Goal: Task Accomplishment & Management: Complete application form

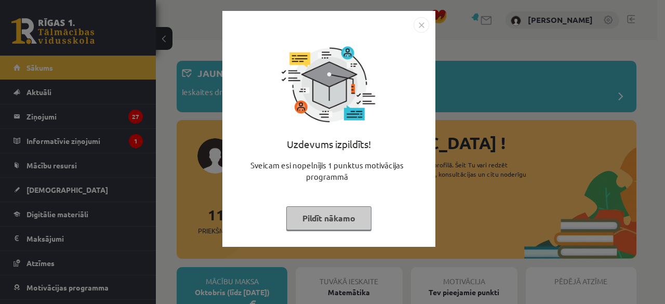
drag, startPoint x: 329, startPoint y: 225, endPoint x: 329, endPoint y: 217, distance: 8.3
click at [329, 225] on button "Pildīt nākamo" at bounding box center [328, 218] width 85 height 24
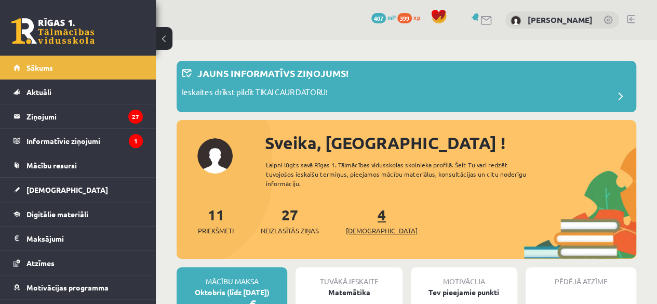
click at [364, 220] on link "4 Ieskaites" at bounding box center [382, 220] width 72 height 31
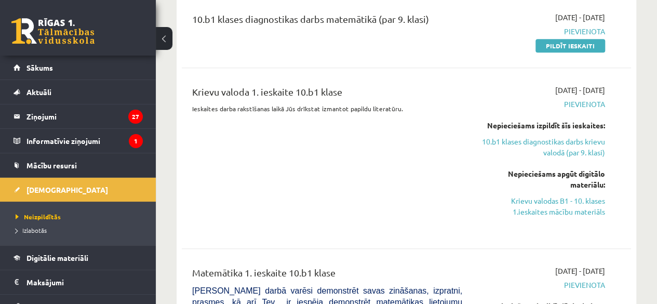
scroll to position [104, 0]
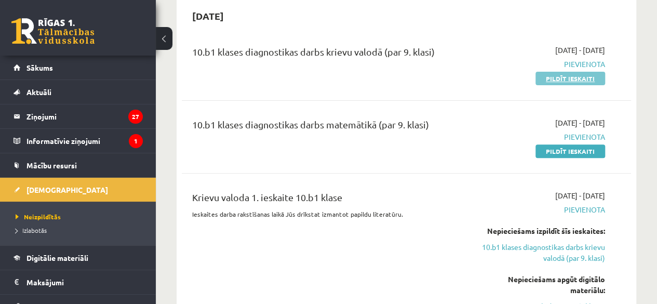
click at [568, 80] on link "Pildīt ieskaiti" at bounding box center [571, 79] width 70 height 14
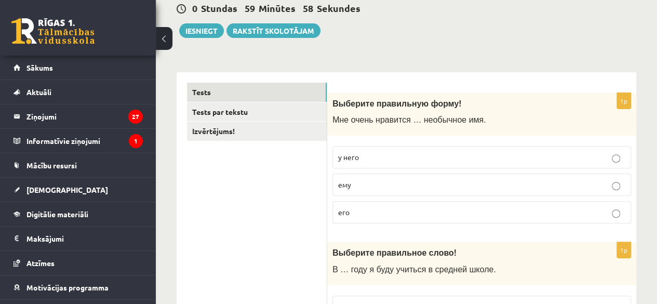
scroll to position [156, 0]
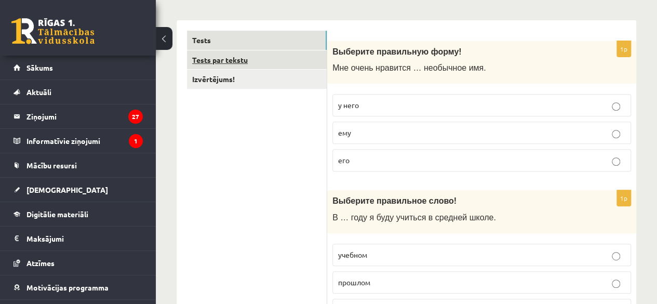
click at [248, 60] on link "Tests par tekstu" at bounding box center [257, 59] width 140 height 19
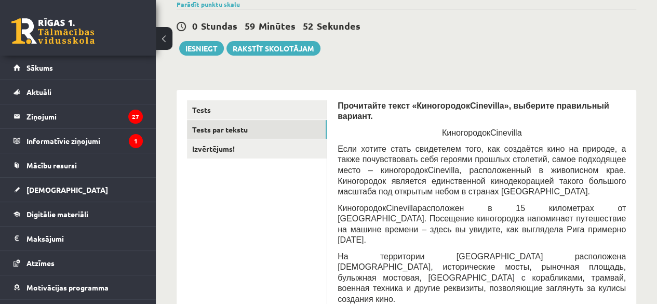
scroll to position [0, 0]
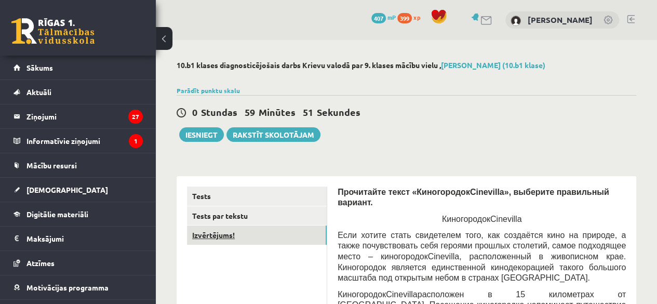
click at [265, 231] on link "Izvērtējums!" at bounding box center [257, 235] width 140 height 19
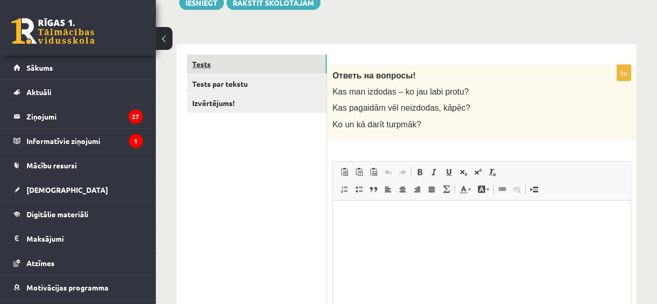
click at [293, 61] on link "Tests" at bounding box center [257, 64] width 140 height 19
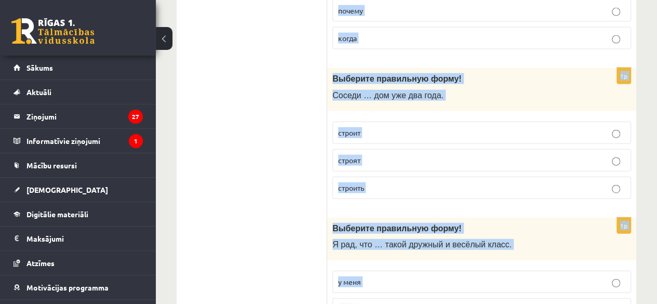
scroll to position [3164, 0]
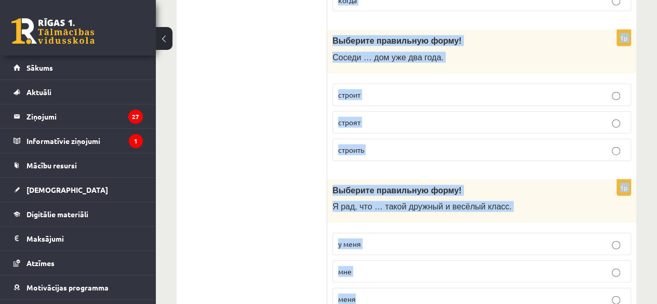
drag, startPoint x: 334, startPoint y: 75, endPoint x: 478, endPoint y: 248, distance: 225.1
copy form "Выберите правильную форму! Мне очень нравится … необычное имя. у него ему его 1…"
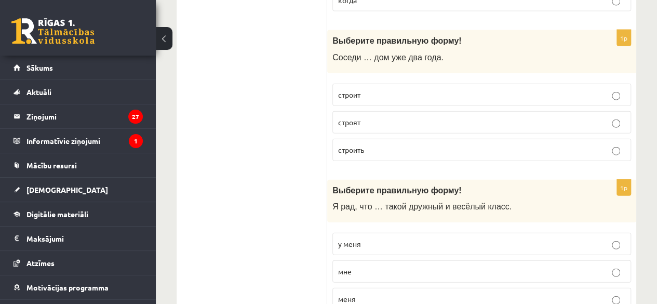
drag, startPoint x: 294, startPoint y: 150, endPoint x: 299, endPoint y: 145, distance: 7.7
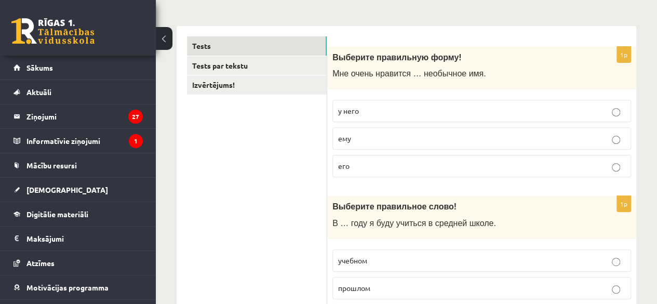
scroll to position [98, 0]
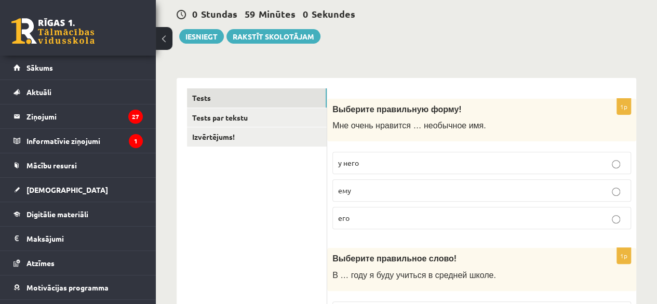
click at [398, 155] on label "у него" at bounding box center [482, 163] width 299 height 22
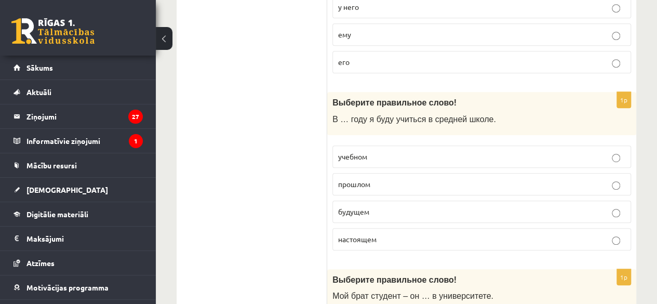
scroll to position [306, 0]
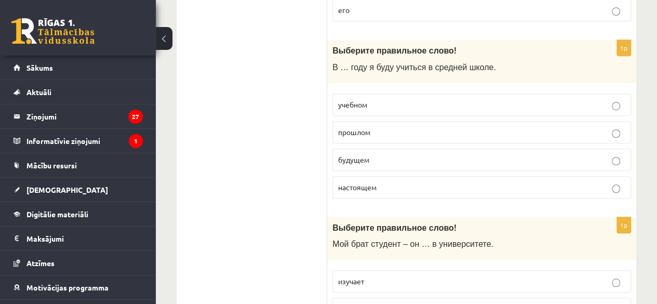
click at [382, 155] on p "будущем" at bounding box center [481, 159] width 287 height 11
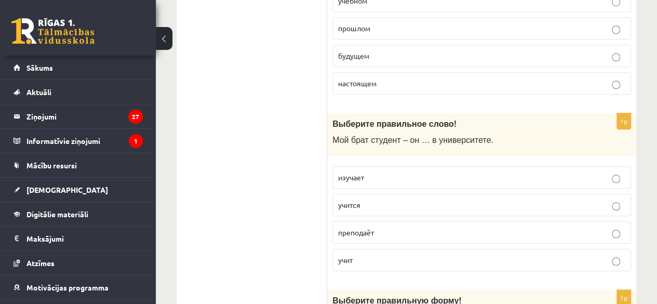
scroll to position [514, 0]
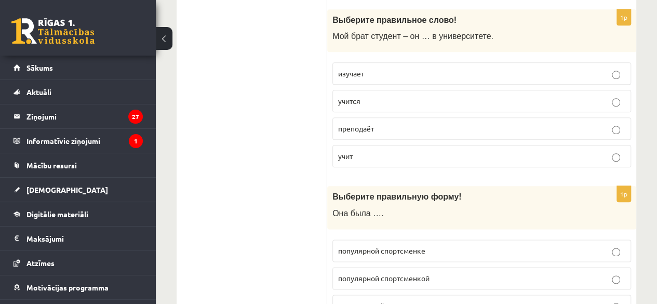
click at [366, 99] on p "учится" at bounding box center [481, 101] width 287 height 11
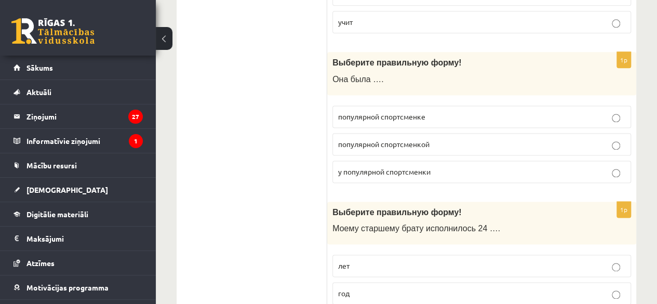
scroll to position [670, 0]
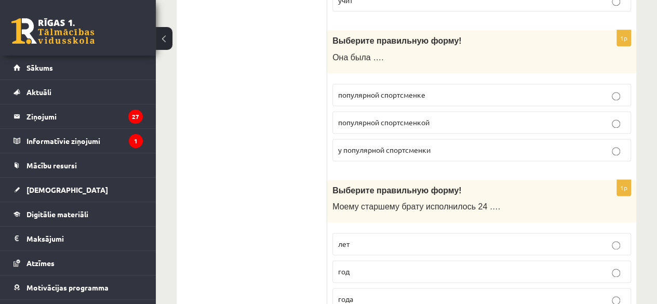
click at [438, 117] on p "популярной спортсменкой" at bounding box center [481, 122] width 287 height 11
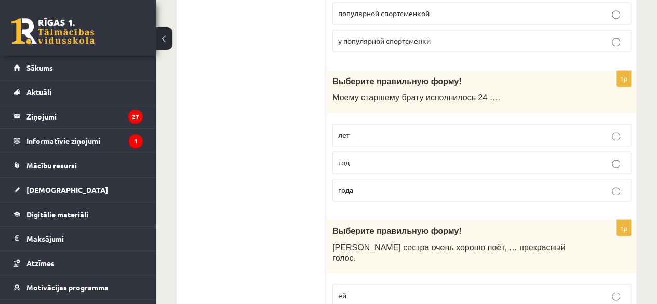
scroll to position [826, 0]
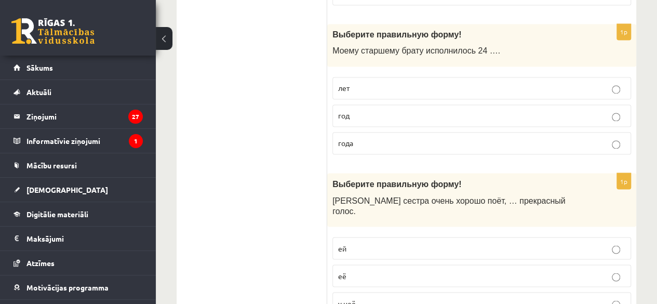
click at [398, 138] on p "года" at bounding box center [481, 143] width 287 height 11
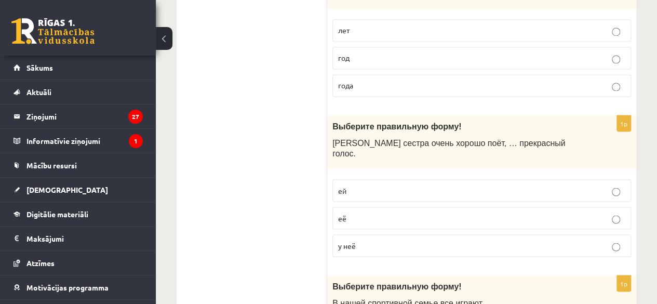
scroll to position [930, 0]
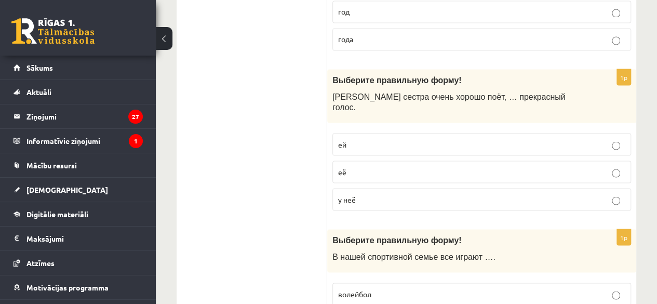
click at [381, 188] on label "у неё" at bounding box center [482, 199] width 299 height 22
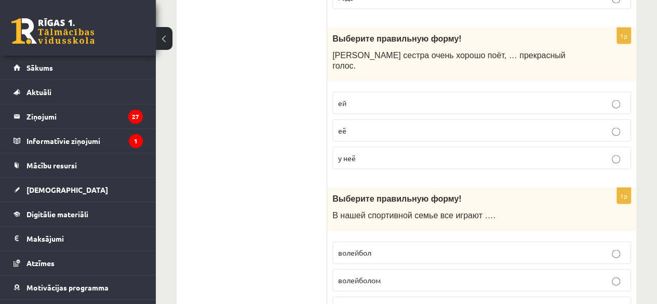
scroll to position [1034, 0]
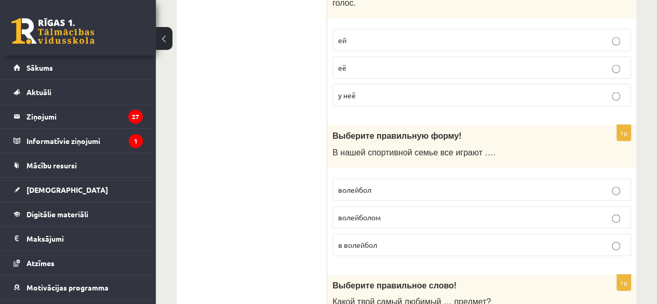
click at [389, 240] on p "в волейбол" at bounding box center [481, 245] width 287 height 11
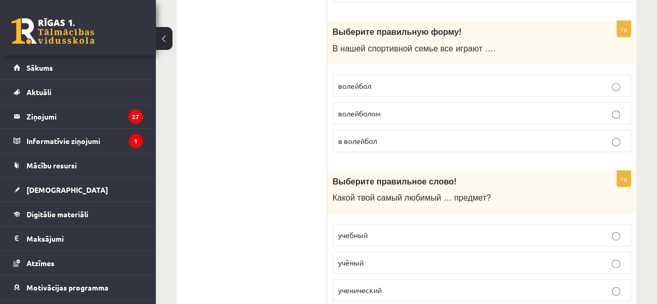
scroll to position [1242, 0]
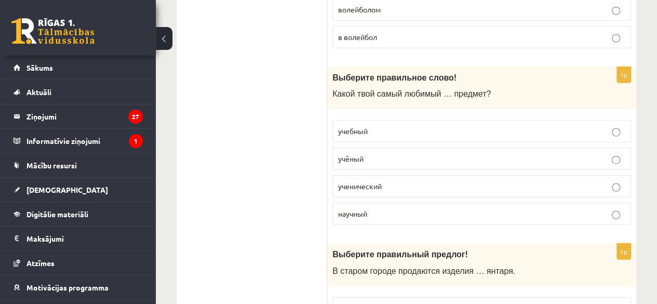
click at [379, 126] on p "учебный" at bounding box center [481, 131] width 287 height 11
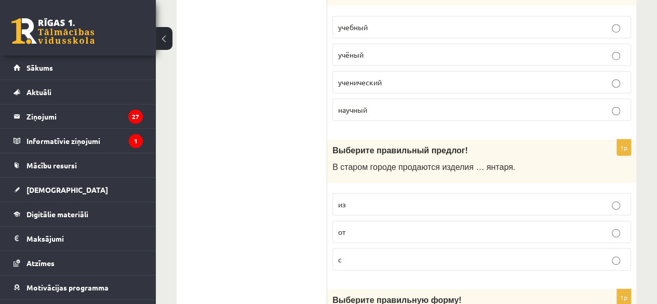
scroll to position [1397, 0]
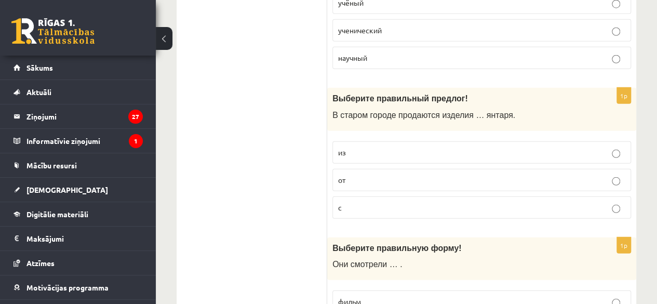
click at [369, 147] on p "из" at bounding box center [481, 152] width 287 height 11
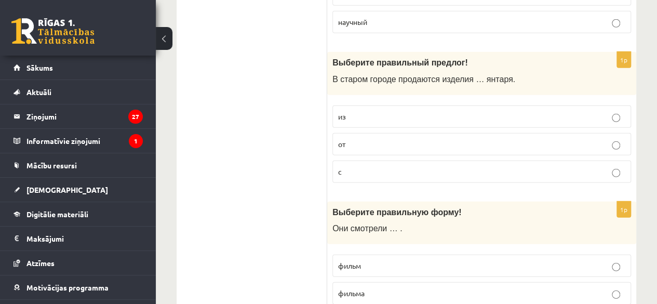
scroll to position [1449, 0]
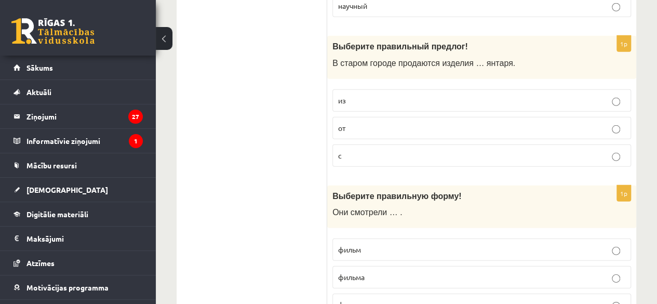
click at [362, 244] on p "фильм" at bounding box center [481, 249] width 287 height 11
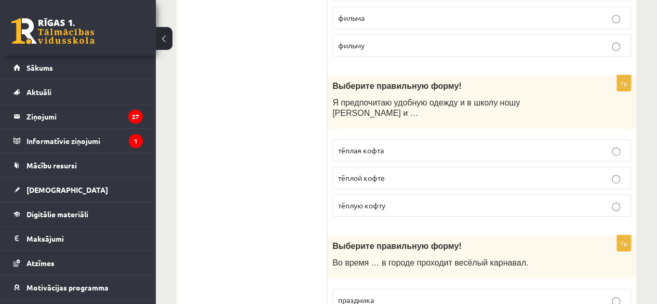
scroll to position [1709, 0]
click at [387, 200] on p "тёплую кофту" at bounding box center [481, 205] width 287 height 11
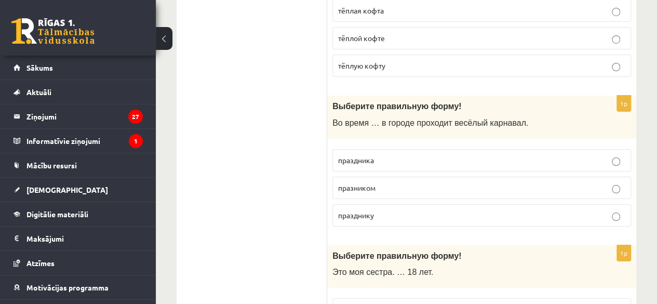
scroll to position [1865, 0]
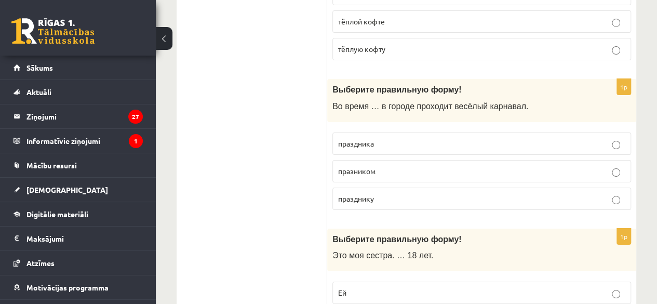
click at [376, 287] on p "Ей" at bounding box center [481, 292] width 287 height 11
click at [384, 138] on p "праздника" at bounding box center [481, 143] width 287 height 11
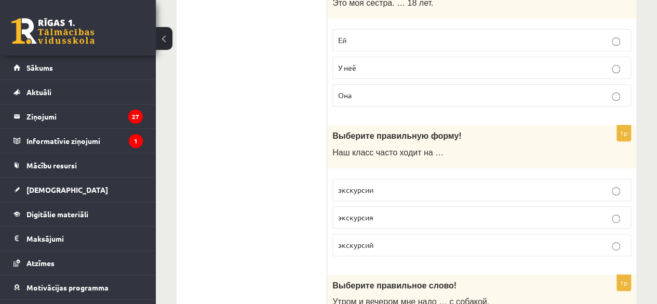
scroll to position [2125, 0]
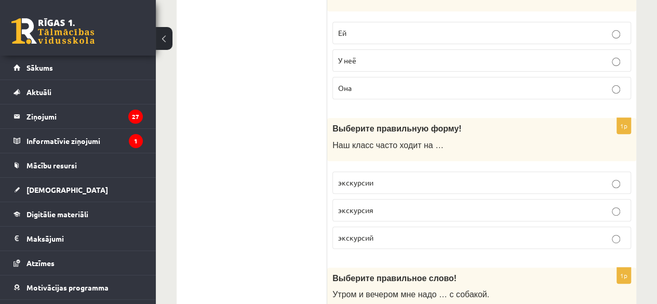
click at [389, 177] on p "экскурсии" at bounding box center [481, 182] width 287 height 11
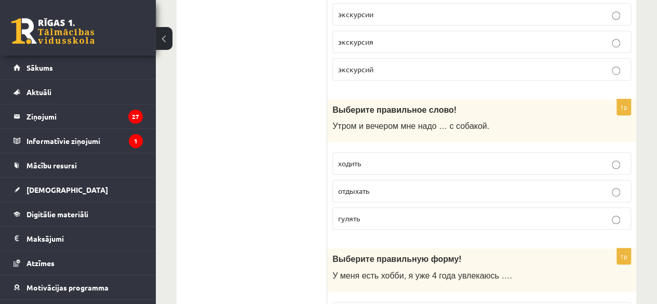
scroll to position [2333, 0]
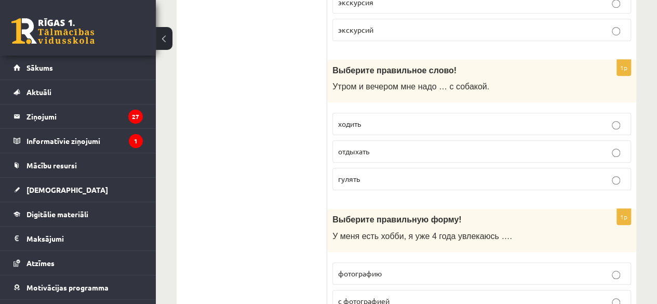
click at [364, 174] on p "гулять" at bounding box center [481, 179] width 287 height 11
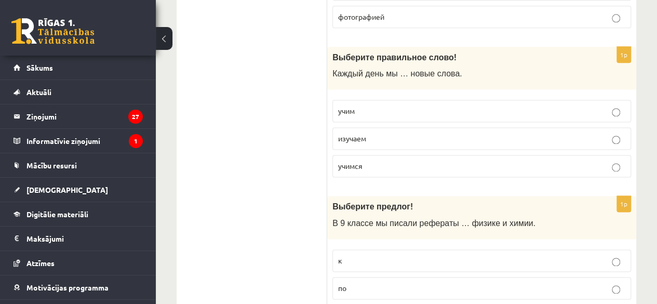
scroll to position [2593, 0]
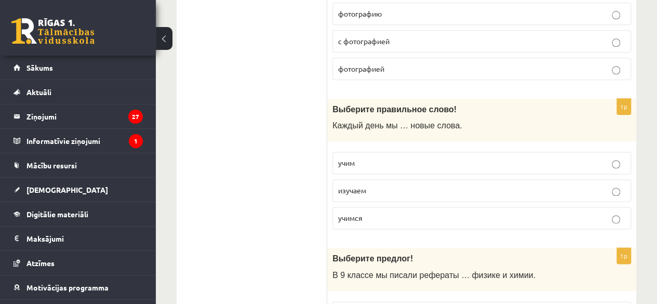
click at [370, 157] on p "учим" at bounding box center [481, 162] width 287 height 11
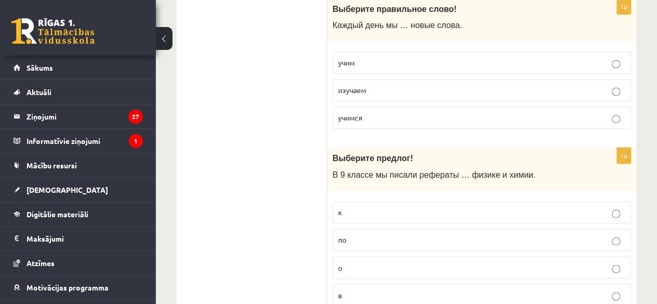
scroll to position [2697, 0]
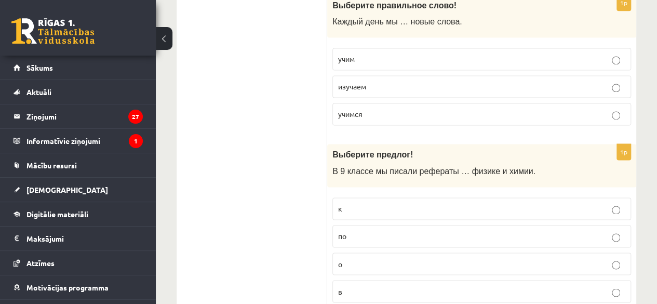
click at [367, 225] on label "по" at bounding box center [482, 236] width 299 height 22
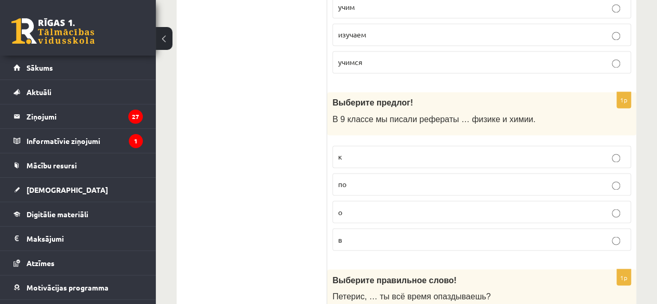
scroll to position [2905, 0]
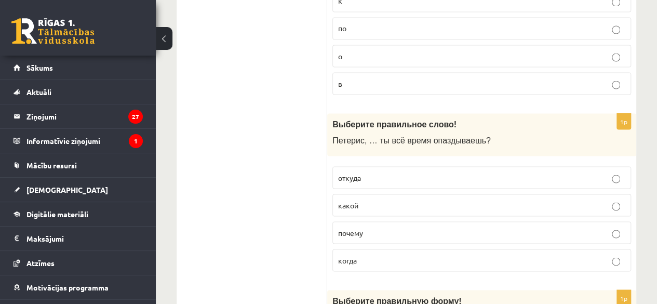
click at [381, 227] on p "почему" at bounding box center [481, 232] width 287 height 11
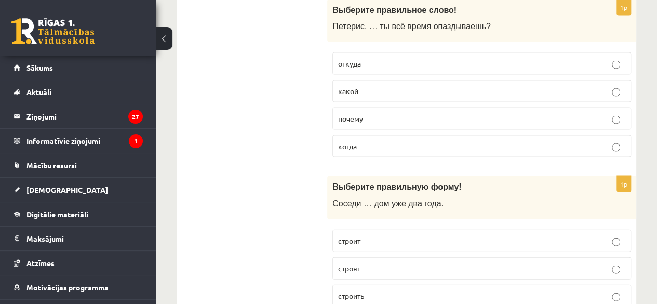
scroll to position [3060, 0]
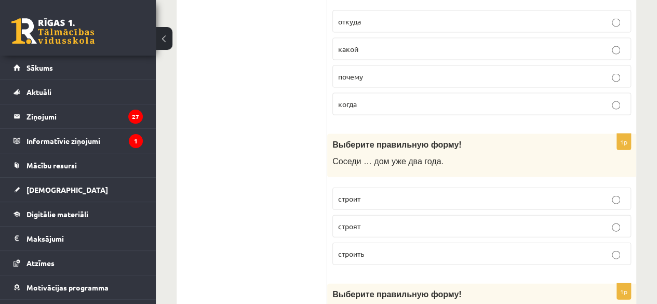
click at [392, 215] on label "строят" at bounding box center [482, 226] width 299 height 22
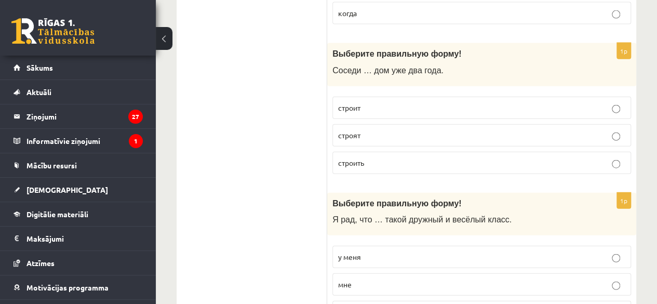
scroll to position [3164, 0]
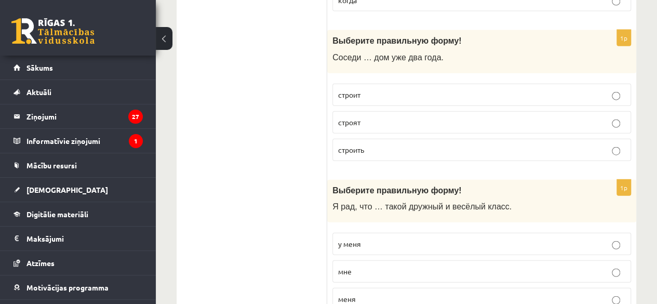
click at [372, 239] on p "у меня" at bounding box center [481, 244] width 287 height 11
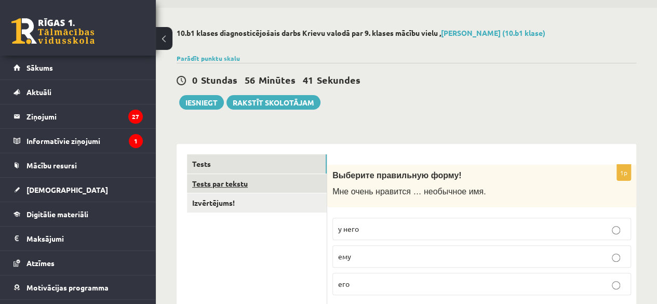
scroll to position [0, 0]
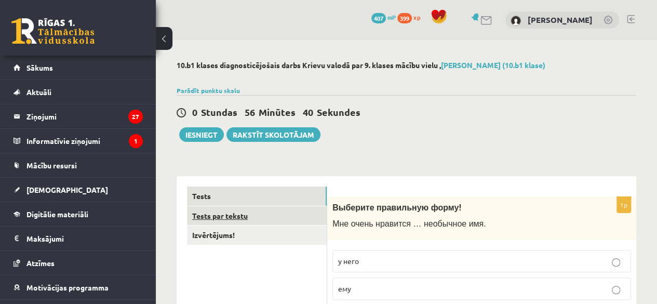
click at [233, 215] on link "Tests par tekstu" at bounding box center [257, 215] width 140 height 19
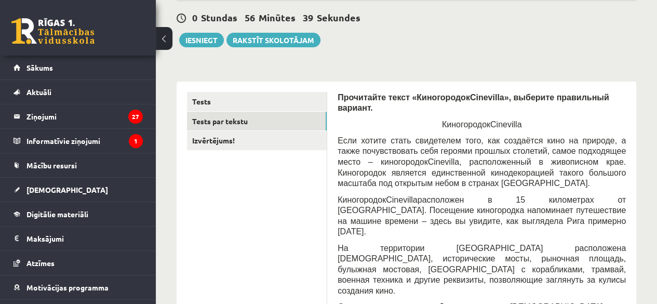
scroll to position [104, 0]
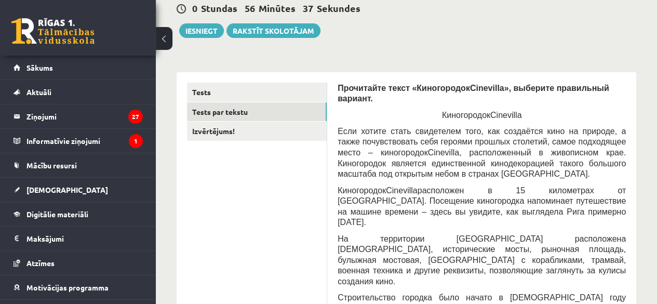
click at [339, 89] on span "Прочитайте текст «Киногородок" at bounding box center [404, 88] width 133 height 9
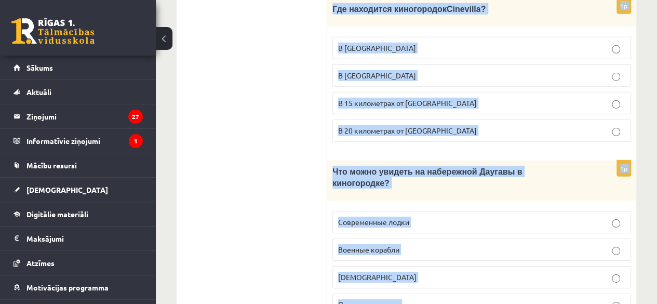
scroll to position [1658, 0]
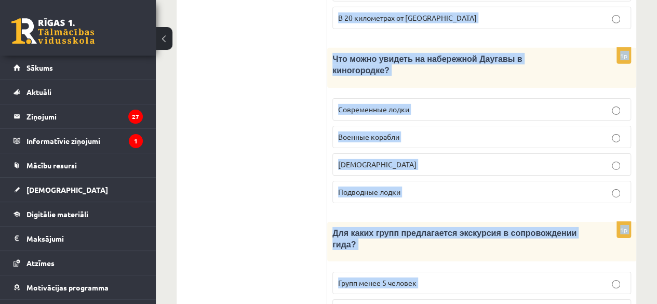
drag, startPoint x: 339, startPoint y: 89, endPoint x: 553, endPoint y: 239, distance: 261.2
copy body "Прочитайте текст «Киногородок Cinevilla », выберите правильный вариант. Киногор…"
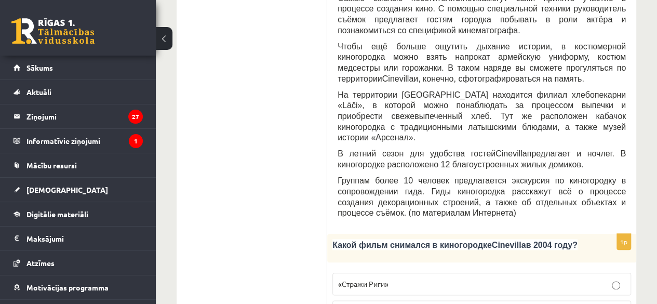
scroll to position [618, 0]
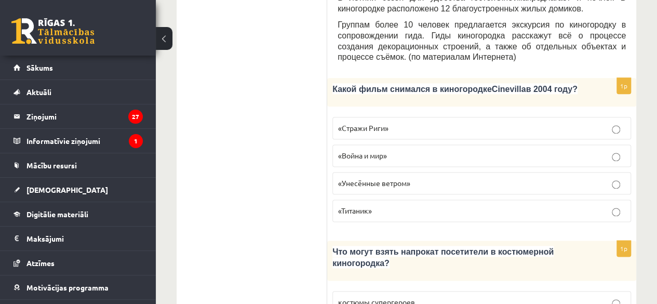
click at [378, 123] on span "«Стражи Риги»" at bounding box center [363, 127] width 50 height 9
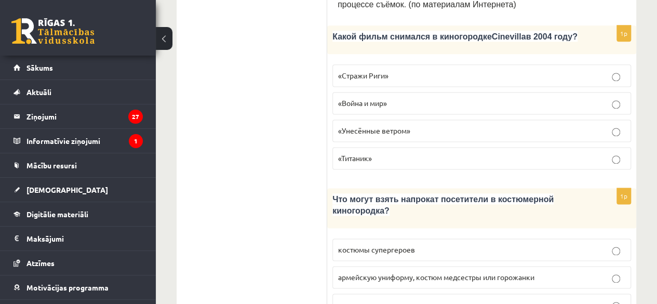
scroll to position [774, 0]
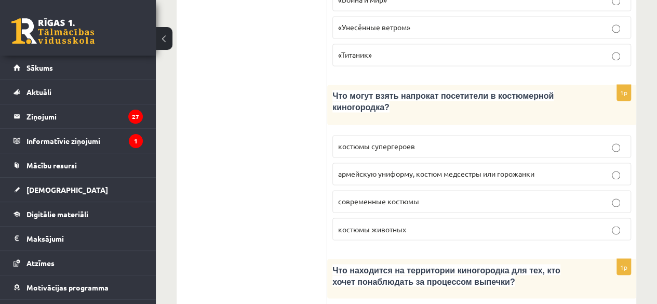
click at [388, 163] on label "армейскую униформу, костюм медсестры или горожанки" at bounding box center [482, 174] width 299 height 22
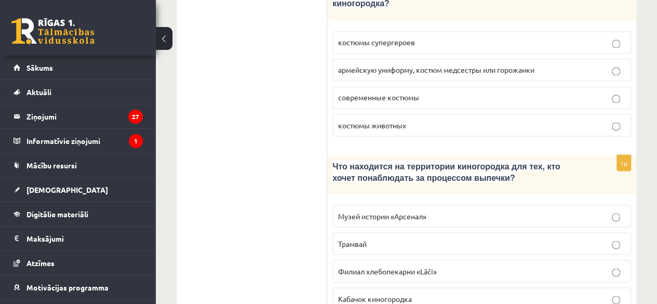
scroll to position [930, 0]
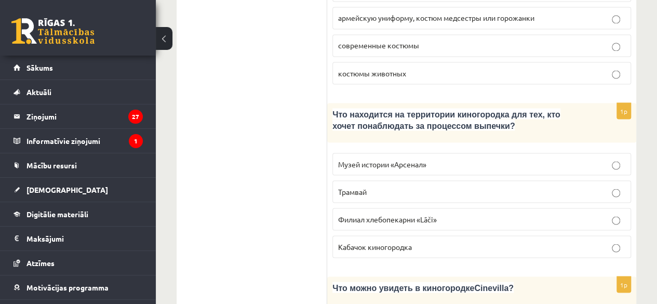
click at [426, 214] on span "Филиал хлебопекарни «Lāči»" at bounding box center [387, 218] width 99 height 9
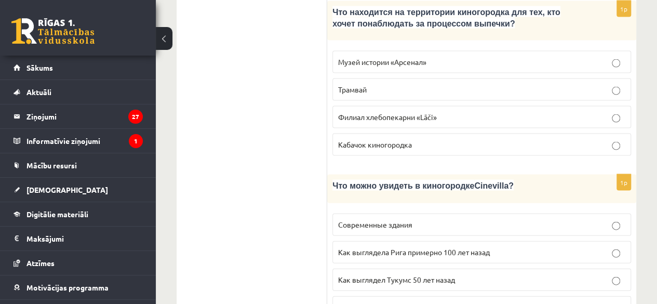
scroll to position [1034, 0]
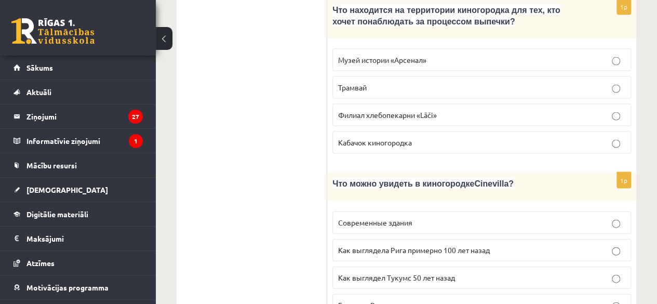
click at [432, 245] on span "Как выглядела Рига примерно 100 лет назад" at bounding box center [414, 249] width 152 height 9
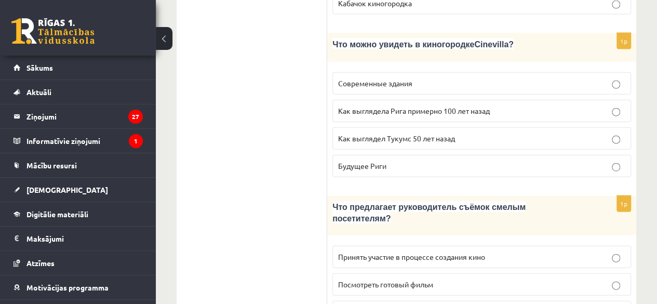
scroll to position [1190, 0]
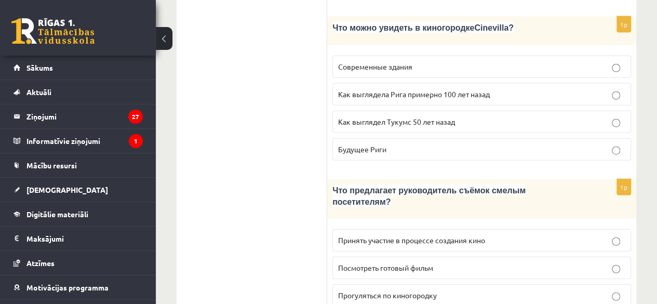
click at [499, 235] on p "Принять участие в процессе создания кино" at bounding box center [481, 240] width 287 height 11
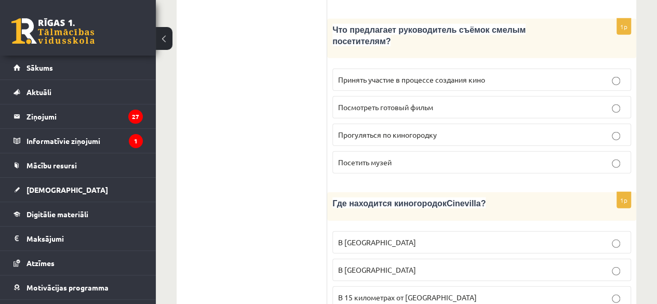
scroll to position [1398, 0]
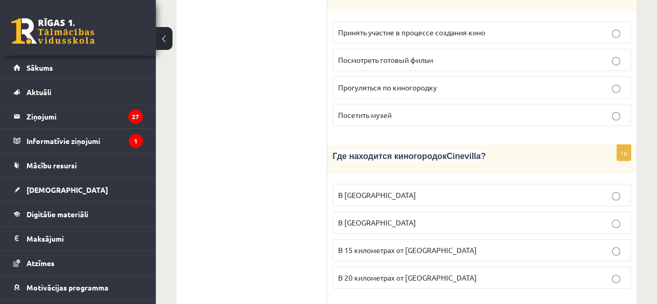
click at [386, 245] on span "В 15 километрах от Тукумса" at bounding box center [407, 249] width 139 height 9
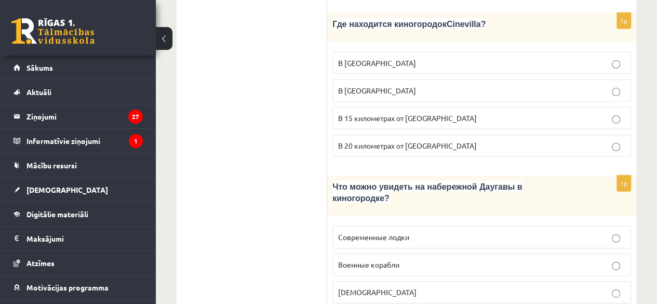
scroll to position [1554, 0]
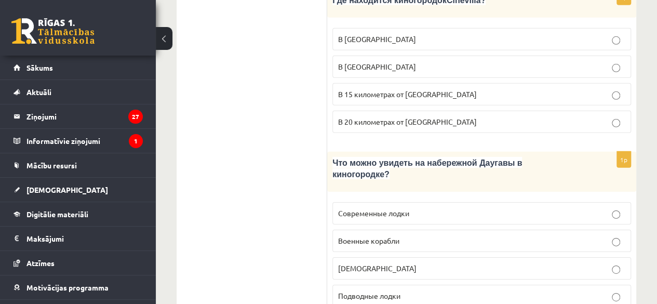
click at [384, 263] on p "Кораблики" at bounding box center [481, 268] width 287 height 11
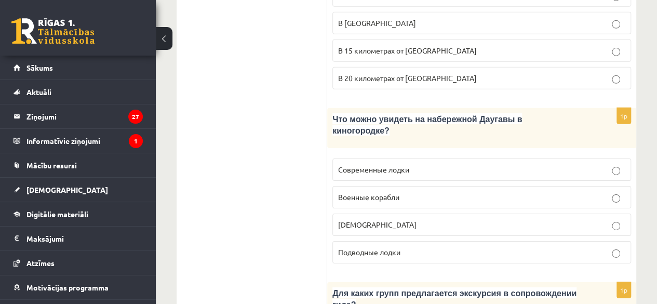
scroll to position [1658, 0]
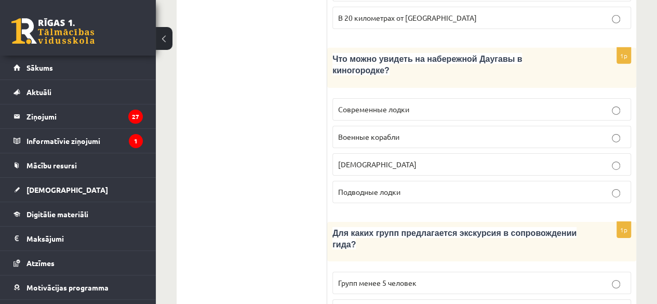
click at [387, 303] on span "Групп более 10 человек" at bounding box center [379, 310] width 82 height 9
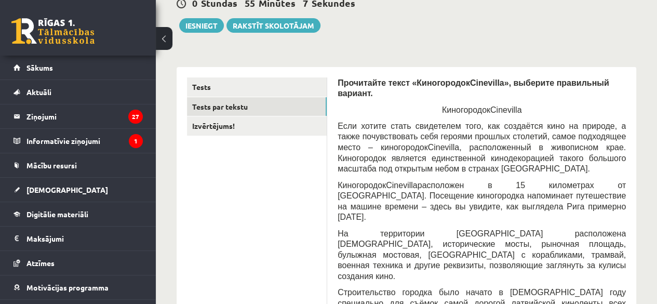
scroll to position [47, 0]
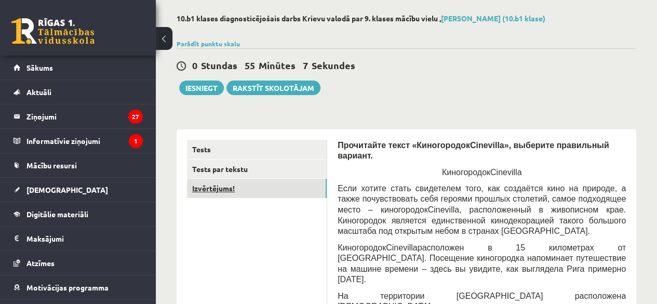
click at [255, 194] on link "Izvērtējums!" at bounding box center [257, 188] width 140 height 19
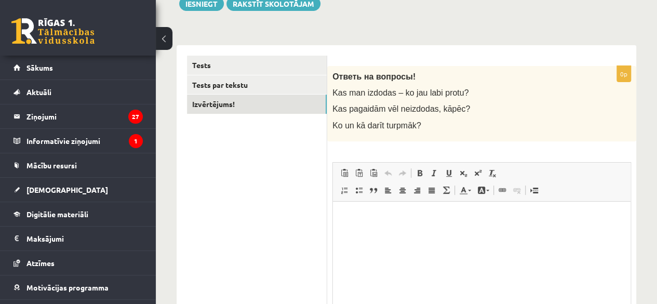
scroll to position [203, 0]
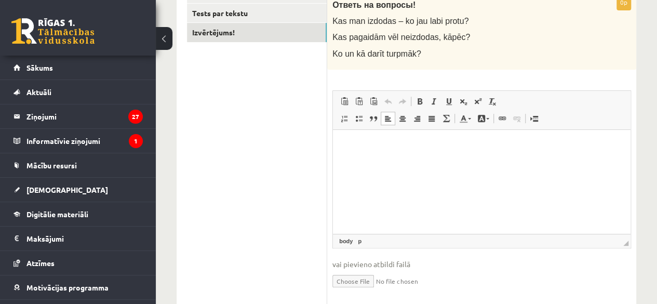
click at [358, 140] on p "Editor, wiswyg-editor-user-answer-47433945729960" at bounding box center [482, 145] width 277 height 11
click at [422, 146] on p "**********" at bounding box center [482, 145] width 277 height 11
click at [518, 143] on p "**********" at bounding box center [482, 145] width 277 height 11
click at [367, 147] on p "**********" at bounding box center [482, 145] width 277 height 11
click at [529, 144] on p "**********" at bounding box center [482, 145] width 277 height 11
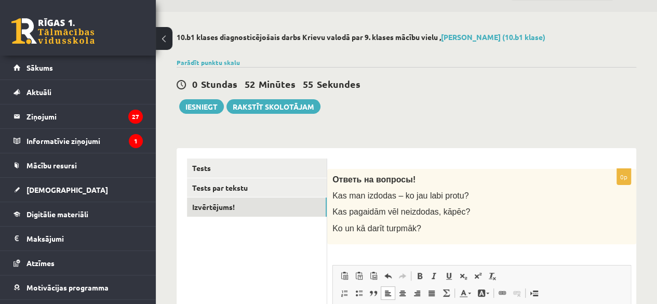
scroll to position [0, 0]
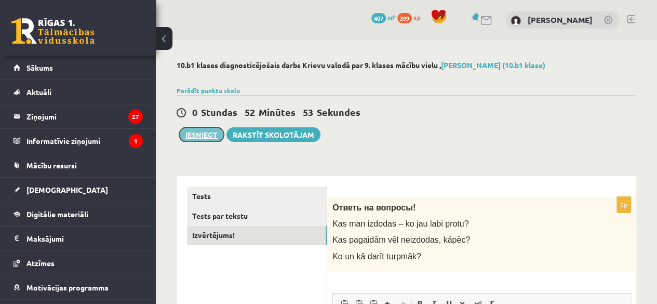
click at [205, 137] on button "Iesniegt" at bounding box center [201, 134] width 45 height 15
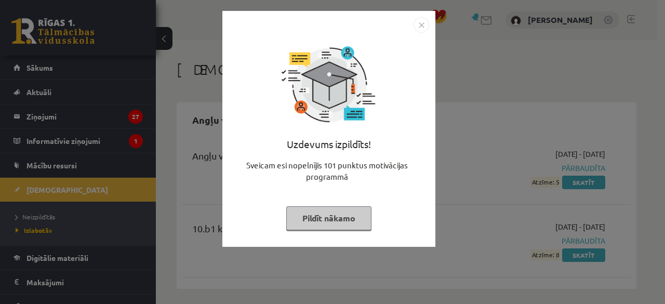
click at [334, 213] on button "Pildīt nākamo" at bounding box center [328, 218] width 85 height 24
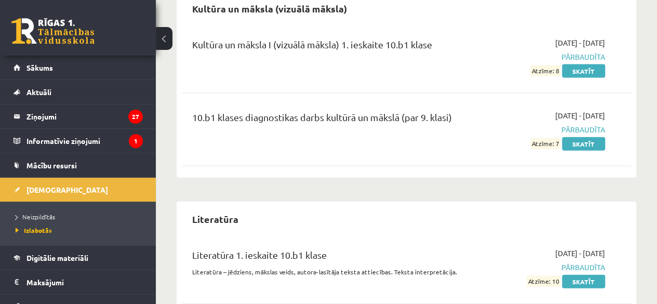
scroll to position [1039, 0]
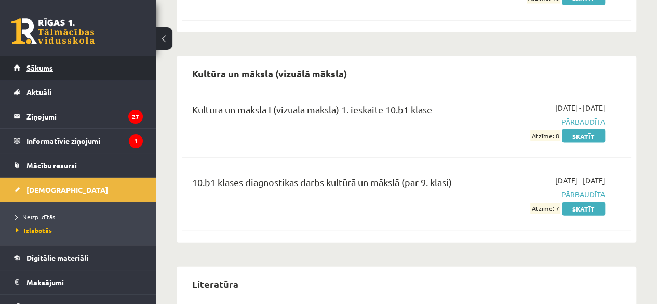
click at [67, 74] on link "Sākums" at bounding box center [78, 68] width 129 height 24
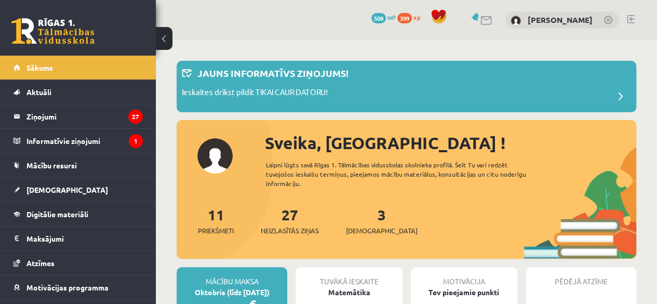
click at [370, 224] on div "3 Ieskaites" at bounding box center [382, 220] width 72 height 32
click at [364, 220] on link "3 Ieskaites" at bounding box center [382, 220] width 72 height 31
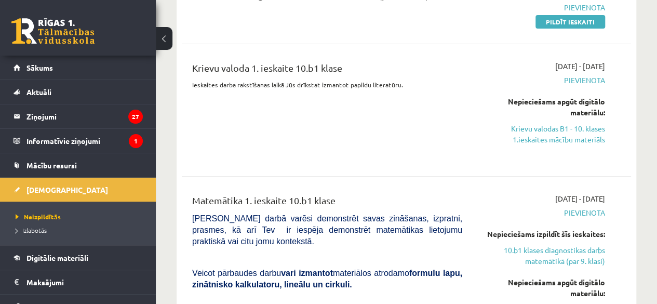
scroll to position [104, 0]
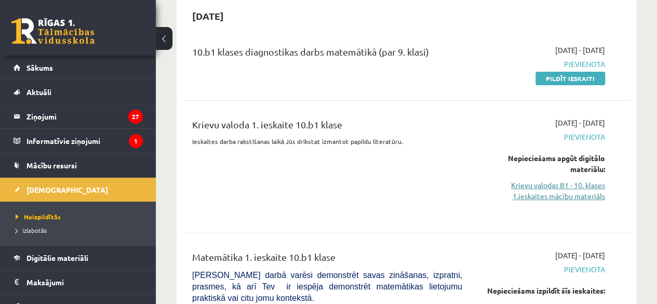
click at [567, 188] on link "Krievu valodas B1 - 10. klases 1.ieskaites mācību materiāls" at bounding box center [541, 191] width 127 height 22
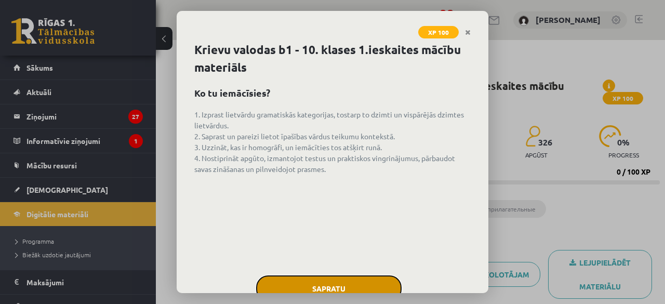
click at [345, 285] on button "Sapratu" at bounding box center [329, 288] width 146 height 26
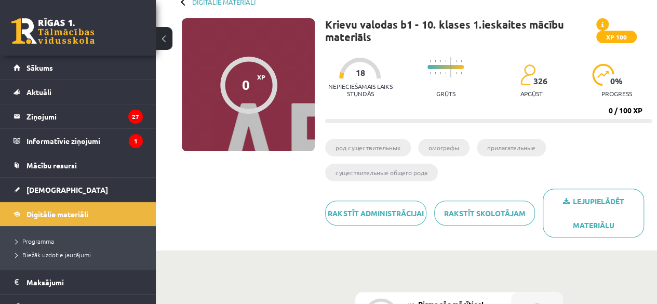
scroll to position [45, 0]
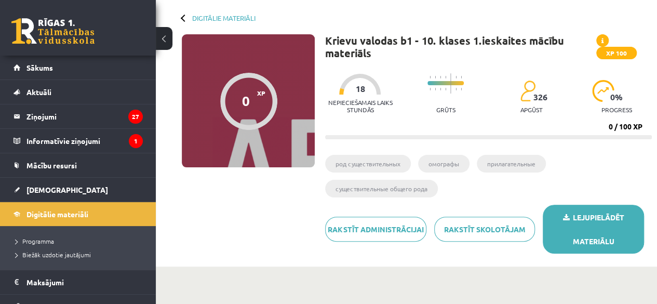
click at [628, 226] on link "Lejupielādēt materiālu" at bounding box center [593, 229] width 101 height 49
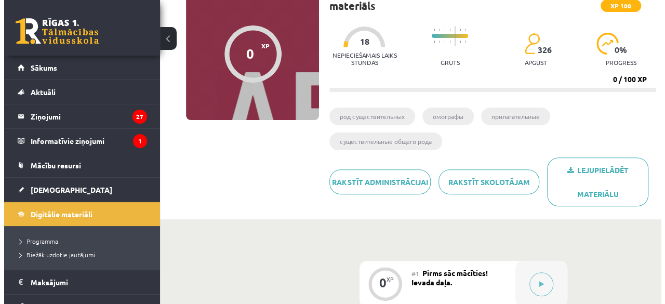
scroll to position [201, 0]
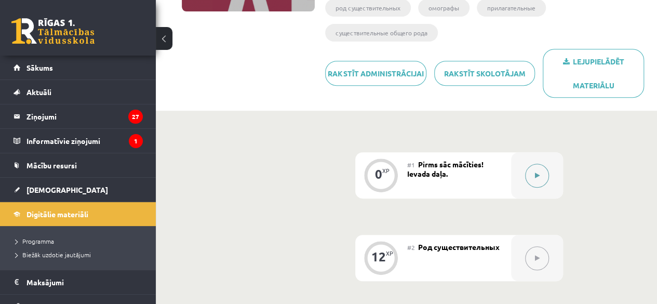
click at [528, 176] on button at bounding box center [537, 176] width 24 height 24
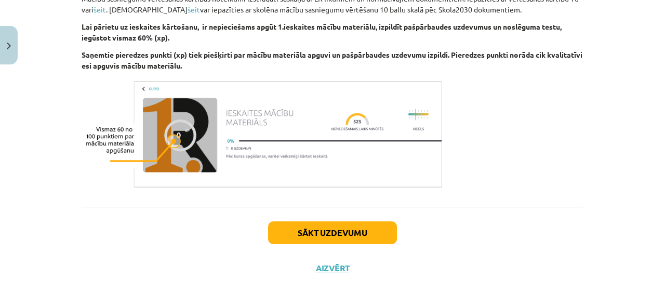
scroll to position [665, 0]
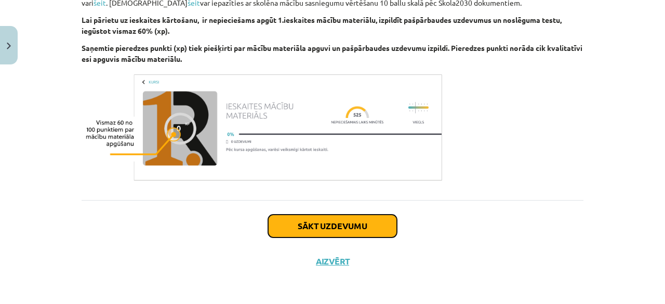
click at [335, 215] on button "Sākt uzdevumu" at bounding box center [332, 226] width 129 height 23
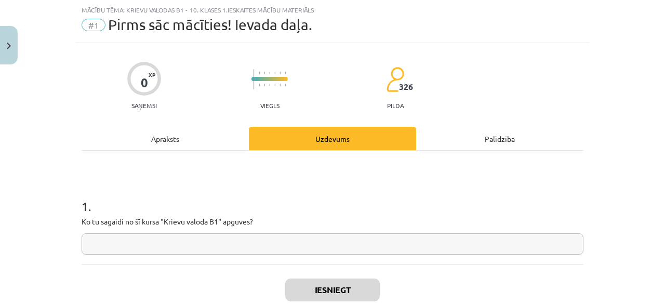
scroll to position [78, 0]
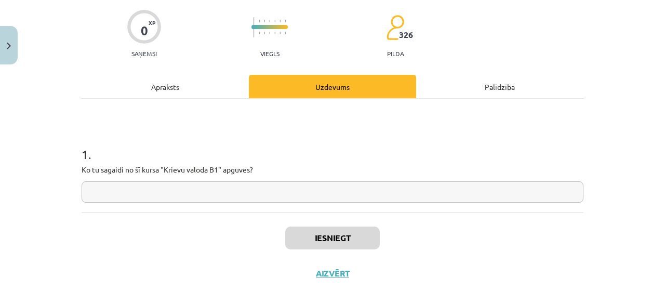
click at [202, 185] on input "text" at bounding box center [333, 191] width 502 height 21
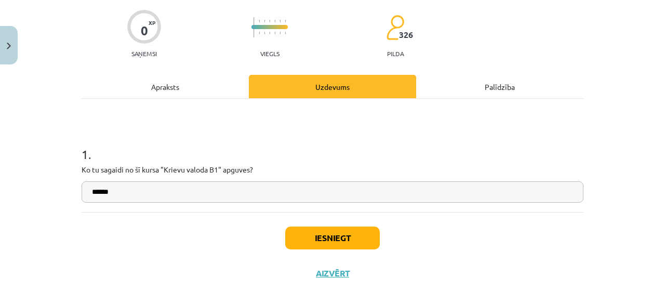
type input "******"
click at [308, 232] on button "Iesniegt" at bounding box center [332, 238] width 95 height 23
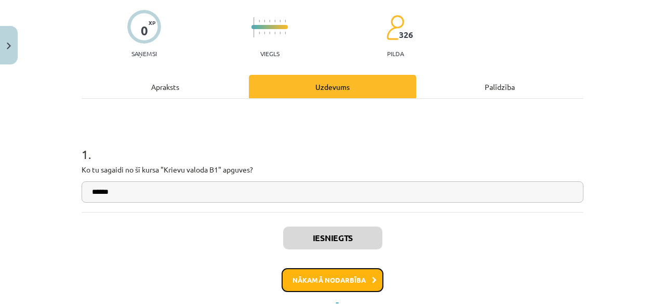
click at [346, 273] on button "Nākamā nodarbība" at bounding box center [333, 280] width 102 height 24
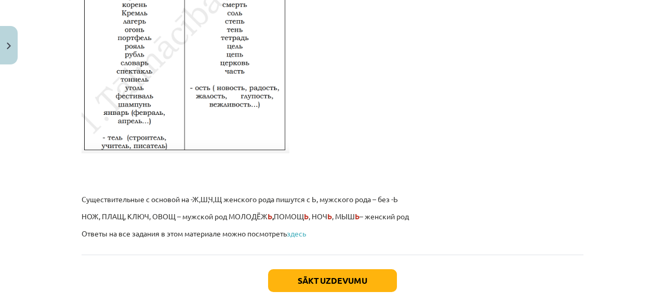
scroll to position [1847, 0]
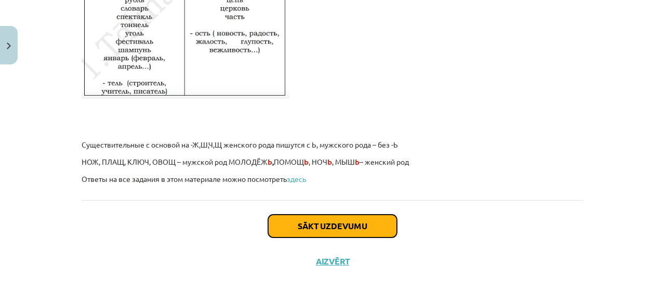
click at [316, 220] on button "Sākt uzdevumu" at bounding box center [332, 226] width 129 height 23
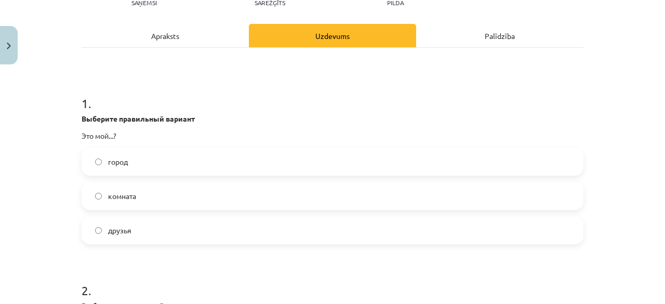
scroll to position [130, 0]
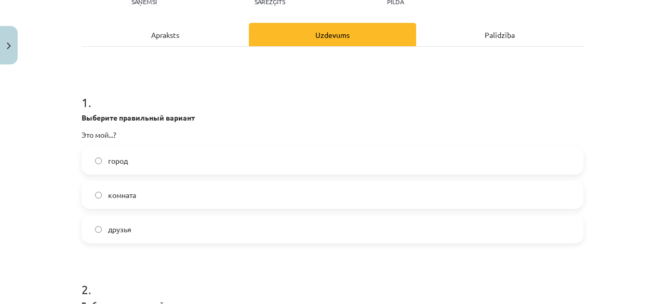
click at [129, 226] on label "друзья" at bounding box center [333, 229] width 500 height 26
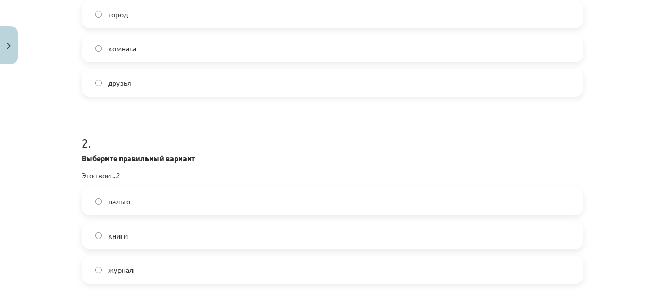
scroll to position [286, 0]
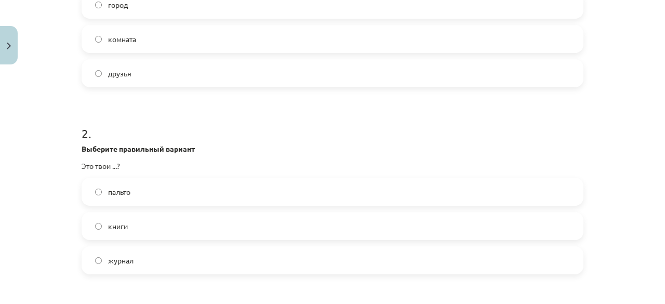
click at [166, 258] on label "журнал" at bounding box center [333, 260] width 500 height 26
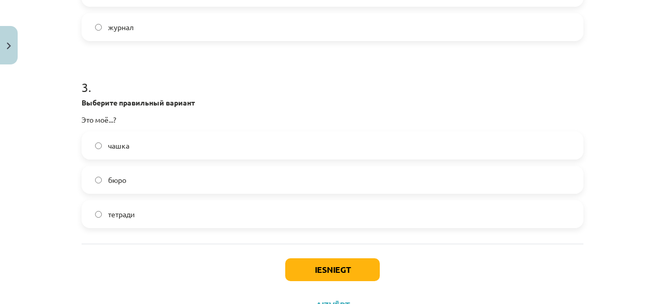
scroll to position [546, 0]
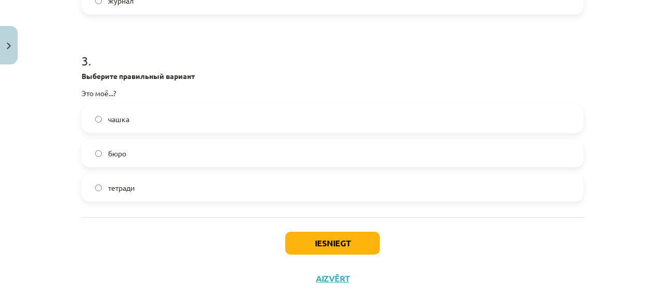
click at [140, 115] on label "чашка" at bounding box center [333, 119] width 500 height 26
click at [321, 245] on button "Iesniegt" at bounding box center [332, 243] width 95 height 23
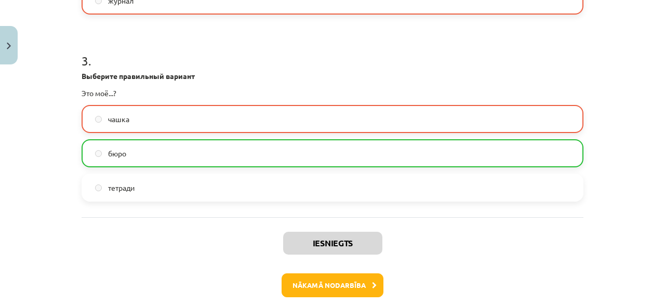
scroll to position [596, 0]
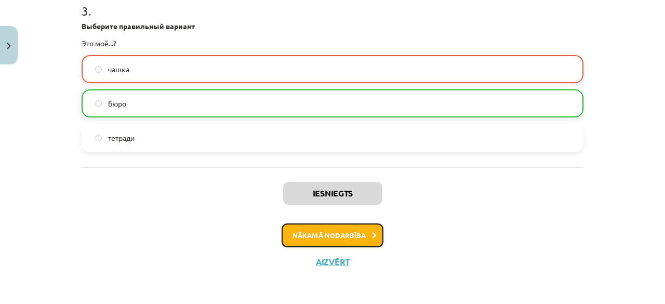
click at [323, 235] on button "Nākamā nodarbība" at bounding box center [333, 235] width 102 height 24
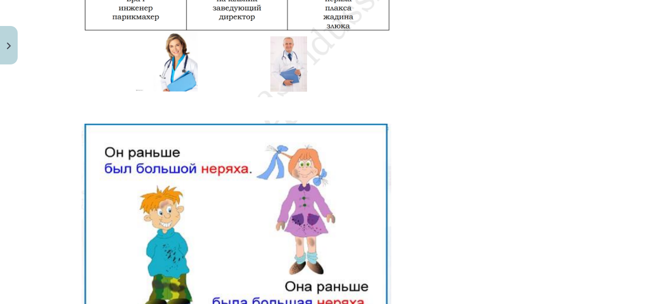
scroll to position [406, 0]
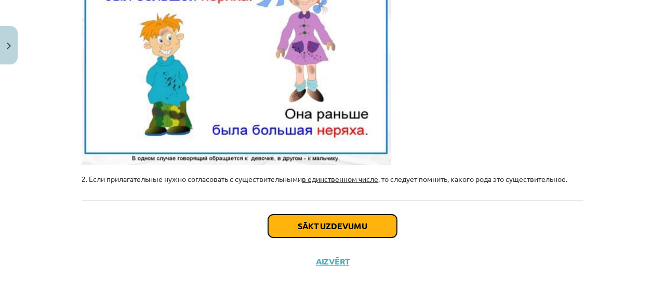
click at [307, 223] on button "Sākt uzdevumu" at bounding box center [332, 226] width 129 height 23
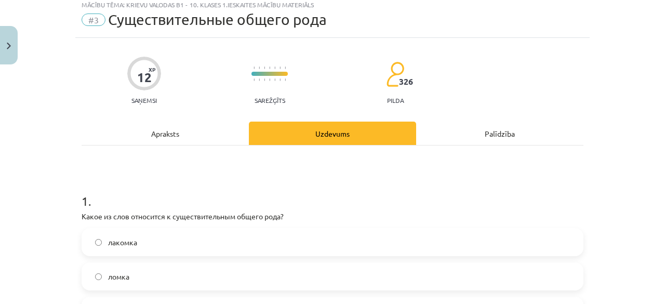
scroll to position [26, 0]
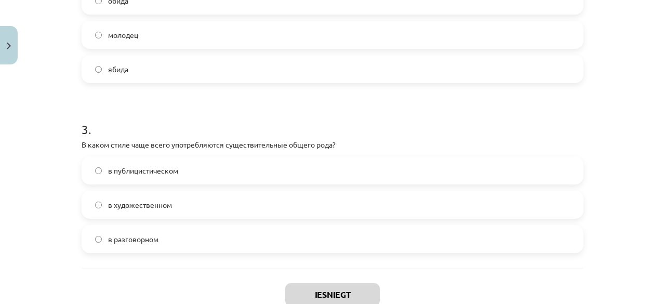
scroll to position [511, 0]
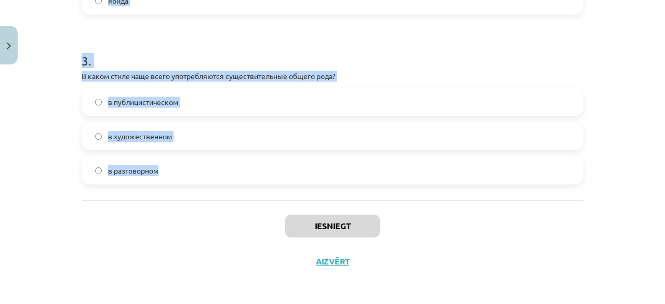
drag, startPoint x: 77, startPoint y: 115, endPoint x: 240, endPoint y: 168, distance: 171.7
copy form "Какое из слов относится к существительным общего рода? лакомка ломка лапка 2 . …"
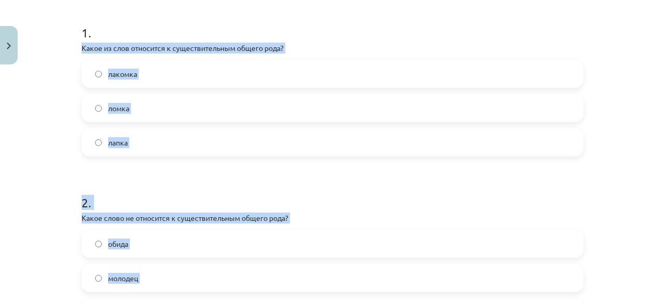
scroll to position [148, 0]
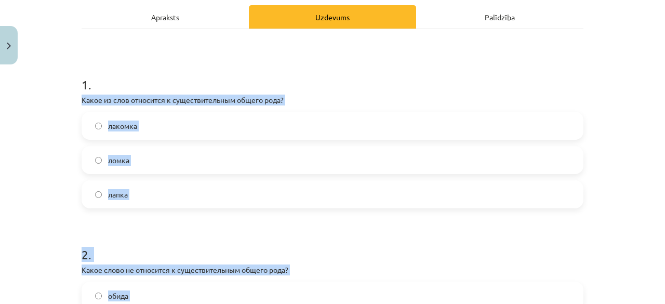
click at [162, 130] on label "лакомка" at bounding box center [333, 126] width 500 height 26
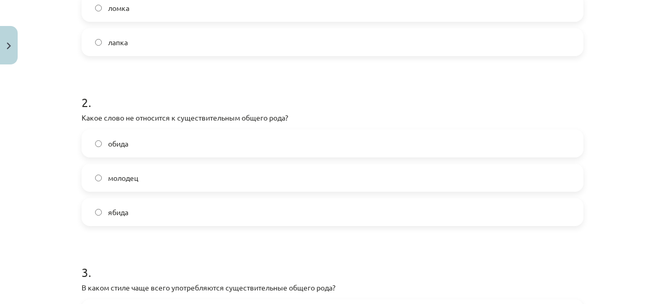
scroll to position [355, 0]
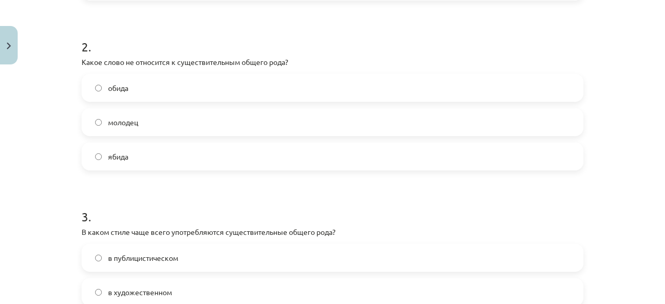
click at [141, 84] on label "обида" at bounding box center [333, 88] width 500 height 26
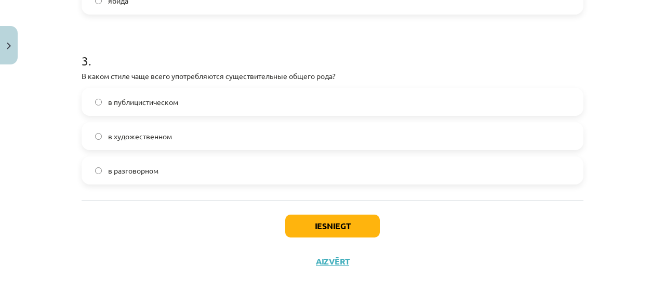
click at [158, 170] on label "в разговорном" at bounding box center [333, 170] width 500 height 26
click at [349, 220] on button "Iesniegt" at bounding box center [332, 226] width 95 height 23
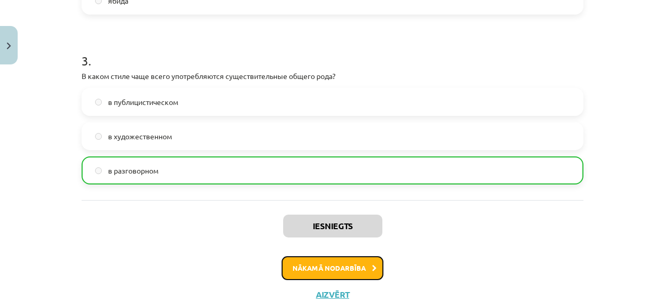
click at [353, 270] on button "Nākamā nodarbība" at bounding box center [333, 268] width 102 height 24
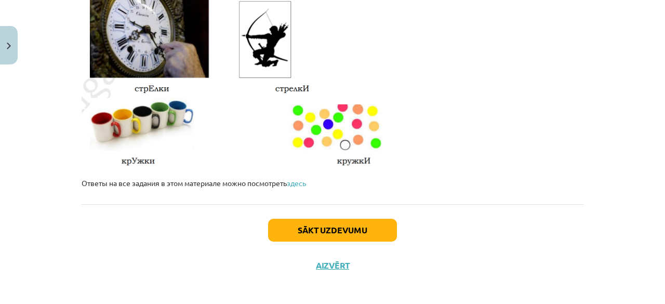
scroll to position [1862, 0]
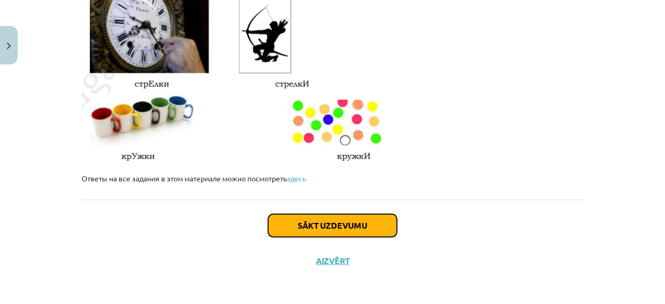
click at [314, 228] on button "Sākt uzdevumu" at bounding box center [332, 225] width 129 height 23
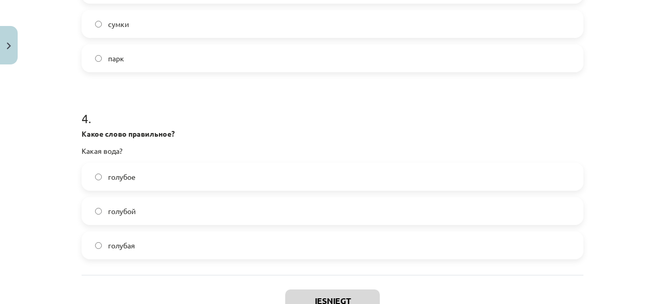
scroll to position [750, 0]
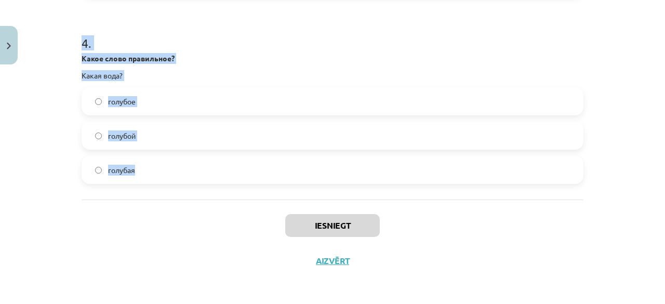
drag, startPoint x: 77, startPoint y: 65, endPoint x: 194, endPoint y: 178, distance: 162.8
copy form "Выберите нужное слово дешёвые... книга билеты ресторан 2 . Какое слово правильн…"
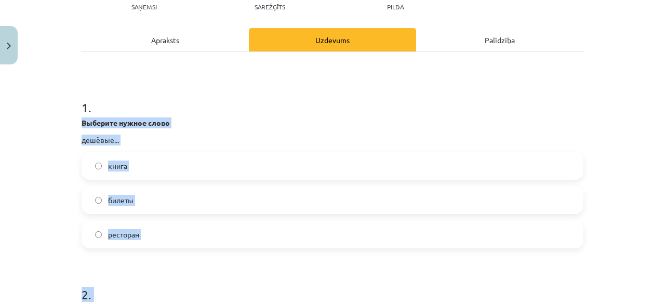
scroll to position [75, 0]
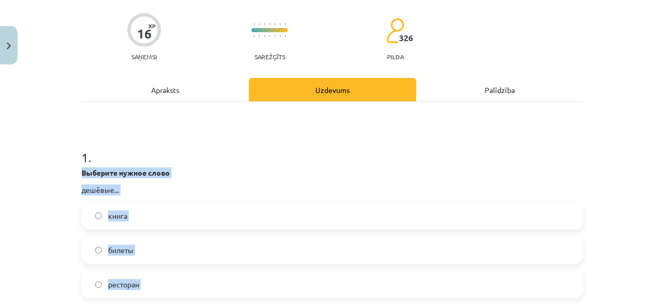
click at [163, 248] on label "билеты" at bounding box center [333, 250] width 500 height 26
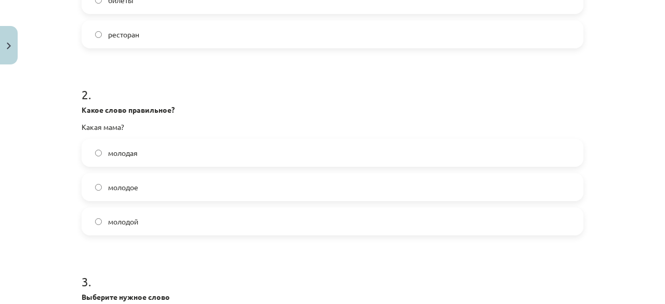
scroll to position [335, 0]
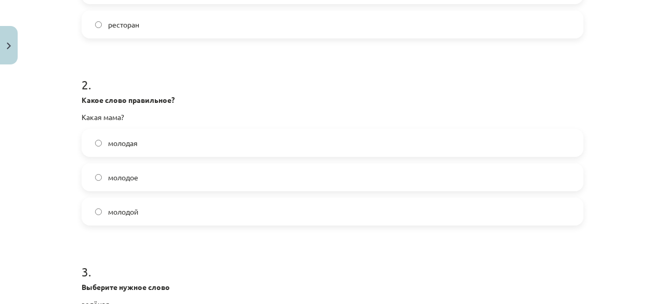
click at [153, 141] on label "молодая" at bounding box center [333, 143] width 500 height 26
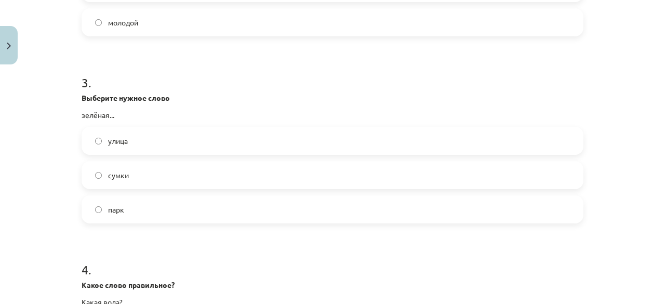
scroll to position [543, 0]
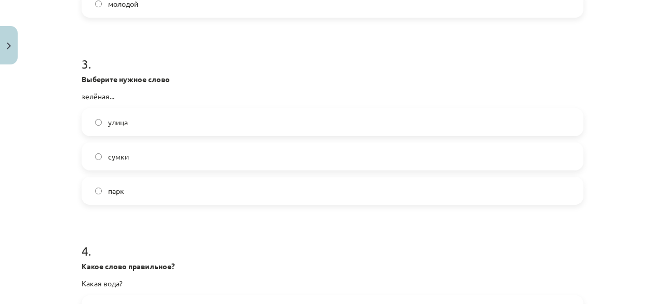
click at [121, 114] on label "улица" at bounding box center [333, 122] width 500 height 26
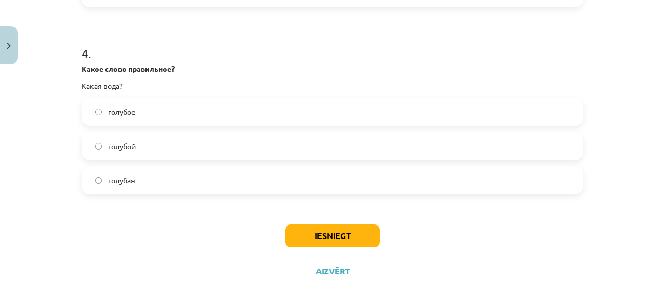
scroll to position [750, 0]
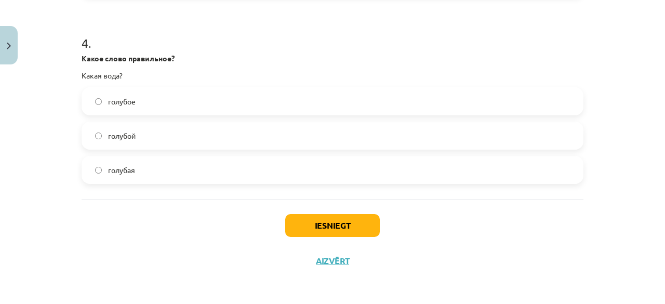
click at [155, 164] on label "голубая" at bounding box center [333, 170] width 500 height 26
click at [300, 228] on button "Iesniegt" at bounding box center [332, 225] width 95 height 23
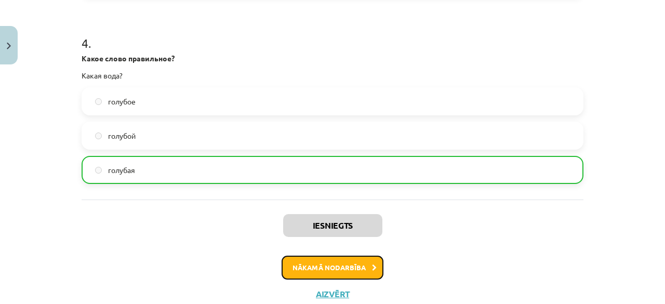
click at [324, 265] on button "Nākamā nodarbība" at bounding box center [333, 268] width 102 height 24
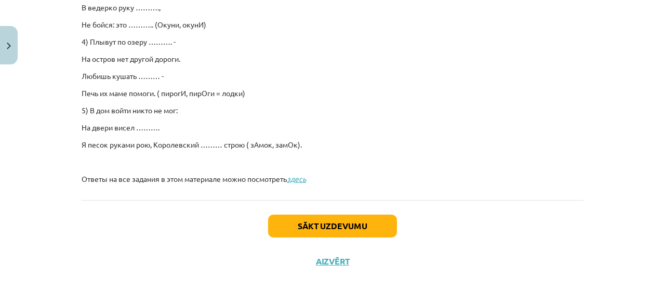
scroll to position [807, 0]
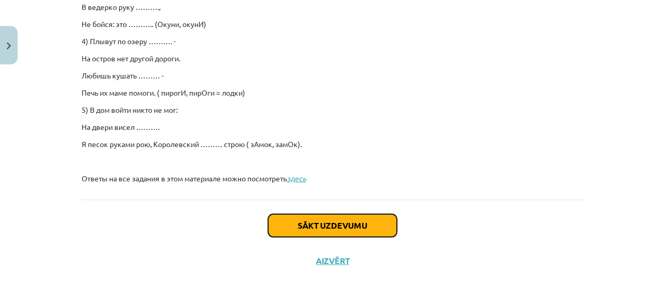
click at [317, 225] on button "Sākt uzdevumu" at bounding box center [332, 225] width 129 height 23
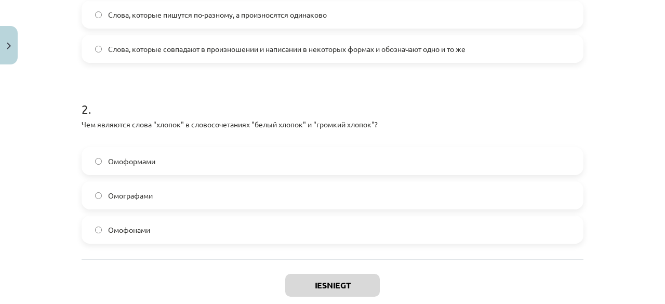
scroll to position [404, 0]
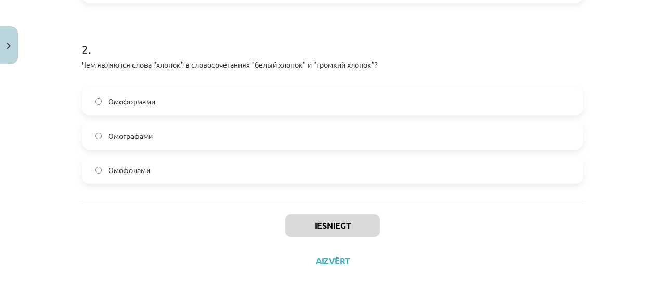
drag, startPoint x: 78, startPoint y: 115, endPoint x: 360, endPoint y: 169, distance: 286.8
copy form "Что такое "омографы"? Слова, которые совпадают в произношении и написании в нек…"
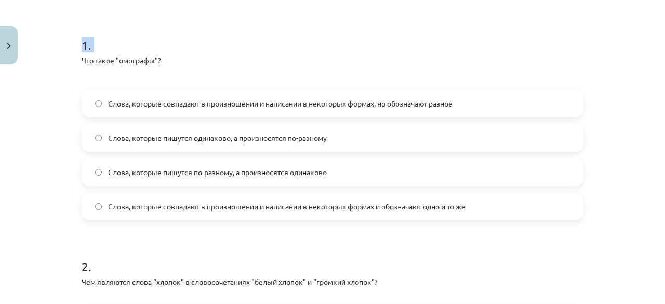
scroll to position [144, 0]
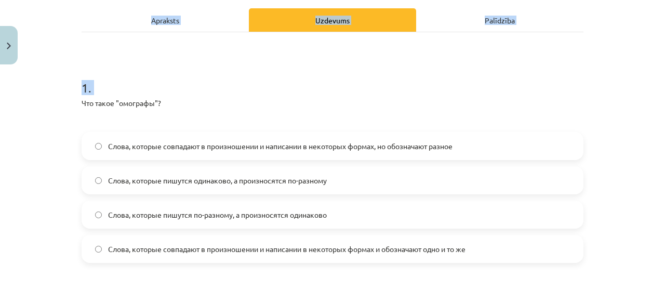
click at [604, 235] on div "Mācību tēma: Krievu valodas b1 - 10. klases 1.ieskaites mācību materiāls #5 Сло…" at bounding box center [332, 152] width 665 height 304
click at [297, 174] on label "Слова, которые пишутся одинаково, а произносятся по-разному" at bounding box center [333, 180] width 500 height 26
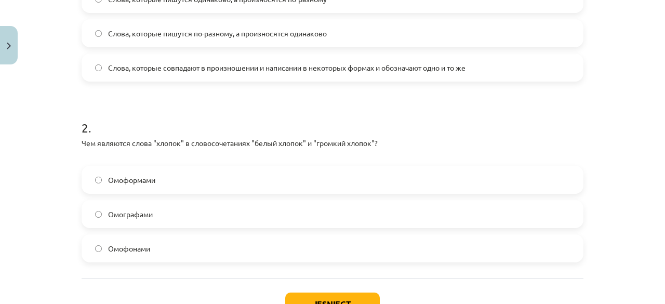
scroll to position [404, 0]
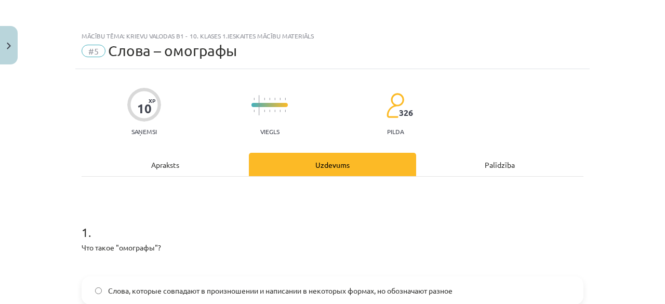
scroll to position [404, 0]
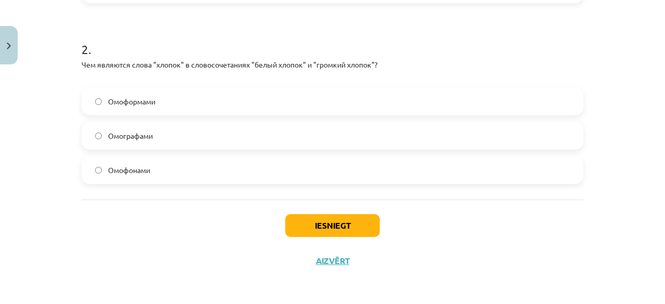
click at [168, 92] on label "Омоформами" at bounding box center [333, 101] width 500 height 26
click at [325, 223] on button "Iesniegt" at bounding box center [332, 225] width 95 height 23
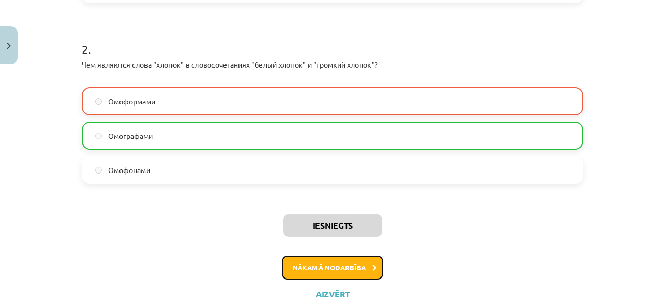
click at [331, 265] on button "Nākamā nodarbība" at bounding box center [333, 268] width 102 height 24
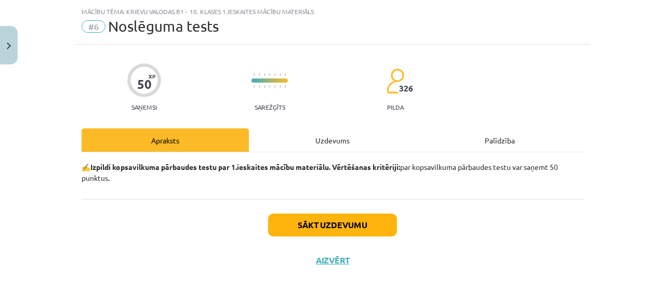
scroll to position [24, 0]
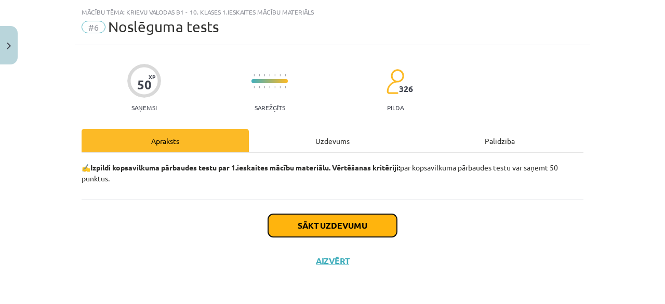
click at [315, 218] on button "Sākt uzdevumu" at bounding box center [332, 225] width 129 height 23
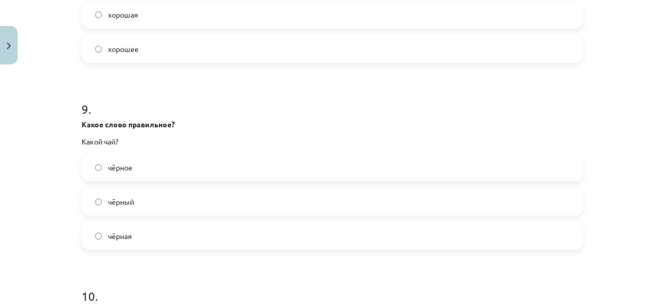
scroll to position [1839, 0]
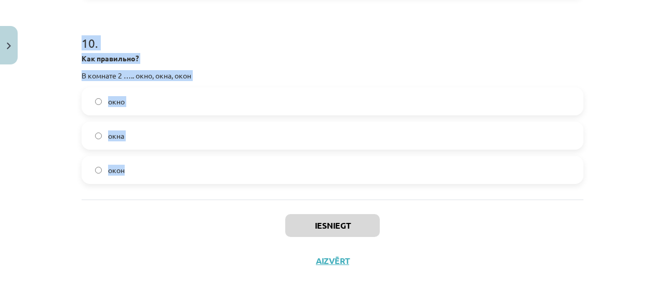
drag, startPoint x: 78, startPoint y: 171, endPoint x: 313, endPoint y: 166, distance: 234.9
copy form "Как правильно? В классе 15 …. стол, стола, столов стол стола столов 2 . Выберит…"
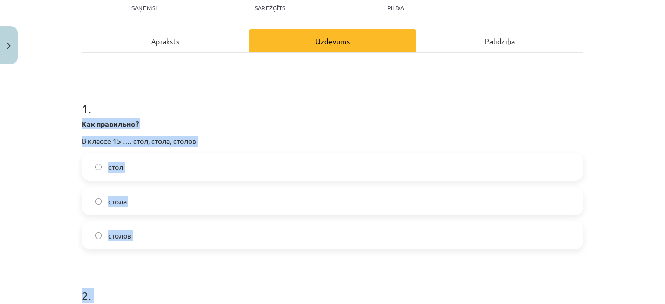
scroll to position [208, 0]
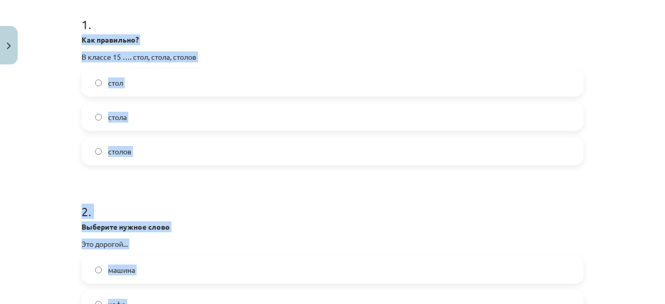
click at [259, 47] on div "Как правильно? В классе 15 …. стол, стола, столов" at bounding box center [333, 48] width 502 height 28
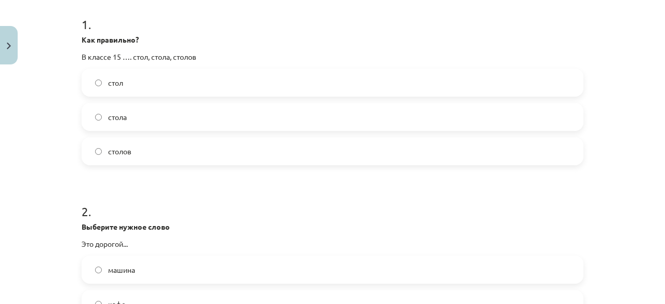
click at [128, 152] on label "столов" at bounding box center [333, 151] width 500 height 26
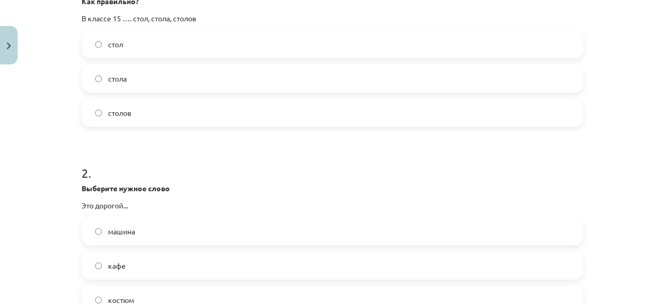
scroll to position [364, 0]
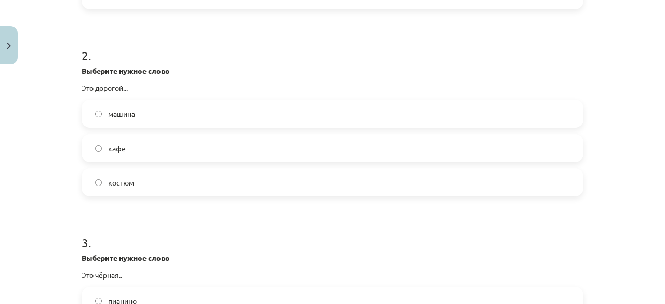
click at [143, 187] on label "костюм" at bounding box center [333, 182] width 500 height 26
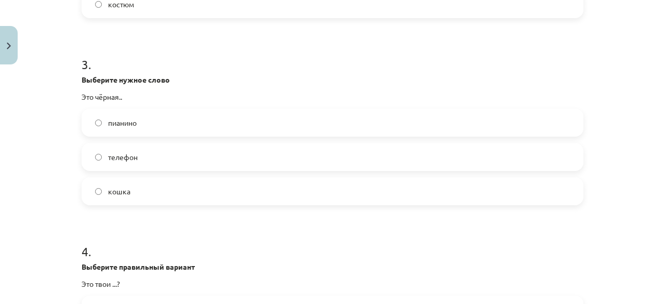
scroll to position [572, 0]
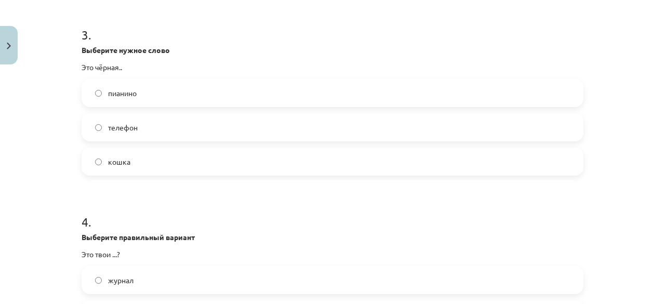
click at [127, 161] on label "кошка" at bounding box center [333, 162] width 500 height 26
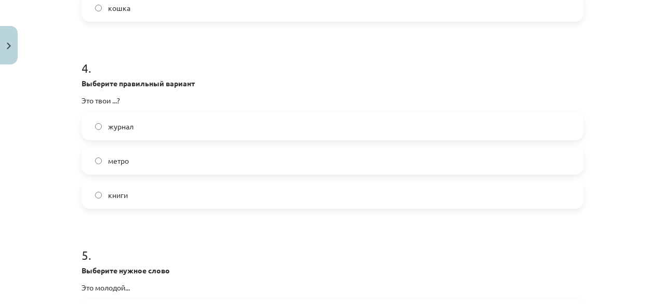
scroll to position [728, 0]
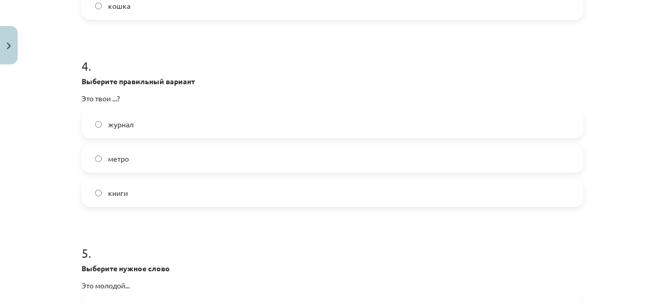
click at [117, 192] on span "книги" at bounding box center [118, 193] width 20 height 11
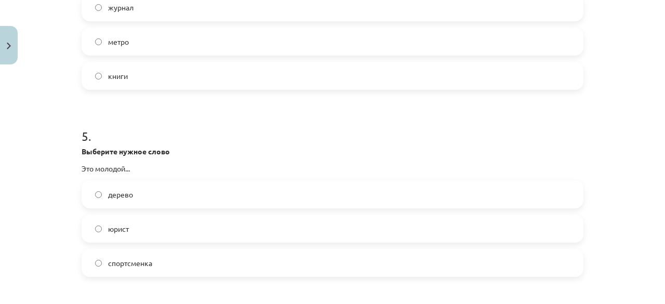
scroll to position [883, 0]
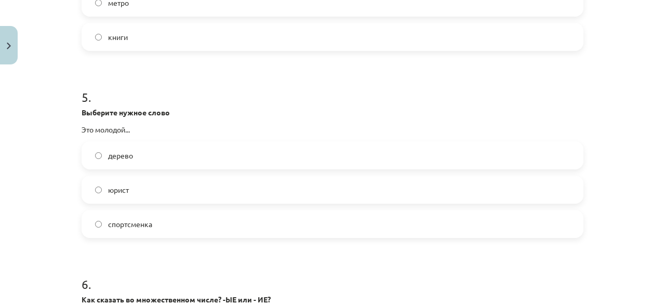
click at [133, 185] on label "юрист" at bounding box center [333, 190] width 500 height 26
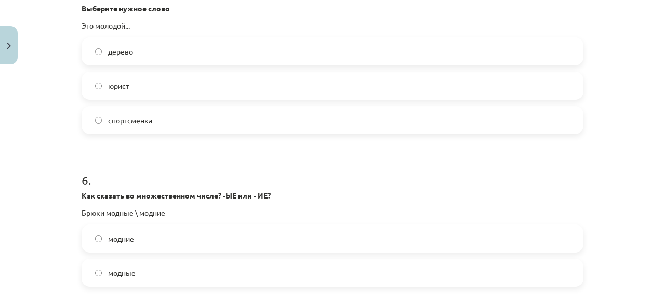
scroll to position [1091, 0]
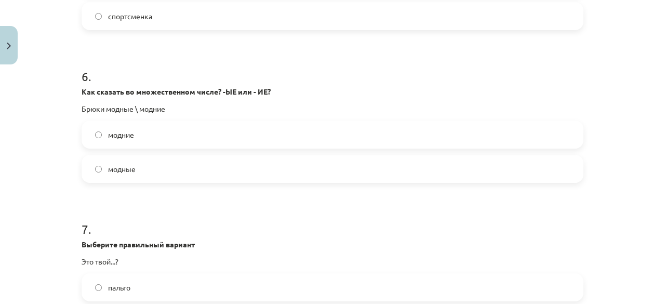
click at [139, 167] on label "модные" at bounding box center [333, 169] width 500 height 26
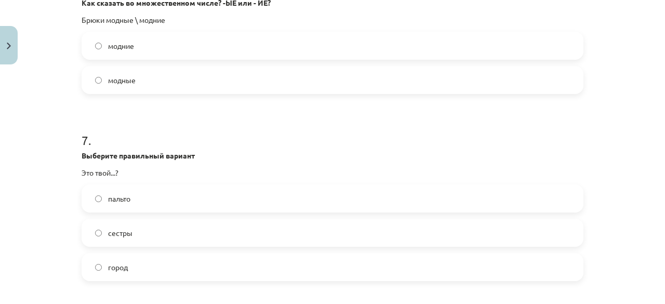
scroll to position [1195, 0]
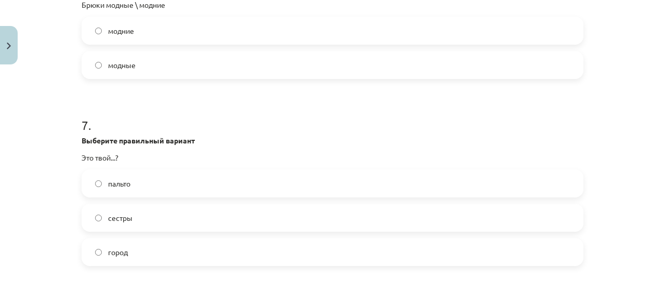
click at [142, 262] on label "город" at bounding box center [333, 252] width 500 height 26
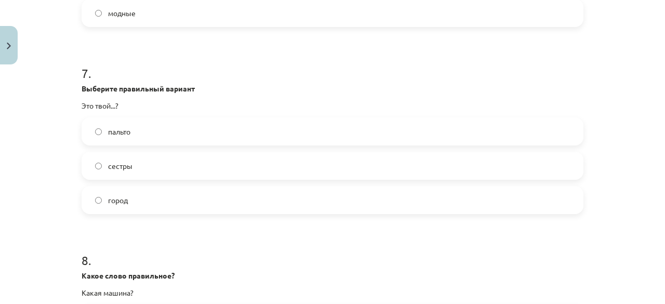
scroll to position [1455, 0]
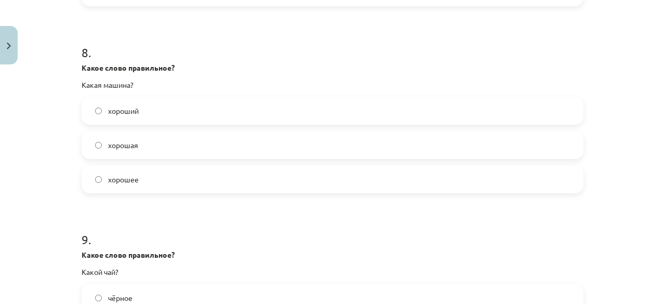
click at [143, 134] on label "хорошая" at bounding box center [333, 145] width 500 height 26
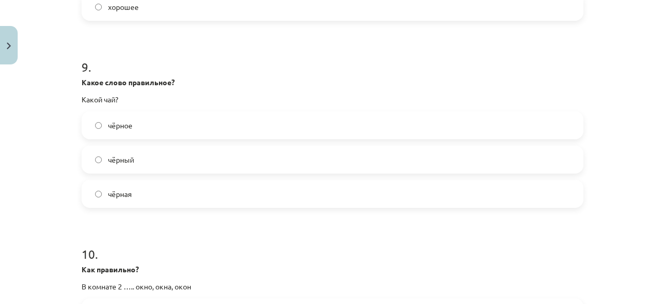
scroll to position [1663, 0]
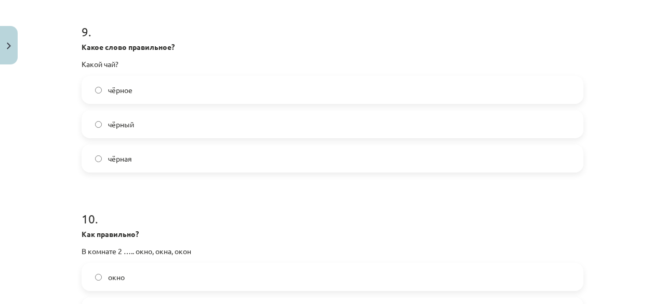
click at [160, 121] on label "чёрный" at bounding box center [333, 124] width 500 height 26
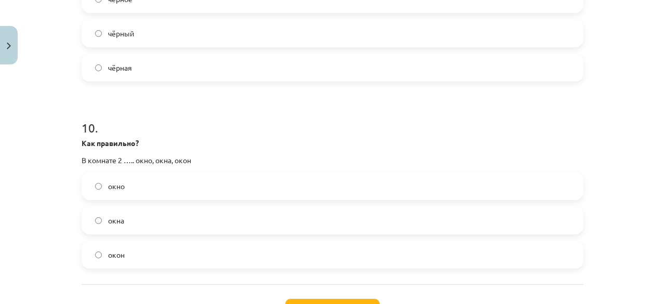
scroll to position [1767, 0]
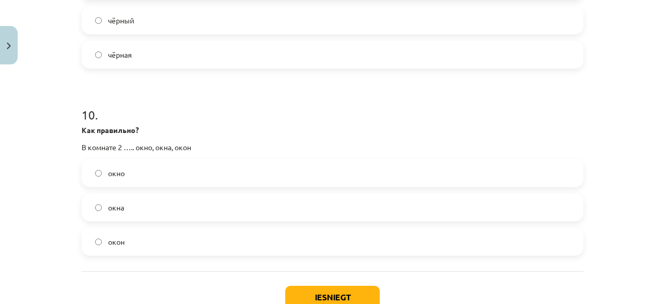
click at [171, 214] on label "окна" at bounding box center [333, 207] width 500 height 26
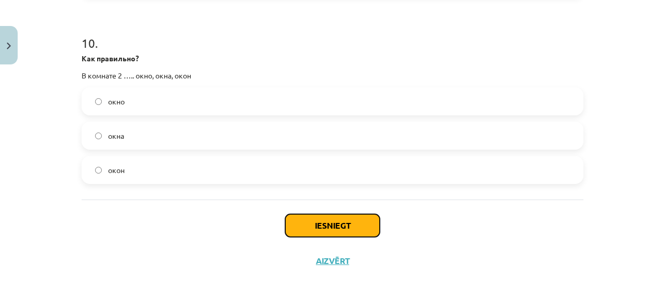
click at [347, 233] on button "Iesniegt" at bounding box center [332, 225] width 95 height 23
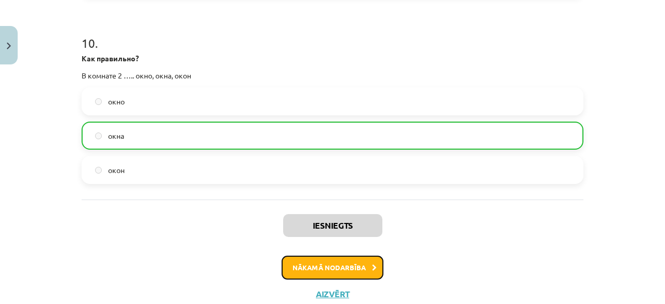
click at [352, 265] on button "Nākamā nodarbība" at bounding box center [333, 268] width 102 height 24
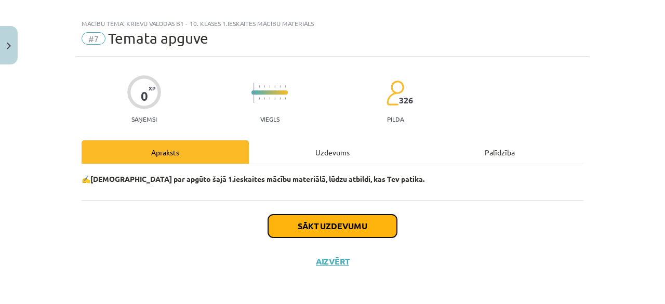
click at [332, 222] on button "Sākt uzdevumu" at bounding box center [332, 226] width 129 height 23
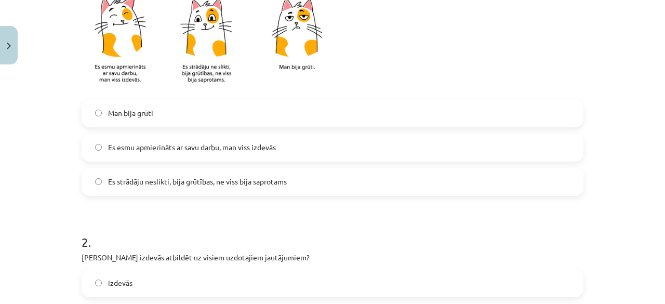
scroll to position [272, 0]
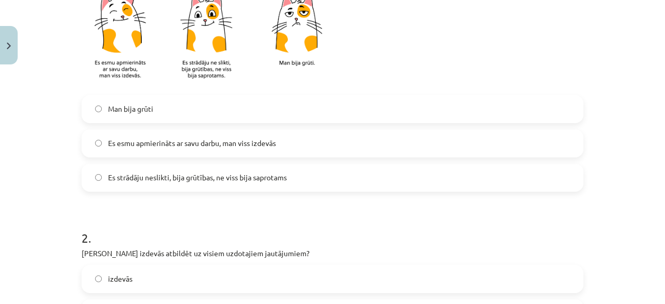
click at [154, 136] on label "Es esmu apmierināts ar savu darbu, man viss izdevās" at bounding box center [333, 143] width 500 height 26
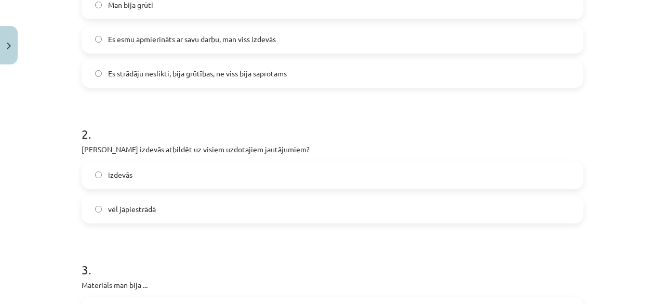
scroll to position [428, 0]
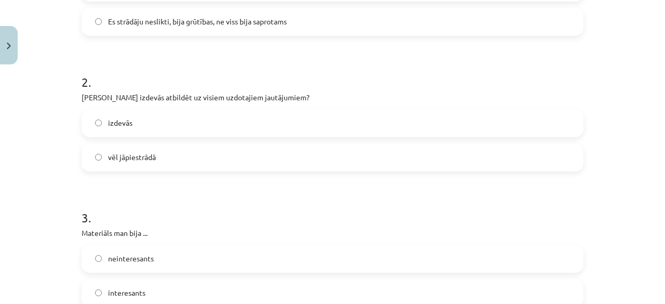
click at [154, 152] on label "vēl jāpiestrādā" at bounding box center [333, 157] width 500 height 26
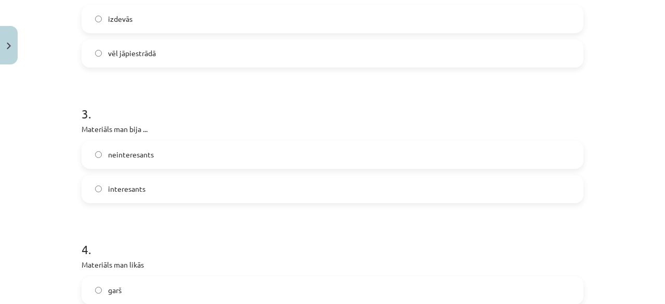
scroll to position [532, 0]
click at [137, 188] on span "interesants" at bounding box center [126, 188] width 37 height 11
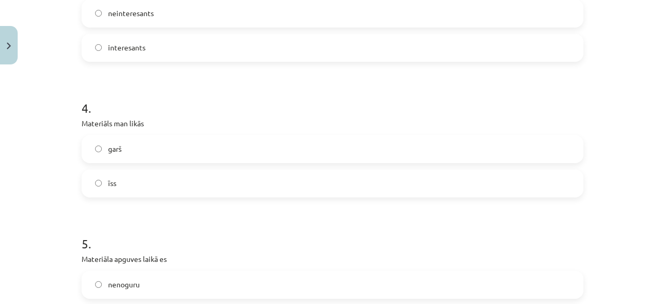
scroll to position [688, 0]
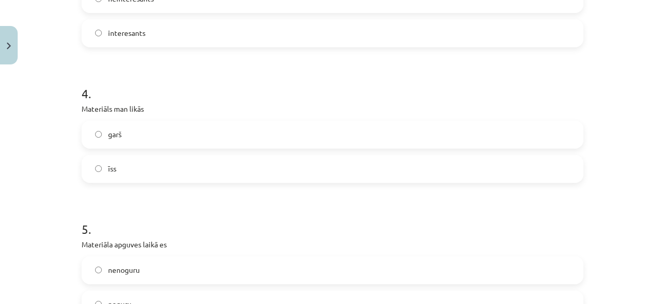
click at [129, 168] on label "īss" at bounding box center [333, 169] width 500 height 26
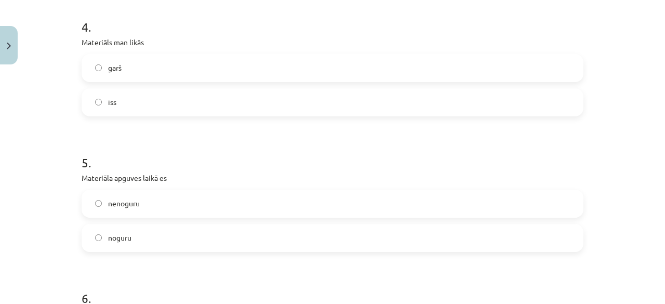
scroll to position [792, 0]
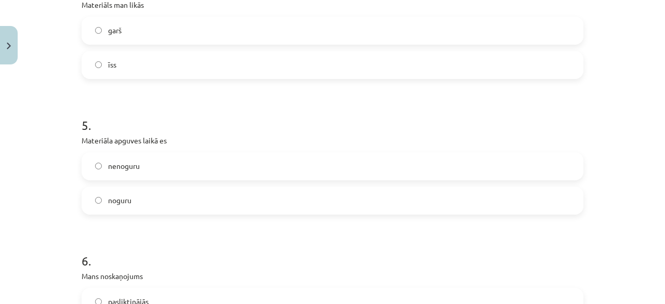
click at [133, 165] on span "nenoguru" at bounding box center [124, 166] width 32 height 11
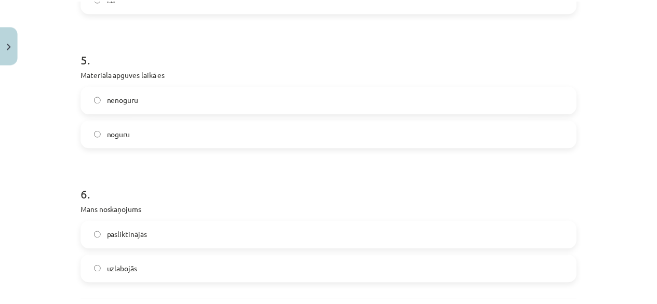
scroll to position [948, 0]
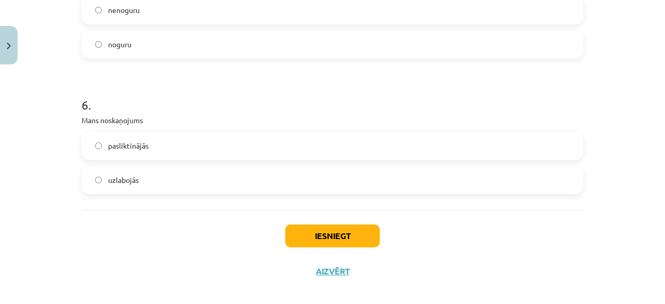
click at [128, 180] on span "uzlabojās" at bounding box center [123, 180] width 31 height 11
click at [328, 227] on button "Iesniegt" at bounding box center [332, 236] width 95 height 23
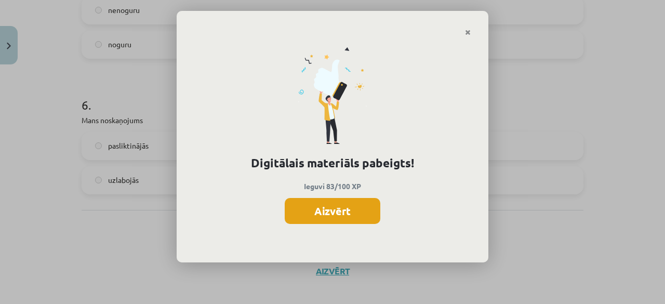
click at [341, 206] on button "Aizvērt" at bounding box center [333, 211] width 96 height 26
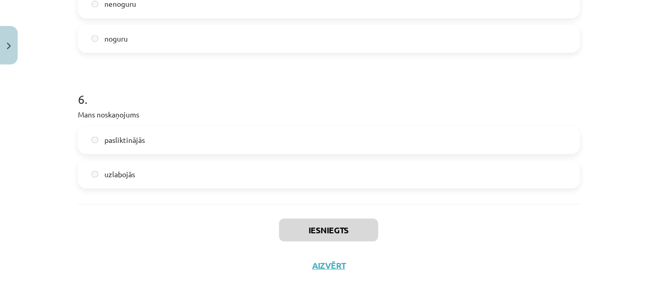
scroll to position [958, 0]
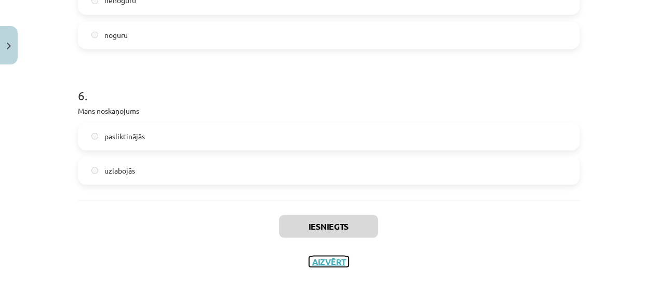
click at [323, 259] on button "Aizvērt" at bounding box center [328, 261] width 39 height 10
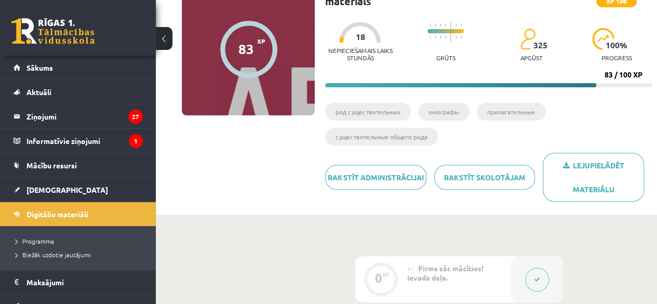
scroll to position [0, 0]
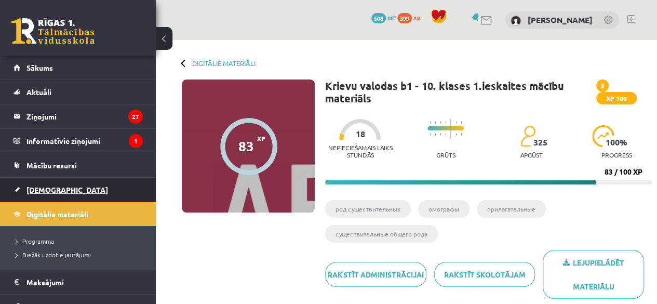
click at [61, 192] on link "[DEMOGRAPHIC_DATA]" at bounding box center [78, 190] width 129 height 24
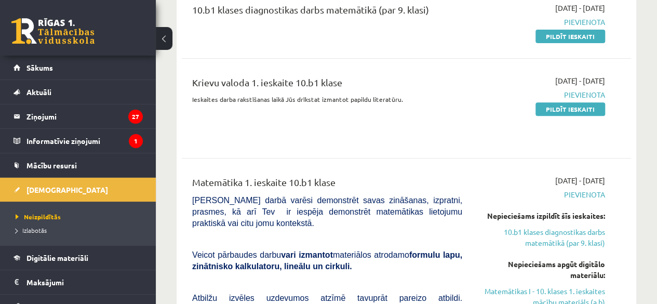
scroll to position [52, 0]
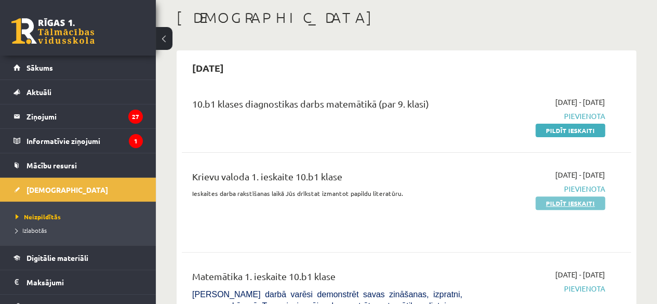
click at [563, 202] on link "Pildīt ieskaiti" at bounding box center [571, 203] width 70 height 14
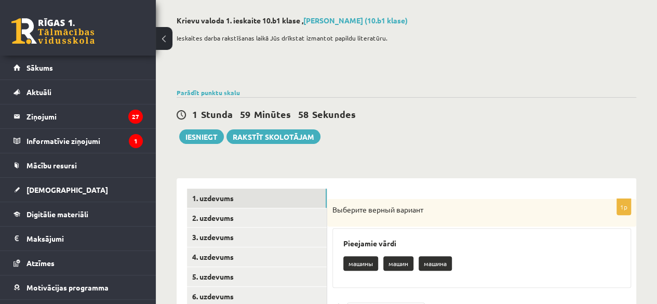
scroll to position [156, 0]
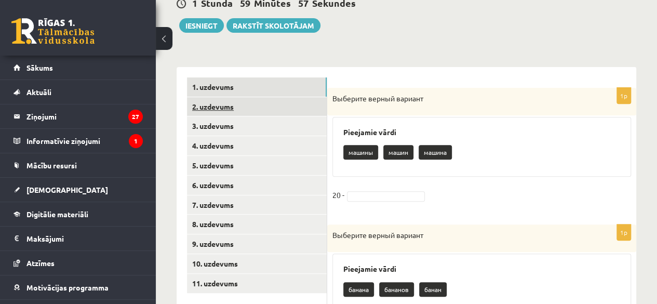
click at [262, 103] on link "2. uzdevums" at bounding box center [257, 106] width 140 height 19
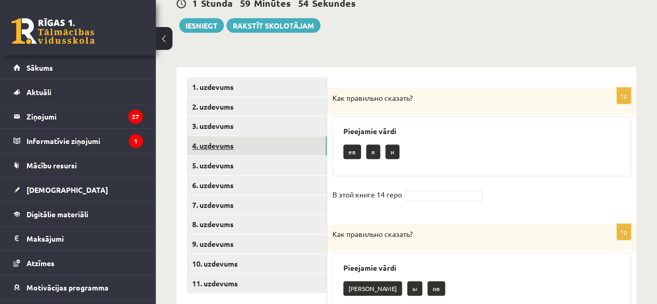
click at [279, 142] on link "4. uzdevums" at bounding box center [257, 145] width 140 height 19
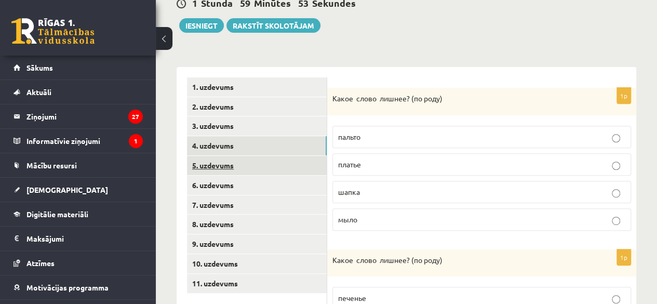
click at [272, 159] on link "5. uzdevums" at bounding box center [257, 165] width 140 height 19
click at [247, 147] on link "4. uzdevums" at bounding box center [257, 145] width 140 height 19
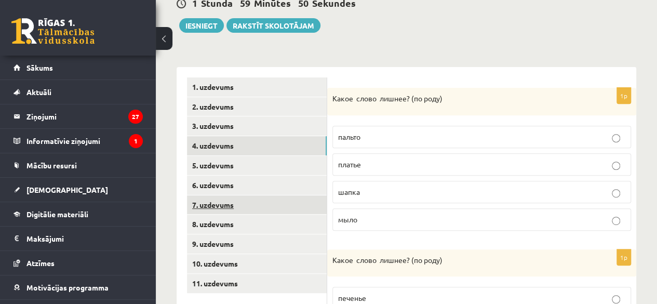
click at [237, 196] on link "7. uzdevums" at bounding box center [257, 204] width 140 height 19
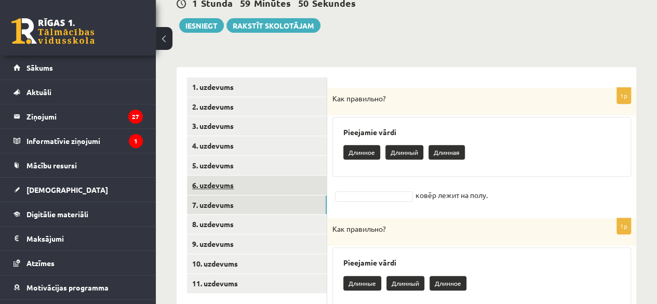
click at [236, 190] on link "6. uzdevums" at bounding box center [257, 185] width 140 height 19
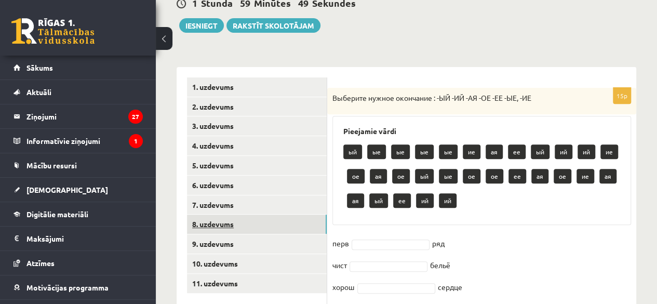
click at [232, 221] on link "8. uzdevums" at bounding box center [257, 224] width 140 height 19
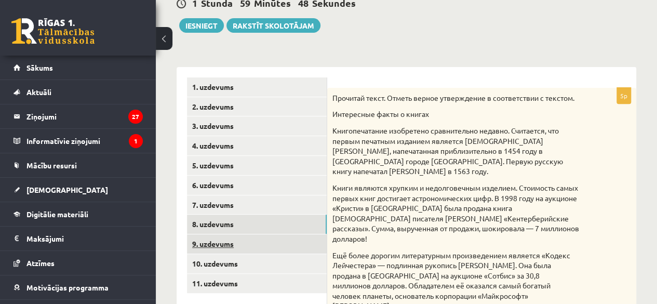
click at [232, 241] on link "9. uzdevums" at bounding box center [257, 243] width 140 height 19
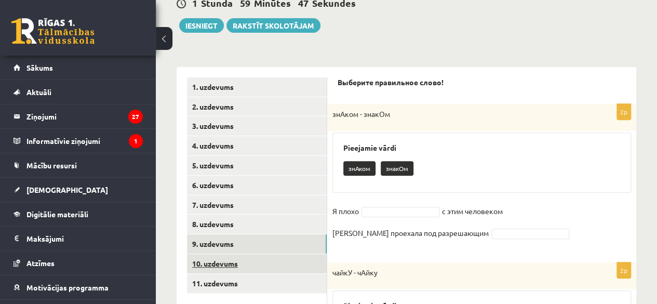
click at [232, 265] on link "10. uzdevums" at bounding box center [257, 263] width 140 height 19
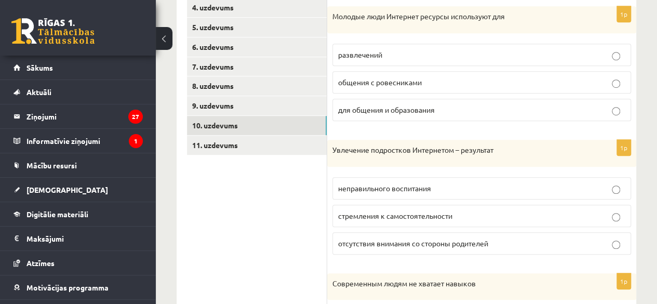
scroll to position [312, 0]
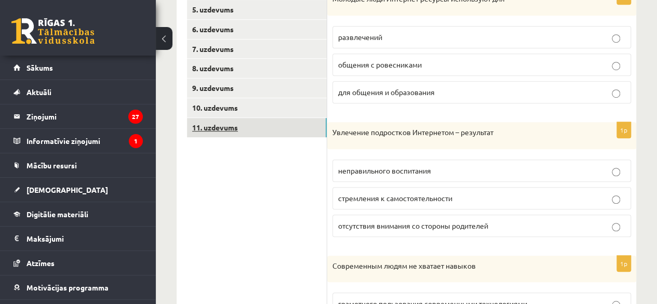
click at [258, 132] on link "11. uzdevums" at bounding box center [257, 127] width 140 height 19
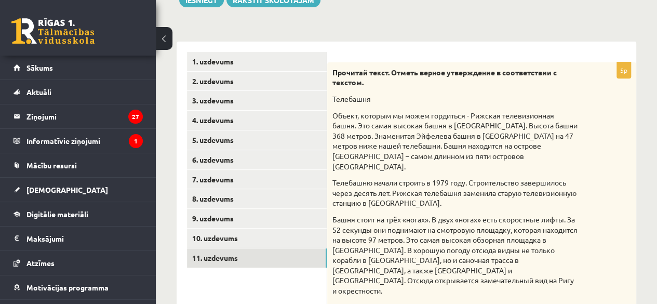
scroll to position [52, 0]
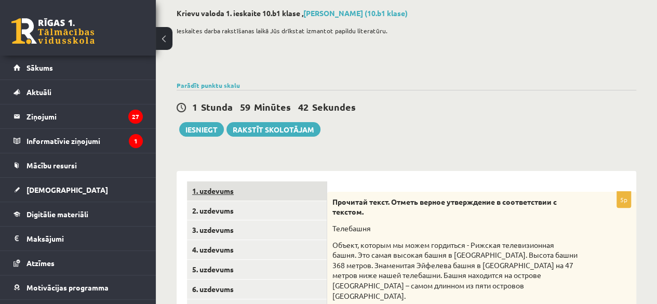
click at [231, 196] on link "1. uzdevums" at bounding box center [257, 190] width 140 height 19
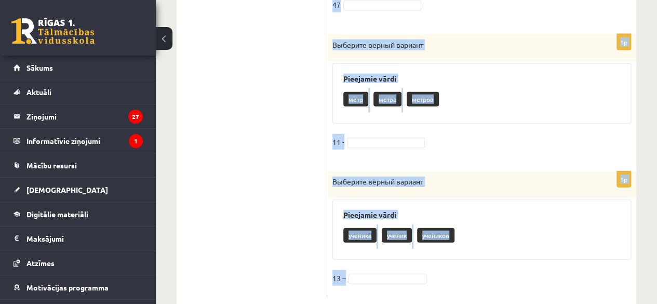
scroll to position [1189, 0]
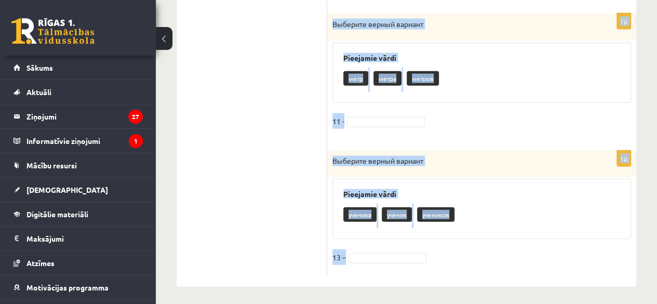
drag, startPoint x: 335, startPoint y: 199, endPoint x: 461, endPoint y: 287, distance: 154.5
copy form "Loremips dolors ametcon Adipiscin elits doeius tempo incidi 65 - 7u Laboreet do…"
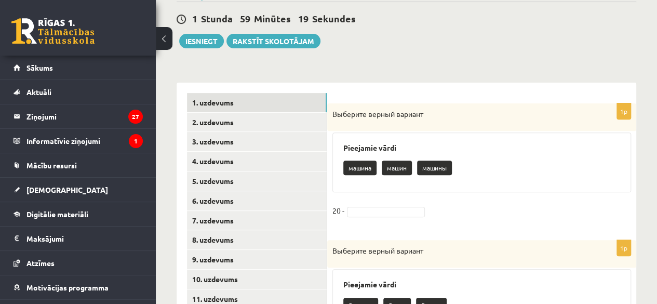
scroll to position [202, 0]
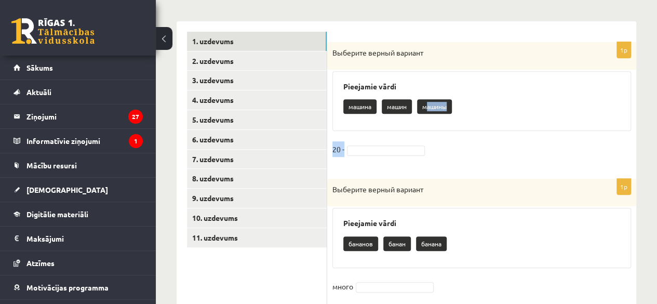
drag, startPoint x: 428, startPoint y: 108, endPoint x: 376, endPoint y: 152, distance: 68.2
click at [376, 152] on div "1p Выберите верный вариант Pieejamie vārdi машина машин машины 20 -" at bounding box center [481, 105] width 309 height 127
click at [457, 138] on div "1p Выберите верный вариант Pieejamie vārdi машина машин машины 20 -" at bounding box center [481, 105] width 309 height 127
click at [431, 109] on p "машины" at bounding box center [434, 106] width 35 height 15
click at [447, 104] on p "машины" at bounding box center [434, 106] width 35 height 15
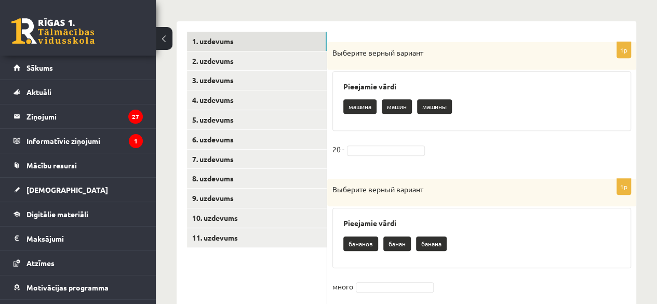
click at [452, 108] on p "машины" at bounding box center [434, 106] width 35 height 15
drag, startPoint x: 450, startPoint y: 111, endPoint x: 421, endPoint y: 136, distance: 37.6
click at [443, 130] on div "Pieejamie vārdi машина машин машины" at bounding box center [482, 101] width 299 height 60
drag, startPoint x: 388, startPoint y: 107, endPoint x: 386, endPoint y: 120, distance: 13.2
click at [386, 120] on div "машина машин машины" at bounding box center [482, 108] width 277 height 24
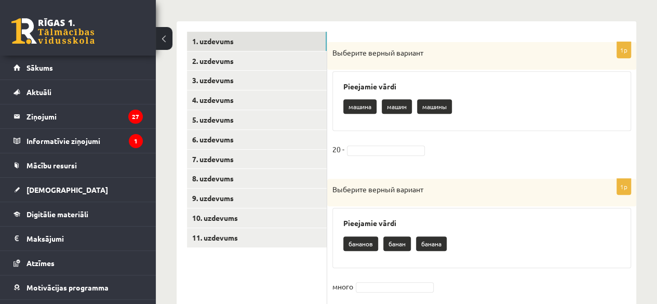
click at [397, 125] on div "Pieejamie vārdi машина машин машины" at bounding box center [482, 101] width 299 height 60
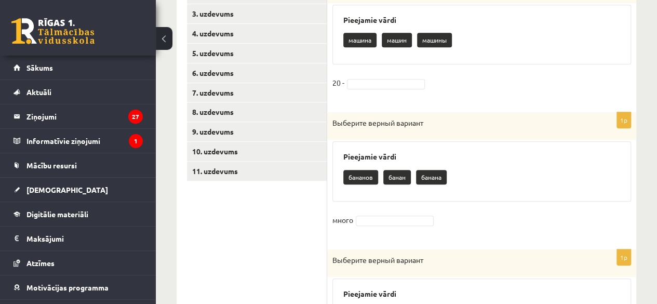
scroll to position [254, 0]
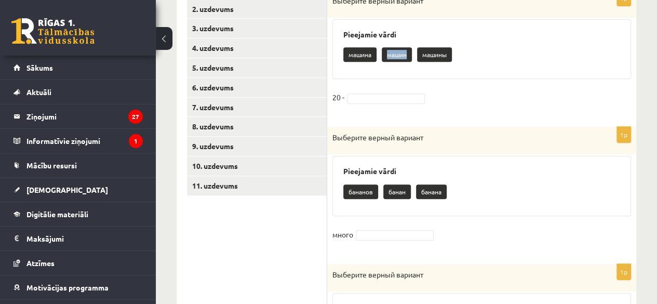
drag, startPoint x: 393, startPoint y: 57, endPoint x: 410, endPoint y: 57, distance: 16.6
click at [410, 57] on p "машин" at bounding box center [397, 54] width 30 height 15
drag, startPoint x: 461, startPoint y: 93, endPoint x: 453, endPoint y: 75, distance: 19.1
click at [461, 92] on fieldset "20 -" at bounding box center [482, 100] width 299 height 22
drag, startPoint x: 423, startPoint y: 55, endPoint x: 453, endPoint y: 58, distance: 30.3
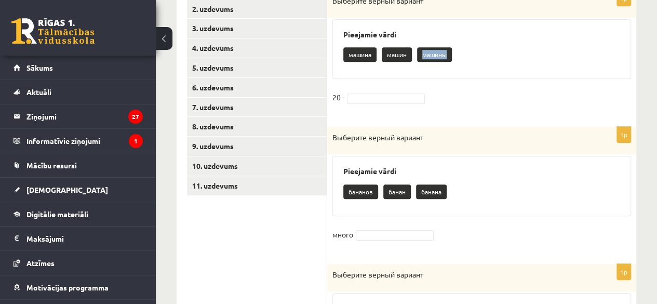
click at [452, 58] on p "машины" at bounding box center [434, 54] width 35 height 15
drag, startPoint x: 389, startPoint y: 55, endPoint x: 410, endPoint y: 58, distance: 20.6
click at [410, 58] on p "машин" at bounding box center [397, 54] width 30 height 15
copy p "машин"
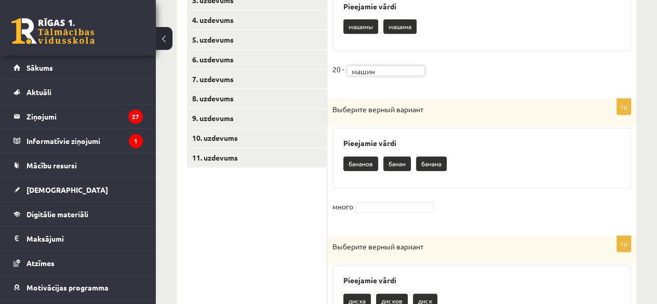
scroll to position [306, 0]
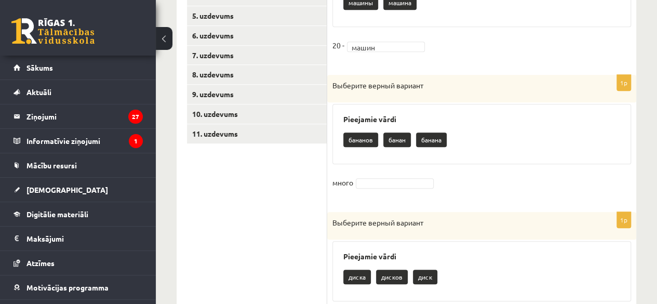
click at [390, 176] on fieldset "много" at bounding box center [482, 186] width 299 height 22
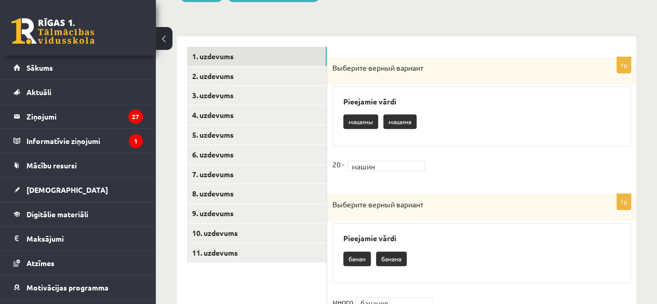
scroll to position [46, 0]
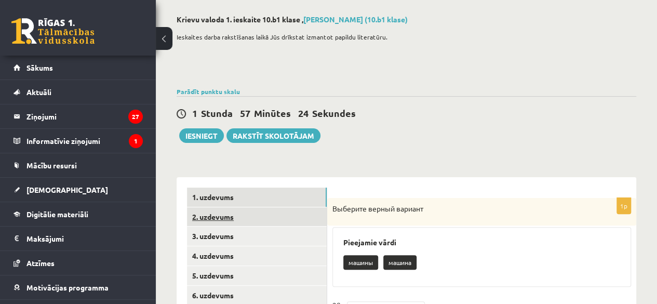
click at [255, 215] on link "2. uzdevums" at bounding box center [257, 216] width 140 height 19
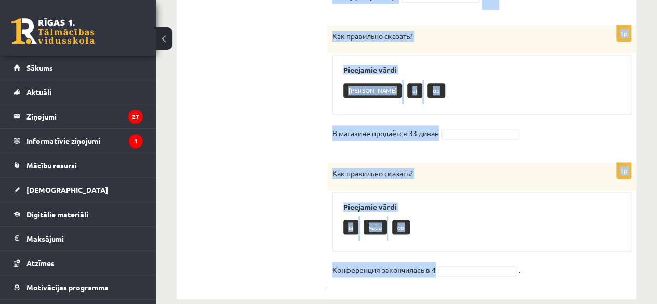
scroll to position [642, 0]
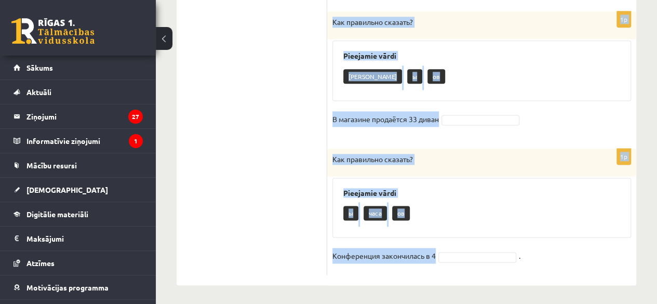
drag, startPoint x: 349, startPoint y: 110, endPoint x: 488, endPoint y: 254, distance: 200.3
copy form "Как правильно сказать? Pieejamie vārdi я и ев В этой книге 14 геро 1p Как прави…"
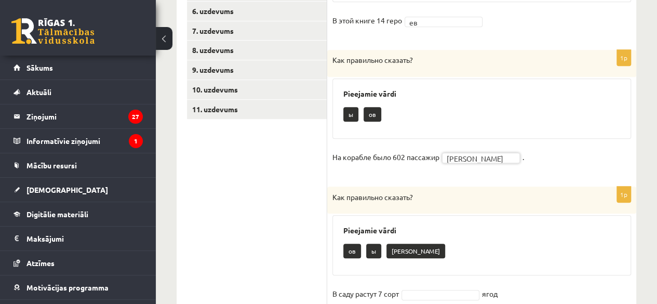
scroll to position [434, 0]
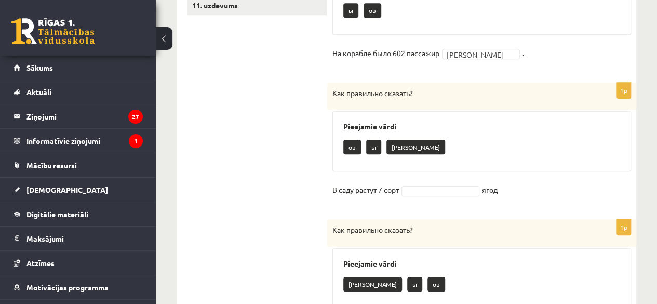
click at [438, 194] on fieldset "В саду растут 7 сорт ягод" at bounding box center [482, 193] width 299 height 22
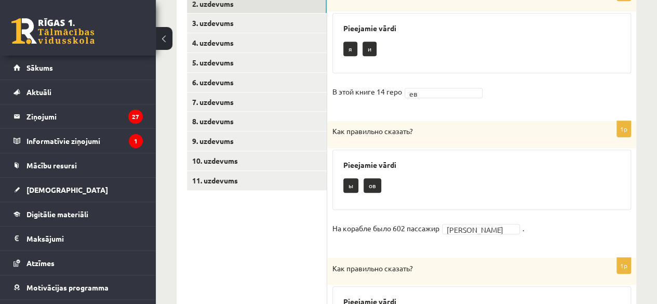
scroll to position [122, 0]
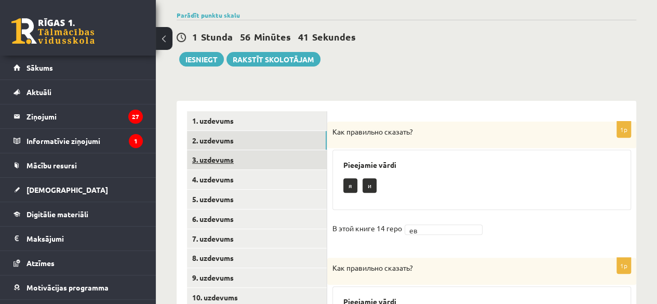
click at [228, 159] on link "3. uzdevums" at bounding box center [257, 159] width 140 height 19
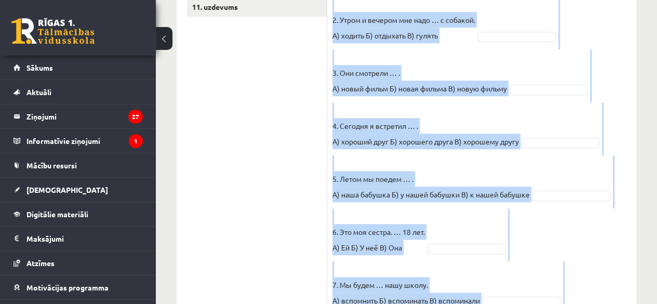
scroll to position [644, 0]
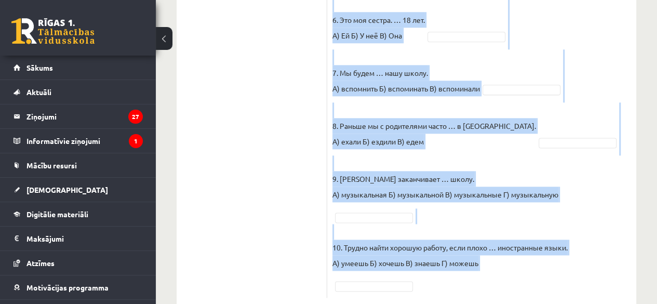
drag, startPoint x: 333, startPoint y: 27, endPoint x: 579, endPoint y: 279, distance: 352.4
copy div "Выберите правильный вариант. Pieejamie vārdi Г В В Г А А В Б В Г А В А Б Б Г Б …"
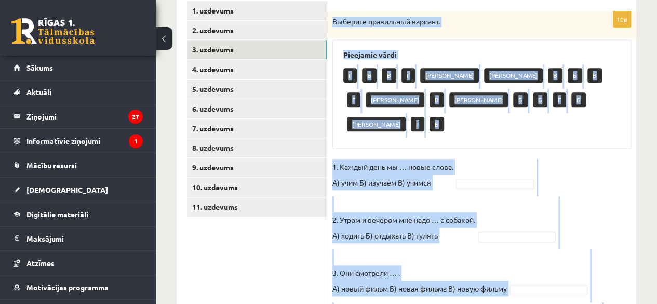
scroll to position [177, 0]
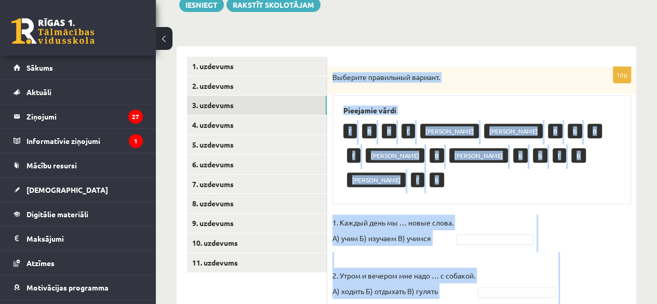
click at [495, 166] on div "Г В В Г А А В Б В Г А В А Б Б Г Б А Г Б" at bounding box center [482, 156] width 277 height 73
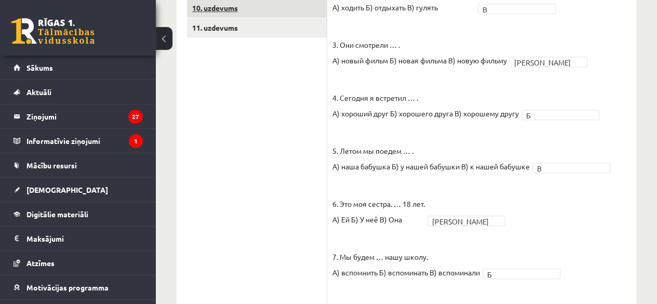
scroll to position [256, 0]
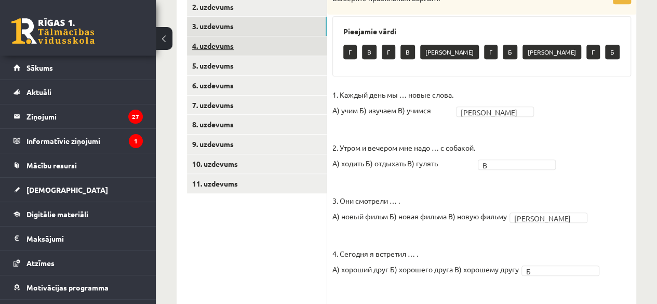
click at [213, 39] on link "4. uzdevums" at bounding box center [257, 45] width 140 height 19
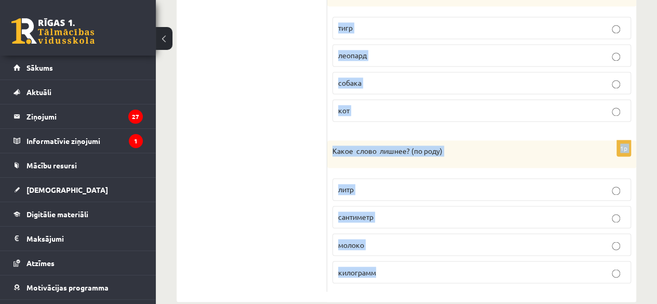
scroll to position [761, 0]
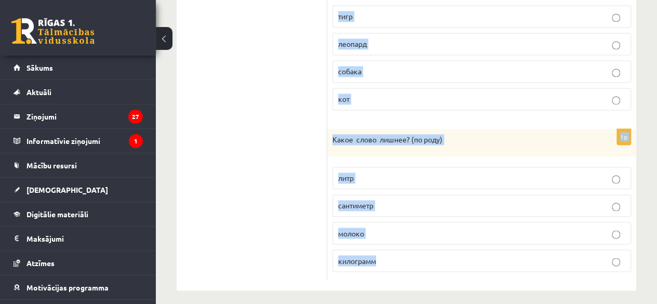
drag, startPoint x: 333, startPoint y: 152, endPoint x: 496, endPoint y: 257, distance: 194.0
copy form "Какое слово лишнее? ( по родy) пальто платье шапка мыло 1p Какое слово лишнее? …"
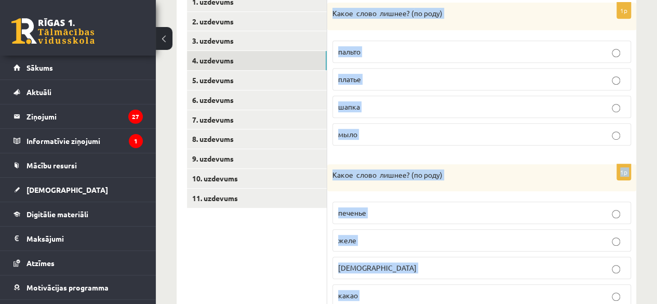
scroll to position [189, 0]
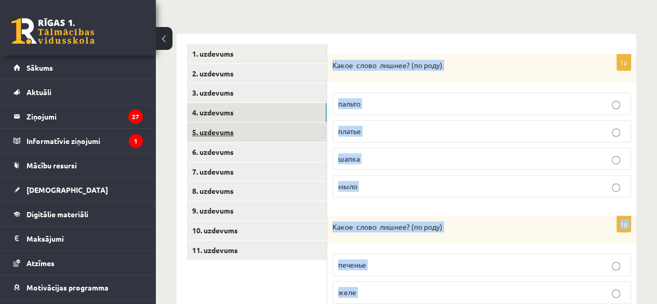
click at [230, 125] on link "5. uzdevums" at bounding box center [257, 132] width 140 height 19
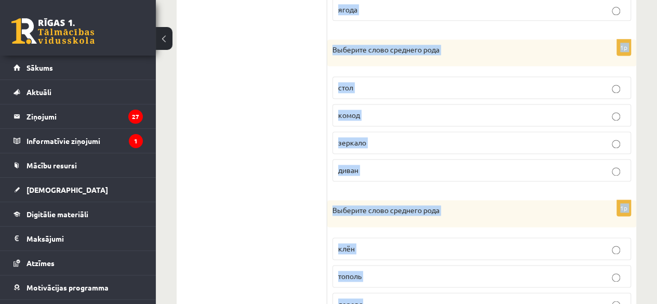
scroll to position [758, 0]
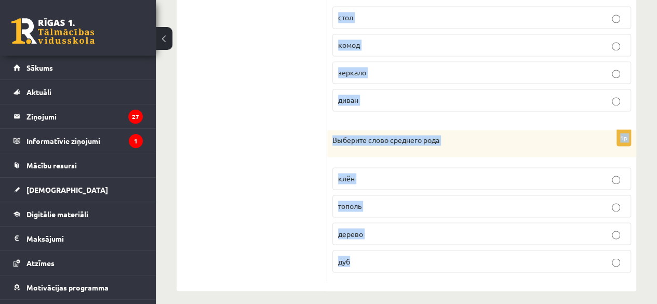
drag, startPoint x: 333, startPoint y: 62, endPoint x: 485, endPoint y: 252, distance: 242.9
copy form "Выберите слово среднего рода лист цветок дерево ветка 1p Выберите слово среднег…"
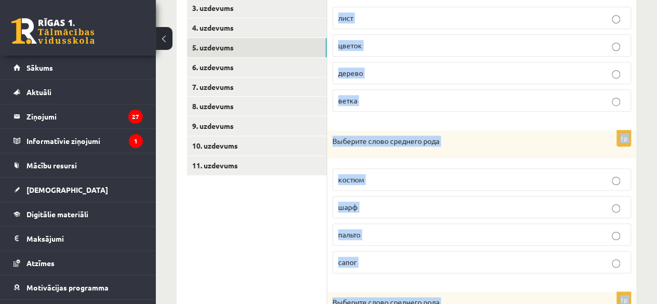
scroll to position [290, 0]
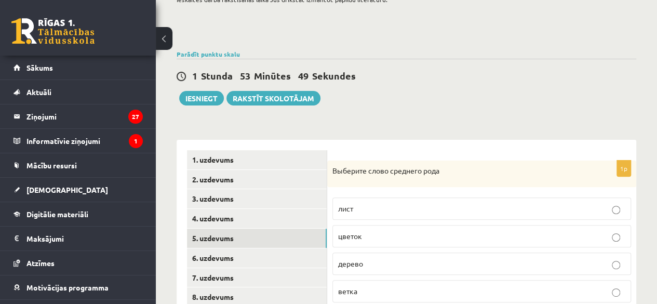
scroll to position [134, 0]
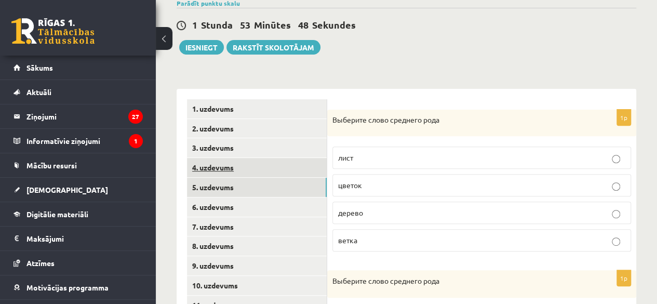
click at [204, 165] on link "4. uzdevums" at bounding box center [257, 167] width 140 height 19
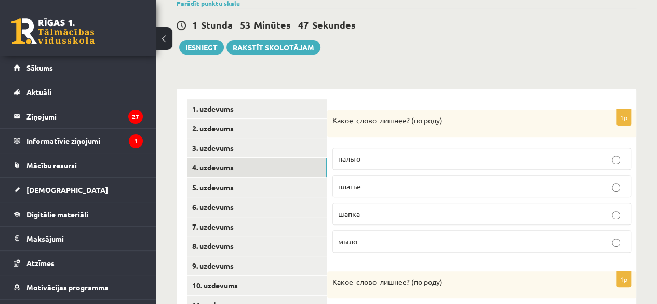
click at [358, 203] on label "шапка" at bounding box center [482, 214] width 299 height 22
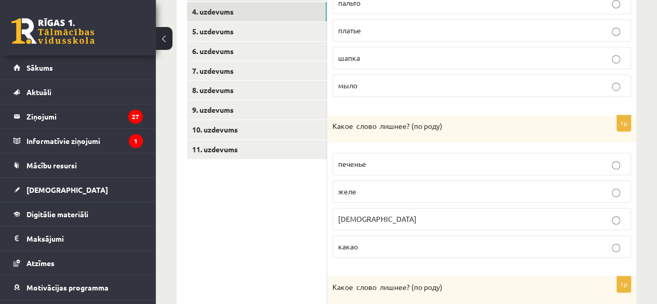
scroll to position [290, 0]
click at [364, 216] on span "конфета" at bounding box center [377, 218] width 78 height 9
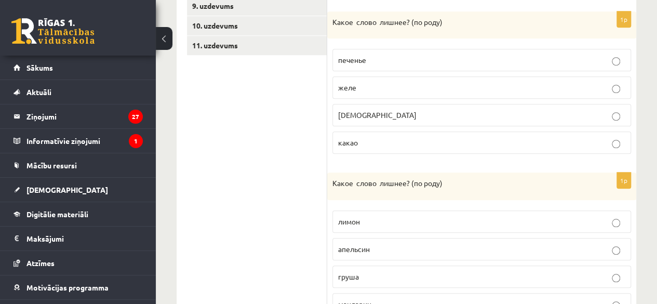
scroll to position [550, 0]
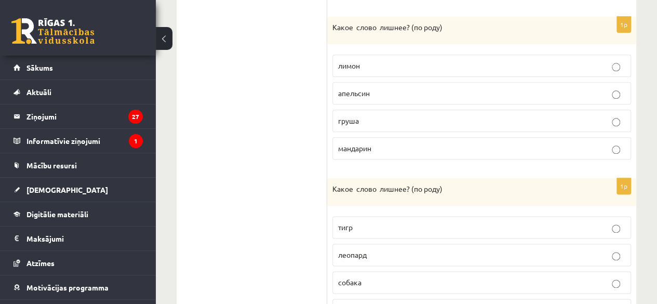
click at [375, 119] on p "груша" at bounding box center [481, 120] width 287 height 11
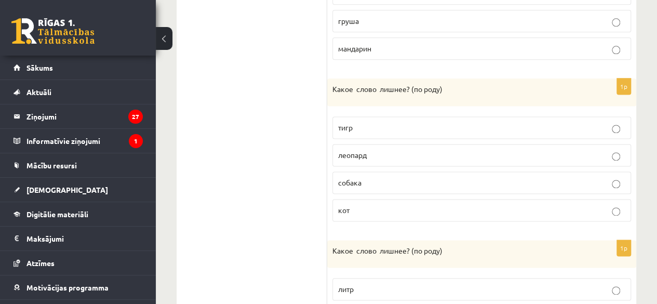
scroll to position [654, 0]
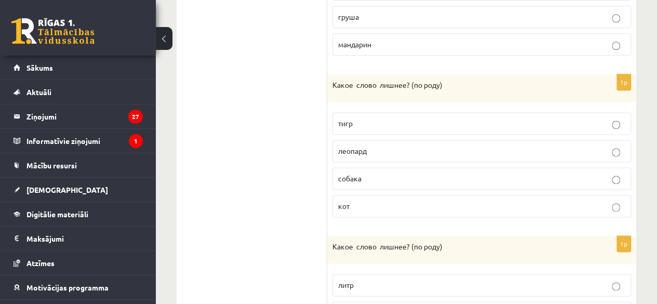
click at [385, 173] on p "собака" at bounding box center [481, 178] width 287 height 11
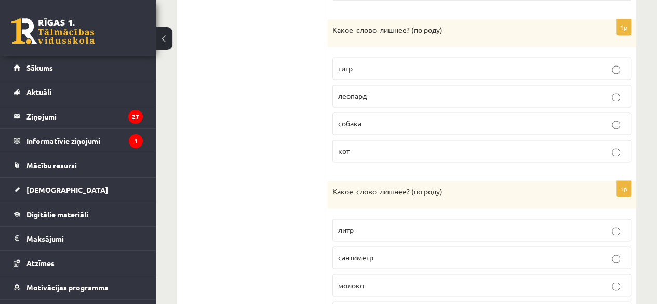
scroll to position [758, 0]
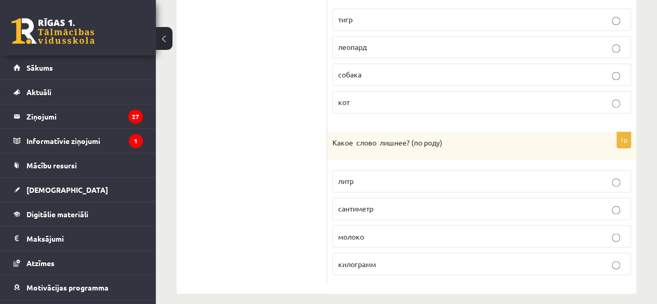
click at [381, 231] on p "молоко" at bounding box center [481, 236] width 287 height 11
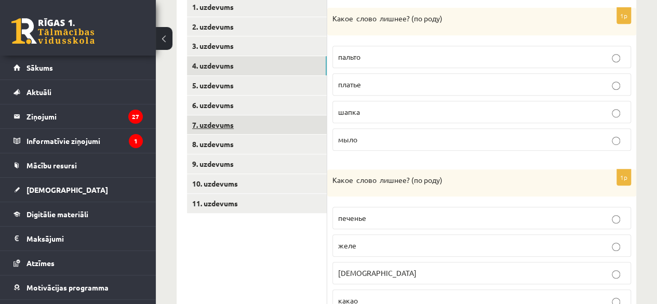
scroll to position [189, 0]
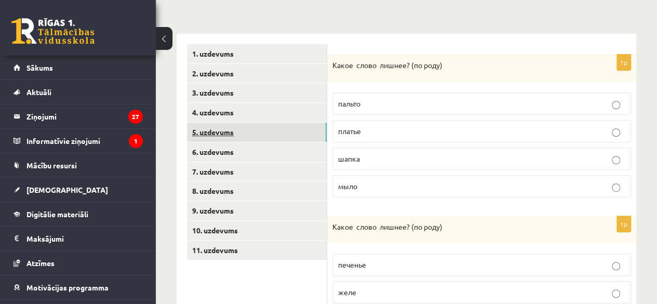
click at [274, 130] on link "5. uzdevums" at bounding box center [257, 132] width 140 height 19
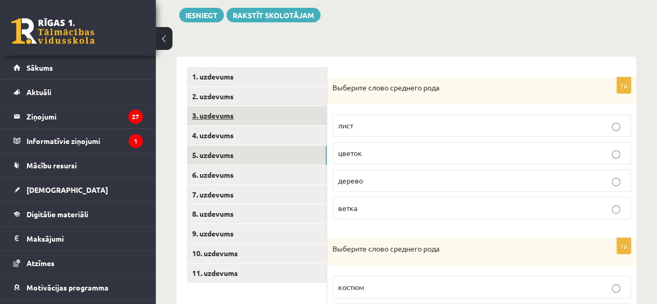
scroll to position [137, 0]
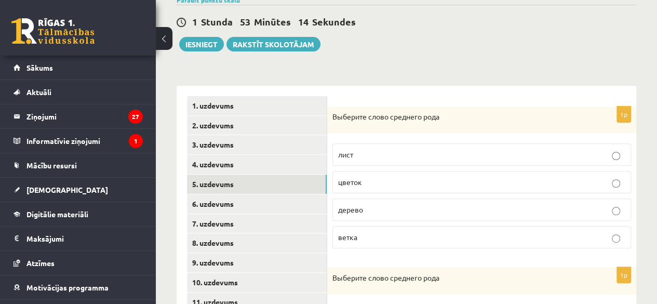
click at [397, 206] on p "дерево" at bounding box center [481, 209] width 287 height 11
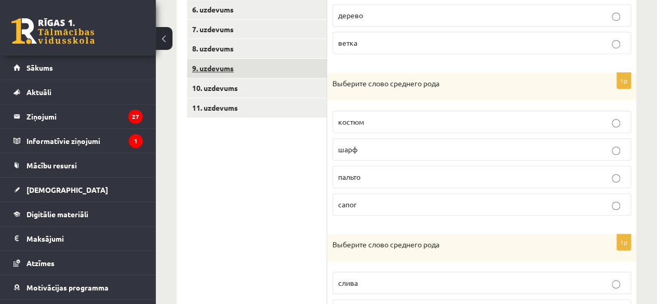
scroll to position [345, 0]
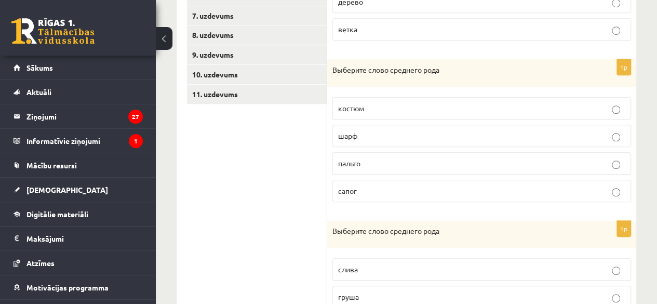
click at [400, 167] on label "пальто" at bounding box center [482, 163] width 299 height 22
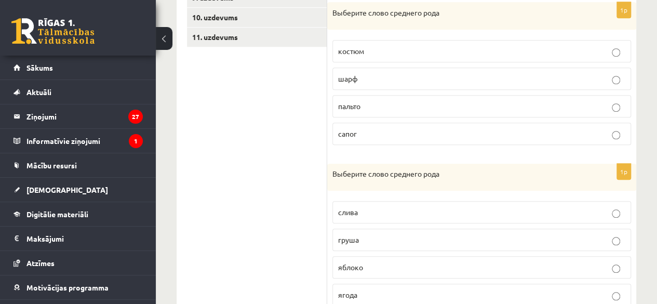
scroll to position [501, 0]
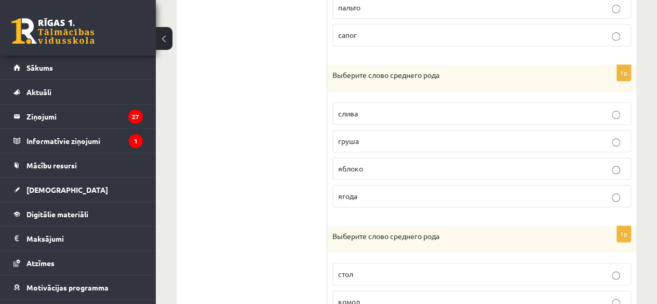
click at [376, 158] on label "яблоко" at bounding box center [482, 168] width 299 height 22
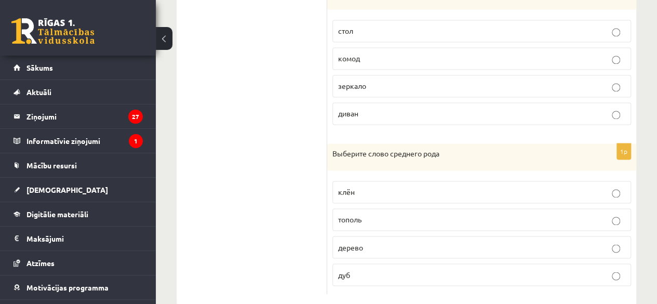
scroll to position [758, 0]
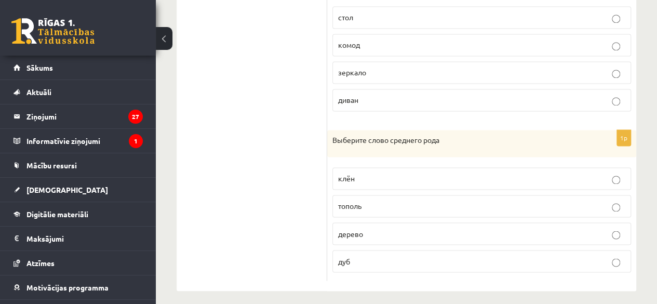
drag, startPoint x: 383, startPoint y: 225, endPoint x: 388, endPoint y: 204, distance: 20.8
click at [384, 228] on p "дерево" at bounding box center [481, 233] width 287 height 11
click at [378, 68] on p "зеркало" at bounding box center [481, 72] width 287 height 11
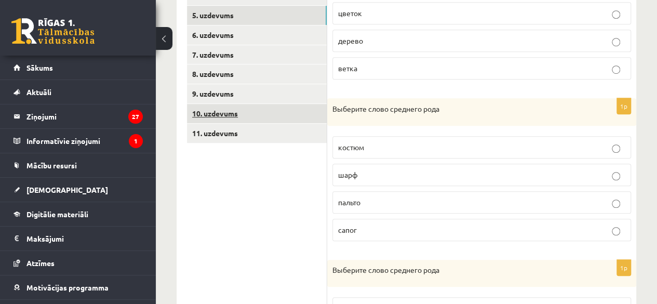
scroll to position [290, 0]
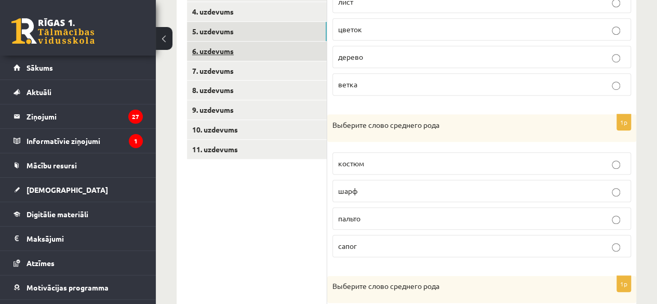
click at [234, 51] on link "6. uzdevums" at bounding box center [257, 51] width 140 height 19
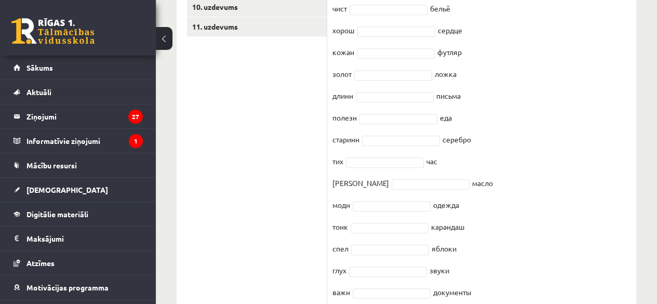
scroll to position [450, 0]
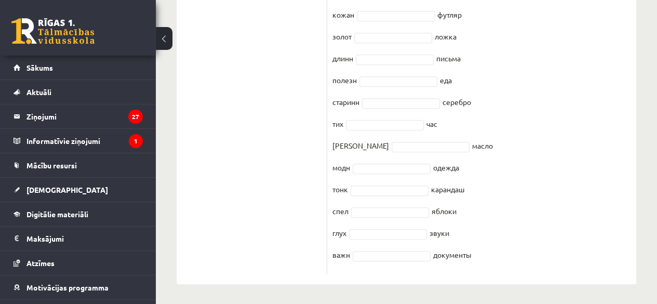
drag, startPoint x: 335, startPoint y: 218, endPoint x: 556, endPoint y: 248, distance: 223.4
click at [556, 248] on div "15p Выберите нужное окончание : -ЫЙ -ИЙ -АЯ -ОЕ -ЕЕ -ЫЕ, -ИЕ Pieejamie vārdi ие…" at bounding box center [481, 34] width 309 height 480
copy div "Выберите нужное окончание : -ЫЙ -ИЙ -АЯ -ОЕ -ЕЕ -ЫЕ, -ИЕ Pieejamie vārdi ие ые …"
click at [282, 136] on ul "1. uzdevums 2. uzdevums 3. uzdevums 4. uzdevums 5. uzdevums 6. uzdevums 7. uzde…" at bounding box center [257, 28] width 140 height 491
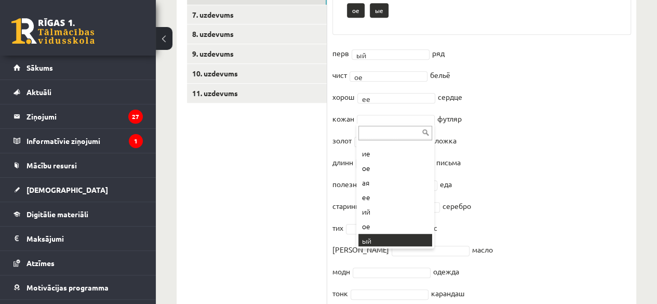
scroll to position [158, 0]
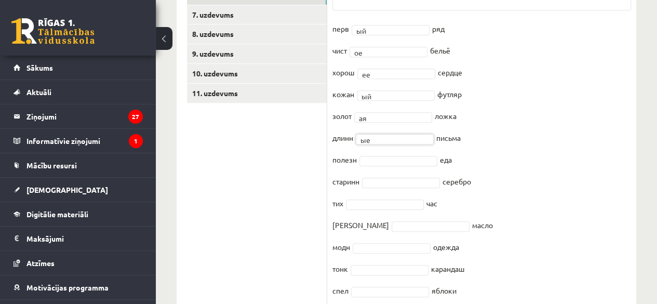
click at [387, 152] on fieldset "перв ый ** ряд чист ое ** бельё хорош ее ** сердце кожан ый ** футляр золот ая …" at bounding box center [482, 184] width 299 height 327
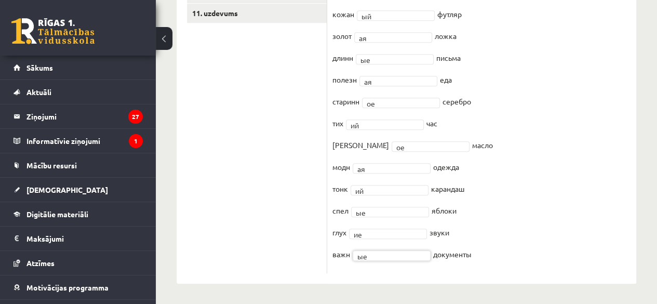
scroll to position [218, 0]
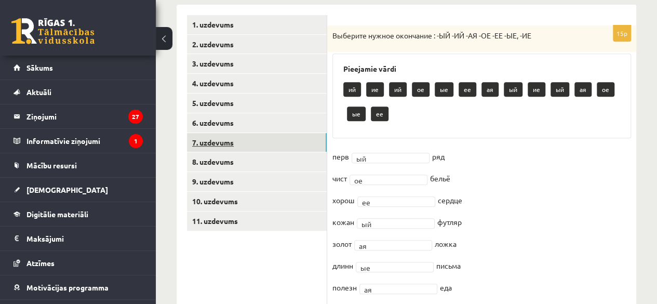
click at [254, 141] on link "7. uzdevums" at bounding box center [257, 142] width 140 height 19
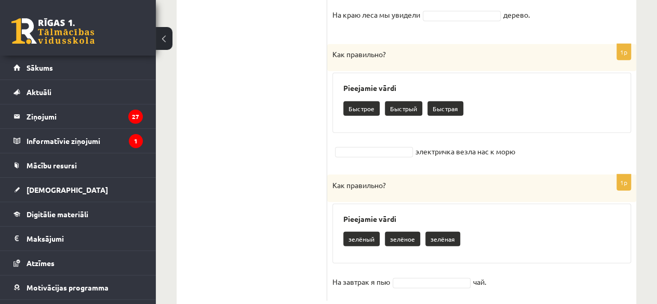
scroll to position [1306, 0]
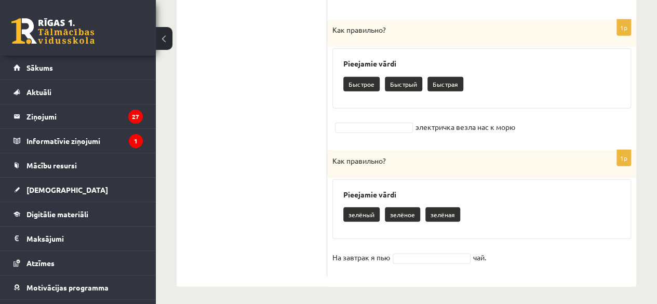
drag, startPoint x: 335, startPoint y: 36, endPoint x: 520, endPoint y: 260, distance: 290.5
copy form "Как правильно? Pieejamie vārdi Длинная Длинный Длинное ковёр лежит на полу. 1p …"
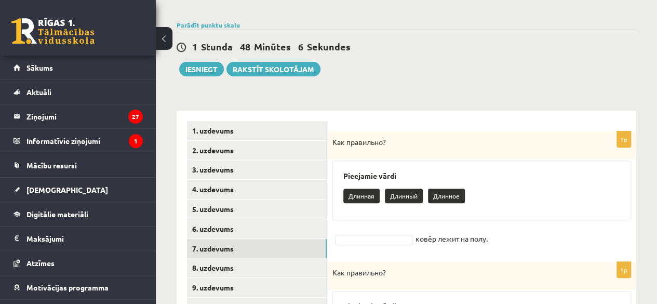
scroll to position [111, 0]
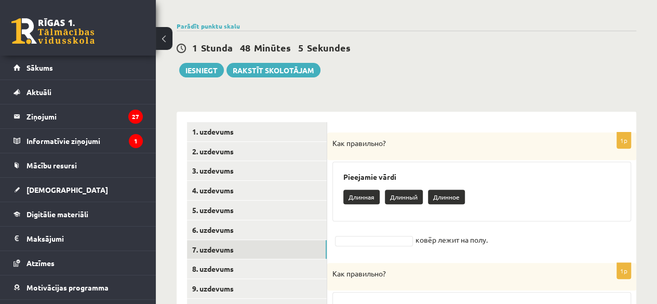
click at [539, 219] on div "Pieejamie vārdi Длинная Длинный Длинное" at bounding box center [482, 192] width 299 height 60
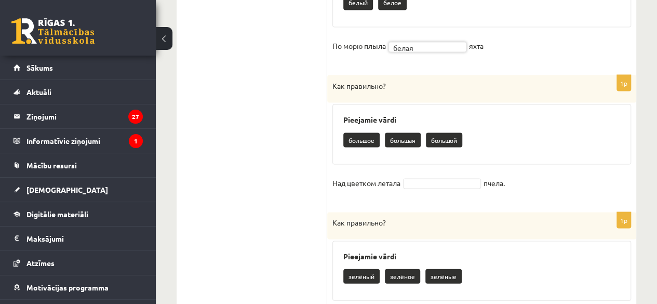
scroll to position [995, 0]
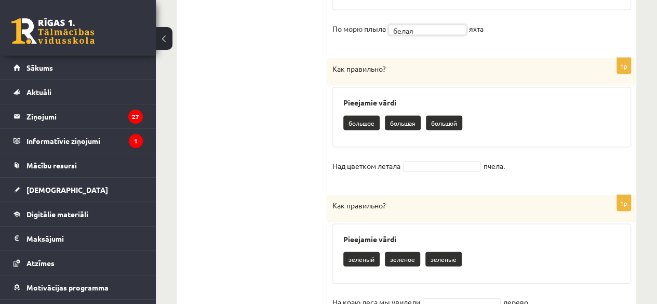
click at [438, 161] on fieldset "Над цветком летала пчела." at bounding box center [482, 169] width 299 height 22
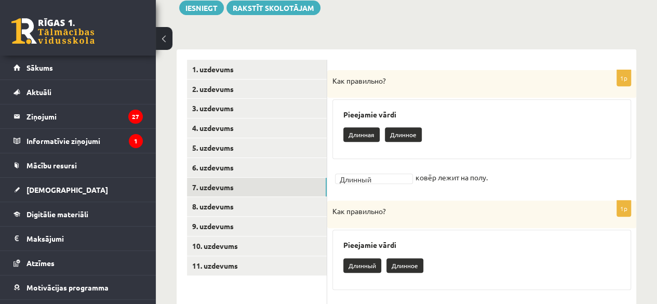
scroll to position [163, 0]
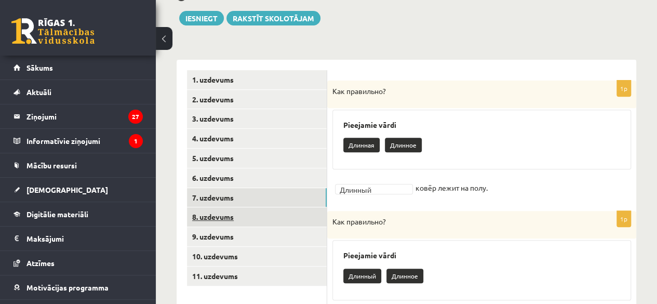
click at [260, 215] on link "8. uzdevums" at bounding box center [257, 216] width 140 height 19
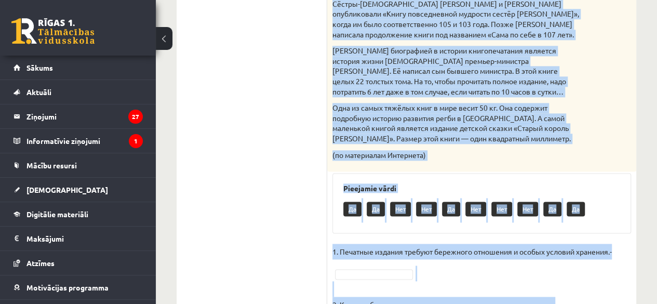
scroll to position [814, 0]
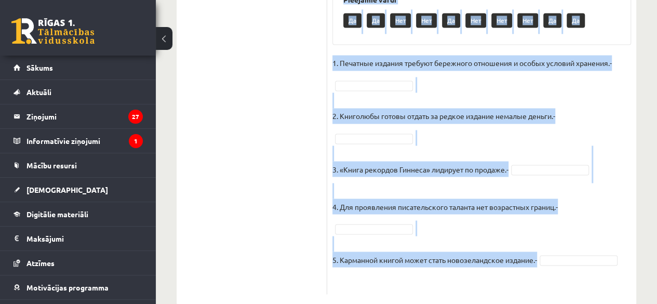
drag, startPoint x: 334, startPoint y: 89, endPoint x: 586, endPoint y: 229, distance: 288.5
copy div "Прочитай текст. Отметь верное утверждение в соответствии с текстом. Интересные …"
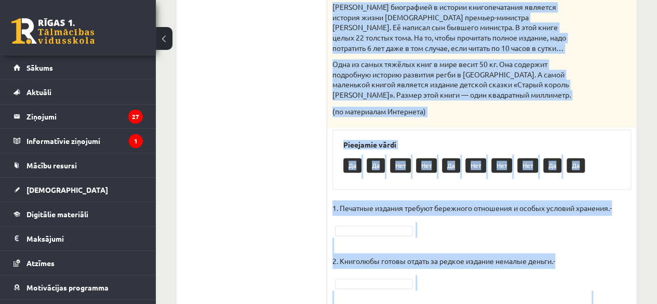
scroll to position [658, 0]
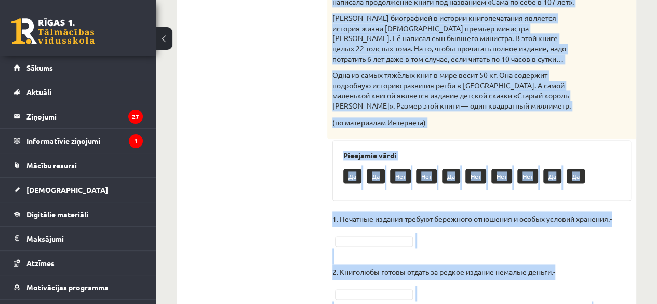
click at [237, 160] on ul "1. uzdevums 2. uzdevums 3. uzdevums 4. uzdevums 5. uzdevums 6. uzdevums 7. uzde…" at bounding box center [257, 12] width 140 height 875
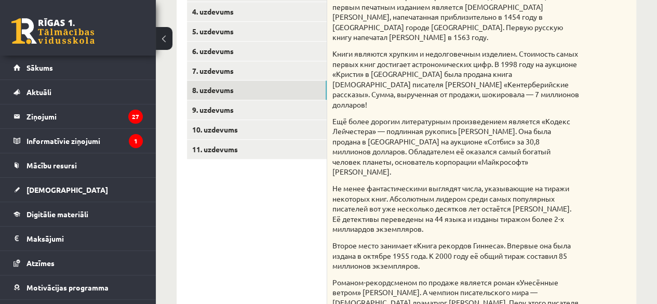
scroll to position [243, 0]
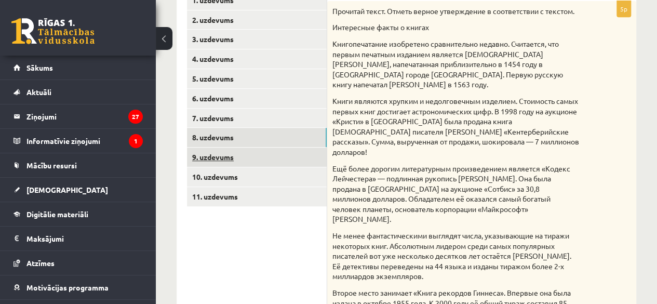
click at [240, 151] on link "9. uzdevums" at bounding box center [257, 157] width 140 height 19
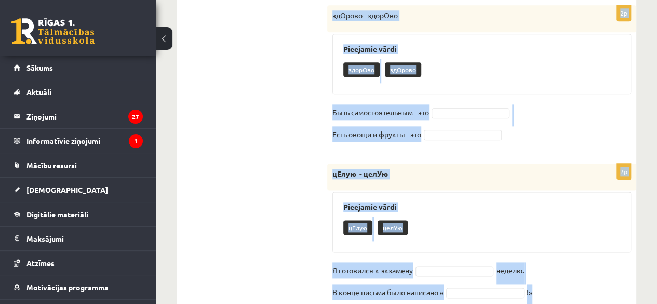
scroll to position [608, 0]
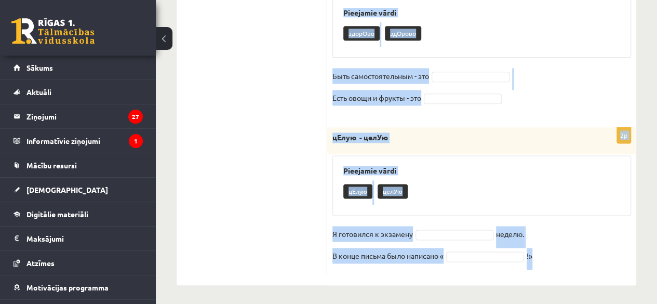
drag, startPoint x: 340, startPoint y: 149, endPoint x: 573, endPoint y: 268, distance: 261.5
copy form "Выберите правильное слово! 2p знАком - знакОм Pieejamie vārdi знакОм знАком Я п…"
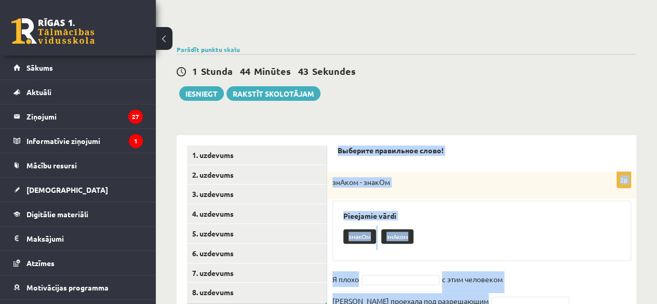
click at [497, 184] on p "знАком - знакОм" at bounding box center [456, 182] width 247 height 10
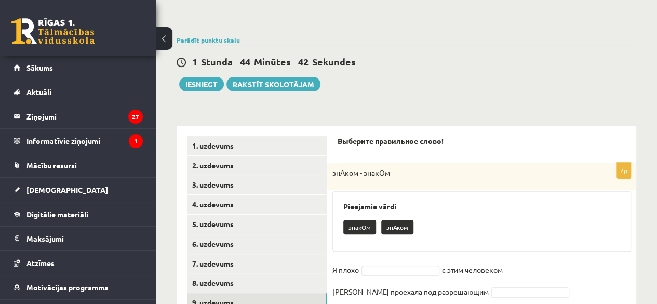
scroll to position [192, 0]
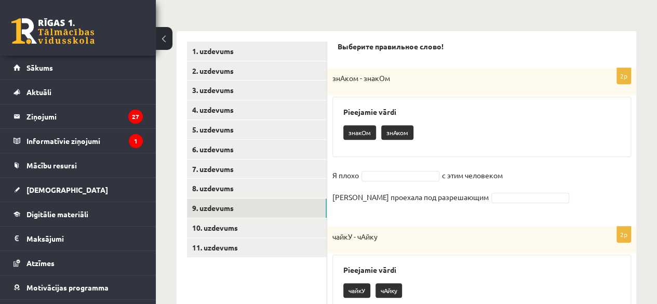
click at [380, 165] on div "2p знАком - знакОм Pieejamie vārdi знакОм знАком Я плохо с этим человеком Машин…" at bounding box center [481, 142] width 309 height 148
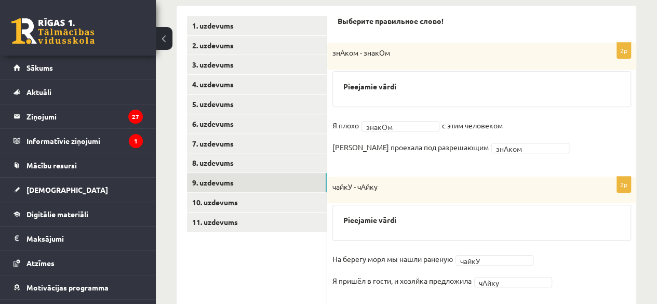
scroll to position [198, 0]
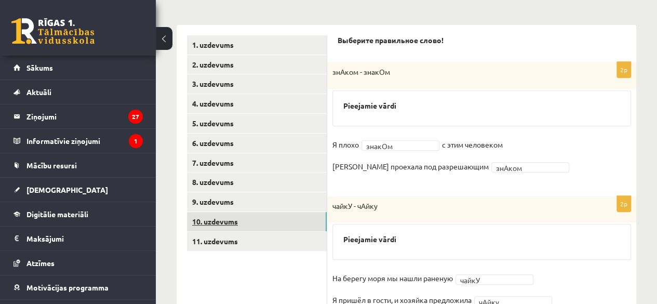
click at [232, 216] on link "10. uzdevums" at bounding box center [257, 221] width 140 height 19
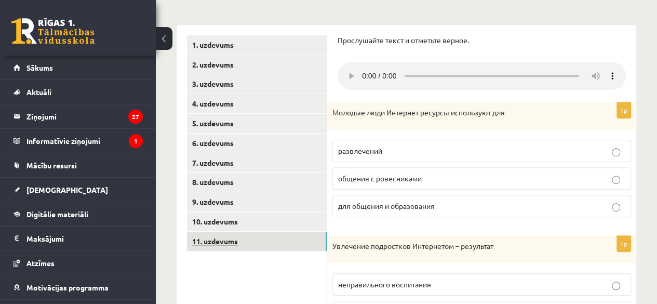
click at [232, 232] on link "11. uzdevums" at bounding box center [257, 241] width 140 height 19
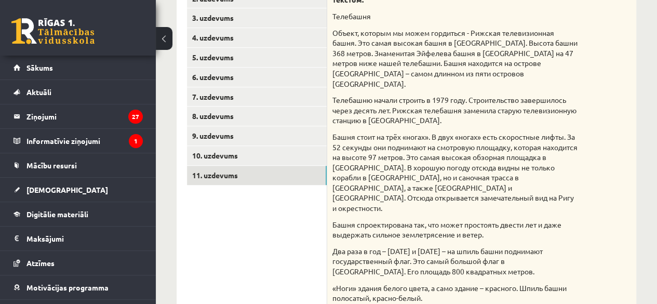
scroll to position [160, 0]
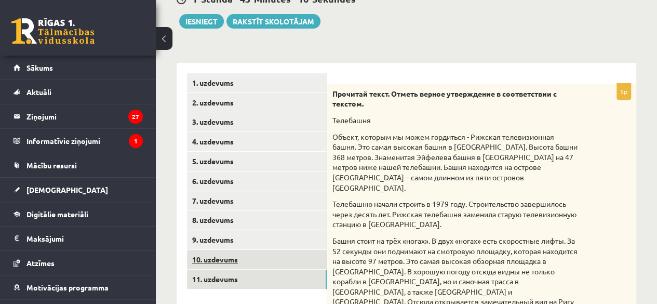
click at [243, 254] on link "10. uzdevums" at bounding box center [257, 259] width 140 height 19
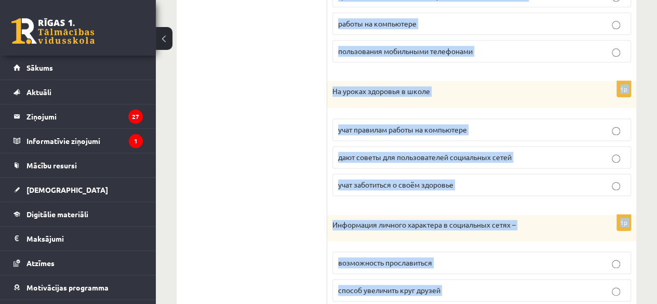
scroll to position [679, 0]
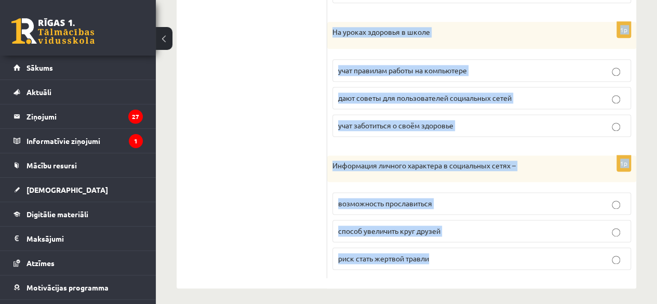
drag, startPoint x: 337, startPoint y: 76, endPoint x: 622, endPoint y: 269, distance: 344.1
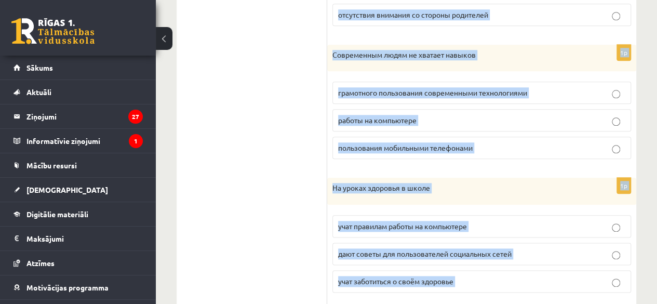
scroll to position [315, 0]
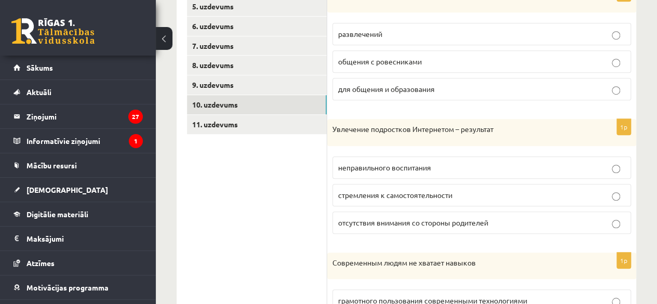
click at [214, 183] on ul "1. uzdevums 2. uzdevums 3. uzdevums 4. uzdevums 5. uzdevums 6. uzdevums 7. uzde…" at bounding box center [257, 280] width 140 height 724
click at [439, 64] on p "общения с ровесниками" at bounding box center [481, 61] width 287 height 11
click at [415, 191] on span "стремления к самостоятельности" at bounding box center [395, 194] width 114 height 9
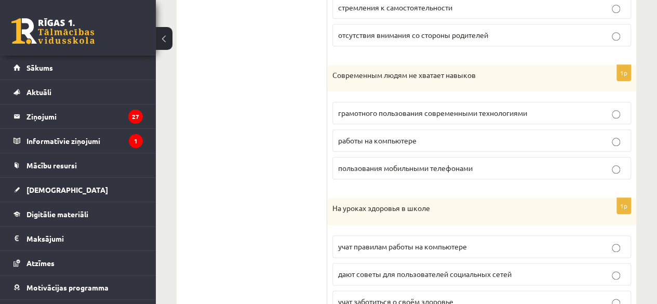
scroll to position [575, 0]
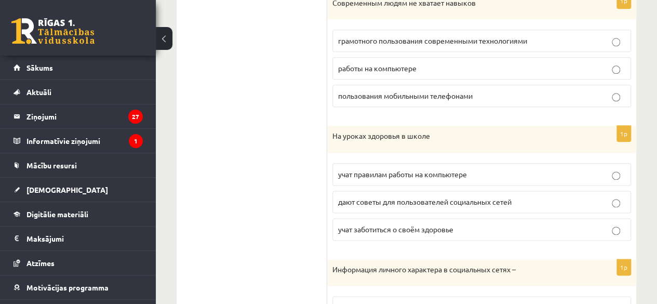
click at [393, 40] on span "грамотного пользования современными технологиями" at bounding box center [432, 40] width 189 height 9
click at [454, 218] on label "учат заботиться о своём здоровье" at bounding box center [482, 229] width 299 height 22
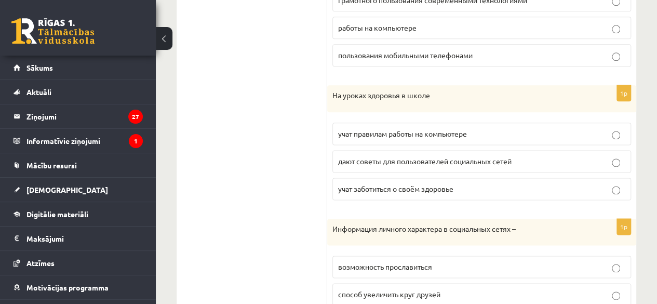
scroll to position [679, 0]
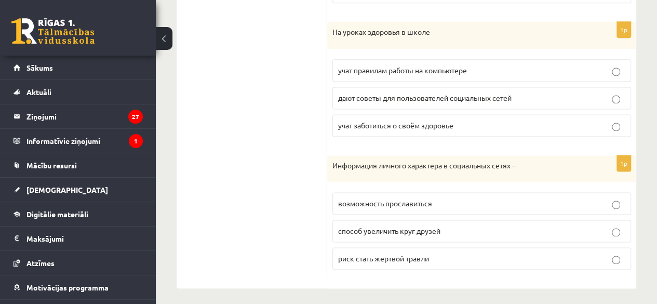
click at [387, 254] on span "риск стать жертвой травли" at bounding box center [383, 258] width 91 height 9
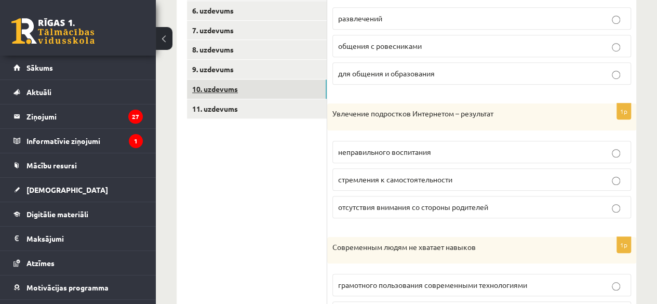
scroll to position [263, 0]
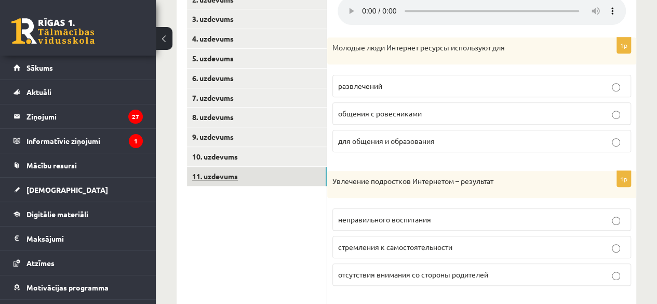
click at [207, 176] on link "11. uzdevums" at bounding box center [257, 176] width 140 height 19
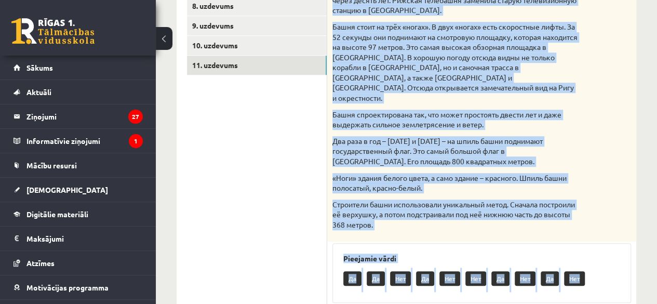
scroll to position [524, 0]
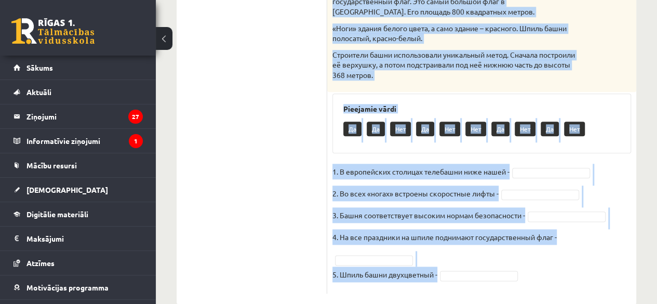
drag, startPoint x: 333, startPoint y: 143, endPoint x: 606, endPoint y: 263, distance: 298.8
click at [606, 263] on div "5p Прочитай текст. Отметь верное утверждение в соответствии с текстом. Телебашн…" at bounding box center [481, 7] width 309 height 574
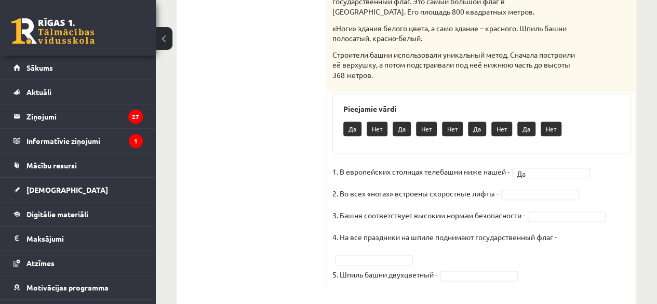
click at [524, 166] on fieldset "1. В европейских столицах телебашни ниже нашей - Да ** 2. Во всех «ногах» встро…" at bounding box center [482, 226] width 299 height 125
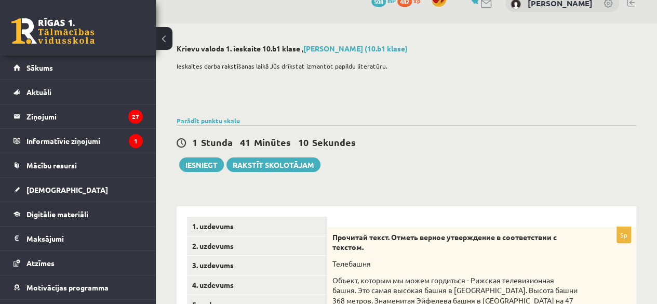
scroll to position [0, 0]
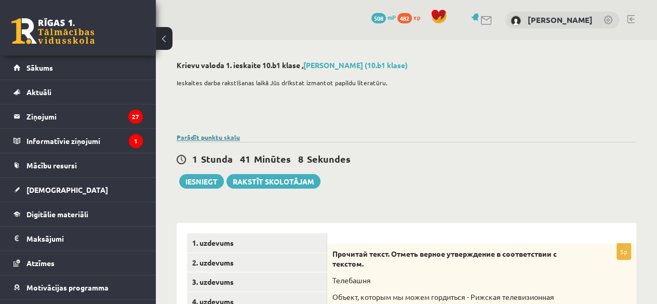
click at [200, 137] on link "Parādīt punktu skalu" at bounding box center [208, 137] width 63 height 8
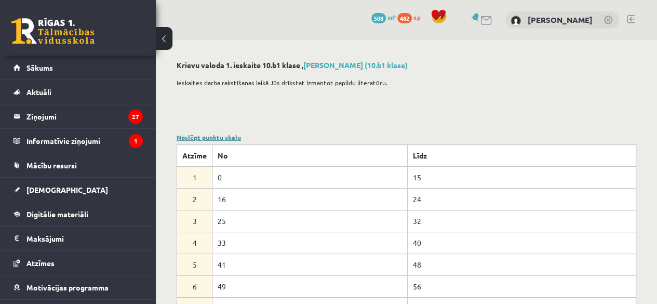
click at [229, 140] on link "Noslēpt punktu skalu" at bounding box center [209, 137] width 64 height 8
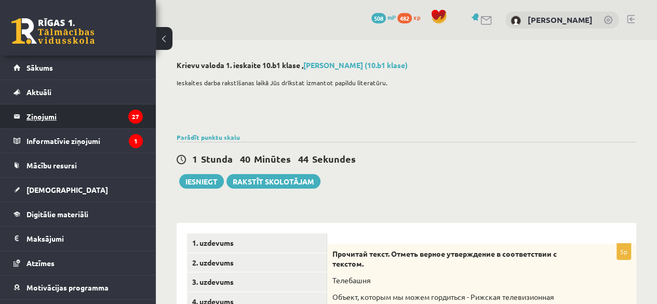
click at [97, 117] on legend "Ziņojumi 27" at bounding box center [85, 116] width 116 height 24
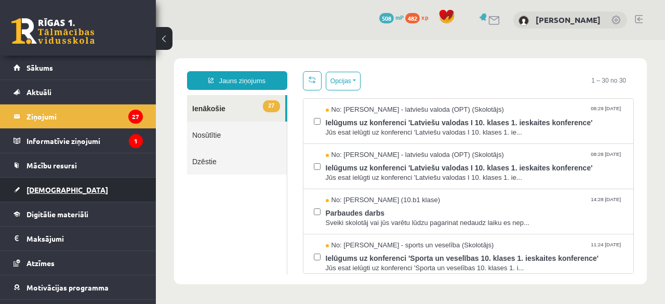
click at [67, 191] on link "[DEMOGRAPHIC_DATA]" at bounding box center [78, 190] width 129 height 24
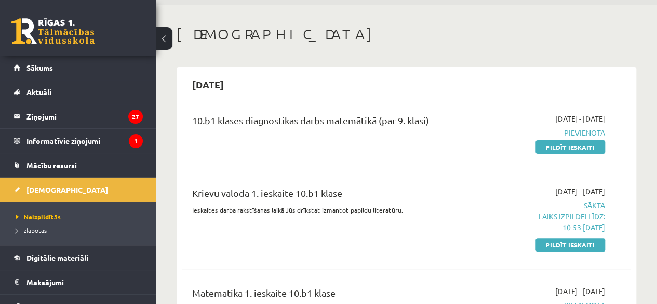
scroll to position [52, 0]
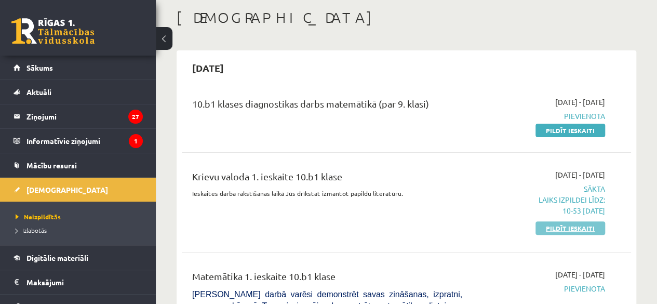
click at [577, 225] on link "Pildīt ieskaiti" at bounding box center [571, 228] width 70 height 14
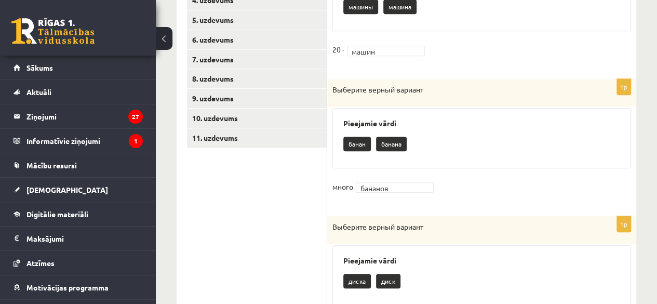
scroll to position [312, 0]
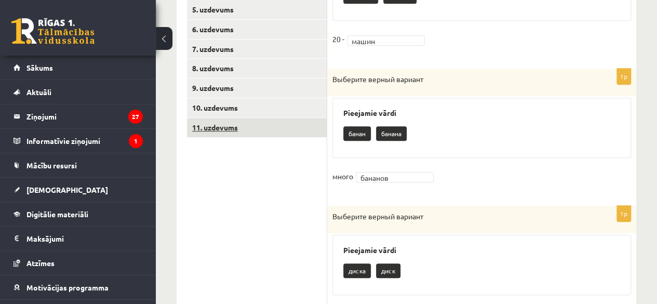
click at [253, 132] on link "11. uzdevums" at bounding box center [257, 127] width 140 height 19
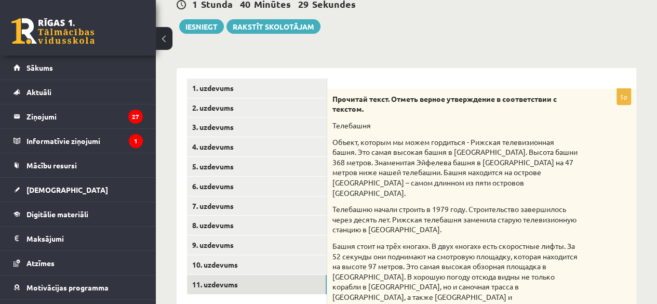
scroll to position [156, 0]
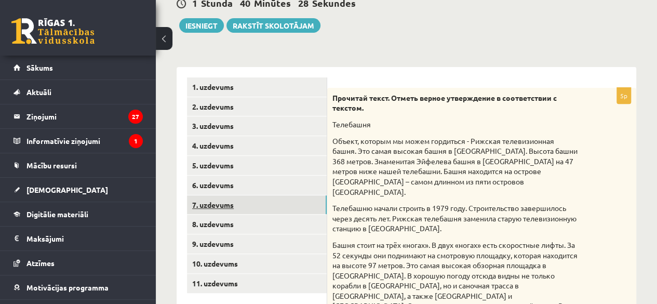
click at [232, 200] on link "7. uzdevums" at bounding box center [257, 204] width 140 height 19
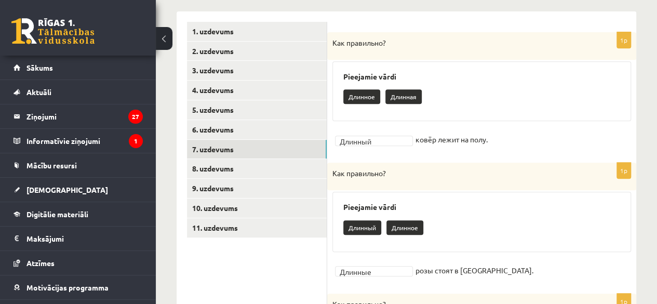
scroll to position [208, 0]
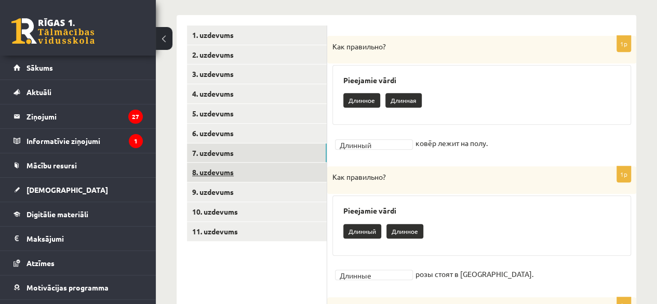
click at [216, 174] on link "8. uzdevums" at bounding box center [257, 172] width 140 height 19
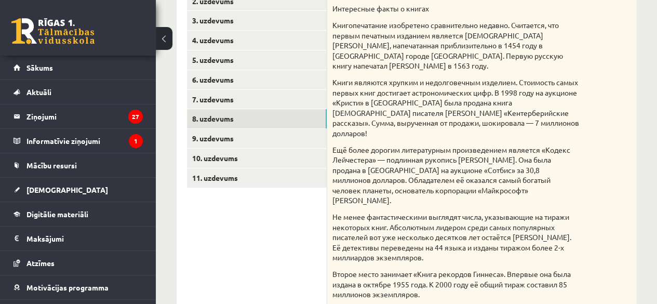
scroll to position [260, 0]
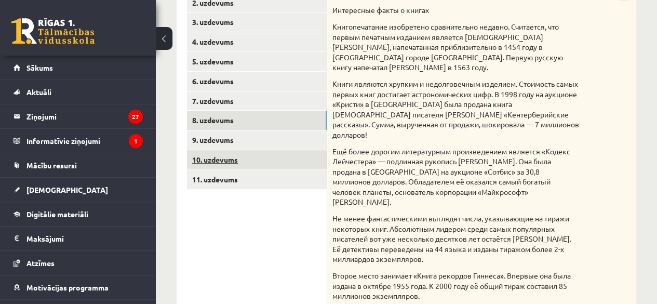
click at [257, 155] on link "10. uzdevums" at bounding box center [257, 159] width 140 height 19
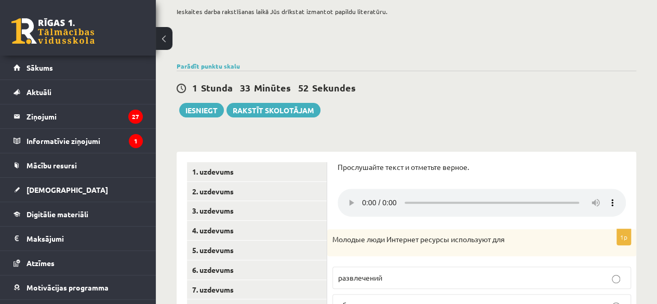
scroll to position [68, 0]
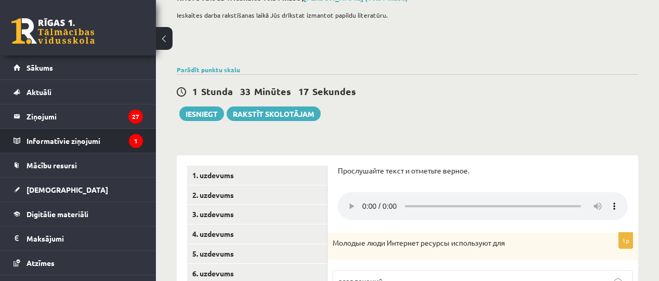
click at [1, 142] on li "Informatīvie ziņojumi 1" at bounding box center [78, 140] width 156 height 25
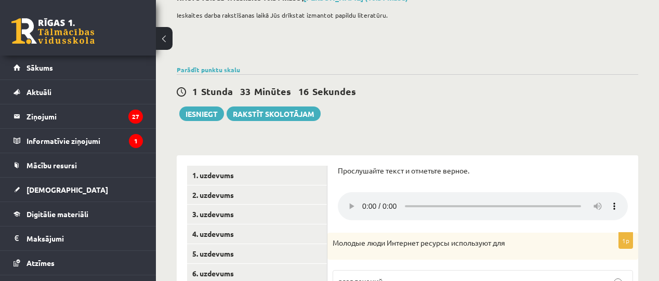
click at [0, 142] on html "0 Dāvanas 508 mP 482 xp Sintija Andersena Sākums Aktuāli Kā mācīties [PERSON_NA…" at bounding box center [329, 72] width 659 height 281
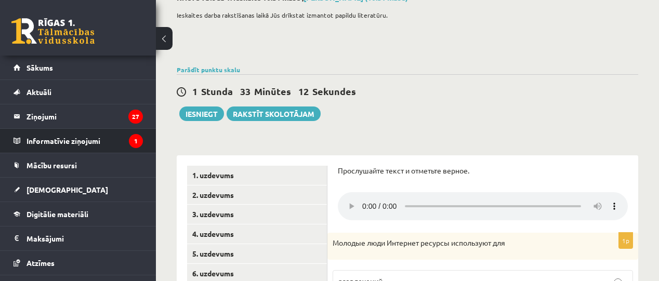
click at [2, 150] on li "Informatīvie ziņojumi 1" at bounding box center [78, 140] width 156 height 25
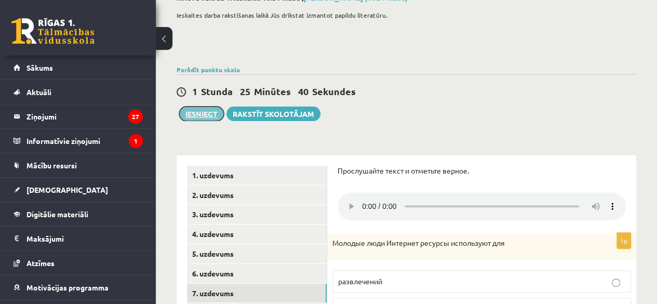
click at [206, 114] on button "Iesniegt" at bounding box center [201, 114] width 45 height 15
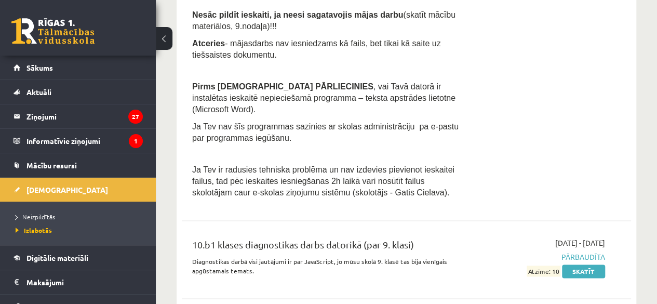
scroll to position [624, 0]
click at [77, 187] on link "[DEMOGRAPHIC_DATA]" at bounding box center [78, 190] width 129 height 24
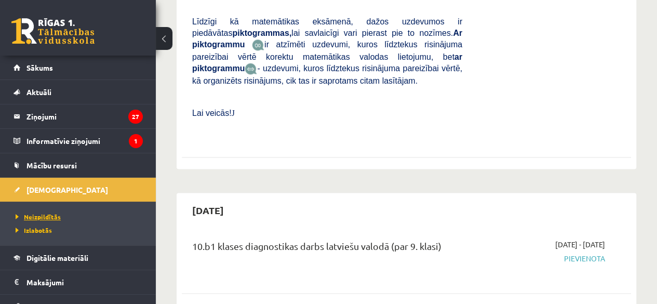
click at [50, 213] on span "Neizpildītās" at bounding box center [38, 217] width 45 height 8
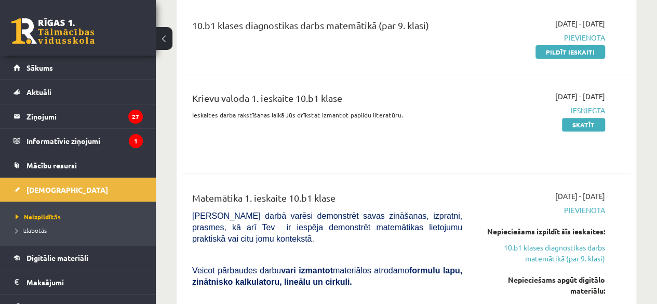
scroll to position [104, 0]
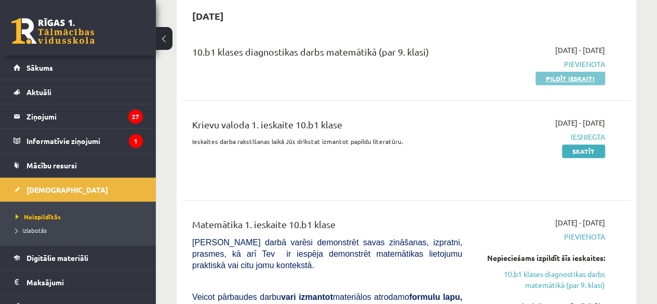
click at [561, 78] on link "Pildīt ieskaiti" at bounding box center [571, 79] width 70 height 14
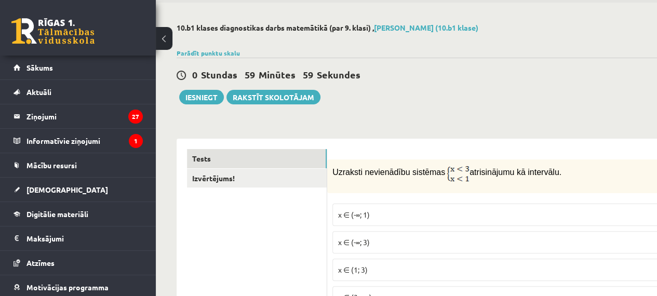
scroll to position [156, 0]
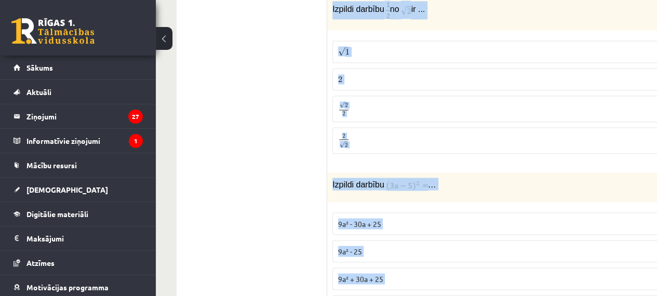
drag, startPoint x: 335, startPoint y: 54, endPoint x: 632, endPoint y: 292, distance: 380.1
click at [632, 292] on form "1p Uzraksti nevienādību sistēmas atrisinājumu kā intervālu. x ∈ (-∞; 1) x ∈ (-∞…" at bounding box center [511, 180] width 347 height 5622
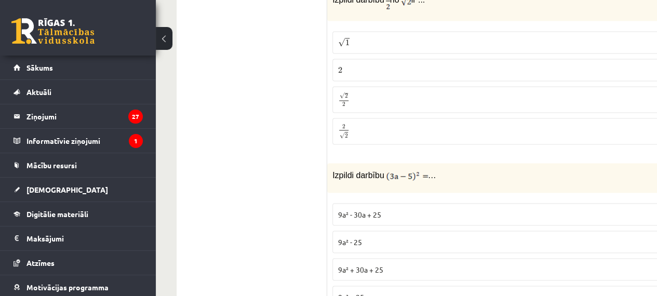
click at [246, 172] on ul "Tests Izvērtējums!" at bounding box center [257, 170] width 140 height 5622
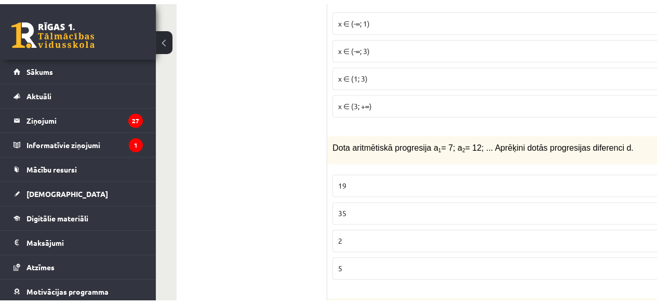
scroll to position [0, 0]
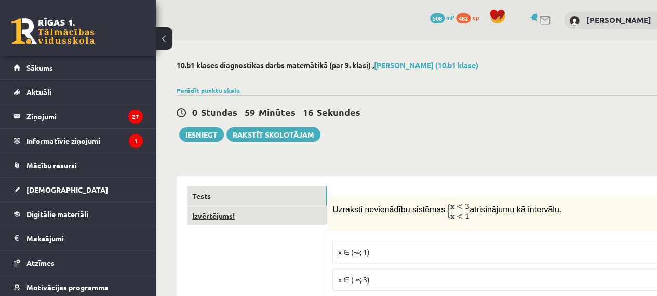
click at [222, 219] on link "Izvērtējums!" at bounding box center [257, 215] width 140 height 19
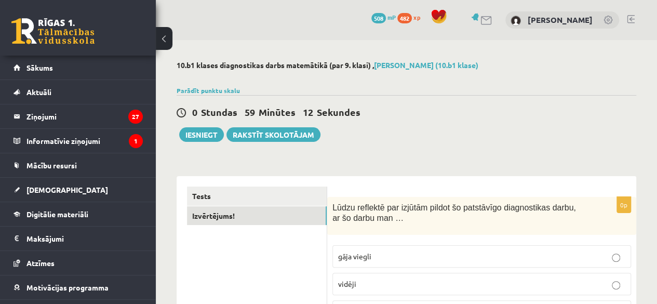
click at [234, 196] on link "Tests" at bounding box center [257, 196] width 140 height 19
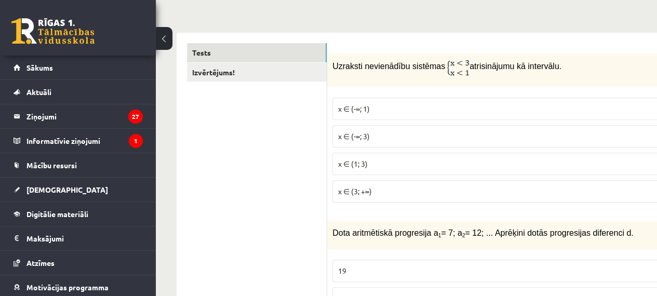
scroll to position [156, 0]
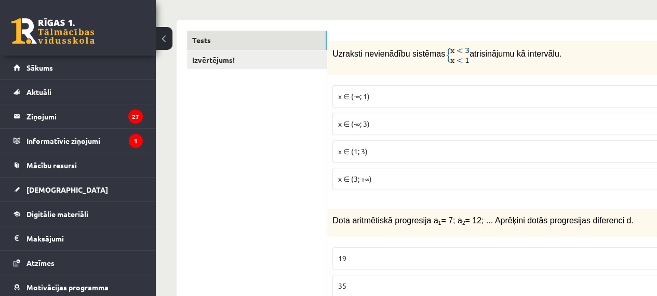
click at [400, 93] on p "x ∈ (-∞; 1)" at bounding box center [511, 96] width 346 height 11
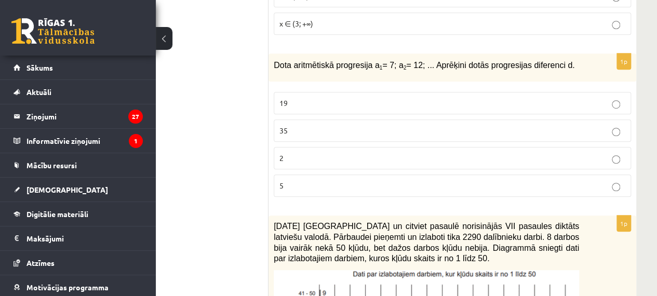
scroll to position [312, 59]
click at [310, 186] on p "5" at bounding box center [453, 185] width 346 height 11
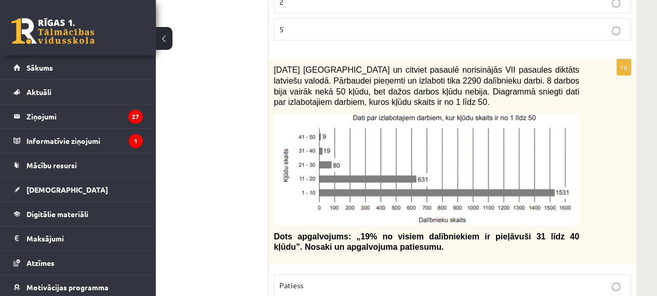
scroll to position [520, 59]
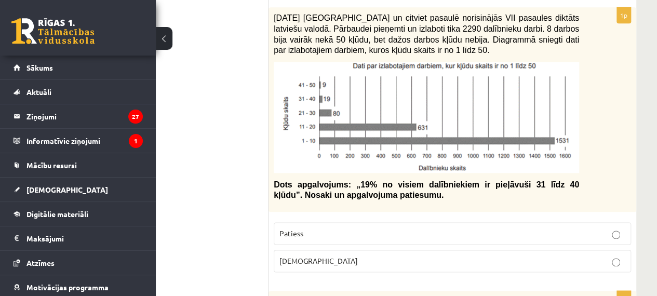
click at [365, 256] on p "Aplams" at bounding box center [453, 261] width 346 height 11
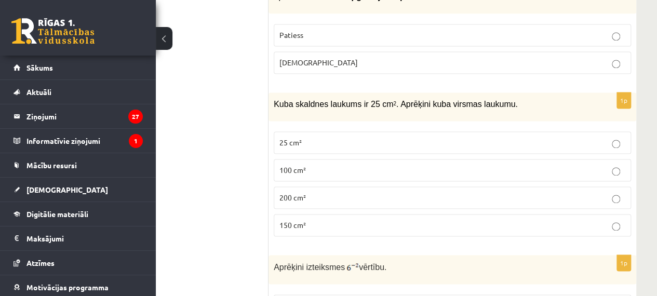
scroll to position [780, 59]
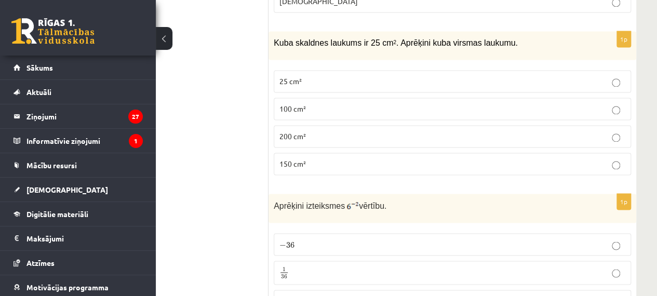
click at [341, 103] on p "100 cm²" at bounding box center [453, 108] width 346 height 11
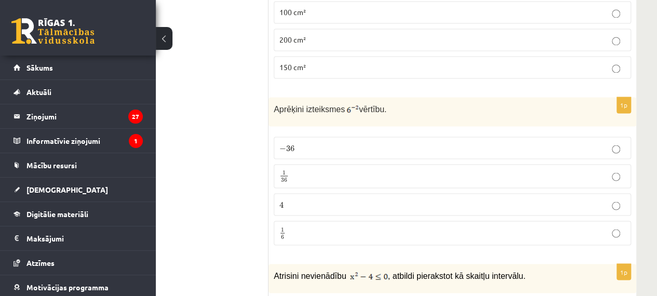
scroll to position [883, 59]
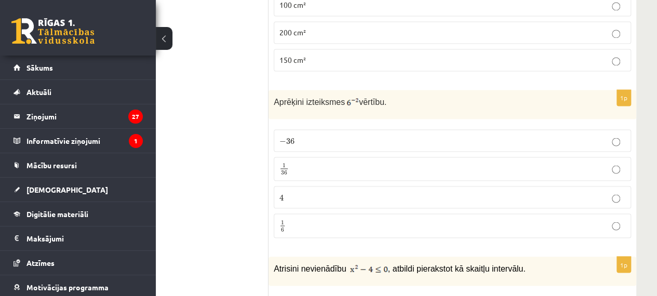
click at [332, 222] on p "1 6 1 6" at bounding box center [453, 225] width 346 height 13
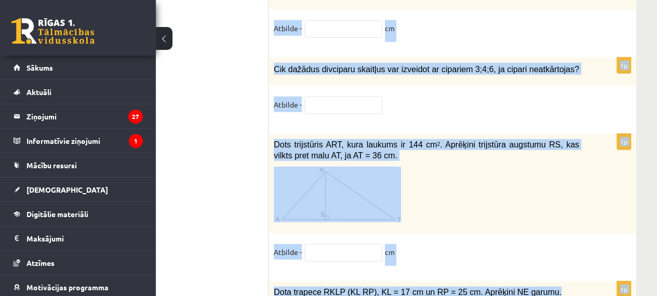
scroll to position [5482, 59]
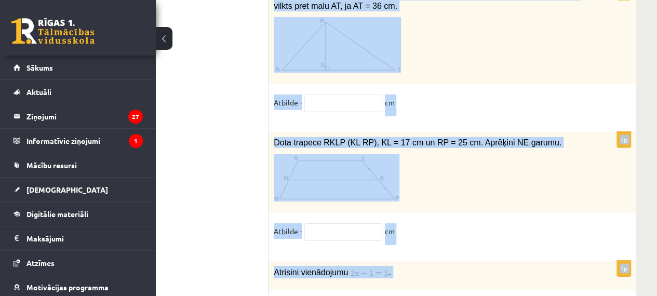
drag, startPoint x: 273, startPoint y: 51, endPoint x: 576, endPoint y: 241, distance: 356.7
copy form "Atrisini nevienādību , atbildi pierakstot kā skaitļu intervālu. x∈[-2;2] x∈(-∞;…"
click at [465, 154] on p at bounding box center [427, 177] width 306 height 47
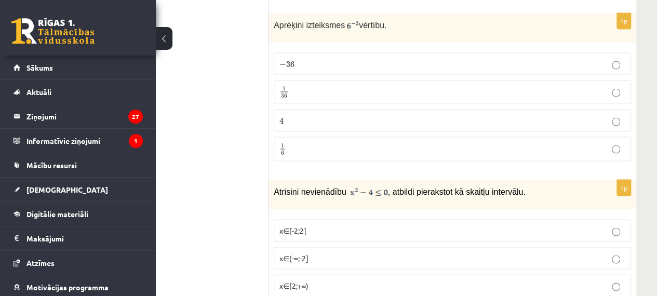
scroll to position [1116, 59]
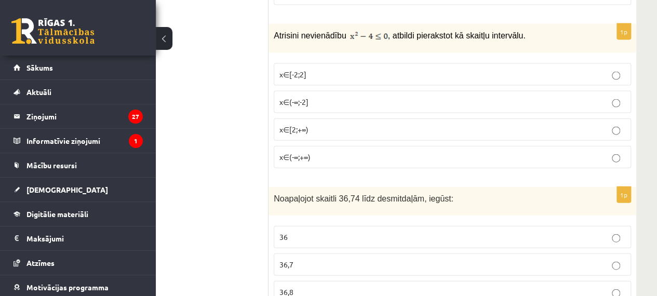
click at [325, 124] on p "x∈[2;+∞)" at bounding box center [453, 129] width 346 height 11
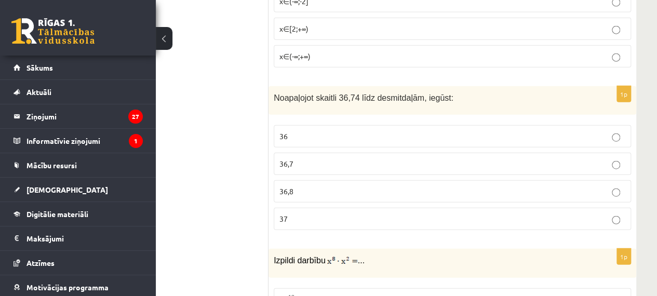
scroll to position [1220, 59]
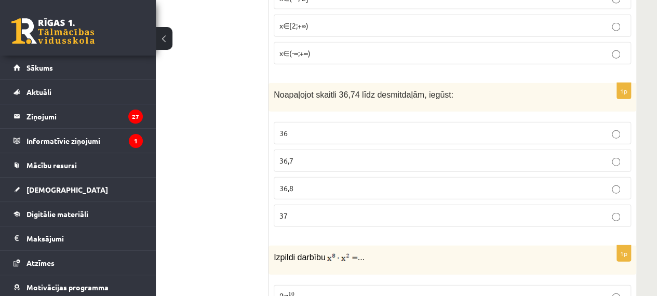
click at [327, 155] on p "36,7" at bounding box center [453, 160] width 346 height 11
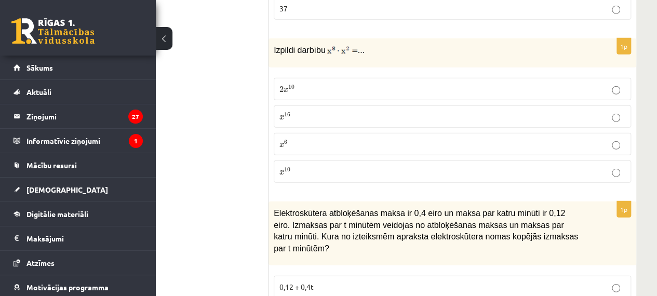
scroll to position [1428, 59]
click at [316, 160] on label "x 10 x 10" at bounding box center [453, 171] width 358 height 22
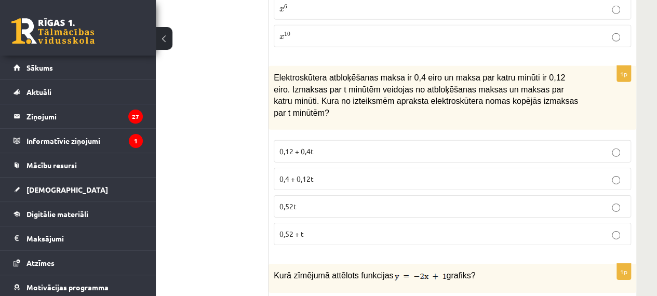
scroll to position [1584, 59]
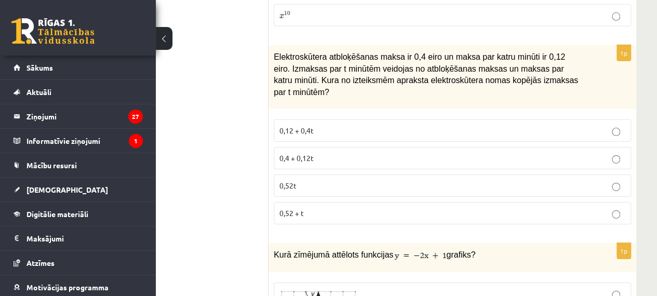
click at [326, 153] on p "0,4 + 0,12t" at bounding box center [453, 158] width 346 height 11
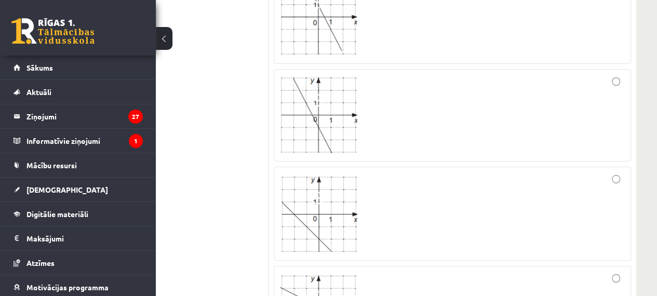
scroll to position [1792, 59]
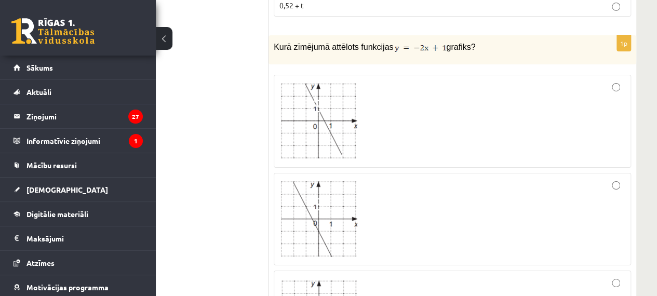
click at [419, 222] on div at bounding box center [453, 219] width 346 height 81
click at [492, 96] on div at bounding box center [453, 122] width 346 height 82
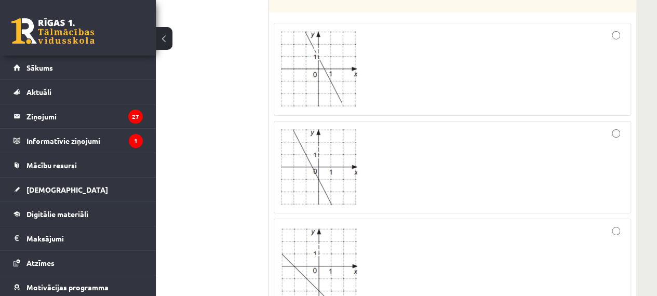
click at [381, 239] on div at bounding box center [453, 266] width 346 height 83
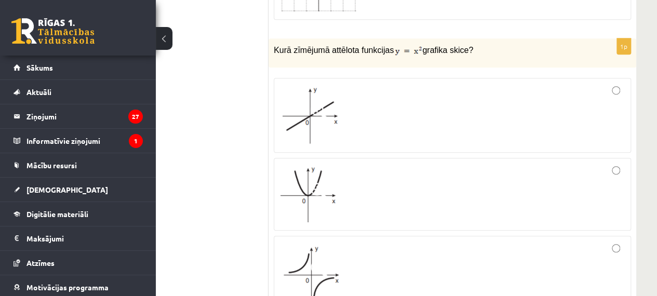
scroll to position [2260, 59]
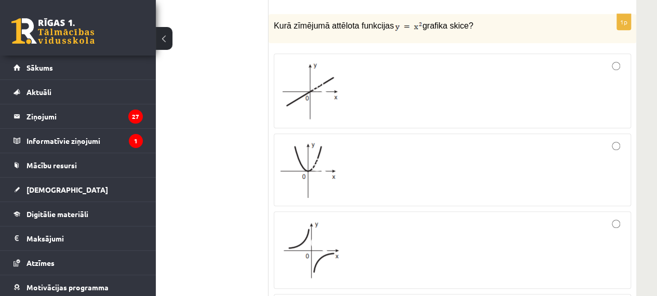
click at [378, 141] on div at bounding box center [453, 169] width 346 height 61
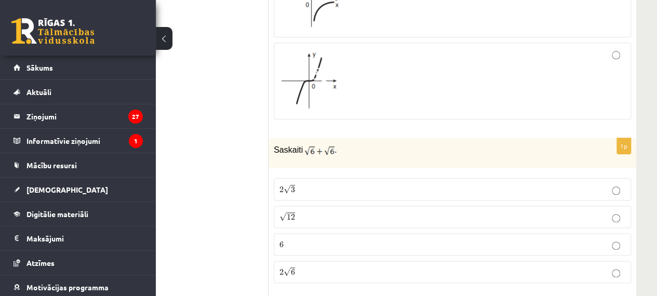
scroll to position [2519, 59]
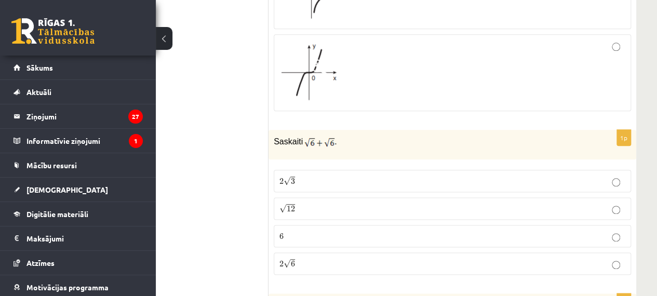
click at [313, 258] on p "2 √ 6 2 6" at bounding box center [453, 263] width 346 height 11
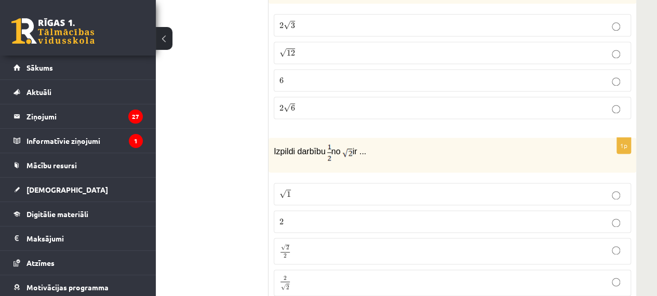
scroll to position [2727, 59]
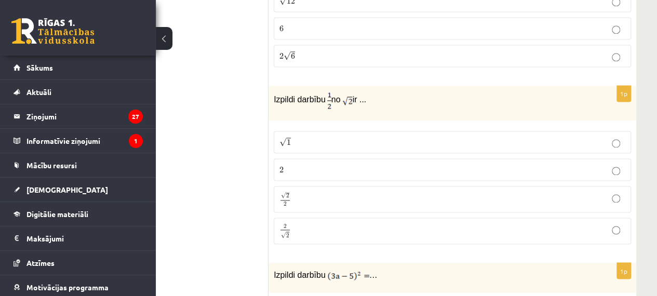
click at [351, 223] on p "2 √ 2 2 2" at bounding box center [453, 230] width 346 height 15
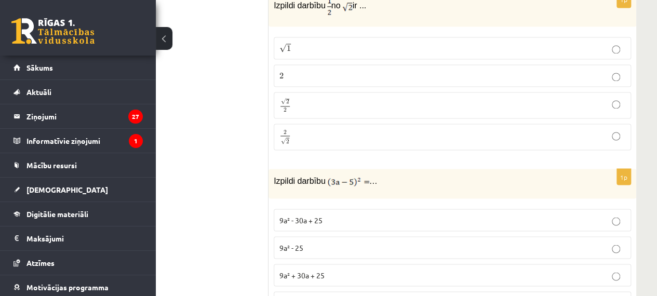
scroll to position [2831, 59]
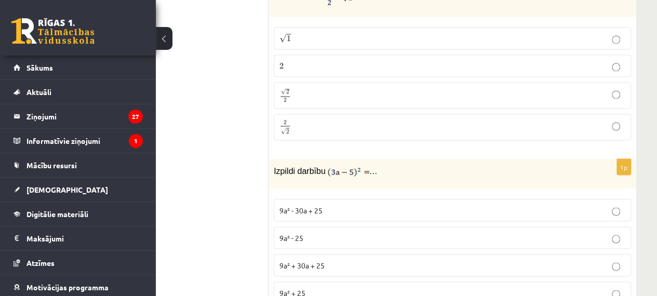
click at [317, 232] on p "9a² - 25" at bounding box center [453, 237] width 346 height 11
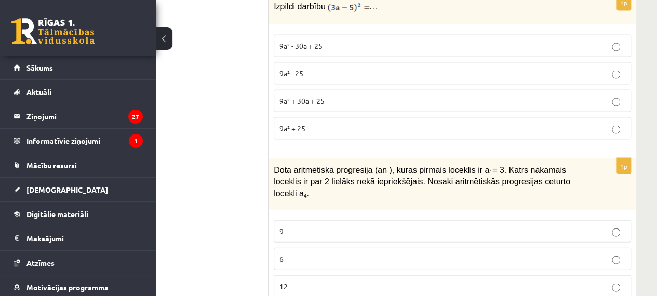
scroll to position [2935, 59]
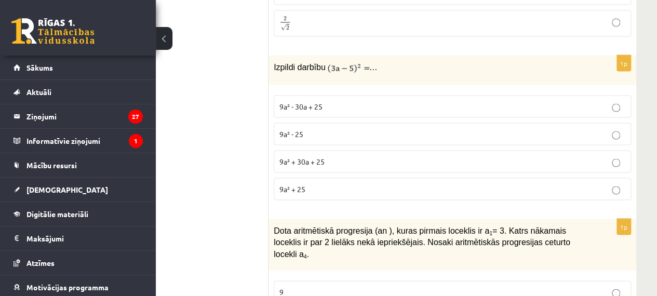
click at [338, 95] on label "9a² - 30a + 25" at bounding box center [453, 106] width 358 height 22
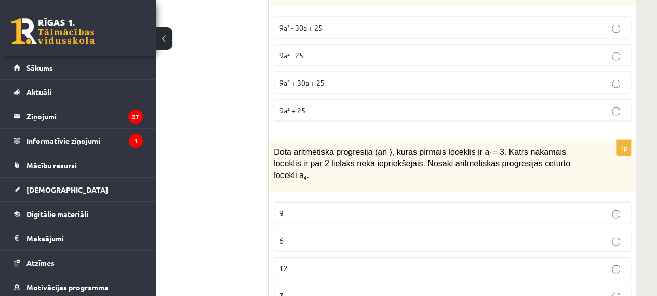
scroll to position [3039, 59]
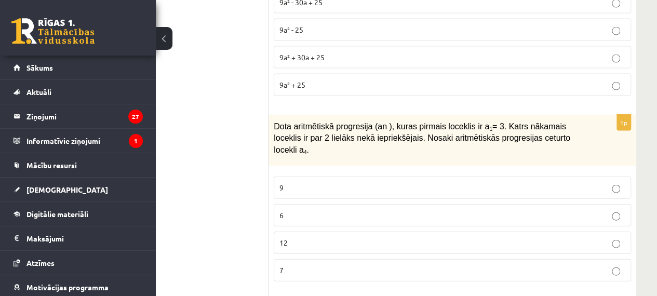
click at [309, 182] on p "9" at bounding box center [453, 187] width 346 height 11
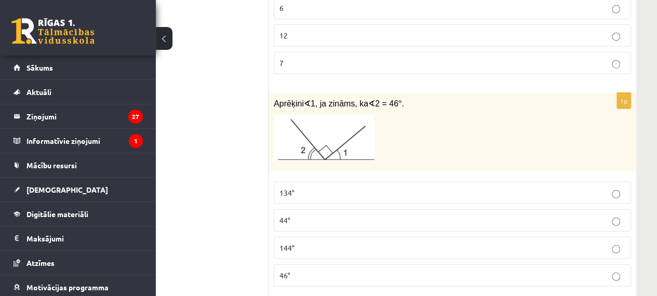
scroll to position [3247, 59]
click at [319, 215] on p "44°" at bounding box center [453, 220] width 346 height 11
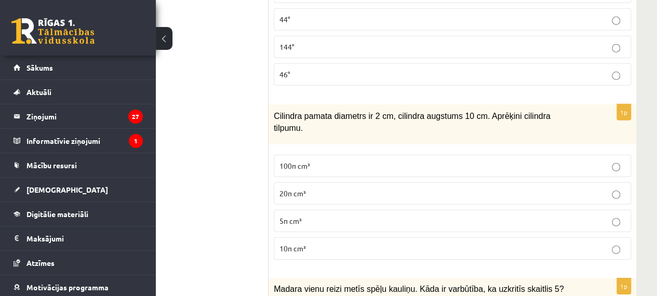
scroll to position [3455, 59]
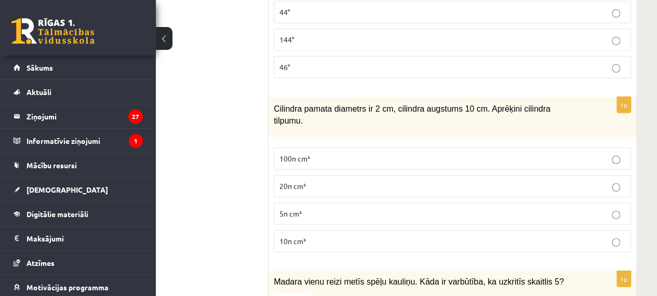
click at [317, 230] on label "10π cm³" at bounding box center [453, 241] width 358 height 22
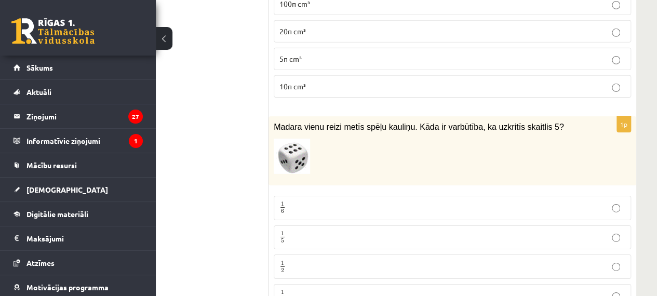
scroll to position [3611, 59]
click at [297, 201] on p "1 6 1 6" at bounding box center [453, 207] width 346 height 13
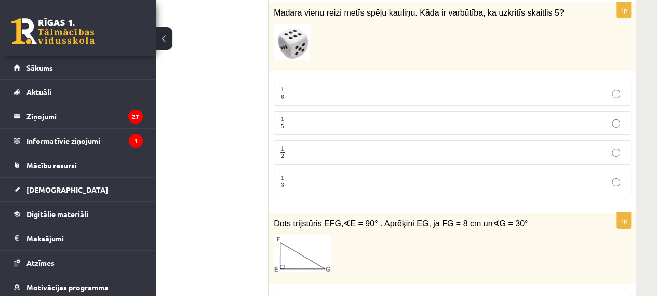
scroll to position [3819, 59]
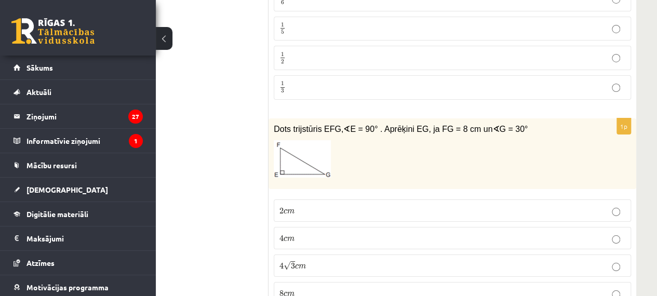
click at [299, 233] on p "4 c m 4 c m" at bounding box center [453, 238] width 346 height 11
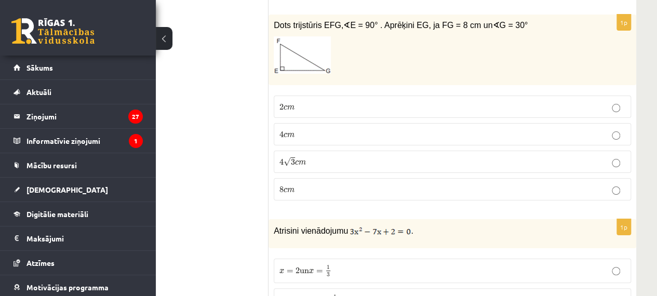
scroll to position [3975, 59]
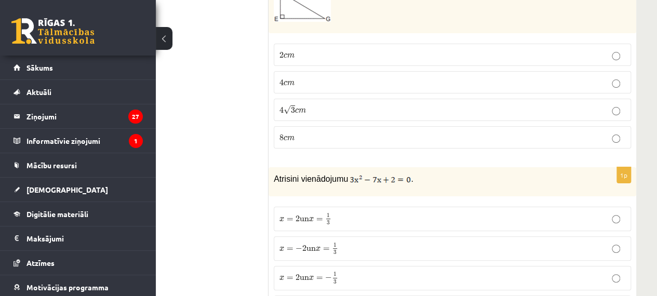
click at [365, 242] on p "x = − 2 un x = 1 3 x = − 2 un x = 1 3" at bounding box center [453, 248] width 346 height 13
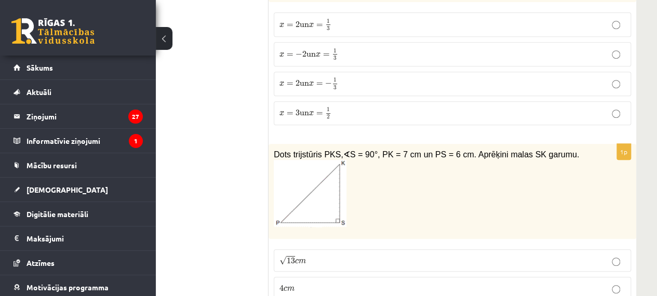
scroll to position [4182, 59]
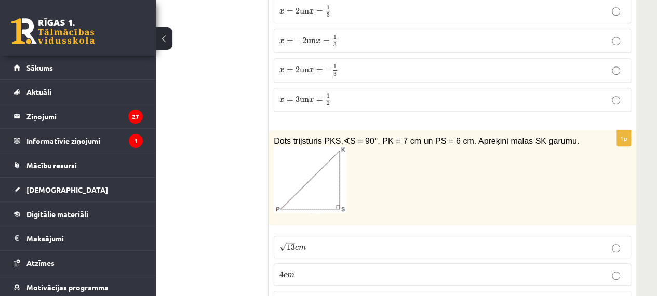
click at [323, 236] on label "√ 13 c m 13 c m" at bounding box center [453, 247] width 358 height 22
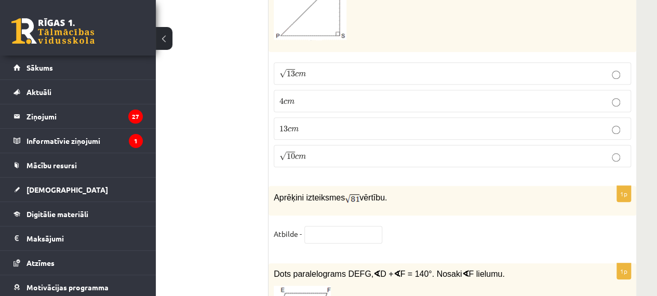
scroll to position [4390, 59]
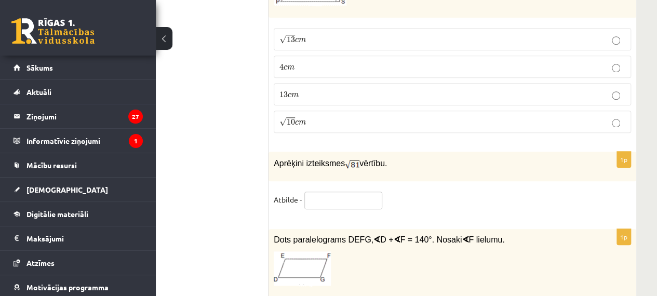
click at [338, 192] on input "text" at bounding box center [344, 201] width 78 height 18
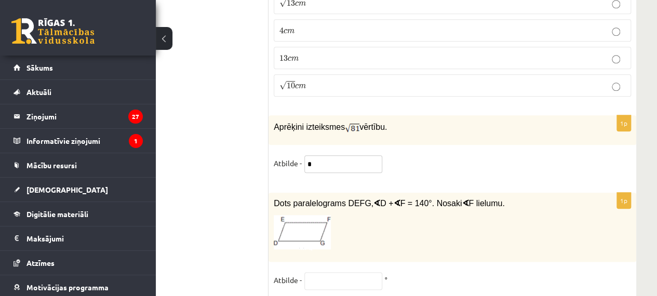
scroll to position [4442, 59]
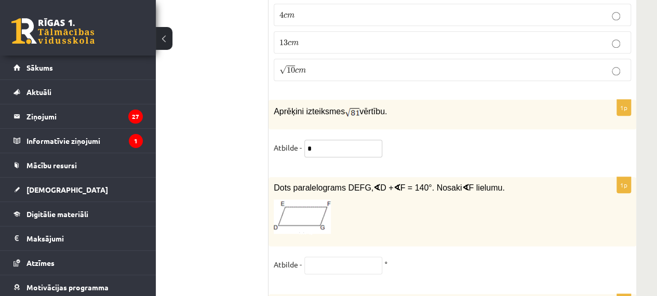
type input "*"
click at [343, 257] on input "text" at bounding box center [344, 266] width 78 height 18
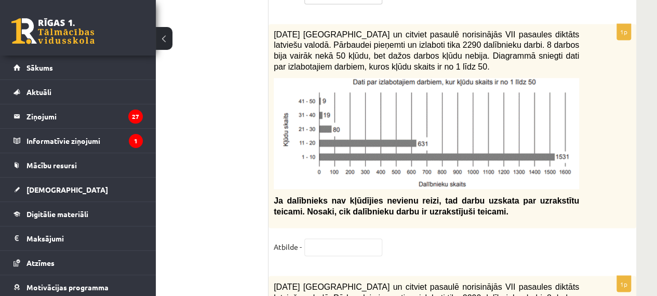
scroll to position [4650, 59]
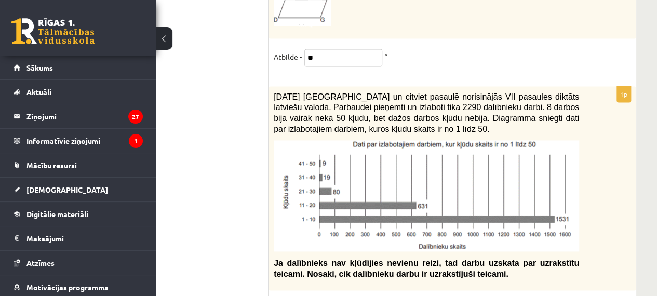
type input "**"
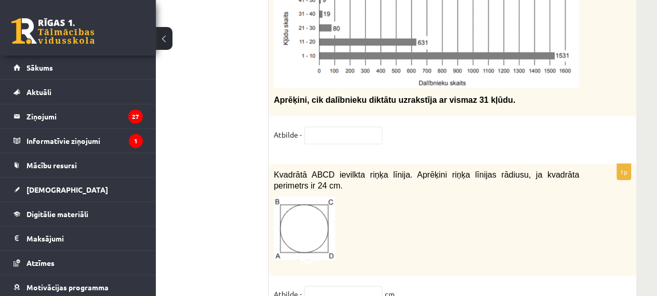
scroll to position [5118, 59]
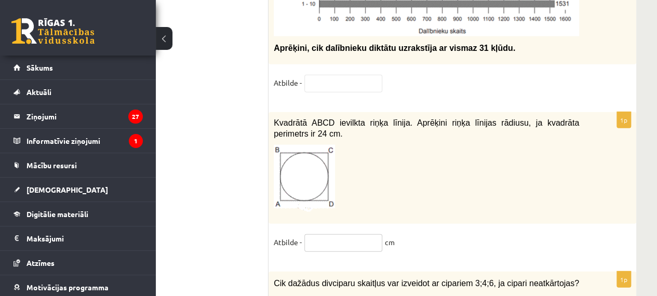
click at [358, 234] on input "text" at bounding box center [344, 243] width 78 height 18
type input "*"
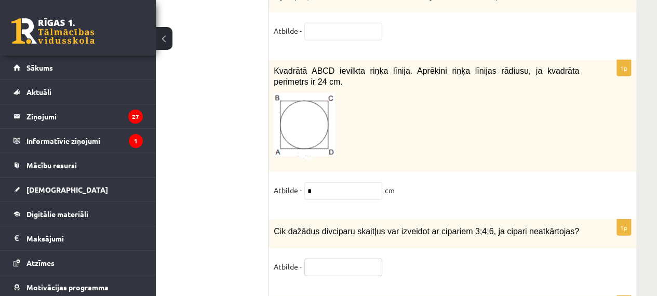
click at [351, 259] on input "text" at bounding box center [344, 268] width 78 height 18
type input "*"
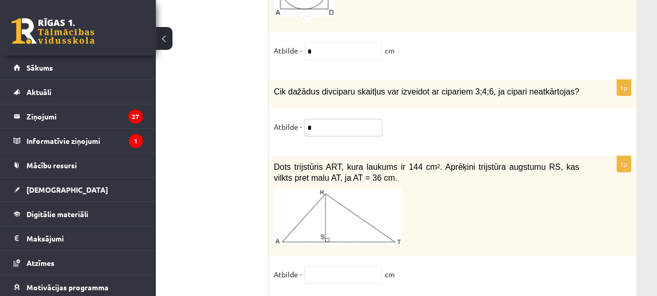
scroll to position [5326, 59]
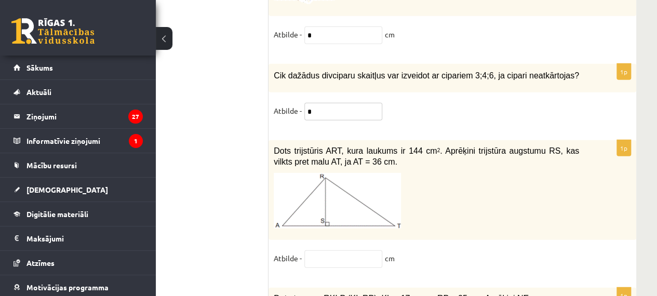
type input "*"
click at [320, 250] on input "text" at bounding box center [344, 259] width 78 height 18
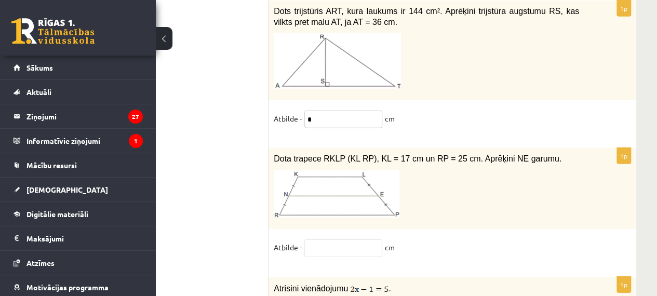
scroll to position [5482, 59]
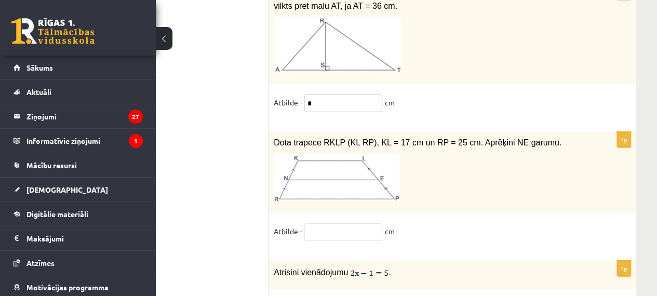
type input "*"
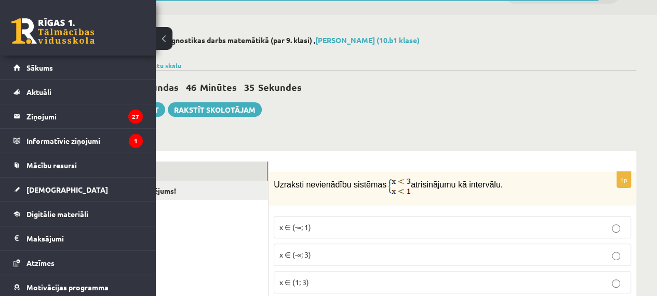
scroll to position [0, 59]
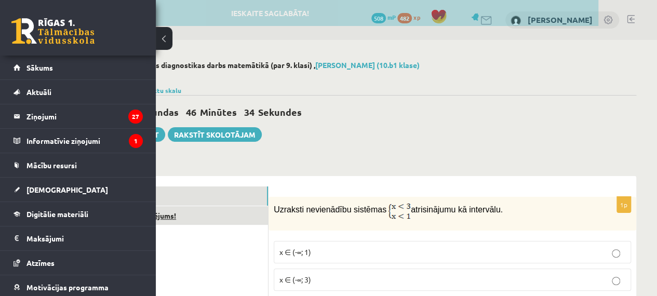
type input "*"
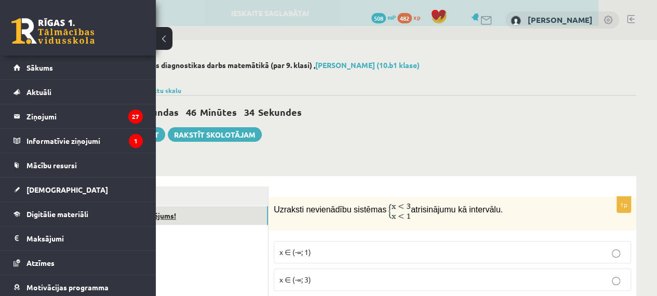
click at [228, 218] on link "Izvērtējums!" at bounding box center [198, 215] width 140 height 19
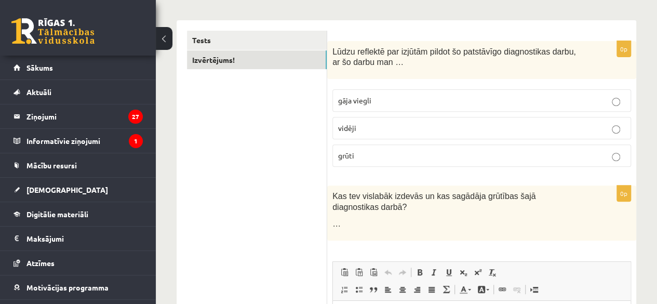
scroll to position [0, 0]
click at [366, 150] on p "grūti" at bounding box center [481, 155] width 287 height 11
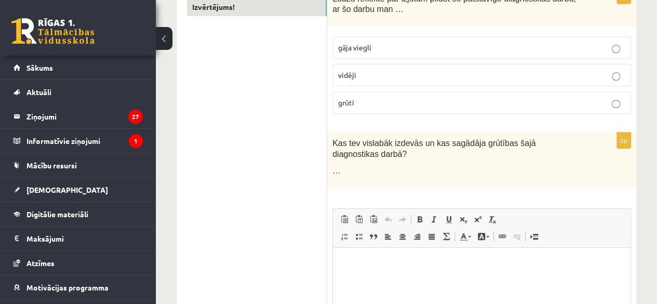
scroll to position [260, 0]
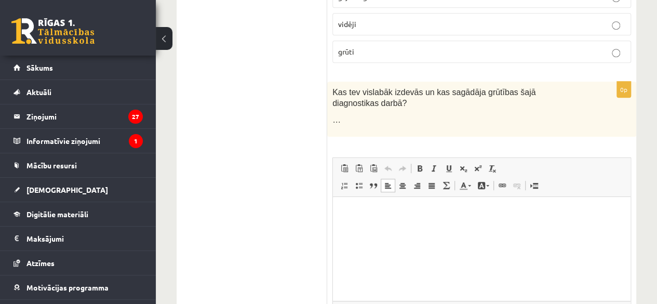
click at [411, 220] on html at bounding box center [482, 212] width 298 height 32
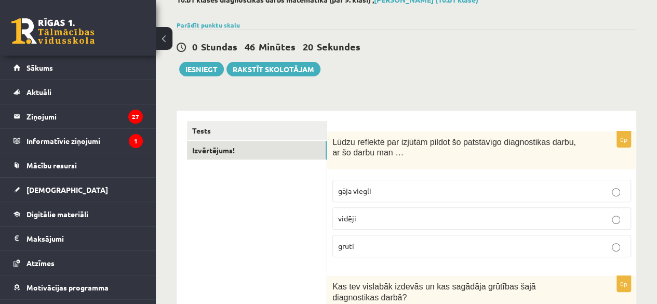
scroll to position [0, 0]
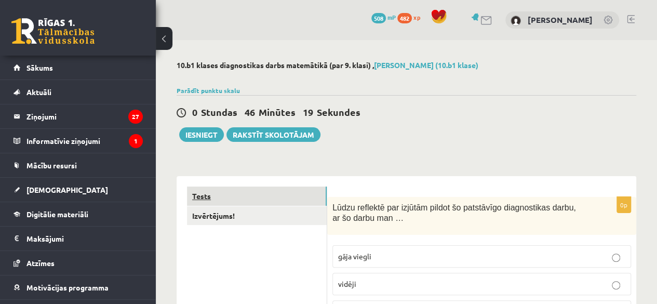
click at [280, 189] on link "Tests" at bounding box center [257, 196] width 140 height 19
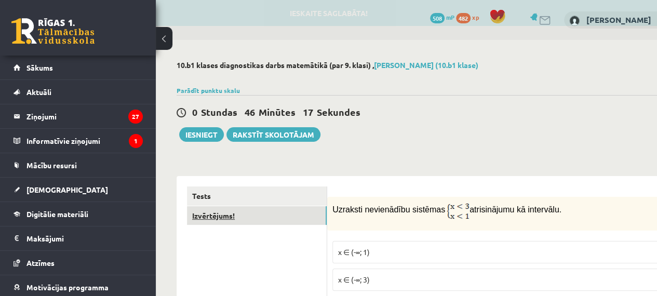
click at [276, 210] on link "Izvērtējums!" at bounding box center [257, 215] width 140 height 19
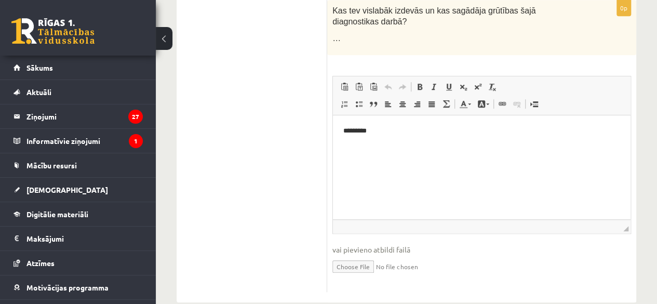
scroll to position [348, 0]
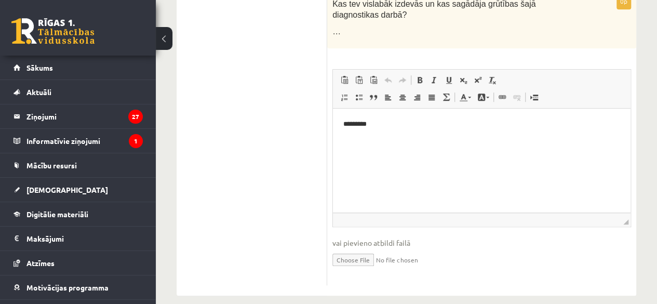
click at [413, 130] on html "*********" at bounding box center [482, 124] width 298 height 32
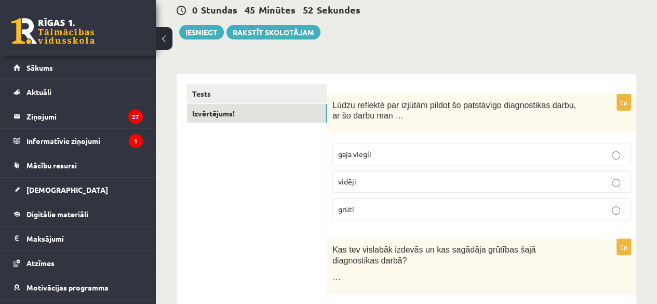
scroll to position [36, 0]
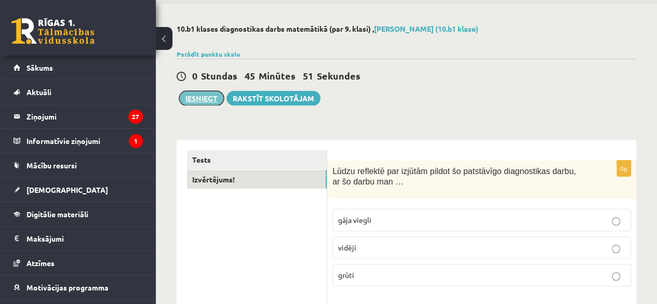
click at [209, 97] on button "Iesniegt" at bounding box center [201, 98] width 45 height 15
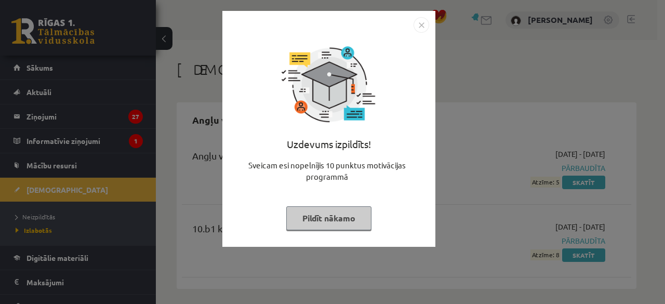
click at [351, 213] on button "Pildīt nākamo" at bounding box center [328, 218] width 85 height 24
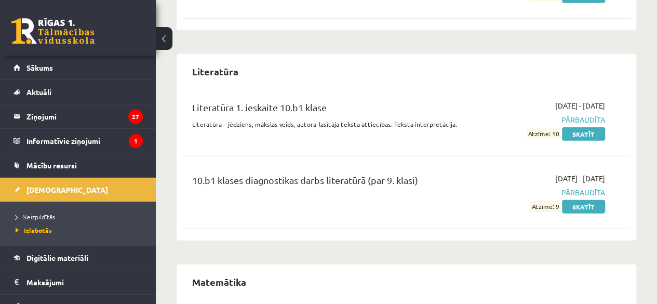
scroll to position [1432, 0]
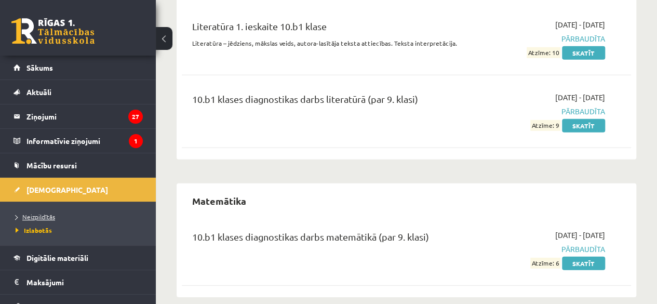
click at [63, 218] on link "Neizpildītās" at bounding box center [81, 216] width 130 height 9
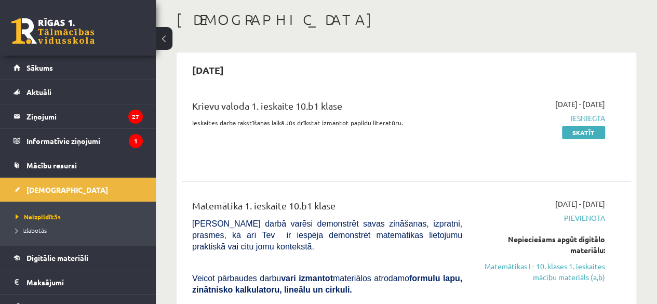
scroll to position [104, 0]
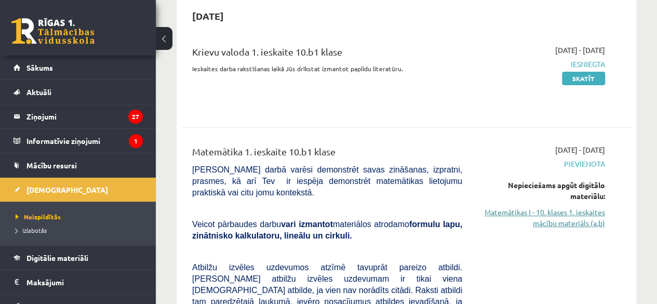
click at [588, 218] on link "Matemātikas I - 10. klases 1. ieskaites mācību materiāls (a,b)" at bounding box center [541, 218] width 127 height 22
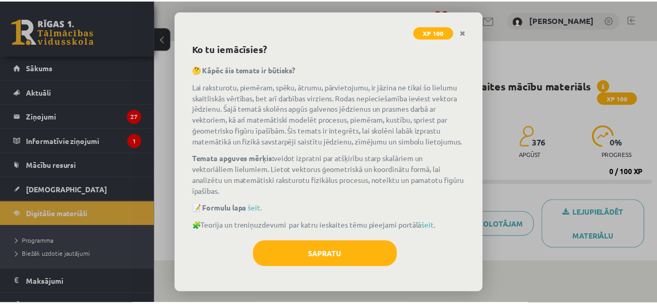
scroll to position [54, 0]
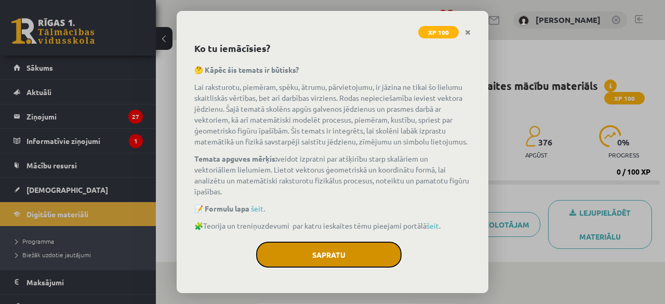
click at [305, 249] on button "Sapratu" at bounding box center [329, 255] width 146 height 26
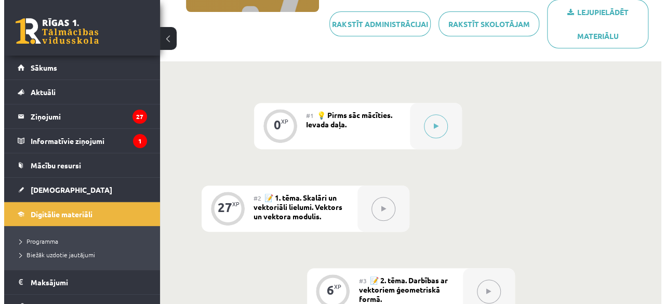
scroll to position [198, 0]
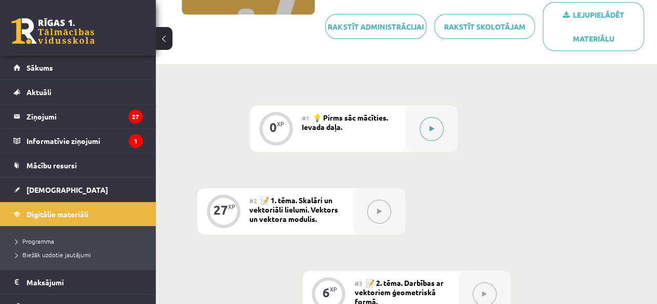
click at [432, 133] on button at bounding box center [432, 129] width 24 height 24
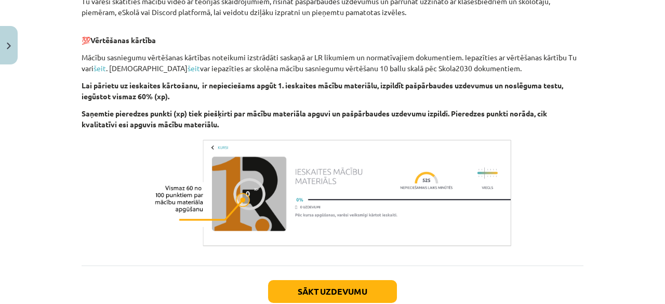
scroll to position [622, 0]
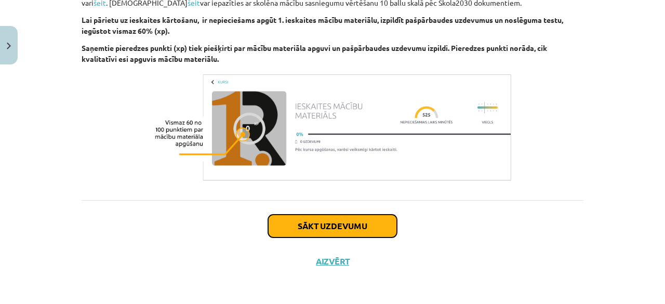
click at [337, 226] on button "Sākt uzdevumu" at bounding box center [332, 226] width 129 height 23
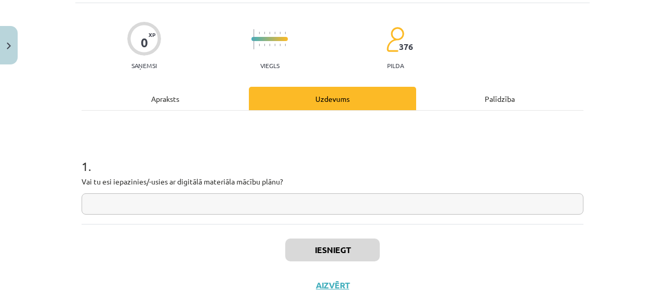
scroll to position [78, 0]
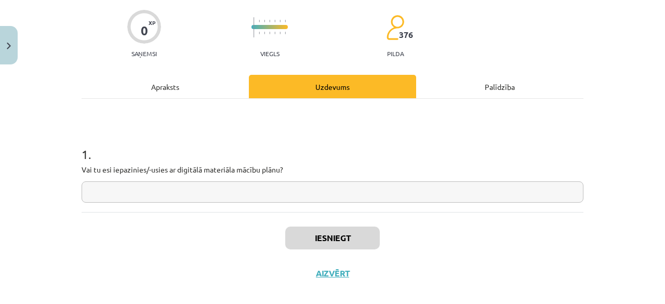
click at [320, 199] on input "text" at bounding box center [333, 191] width 502 height 21
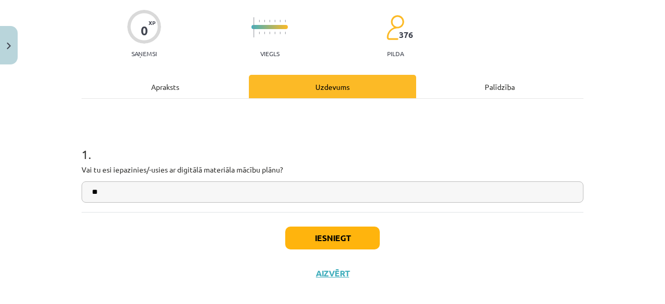
type input "**"
click at [329, 230] on button "Iesniegt" at bounding box center [332, 238] width 95 height 23
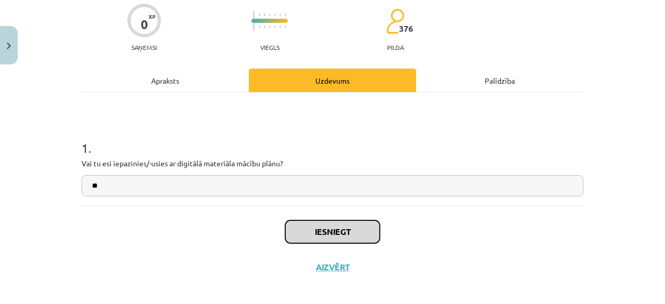
scroll to position [90, 0]
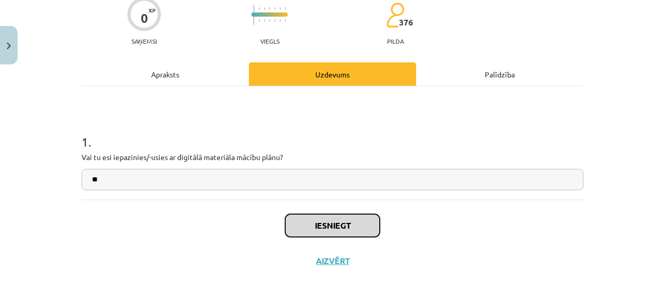
click at [346, 222] on button "Iesniegt" at bounding box center [332, 225] width 95 height 23
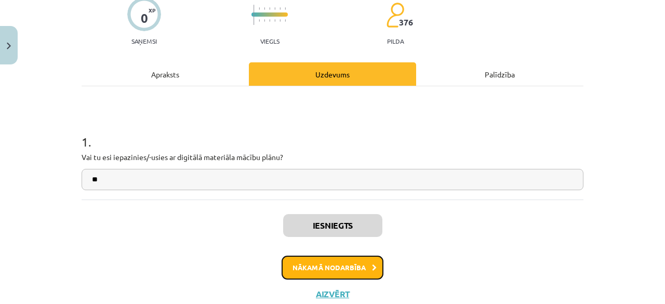
click at [342, 267] on button "Nākamā nodarbība" at bounding box center [333, 268] width 102 height 24
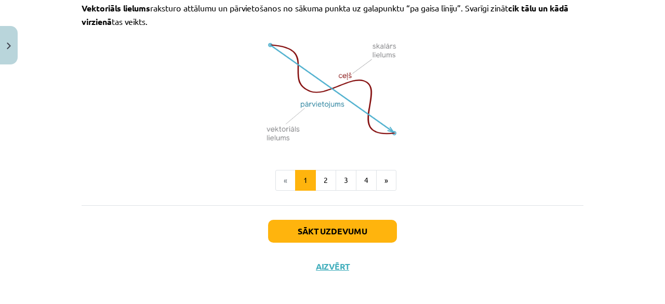
scroll to position [764, 0]
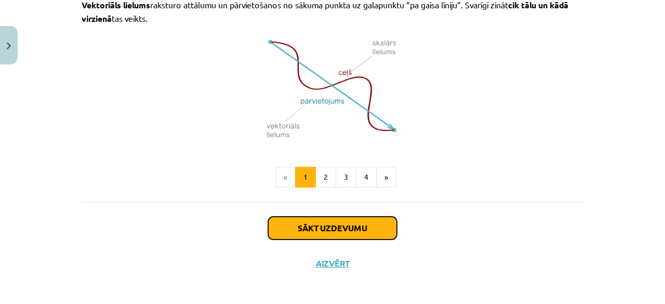
click at [338, 224] on button "Sākt uzdevumu" at bounding box center [332, 228] width 129 height 23
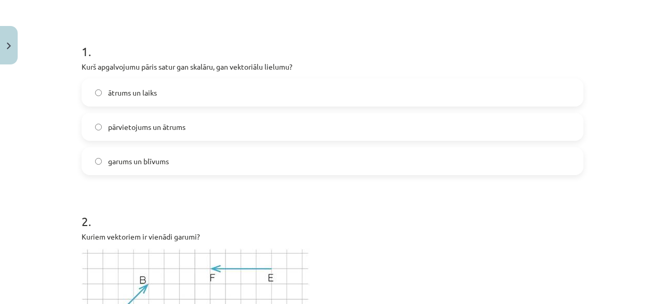
scroll to position [156, 0]
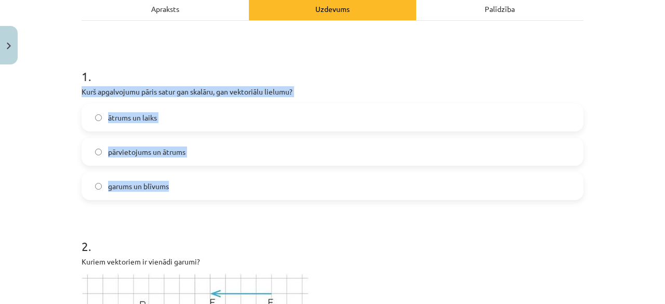
drag, startPoint x: 79, startPoint y: 90, endPoint x: 199, endPoint y: 181, distance: 150.9
click at [199, 181] on div "1 . Kurš apgalvojumu pāris satur gan skalāru, gan vektoriālu lielumu? ātrums un…" at bounding box center [333, 125] width 502 height 149
copy div "Kurš apgalvojumu pāris satur gan skalāru, gan vektoriālu lielumu? ātrums un lai…"
click at [179, 110] on label "ātrums un laiks" at bounding box center [333, 117] width 500 height 26
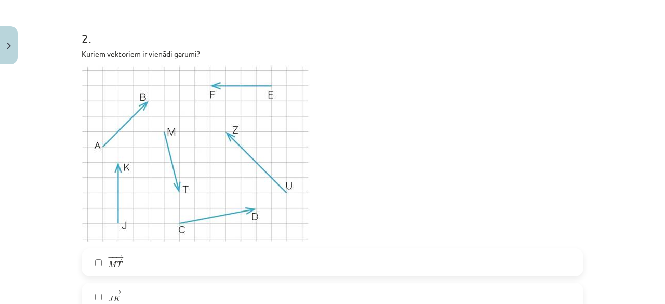
scroll to position [416, 0]
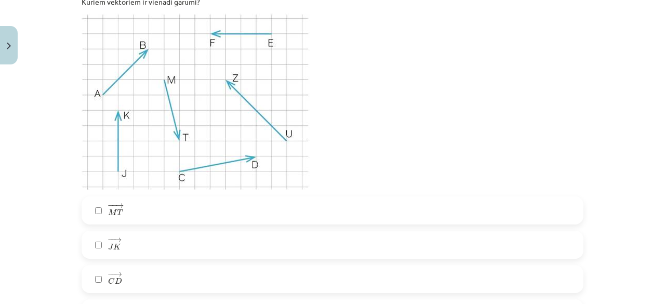
click at [117, 209] on span "T" at bounding box center [120, 212] width 6 height 6
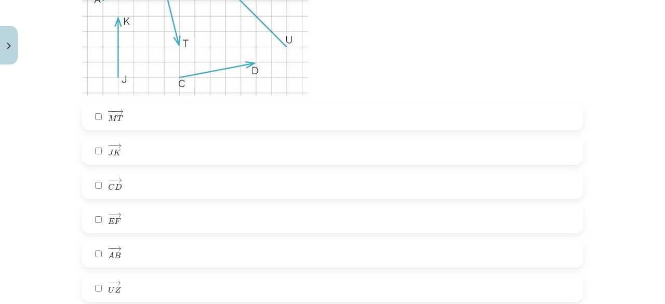
scroll to position [520, 0]
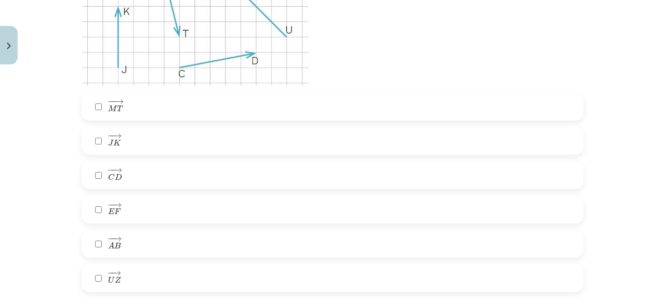
click at [115, 206] on span "→" at bounding box center [117, 205] width 8 height 5
click at [126, 142] on label "− − → J K J K →" at bounding box center [333, 141] width 500 height 26
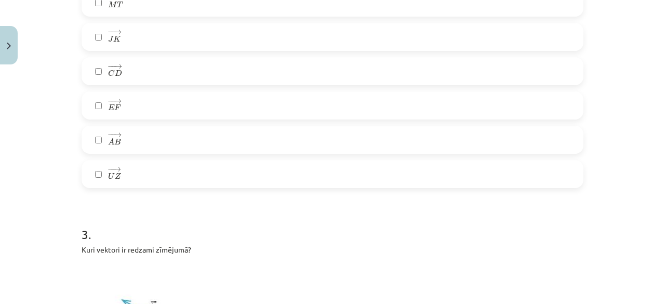
click at [124, 177] on label "− − → U Z U Z →" at bounding box center [333, 174] width 500 height 26
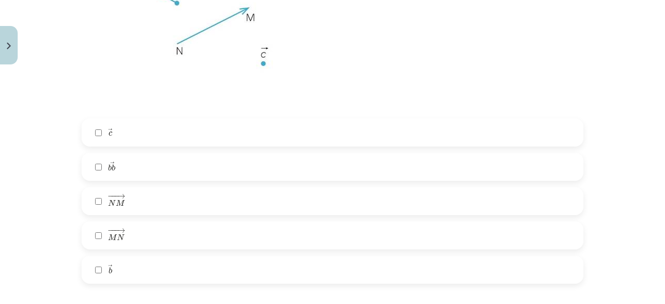
scroll to position [935, 0]
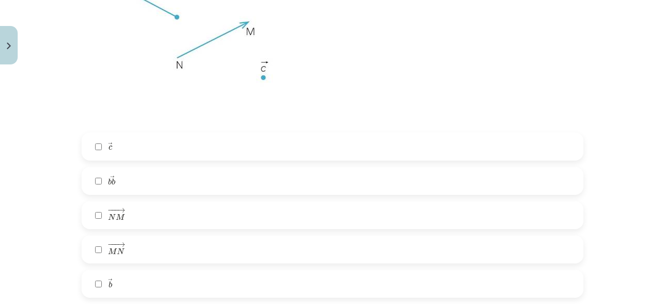
click at [127, 218] on label "− −− → N M N M →" at bounding box center [333, 215] width 500 height 26
click at [134, 246] on label "− −− → M N M N →" at bounding box center [333, 249] width 500 height 26
click at [121, 248] on label "− −− → M N M N →" at bounding box center [333, 249] width 500 height 26
click at [121, 254] on label "− −− → M N M N →" at bounding box center [333, 249] width 500 height 26
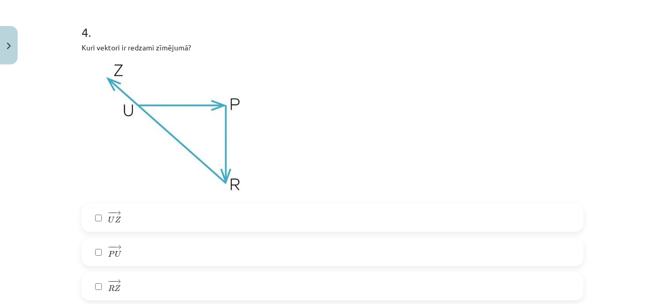
scroll to position [1299, 0]
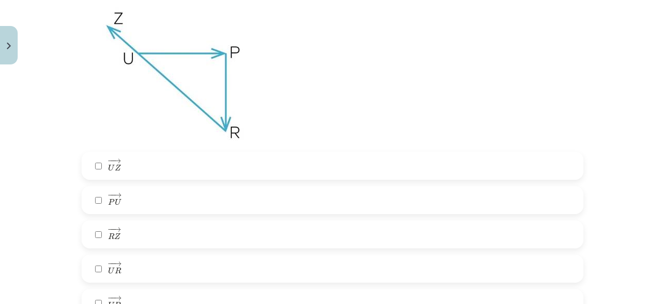
click at [131, 193] on label "− − → P U P U →" at bounding box center [333, 200] width 500 height 26
click at [143, 163] on label "− − → U Z U Z →" at bounding box center [333, 166] width 500 height 26
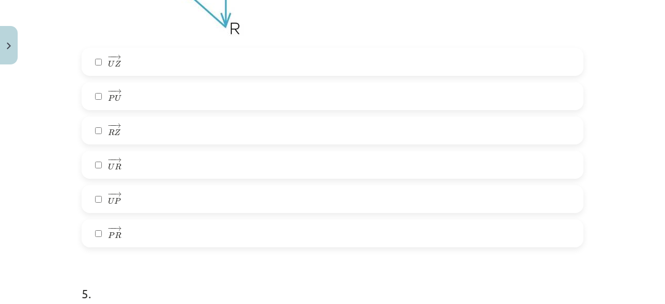
click at [136, 229] on label "− − → P R P R →" at bounding box center [333, 233] width 500 height 26
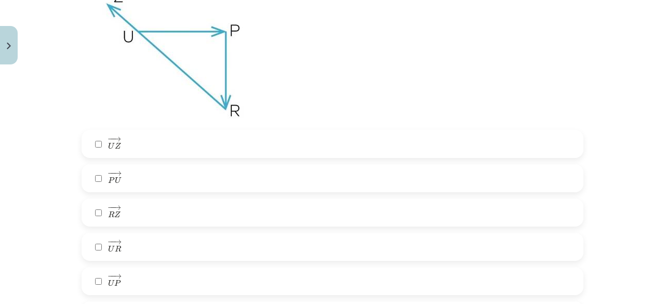
scroll to position [1299, 0]
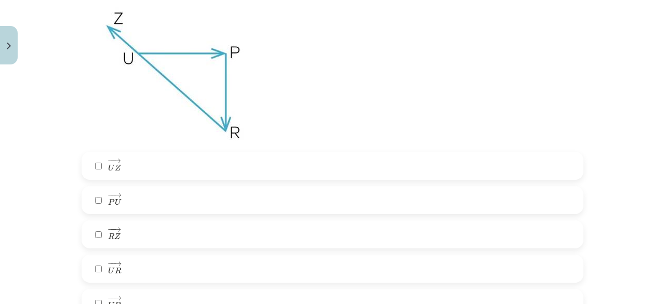
click at [118, 235] on label "− − → R Z R Z →" at bounding box center [333, 234] width 500 height 26
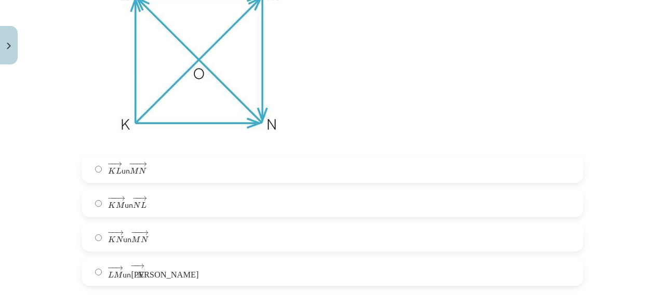
scroll to position [1767, 0]
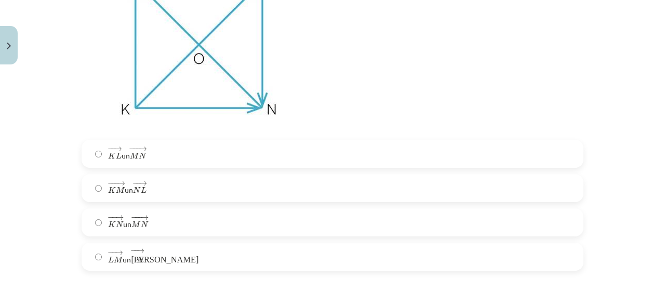
click at [158, 258] on label "− − → L M L M → un − − → К N К N →" at bounding box center [333, 257] width 500 height 26
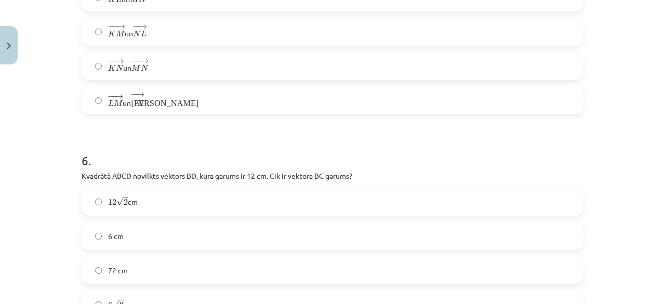
scroll to position [1975, 0]
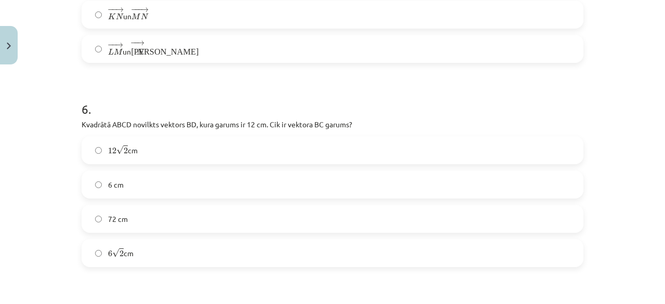
drag, startPoint x: 78, startPoint y: 123, endPoint x: 230, endPoint y: 260, distance: 204.2
click at [230, 260] on div "6 . Kvadrātā ABCD novilkts vektors ﻿BD﻿, kura garums ir 12 cm. Cik ir vektora ﻿…" at bounding box center [333, 175] width 502 height 183
copy div "Kvadrātā ABCD novilkts vektors ﻿BD﻿, kura garums ir 12 cm. Cik ir vektora ﻿BC g…"
click at [167, 257] on label "6 √ 2 6 2 cm" at bounding box center [333, 253] width 500 height 26
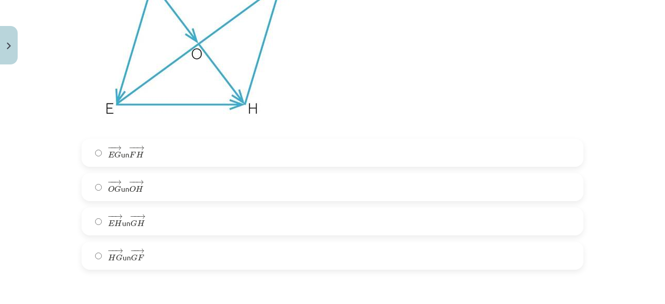
scroll to position [2339, 0]
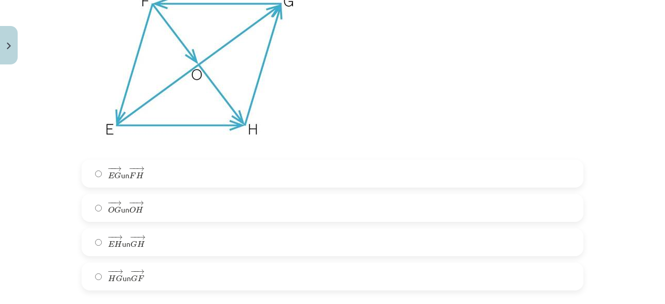
click at [114, 210] on span "G" at bounding box center [117, 209] width 7 height 7
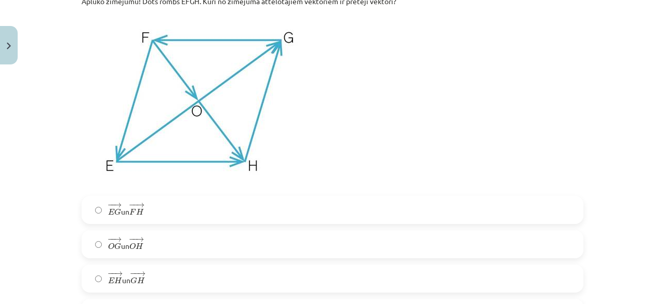
scroll to position [2287, 0]
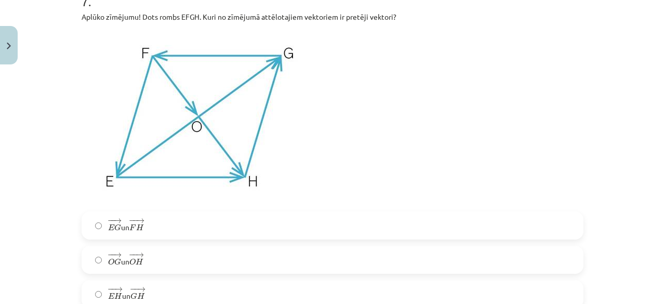
click at [150, 258] on label "− − → O G O G → un − − → O H O H →" at bounding box center [333, 260] width 500 height 26
click at [153, 226] on label "− − → E G E G → un − − → F H F H →" at bounding box center [333, 226] width 500 height 26
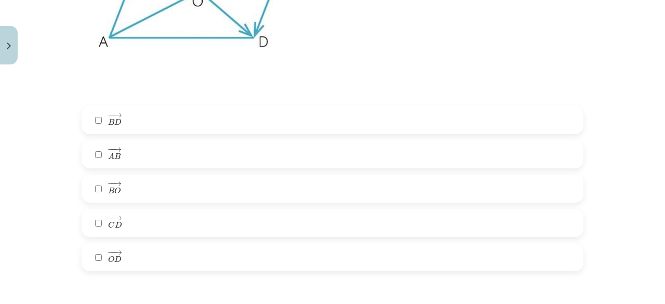
scroll to position [2806, 0]
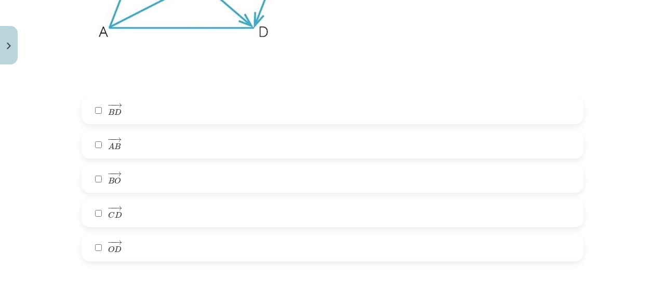
click at [143, 203] on label "− − → C D C D →" at bounding box center [333, 213] width 500 height 26
click at [134, 249] on label "− − → O D O D →" at bounding box center [333, 247] width 500 height 26
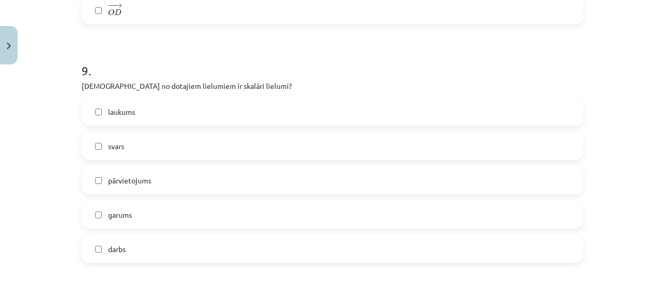
scroll to position [3066, 0]
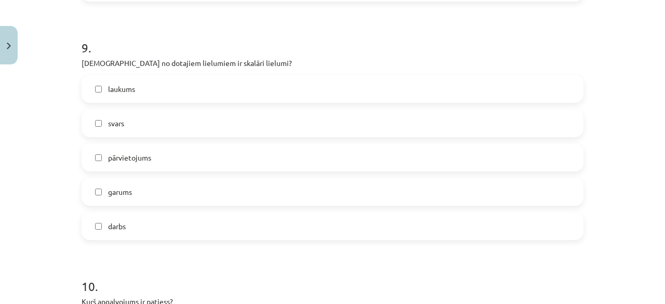
click at [120, 124] on span "svars" at bounding box center [116, 123] width 16 height 11
click at [150, 192] on label "garums" at bounding box center [333, 192] width 500 height 26
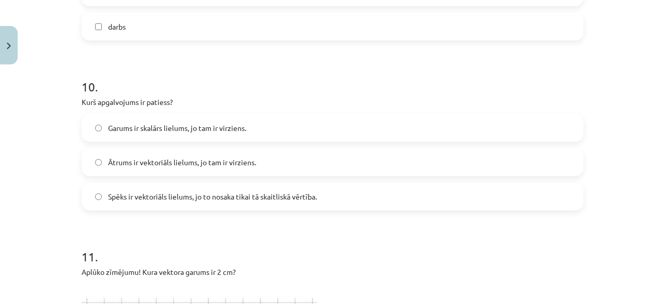
scroll to position [3326, 0]
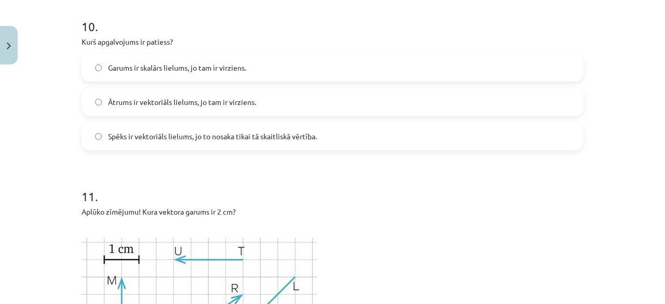
click at [221, 108] on label "Ātrums ir vektoriāls lielums, jo tam ir virziens." at bounding box center [333, 102] width 500 height 26
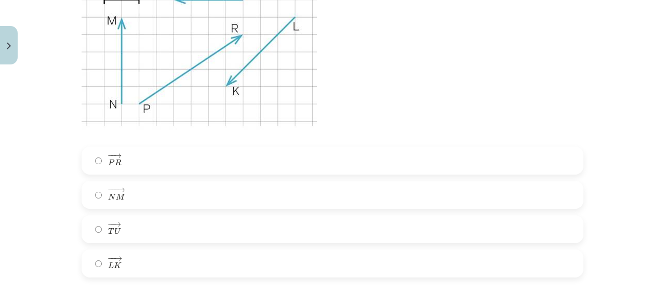
scroll to position [3638, 0]
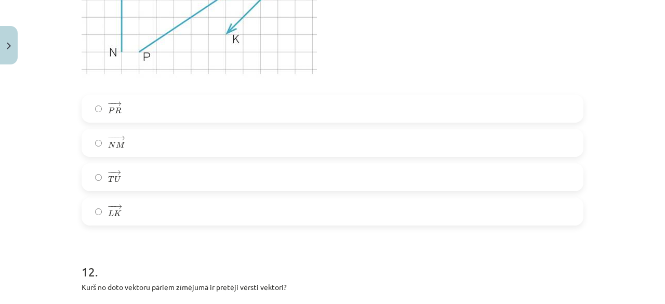
click at [144, 181] on label "− − → T U T U →" at bounding box center [333, 177] width 500 height 26
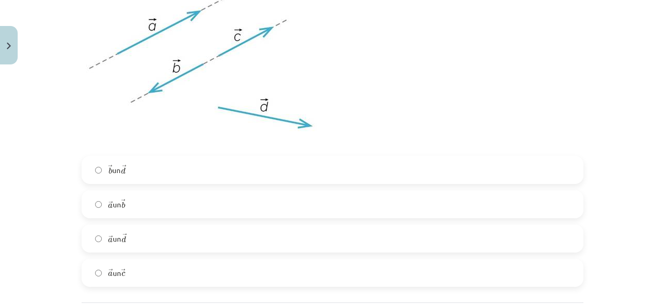
scroll to position [3950, 0]
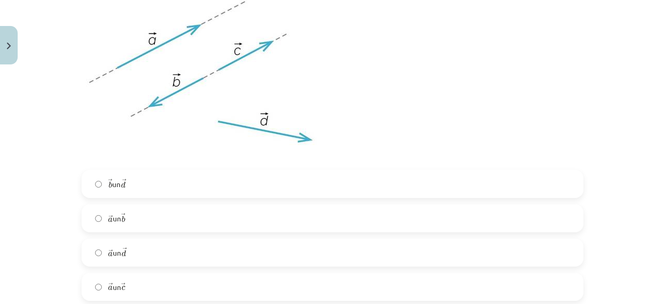
click at [134, 250] on label "→ a a → un → d d →" at bounding box center [333, 253] width 500 height 26
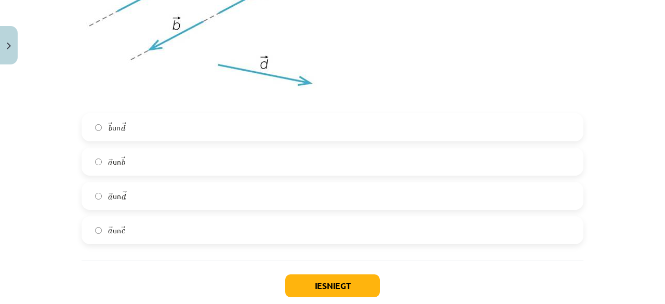
scroll to position [4054, 0]
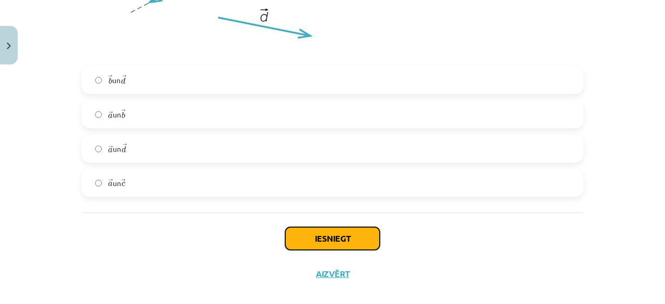
click at [312, 239] on button "Iesniegt" at bounding box center [332, 238] width 95 height 23
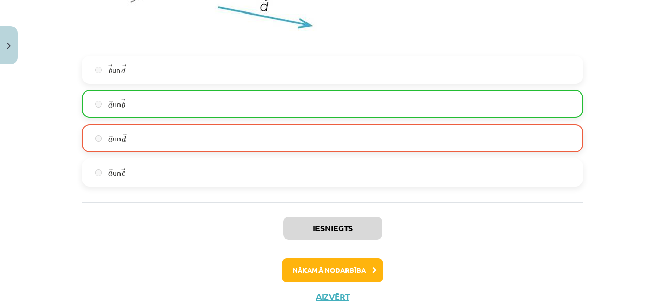
scroll to position [4099, 0]
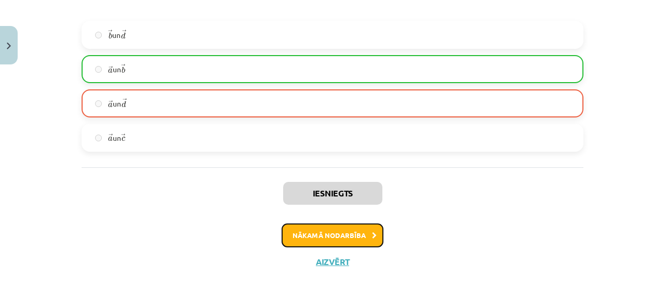
click at [349, 231] on button "Nākamā nodarbība" at bounding box center [333, 235] width 102 height 24
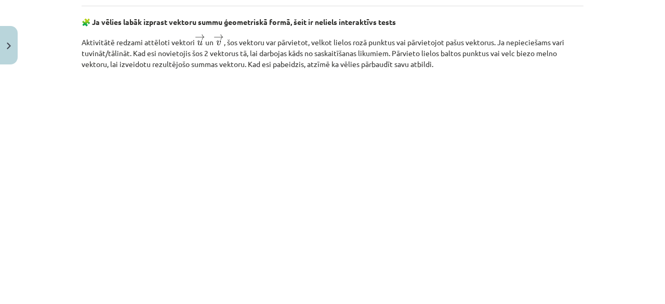
scroll to position [1670, 0]
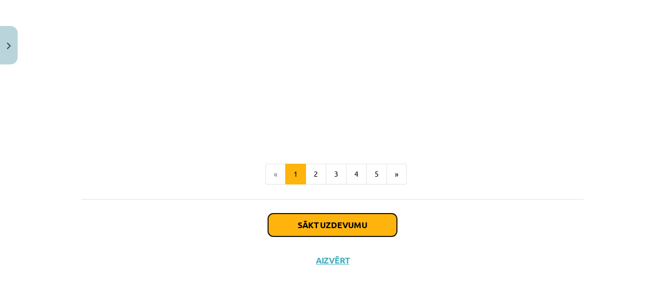
click at [349, 226] on button "Sākt uzdevumu" at bounding box center [332, 225] width 129 height 23
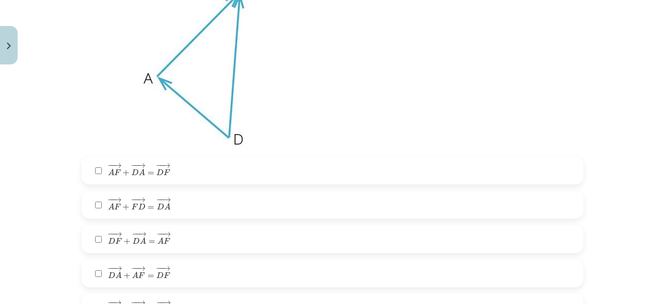
scroll to position [234, 0]
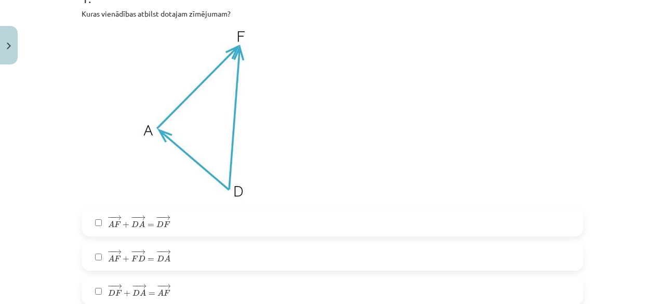
click at [175, 222] on label "− − → A F + − − → D A = − − → D F A F → + D A → = D F →" at bounding box center [333, 222] width 500 height 26
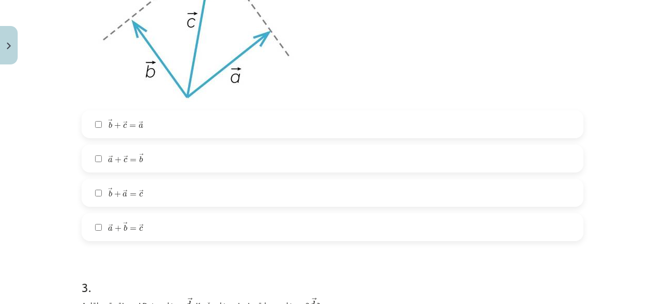
scroll to position [702, 0]
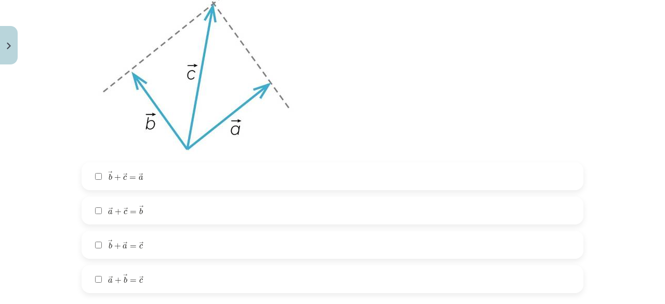
click at [171, 245] on label "→ b + → a = → c b → + a → = c →" at bounding box center [333, 245] width 500 height 26
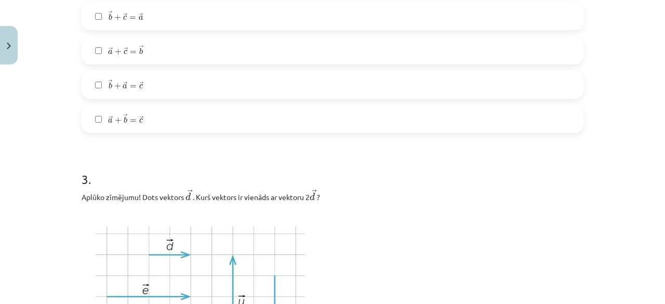
scroll to position [857, 0]
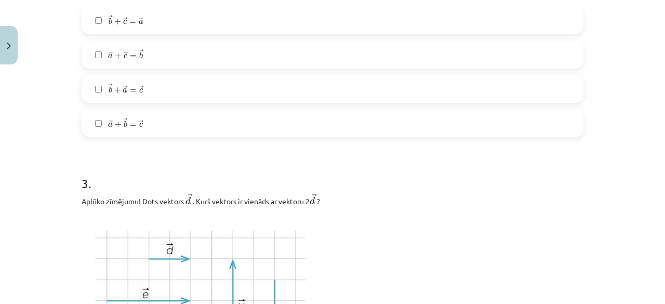
click at [146, 122] on label "→ a + → b = → c a → + b → = c →" at bounding box center [333, 123] width 500 height 26
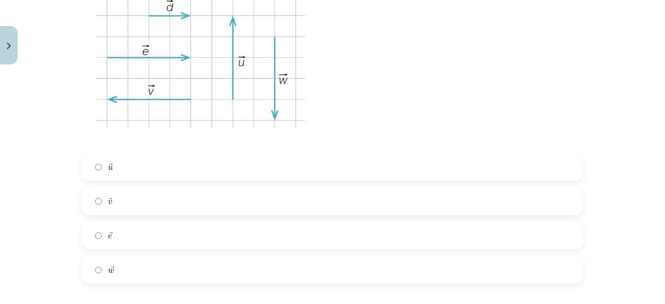
scroll to position [1117, 0]
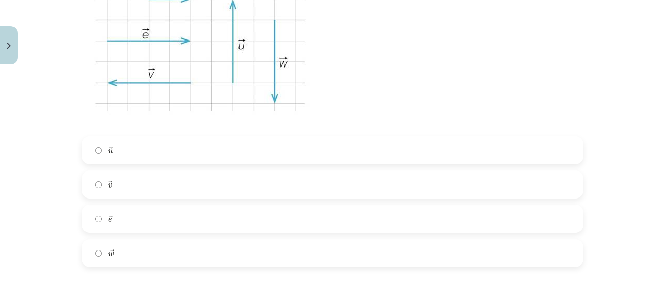
click at [149, 212] on label "→ e e →" at bounding box center [333, 219] width 500 height 26
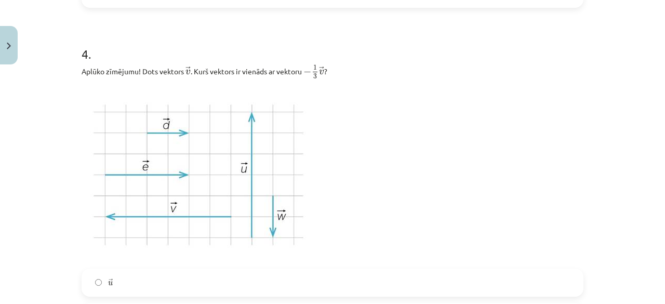
scroll to position [1377, 0]
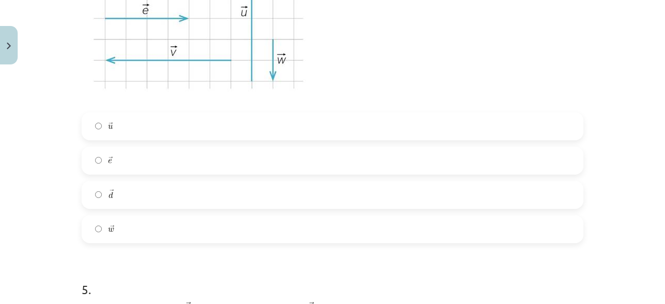
click at [121, 224] on label "→ w w →" at bounding box center [333, 229] width 500 height 26
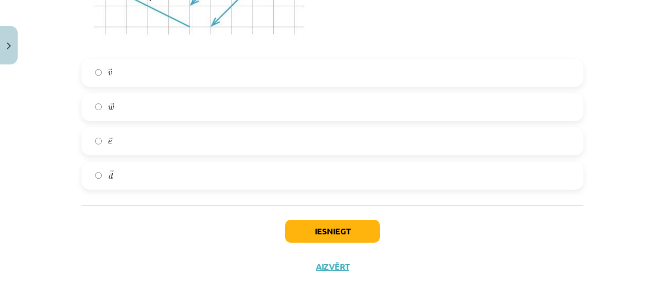
scroll to position [1982, 0]
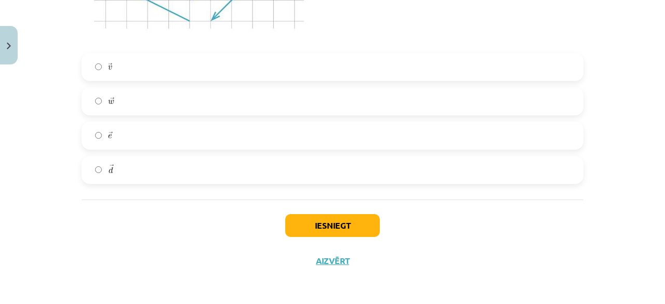
drag, startPoint x: 183, startPoint y: 165, endPoint x: 185, endPoint y: 171, distance: 6.6
click at [185, 171] on label "→ d d →" at bounding box center [333, 170] width 500 height 26
click at [346, 223] on button "Iesniegt" at bounding box center [332, 225] width 95 height 23
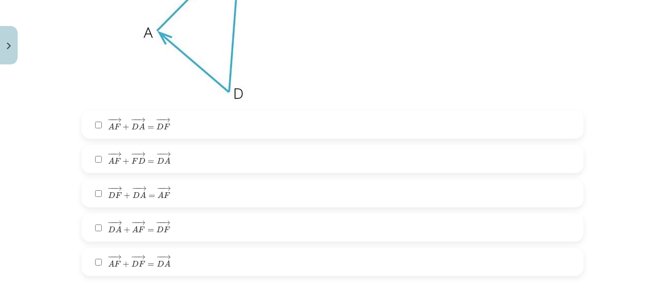
scroll to position [364, 0]
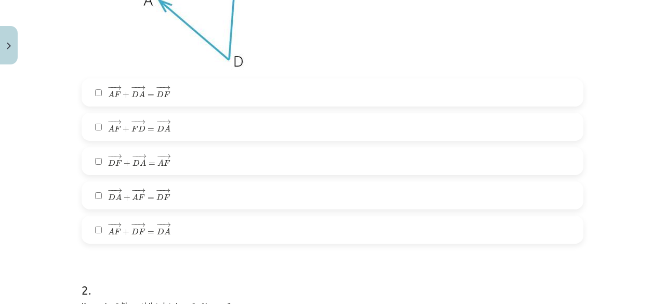
click at [228, 199] on label "− − → D A + − − → A F = − − → D F D A → + A F → = D F →" at bounding box center [333, 195] width 500 height 26
click at [222, 156] on label "− − → D F + − − → D A = − − → A F D F → + D A → = A F →" at bounding box center [333, 161] width 500 height 26
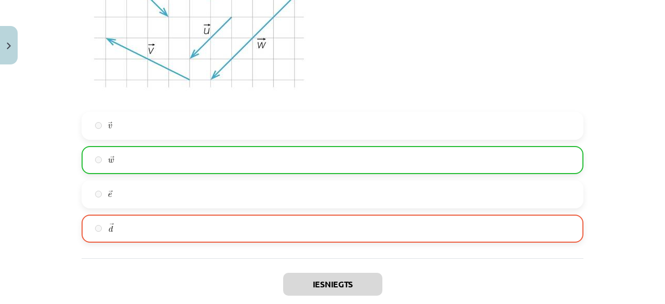
scroll to position [2014, 0]
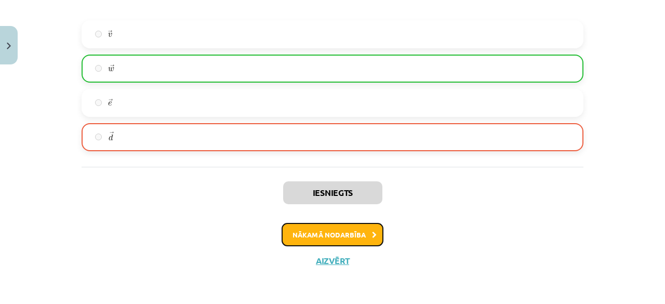
click at [350, 235] on button "Nākamā nodarbība" at bounding box center [333, 235] width 102 height 24
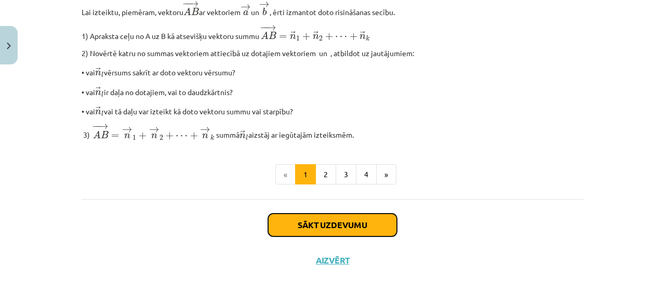
click at [321, 222] on button "Sākt uzdevumu" at bounding box center [332, 225] width 129 height 23
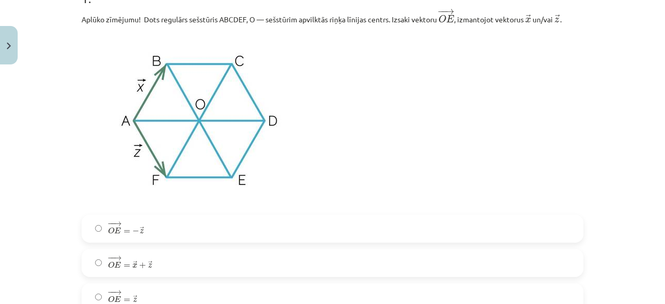
scroll to position [390, 0]
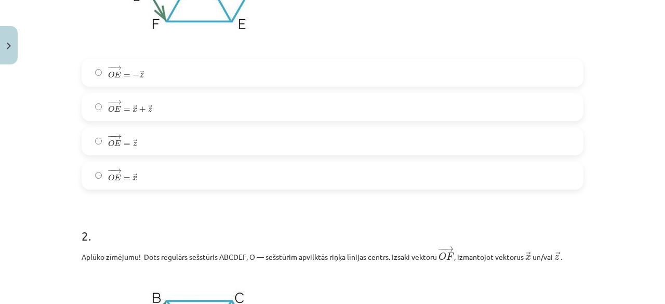
click at [145, 172] on label "− − → O E = → x O E → = x →" at bounding box center [333, 176] width 500 height 26
click at [142, 141] on label "− − → O E = → z O E → = z →" at bounding box center [333, 141] width 500 height 26
click at [149, 176] on label "− − → O E = → x O E → = x →" at bounding box center [333, 176] width 500 height 26
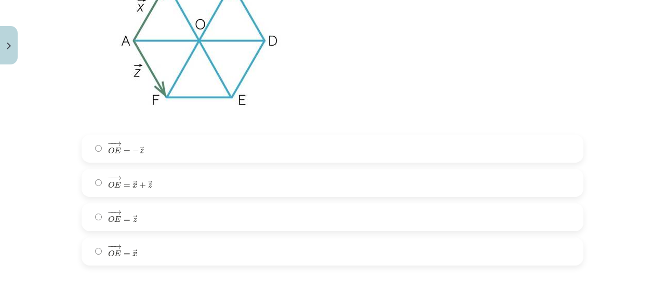
scroll to position [338, 0]
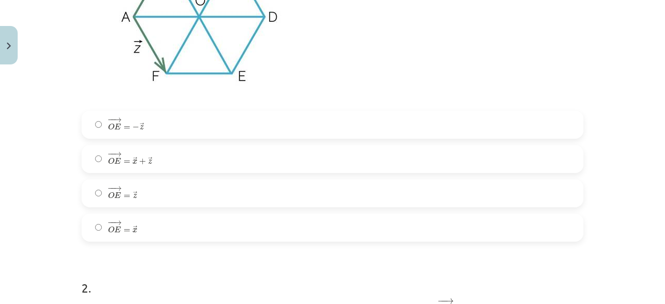
click at [146, 196] on label "− − → O E = → z O E → = z →" at bounding box center [333, 193] width 500 height 26
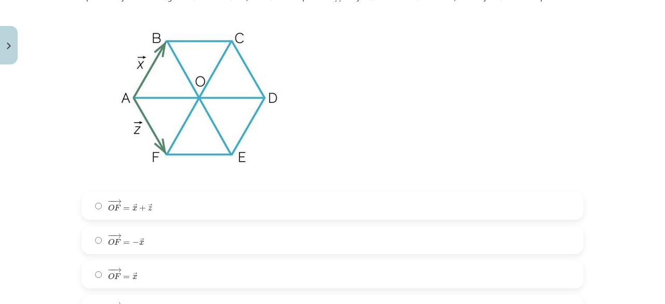
scroll to position [702, 0]
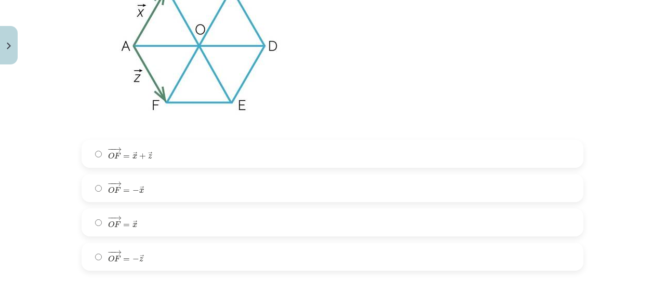
click at [153, 222] on label "− − → O F = → x O F → = x →" at bounding box center [333, 222] width 500 height 26
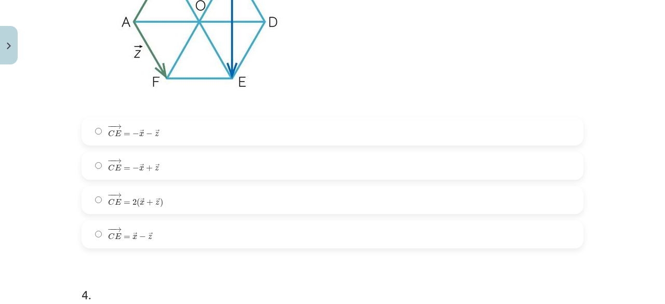
scroll to position [1065, 0]
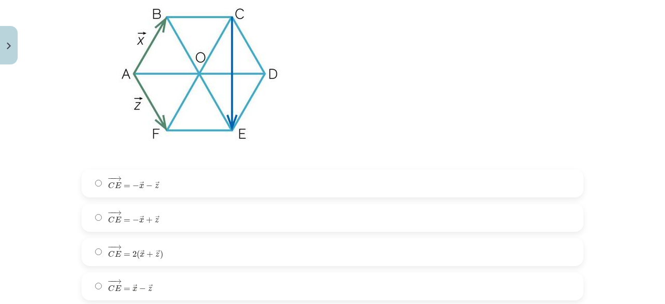
click at [147, 253] on span "+" at bounding box center [150, 254] width 7 height 6
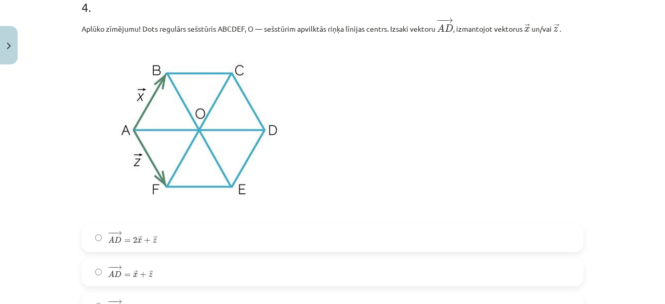
scroll to position [1429, 0]
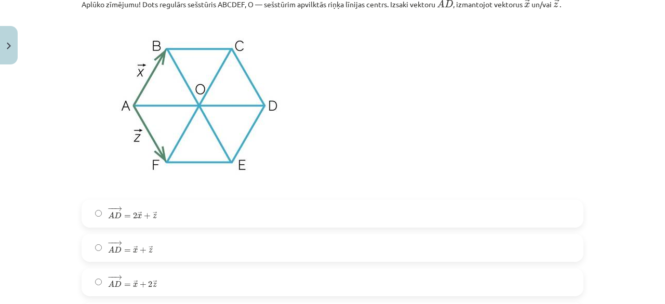
click at [171, 236] on div "− − → A D = → x + → z A D → = x → + z →" at bounding box center [333, 248] width 502 height 28
click at [165, 245] on label "− − → A D = → x + → z A D → = x → + z →" at bounding box center [333, 248] width 500 height 26
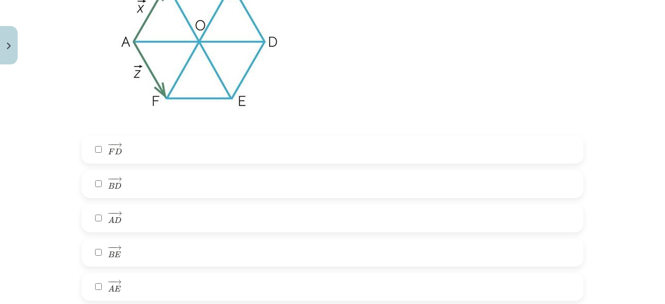
scroll to position [1897, 0]
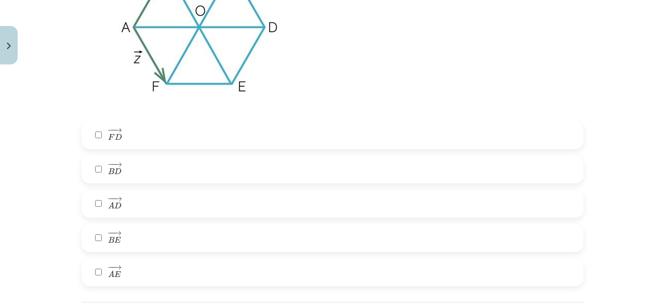
drag, startPoint x: 140, startPoint y: 275, endPoint x: 130, endPoint y: 230, distance: 45.8
click at [140, 274] on label "− − → A E A E →" at bounding box center [333, 272] width 500 height 26
drag, startPoint x: 127, startPoint y: 172, endPoint x: 156, endPoint y: 135, distance: 46.7
click at [127, 170] on label "− − → B D B D →" at bounding box center [333, 169] width 500 height 26
click at [157, 133] on label "− − → F D F D →" at bounding box center [333, 135] width 500 height 26
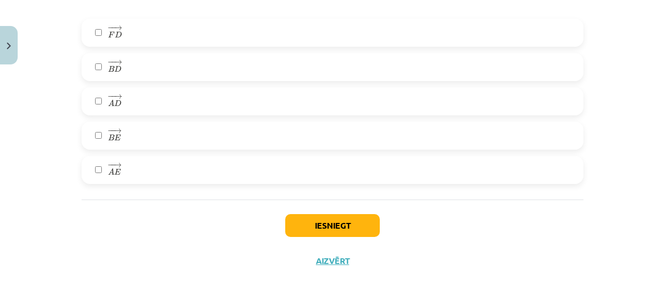
scroll to position [2002, 0]
click at [318, 223] on button "Iesniegt" at bounding box center [332, 225] width 95 height 23
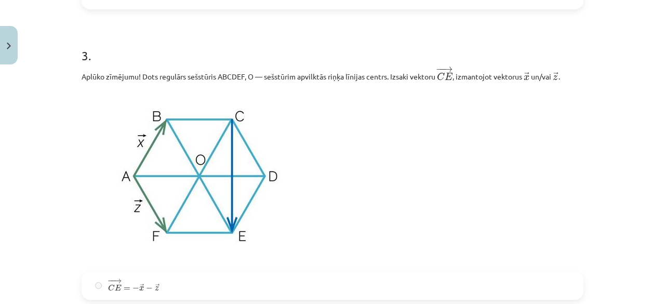
scroll to position [1067, 0]
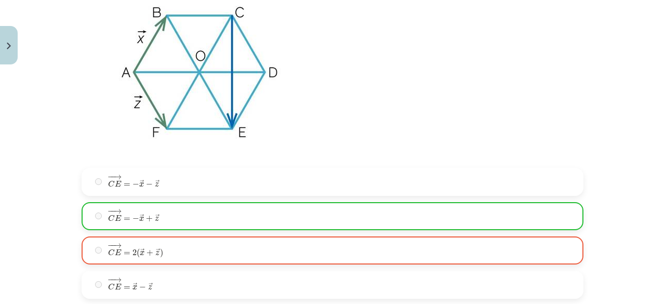
click at [279, 212] on label "− − → C E = − → x + → z C E → = − x → + z →" at bounding box center [333, 216] width 500 height 26
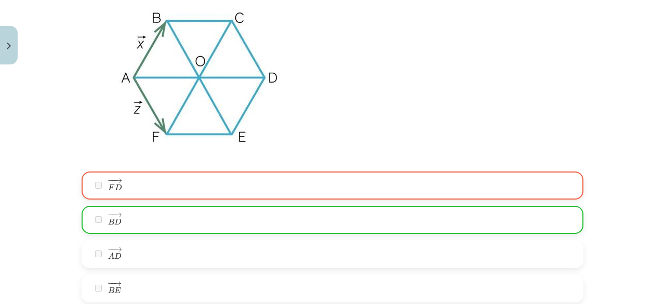
scroll to position [2002, 0]
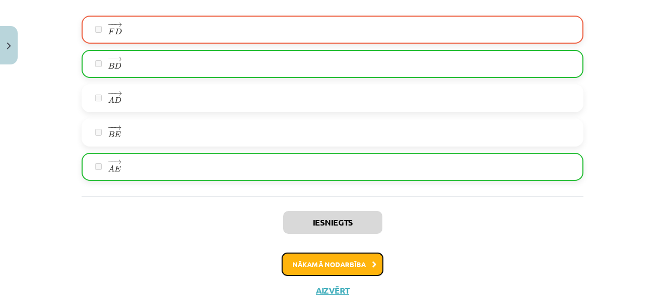
click at [336, 271] on button "Nākamā nodarbība" at bounding box center [333, 265] width 102 height 24
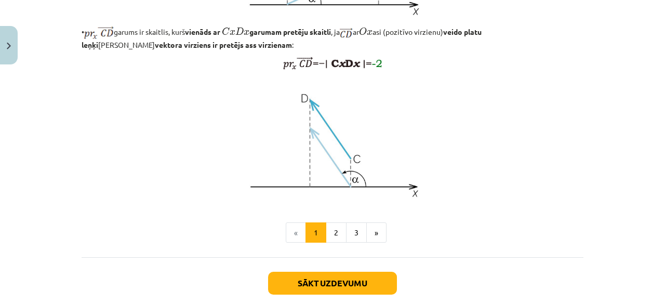
scroll to position [928, 0]
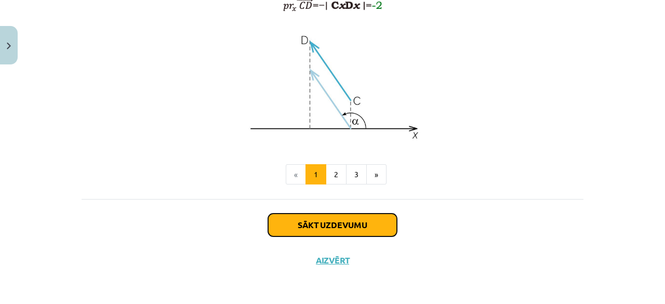
click at [347, 228] on button "Sākt uzdevumu" at bounding box center [332, 225] width 129 height 23
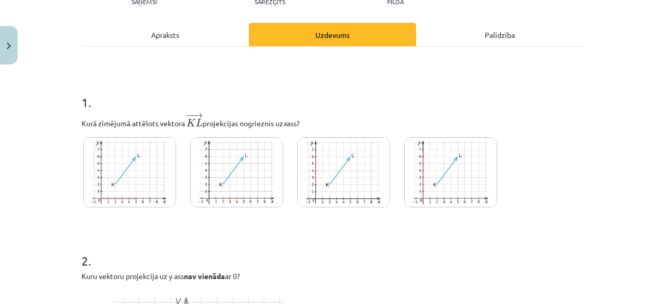
scroll to position [234, 0]
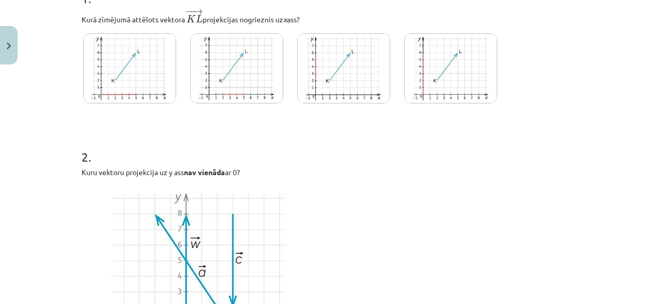
click at [231, 75] on img at bounding box center [236, 68] width 93 height 70
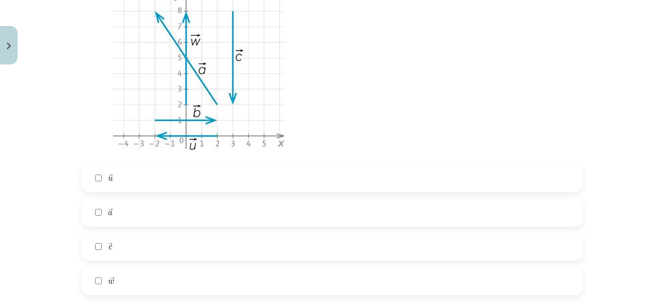
scroll to position [494, 0]
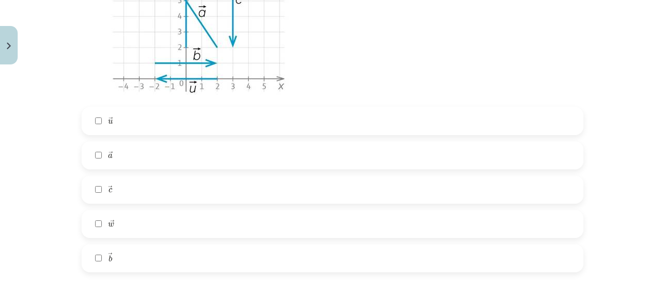
click at [170, 183] on label "→ c c →" at bounding box center [333, 190] width 500 height 26
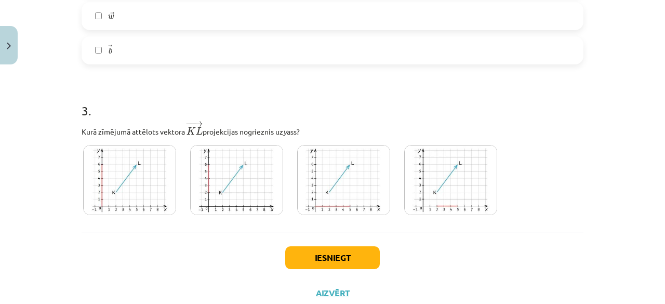
scroll to position [735, 0]
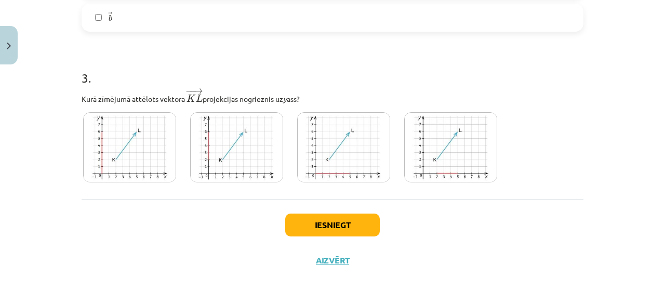
click at [216, 149] on img at bounding box center [236, 147] width 93 height 70
click at [341, 221] on button "Iesniegt" at bounding box center [332, 225] width 95 height 23
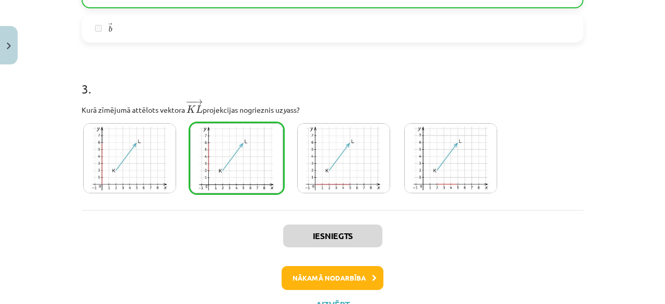
scroll to position [768, 0]
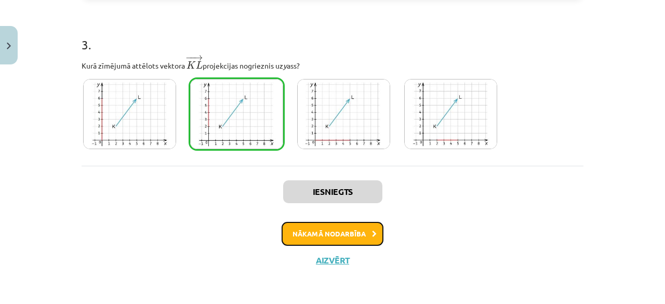
click at [318, 236] on button "Nākamā nodarbība" at bounding box center [333, 234] width 102 height 24
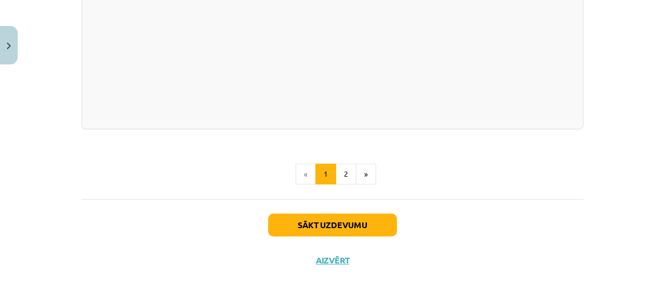
scroll to position [1160, 0]
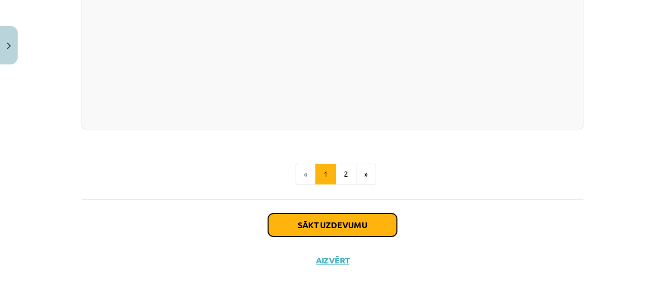
click at [333, 229] on button "Sākt uzdevumu" at bounding box center [332, 225] width 129 height 23
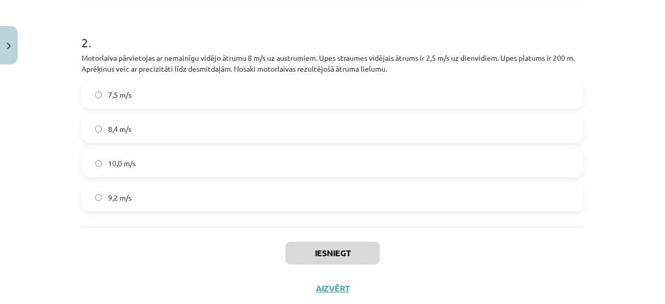
scroll to position [432, 0]
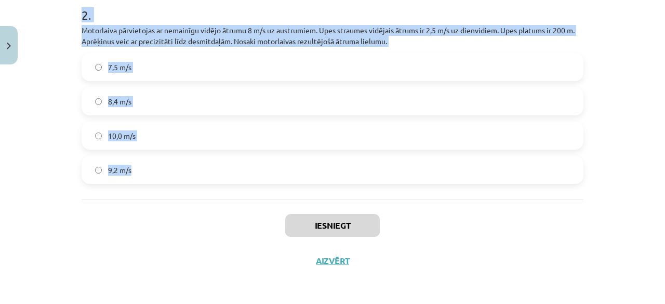
drag, startPoint x: 76, startPoint y: 167, endPoint x: 372, endPoint y: 170, distance: 295.7
copy form "Motorlaiva pārvietojas ar nemainīgu vidējo ātrumu 8 m/s uz austrumiem. Upes str…"
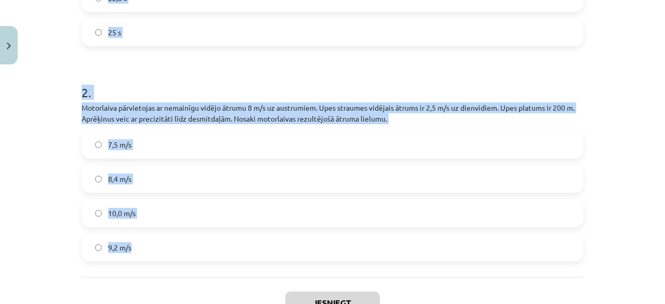
scroll to position [276, 0]
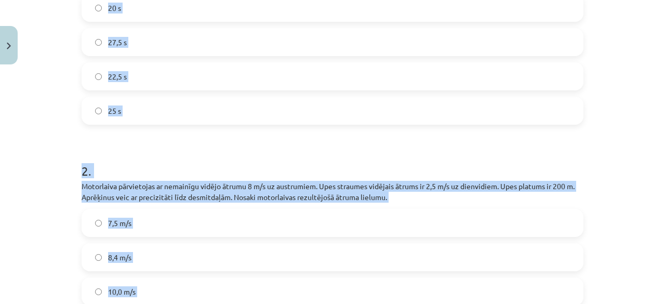
click at [149, 105] on label "25 s" at bounding box center [333, 111] width 500 height 26
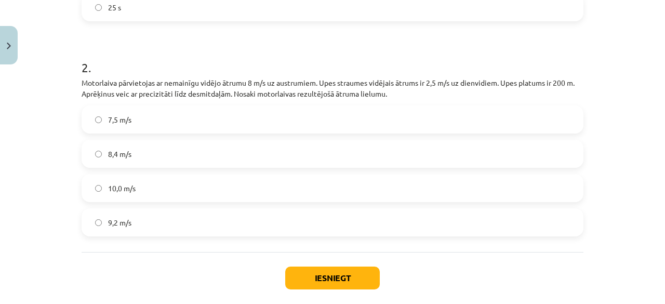
scroll to position [380, 0]
click at [125, 154] on span "8,4 m/s" at bounding box center [119, 153] width 23 height 11
click at [317, 273] on button "Iesniegt" at bounding box center [332, 277] width 95 height 23
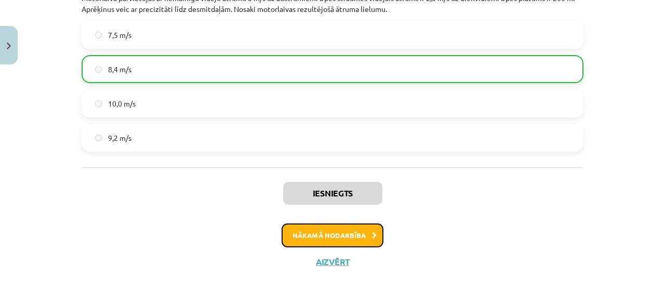
click at [345, 235] on button "Nākamā nodarbība" at bounding box center [333, 235] width 102 height 24
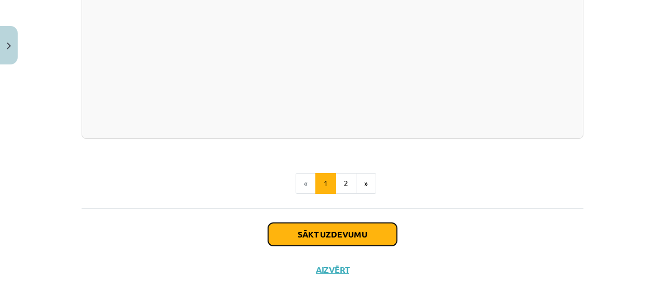
click at [332, 229] on button "Sākt uzdevumu" at bounding box center [332, 234] width 129 height 23
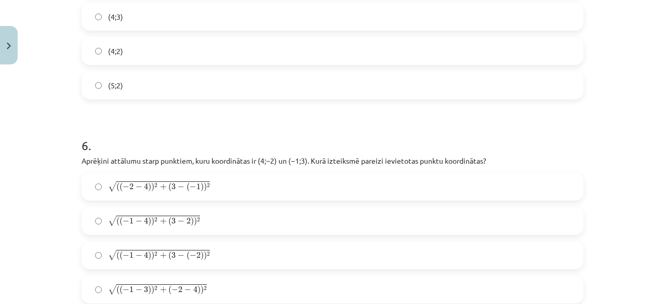
scroll to position [1427, 0]
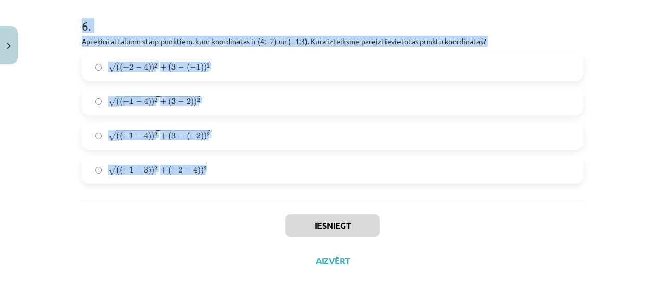
drag, startPoint x: 79, startPoint y: 133, endPoint x: 315, endPoint y: 182, distance: 241.0
copy form "Aprēķini attālumu starp punktiem, kuru koordinātas ir ﻿(3;4)﻿ un ﻿(2;−5). Kurā …"
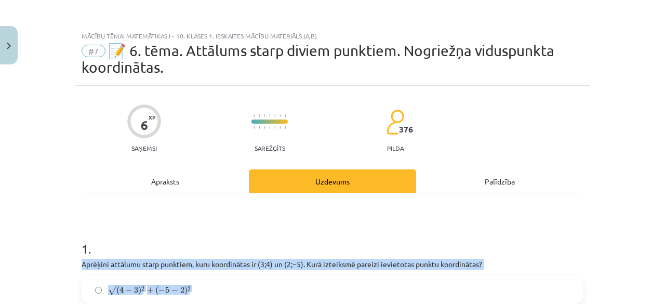
scroll to position [208, 0]
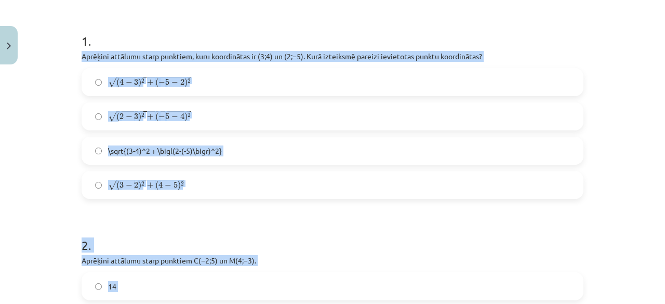
click at [301, 114] on label "√ ( 2 − 3 ) 2 + ( − 5 − 4 ) 2 ( 2 − 3 ) 2 + ( − 5 − 4 ) 2" at bounding box center [333, 116] width 500 height 26
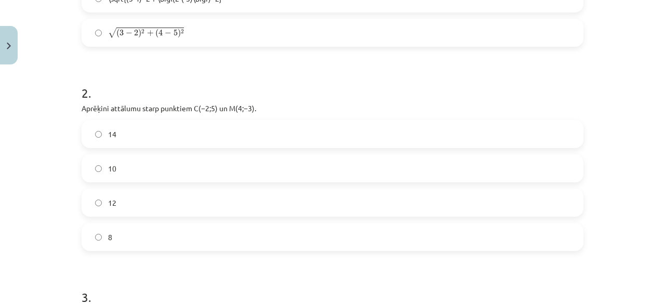
scroll to position [364, 0]
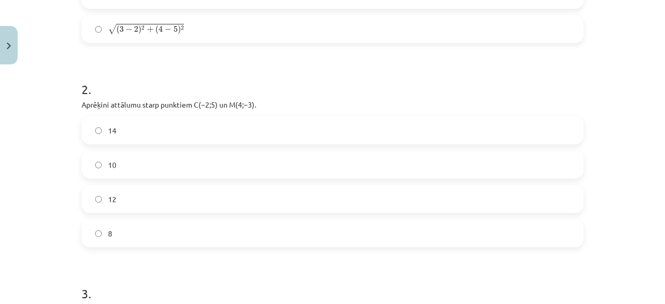
click at [130, 158] on label "10" at bounding box center [333, 165] width 500 height 26
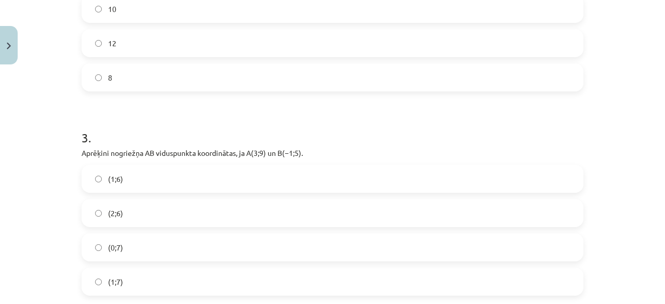
scroll to position [624, 0]
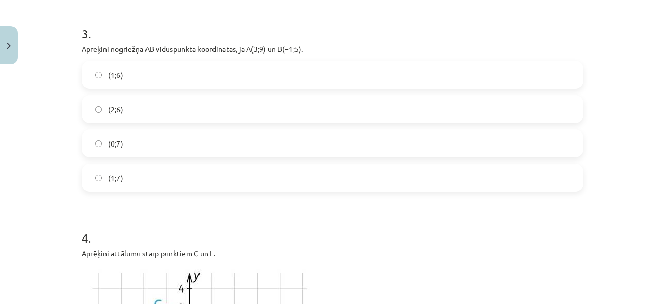
click at [129, 175] on label "(1;7)" at bounding box center [333, 178] width 500 height 26
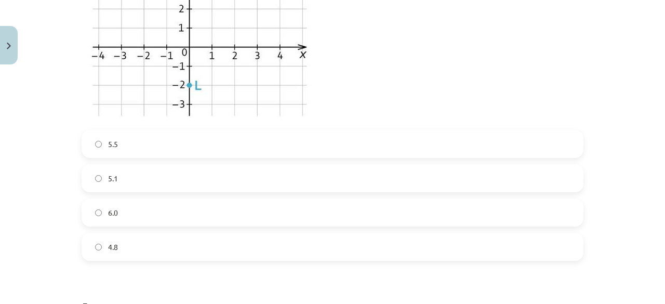
scroll to position [987, 0]
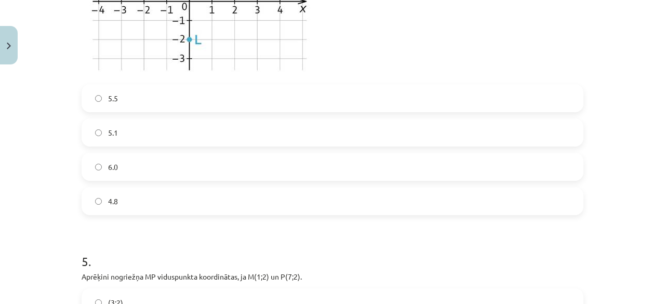
click at [131, 130] on label "5.1" at bounding box center [333, 133] width 500 height 26
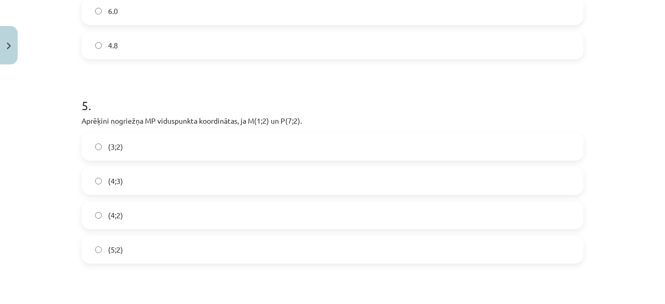
click at [126, 217] on label "(4;2)" at bounding box center [333, 215] width 500 height 26
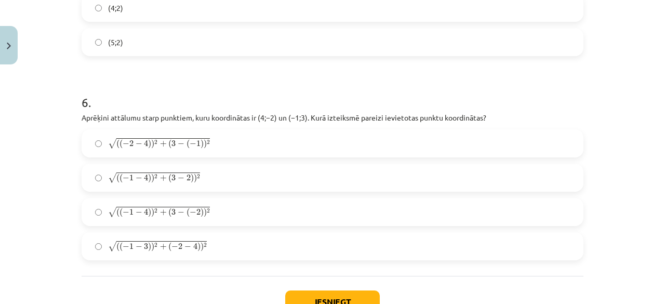
scroll to position [1351, 0]
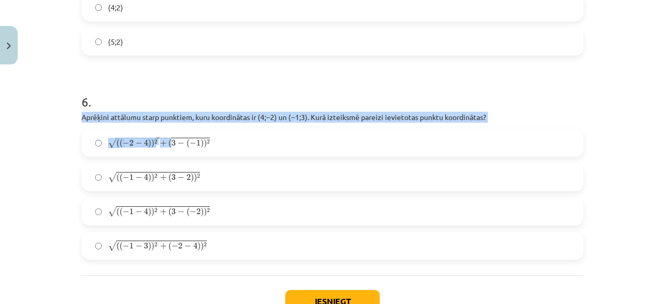
drag, startPoint x: 168, startPoint y: 139, endPoint x: 163, endPoint y: 173, distance: 34.7
click at [166, 165] on div "6 . Aprēķini attālumu starp punktiem, kuru koordinātas ir ﻿(4;−2) un ﻿(−1;3)﻿. …" at bounding box center [333, 167] width 502 height 183
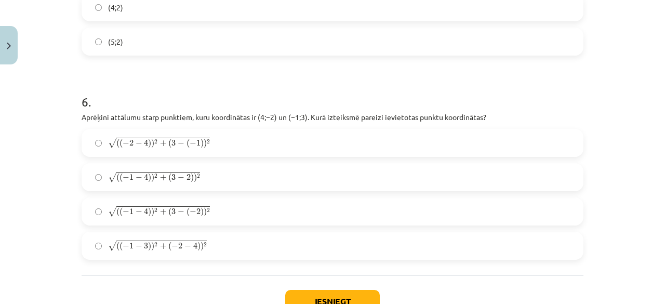
click at [271, 177] on label "√ ( ( − 1 − 4 ) ) 2 + ( 3 − 2 ) ) 2 ( ( − 1 − 4 ) ) 2 + ( 3 − 2 ) ) 2" at bounding box center [333, 177] width 500 height 26
click at [196, 208] on span "2" at bounding box center [198, 211] width 4 height 6
click at [327, 290] on button "Iesniegt" at bounding box center [332, 301] width 95 height 23
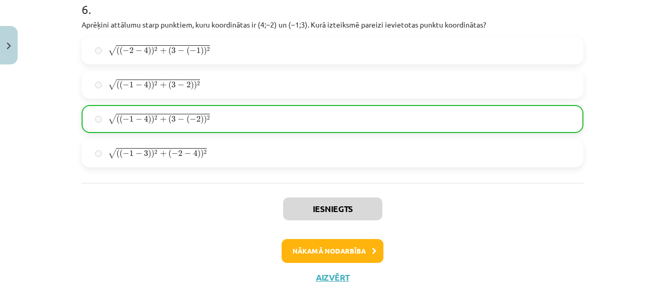
scroll to position [1459, 0]
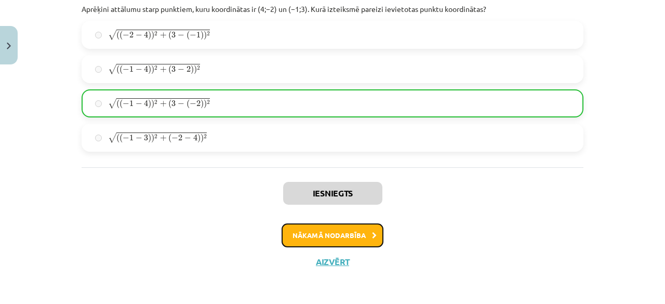
click at [342, 232] on button "Nākamā nodarbība" at bounding box center [333, 235] width 102 height 24
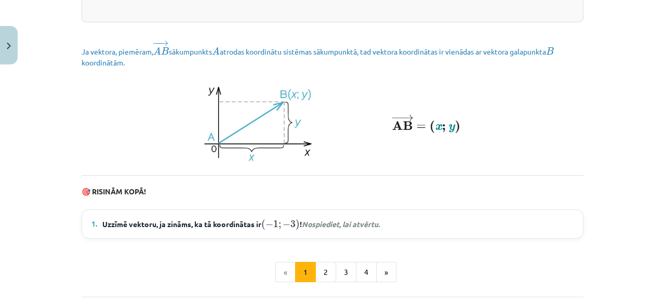
scroll to position [1521, 0]
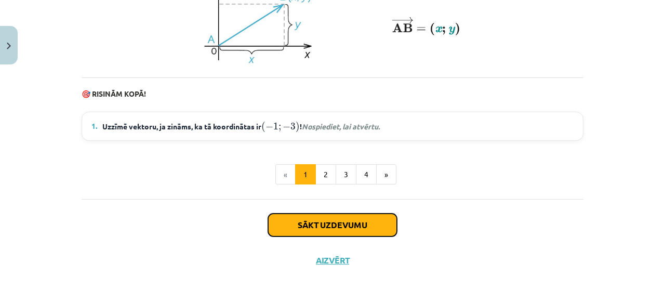
click at [335, 232] on button "Sākt uzdevumu" at bounding box center [332, 225] width 129 height 23
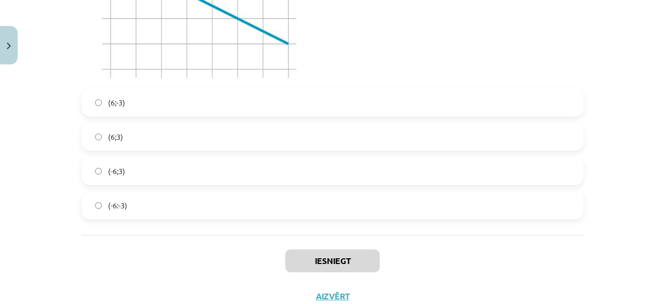
scroll to position [3223, 0]
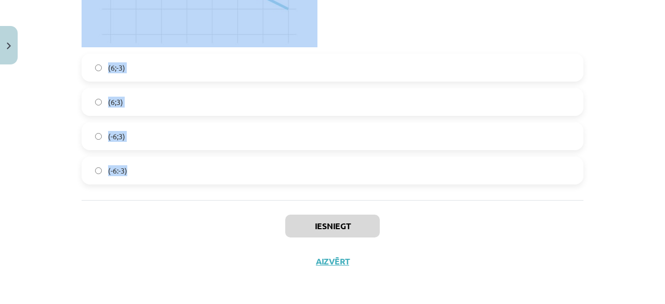
drag, startPoint x: 78, startPoint y: 223, endPoint x: 256, endPoint y: 166, distance: 186.7
copy form "Dots ﻿ → k = ( − 2 , 5 ; 6 ) k → = ( − 2 , 5 ; 6 ) un ﻿﻿ → m = ( 4 , 5 ; − 13 )…"
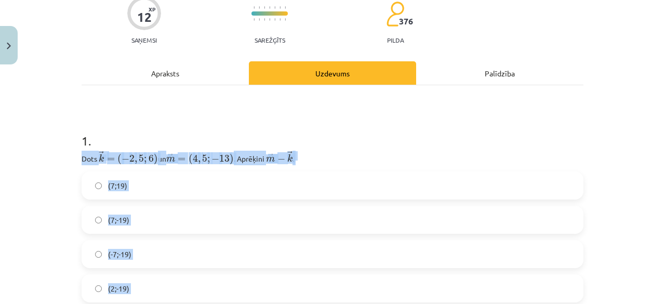
scroll to position [52, 0]
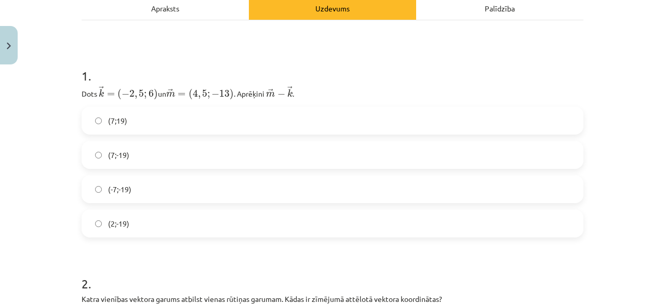
click at [183, 173] on div "(7;19) (7;-19) (-7;-19) (2;-19)" at bounding box center [333, 172] width 502 height 131
click at [184, 190] on label "(-7;-19)" at bounding box center [333, 189] width 500 height 26
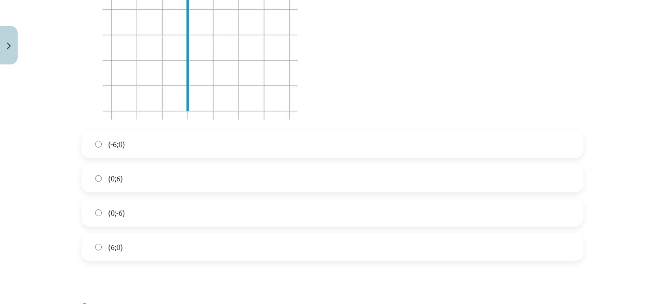
click at [201, 174] on label "(0;6)" at bounding box center [333, 178] width 500 height 26
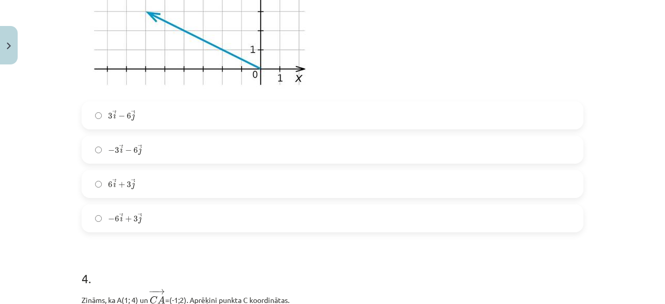
click at [201, 160] on label "− 3 → i − 6 → j − 3 i → − 6 j →" at bounding box center [333, 150] width 500 height 26
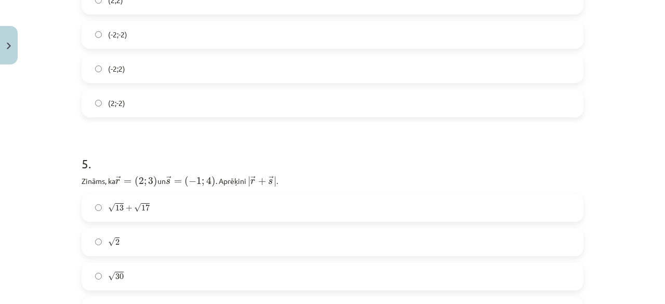
scroll to position [1300, 0]
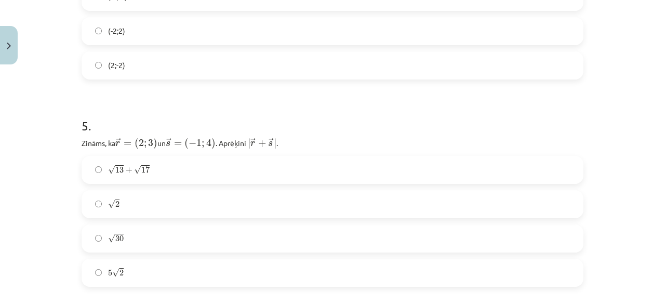
click at [197, 55] on label "(2;-2)" at bounding box center [333, 65] width 500 height 26
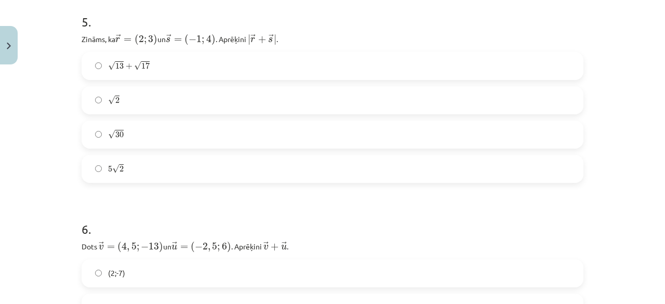
click at [170, 136] on label "√ 30 30" at bounding box center [333, 135] width 500 height 26
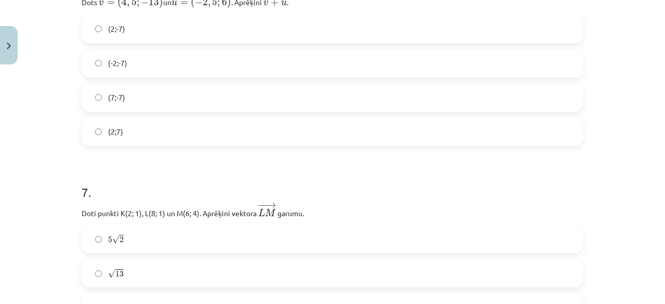
scroll to position [1664, 0]
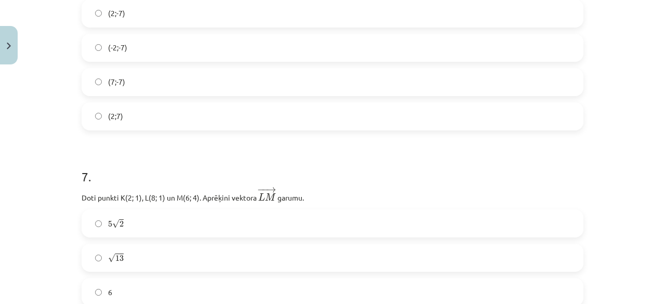
click at [170, 94] on div "(2;-7) (-2;-7) (7;-7) (2;7)" at bounding box center [333, 64] width 502 height 131
click at [209, 13] on label "(2;-7)" at bounding box center [333, 14] width 500 height 26
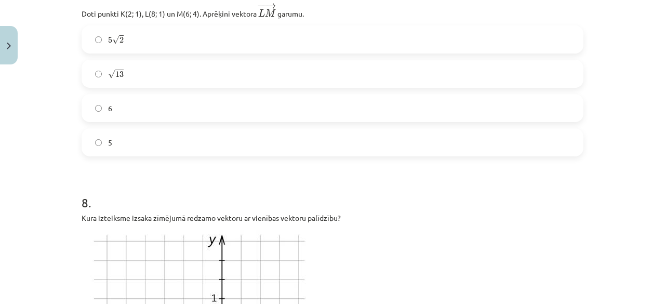
scroll to position [1871, 0]
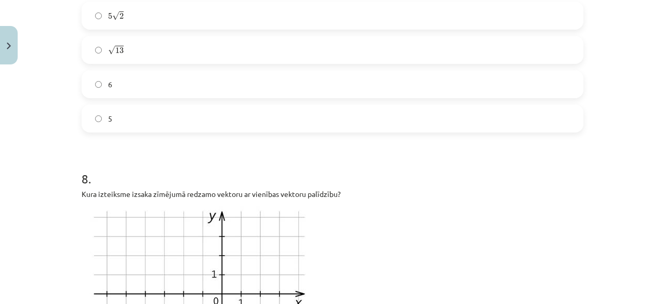
click at [197, 46] on label "√ 13 13" at bounding box center [333, 50] width 500 height 26
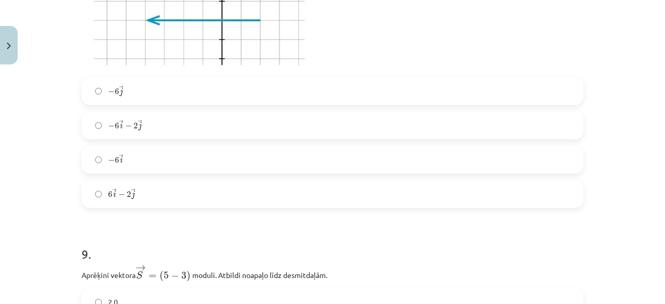
click at [183, 130] on label "− 6 → i − 2 → j − 6 i → − 2 j →" at bounding box center [333, 125] width 500 height 26
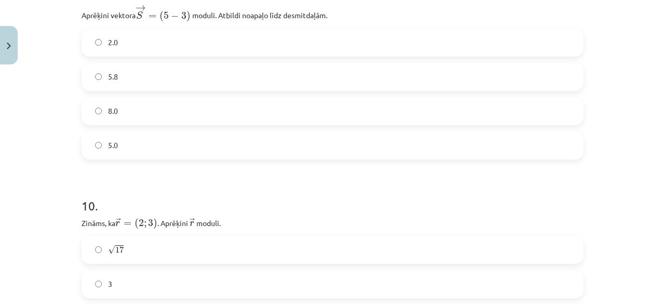
click at [178, 87] on label "5.8" at bounding box center [333, 77] width 500 height 26
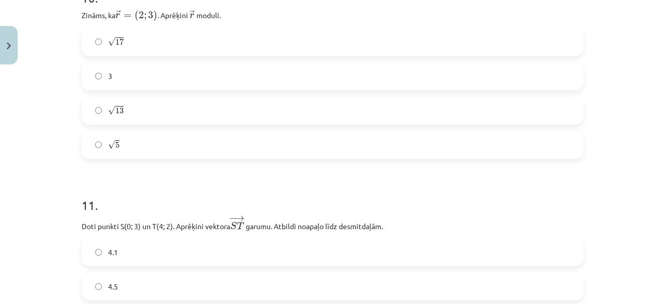
click at [170, 116] on label "√ 13 13" at bounding box center [333, 111] width 500 height 26
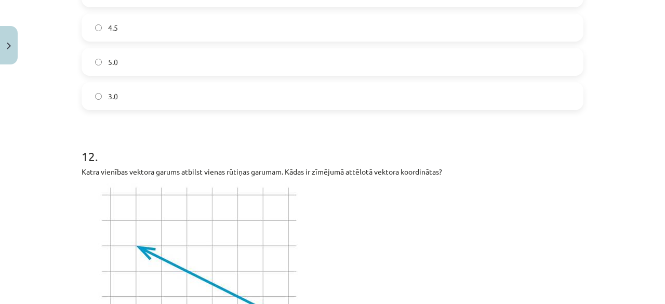
scroll to position [2911, 0]
click at [191, 21] on label "4.5" at bounding box center [333, 27] width 500 height 26
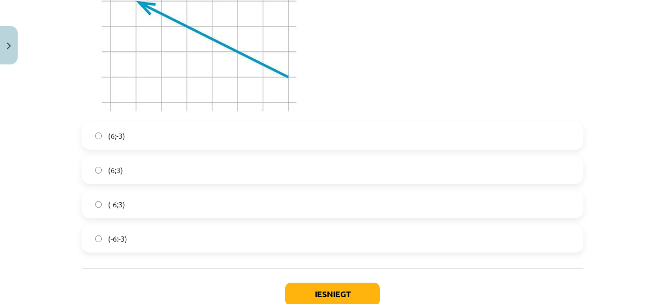
scroll to position [3171, 0]
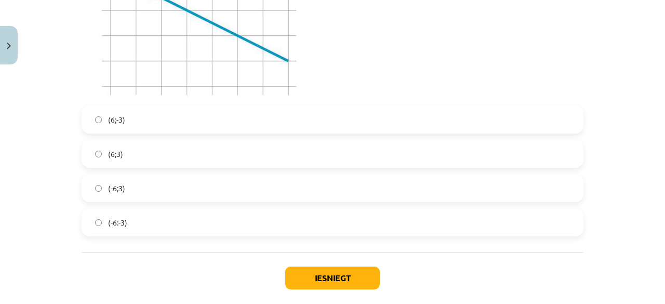
drag, startPoint x: 169, startPoint y: 109, endPoint x: 181, endPoint y: 118, distance: 15.2
click at [170, 110] on label "(6;-3)" at bounding box center [333, 120] width 500 height 26
click at [321, 273] on button "Iesniegt" at bounding box center [332, 278] width 95 height 23
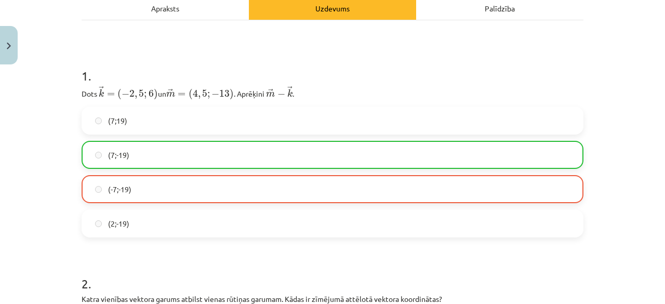
scroll to position [0, 0]
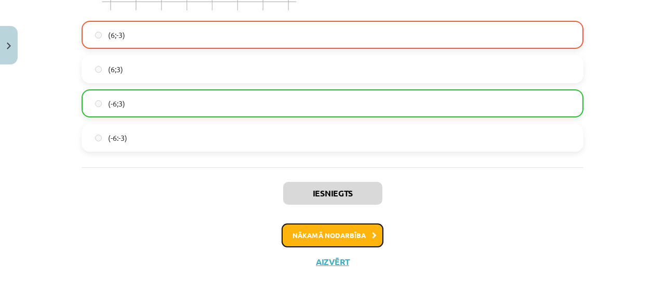
click at [346, 230] on button "Nākamā nodarbība" at bounding box center [333, 235] width 102 height 24
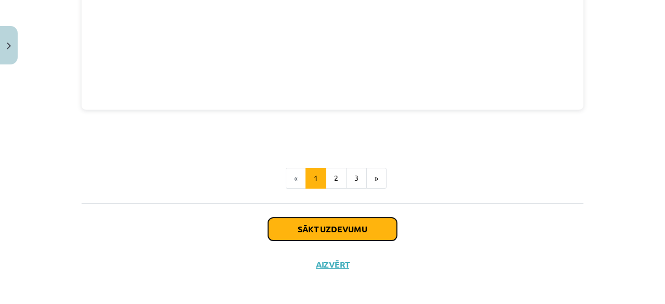
click at [347, 222] on button "Sākt uzdevumu" at bounding box center [332, 229] width 129 height 23
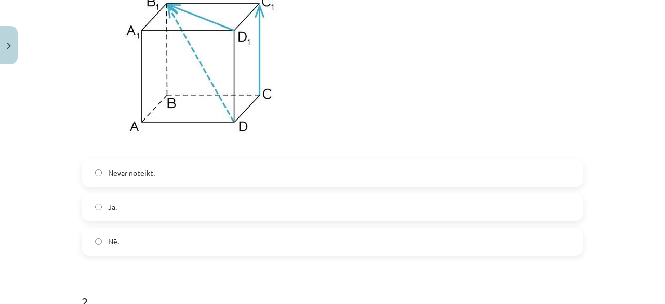
scroll to position [393, 0]
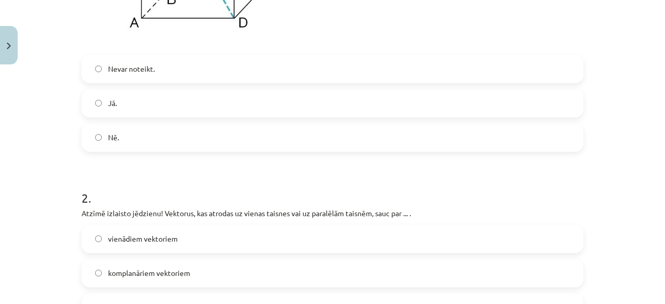
click at [177, 100] on label "Jā." at bounding box center [333, 103] width 500 height 26
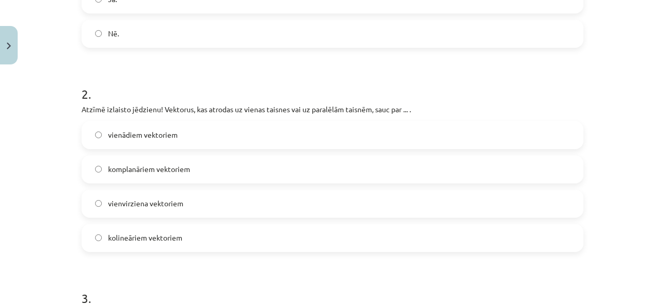
scroll to position [549, 0]
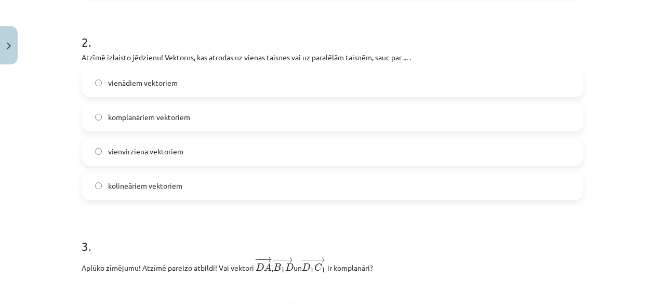
click at [214, 118] on label "komplanāriem vektoriem" at bounding box center [333, 117] width 500 height 26
click at [207, 196] on label "kolineāriem vektoriem" at bounding box center [333, 186] width 500 height 26
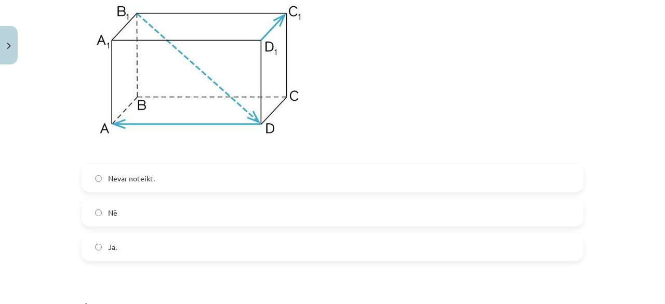
scroll to position [861, 0]
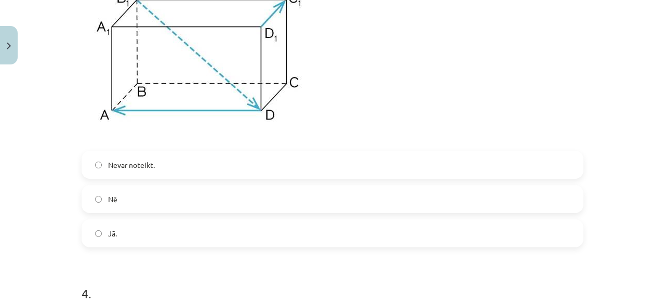
click at [173, 192] on label "Nē" at bounding box center [333, 199] width 500 height 26
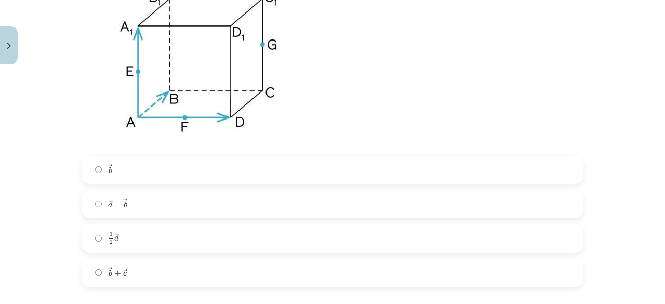
scroll to position [1225, 0]
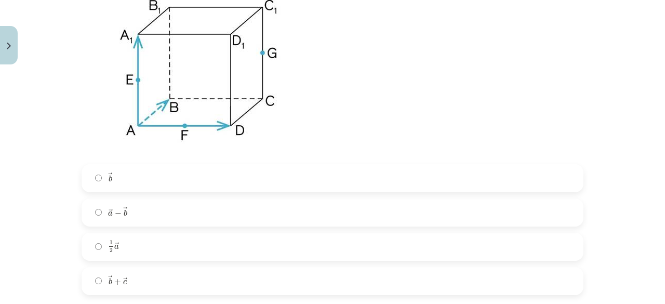
click at [153, 213] on label "→ a − → b a → − b →" at bounding box center [333, 213] width 500 height 26
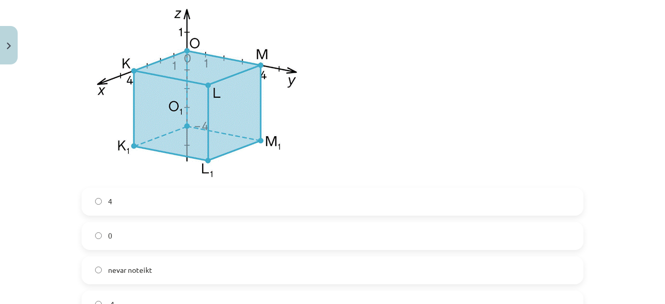
scroll to position [1641, 0]
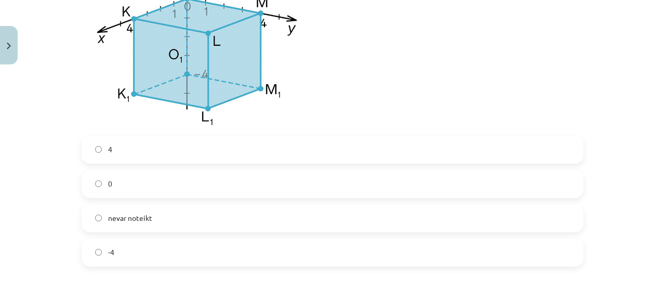
click at [172, 221] on label "nevar noteikt" at bounding box center [333, 218] width 500 height 26
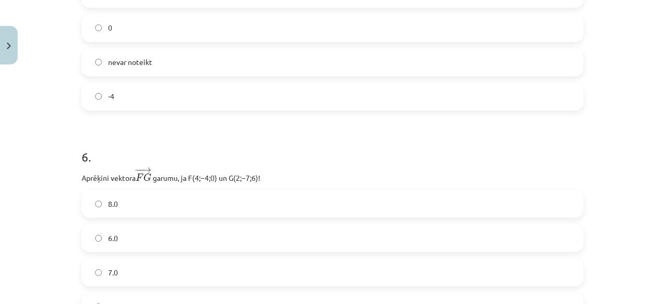
scroll to position [1900, 0]
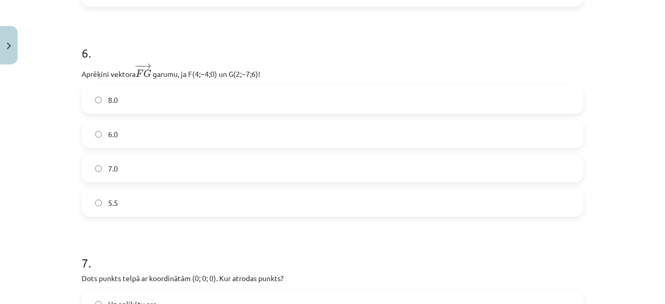
click at [187, 138] on label "6.0" at bounding box center [333, 134] width 500 height 26
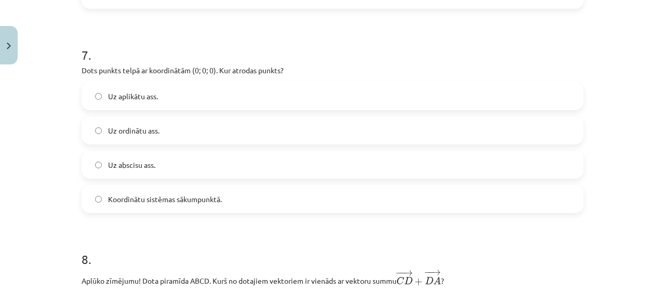
scroll to position [2160, 0]
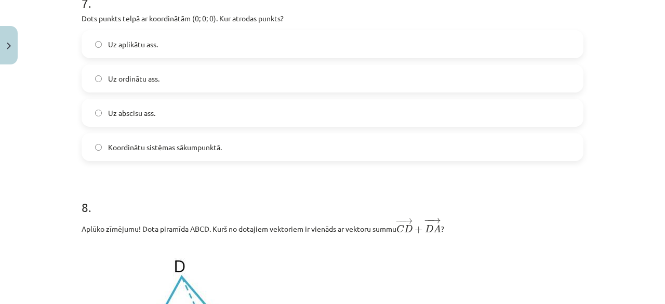
click at [163, 153] on span "Koordinātu sistēmas sākumpunktā." at bounding box center [165, 147] width 114 height 11
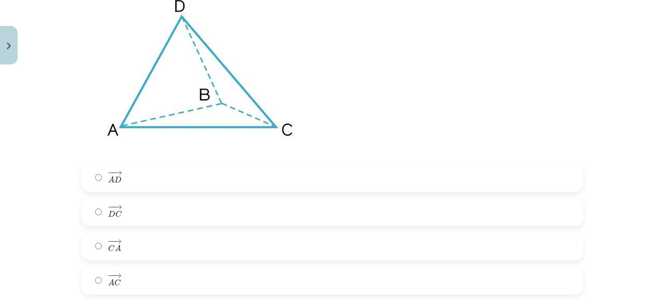
scroll to position [2420, 0]
click at [110, 279] on span "−" at bounding box center [110, 276] width 1 height 5
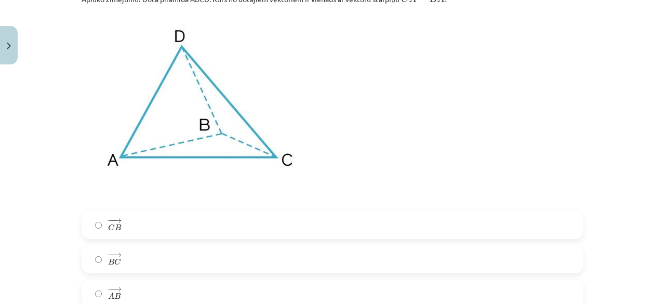
scroll to position [2836, 0]
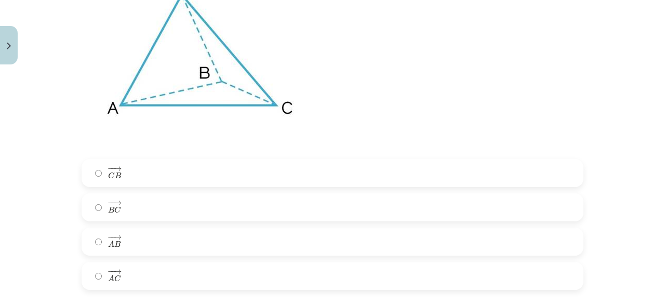
click at [159, 213] on label "− − → B C B C →" at bounding box center [333, 207] width 500 height 26
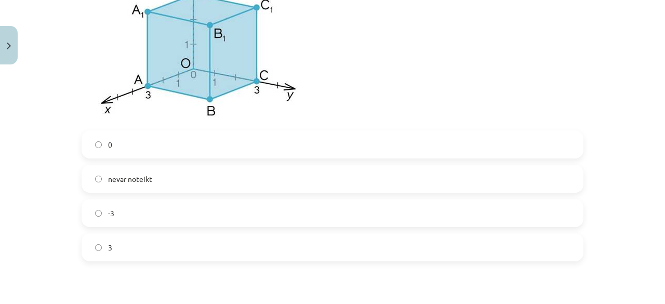
scroll to position [3304, 0]
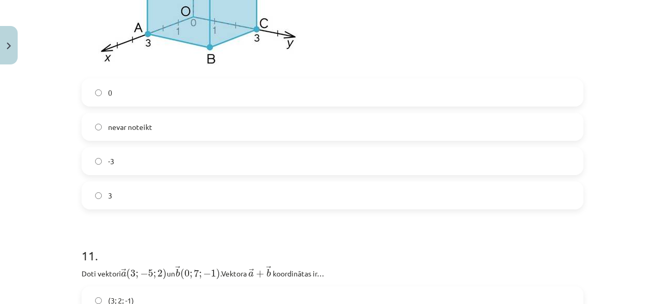
click at [192, 132] on label "nevar noteikt" at bounding box center [333, 127] width 500 height 26
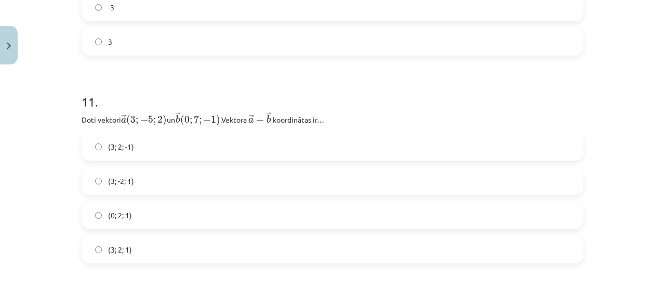
scroll to position [3511, 0]
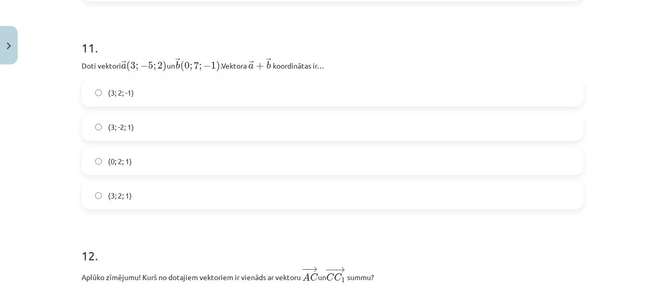
click at [164, 128] on label "(3; -2; 1)" at bounding box center [333, 127] width 500 height 26
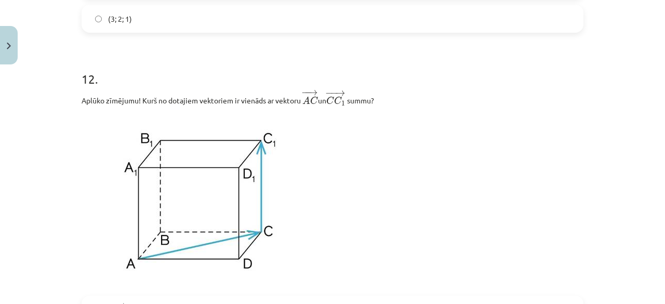
scroll to position [3615, 0]
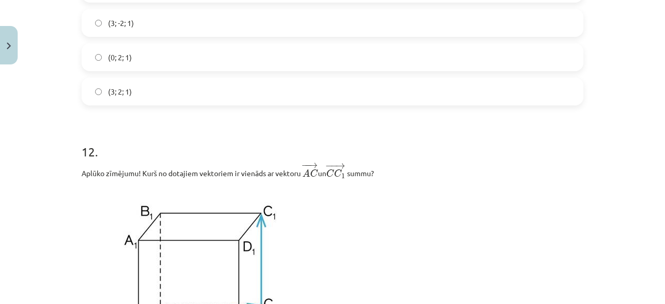
click at [167, 67] on label "(0; 2; 1)" at bounding box center [333, 57] width 500 height 26
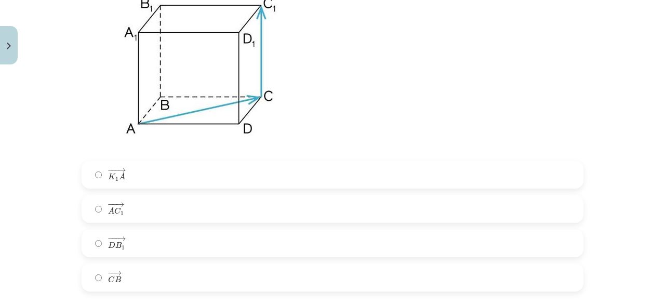
scroll to position [3875, 0]
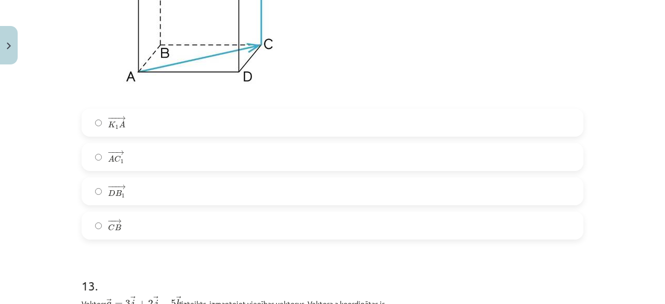
click at [147, 201] on label "− −− → D B 1 D B 1 →" at bounding box center [333, 191] width 500 height 26
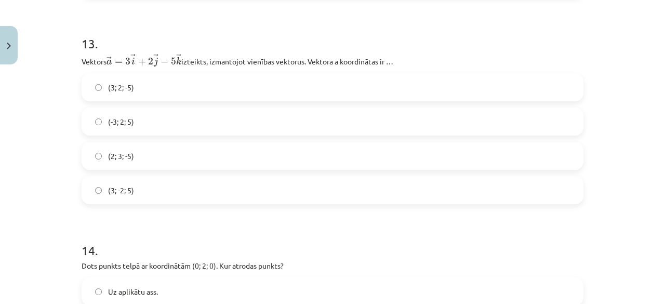
scroll to position [4135, 0]
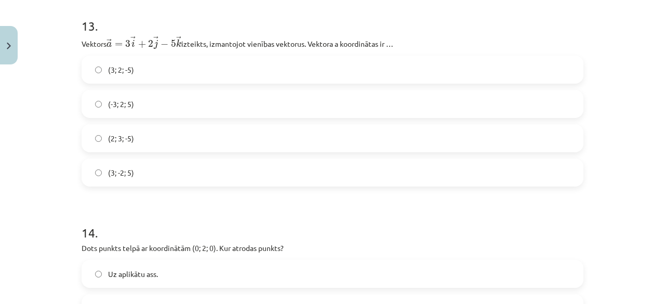
click at [148, 135] on label "(2; 3; -5)" at bounding box center [333, 138] width 500 height 26
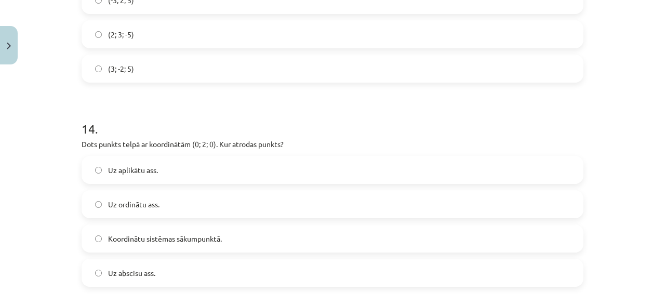
scroll to position [4291, 0]
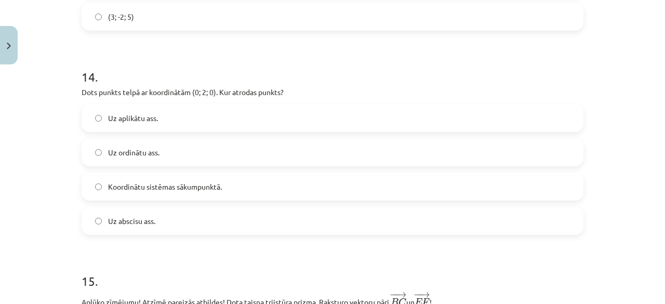
click at [152, 231] on label "Uz abscisu ass." at bounding box center [333, 221] width 500 height 26
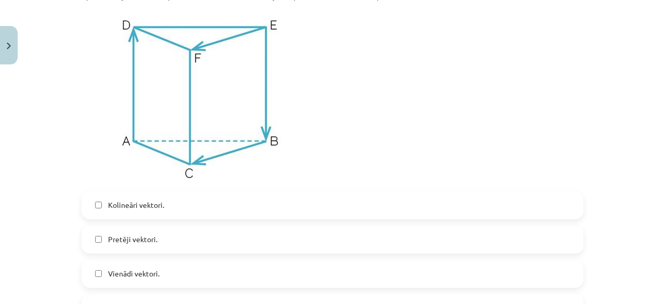
scroll to position [4655, 0]
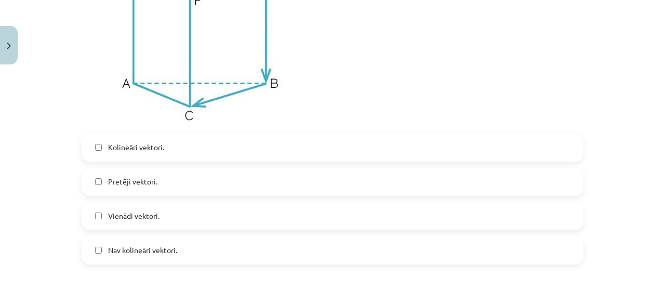
click at [176, 156] on label "Kolineāri vektori." at bounding box center [333, 148] width 500 height 26
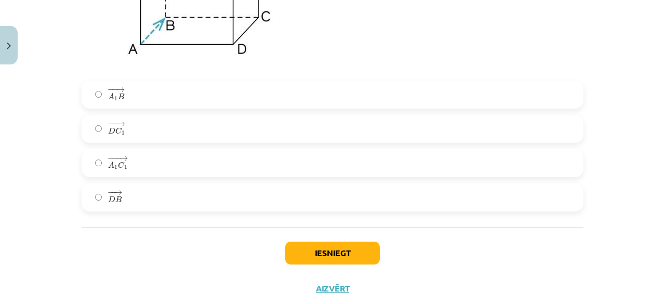
scroll to position [5123, 0]
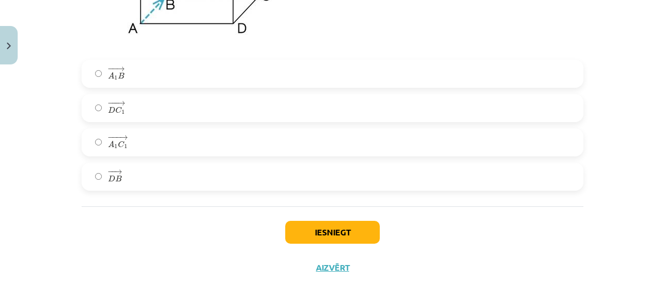
click at [169, 140] on label "− −− → A 1 C 1 A 1 C 1 →" at bounding box center [333, 142] width 500 height 26
click at [350, 244] on button "Iesniegt" at bounding box center [332, 232] width 95 height 23
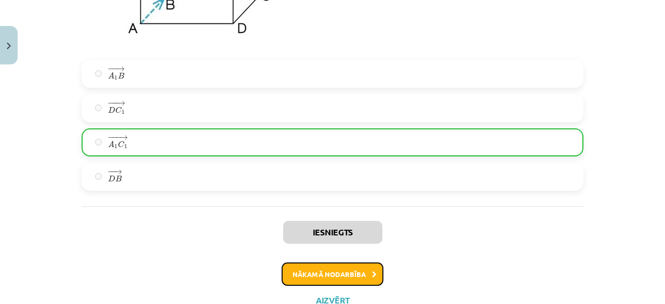
click at [344, 282] on button "Nākamā nodarbība" at bounding box center [333, 274] width 102 height 24
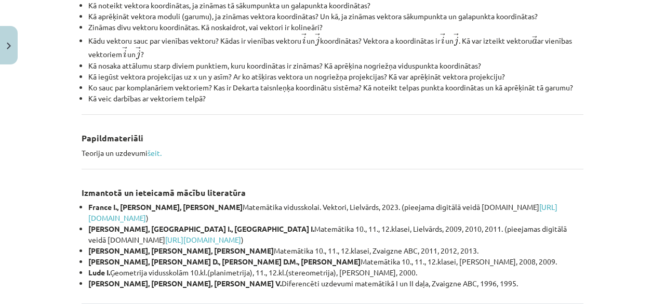
scroll to position [523, 0]
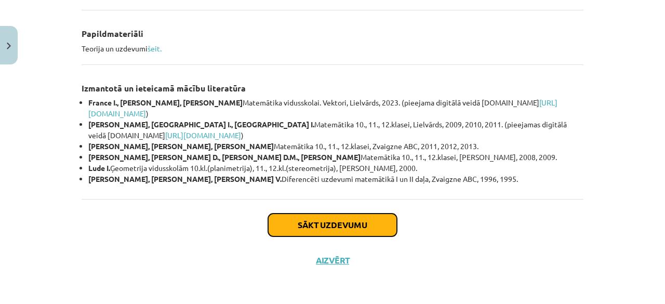
click at [327, 231] on button "Sākt uzdevumu" at bounding box center [332, 225] width 129 height 23
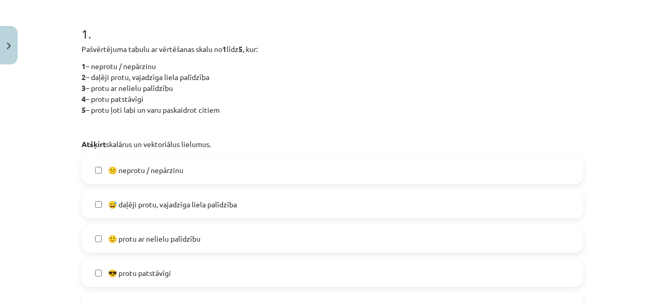
scroll to position [234, 0]
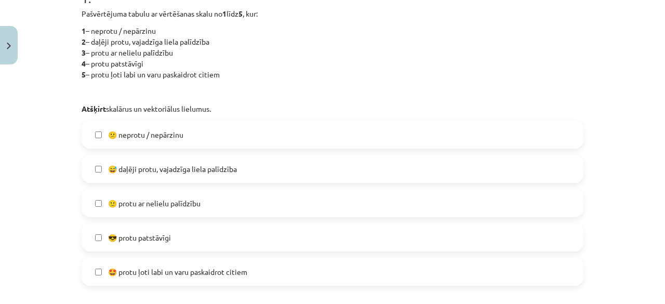
click at [184, 169] on span "😅 daļēji protu, vajadzīga liela palīdzība" at bounding box center [172, 169] width 129 height 11
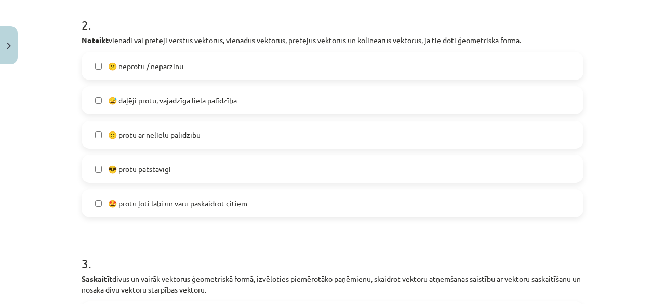
scroll to position [546, 0]
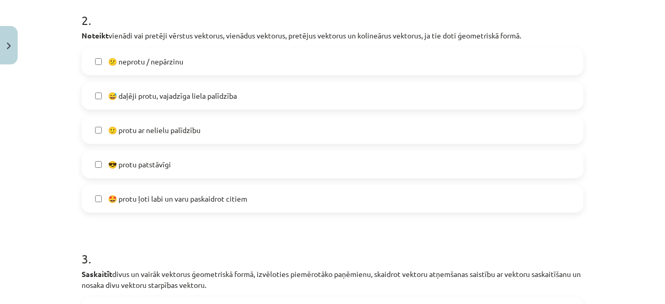
click at [195, 99] on span "😅 daļēji protu, vajadzīga liela palīdzība" at bounding box center [172, 95] width 129 height 11
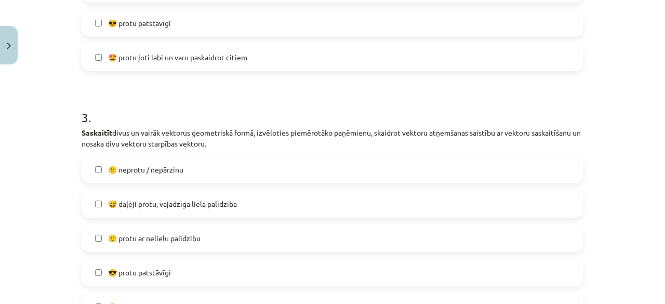
scroll to position [754, 0]
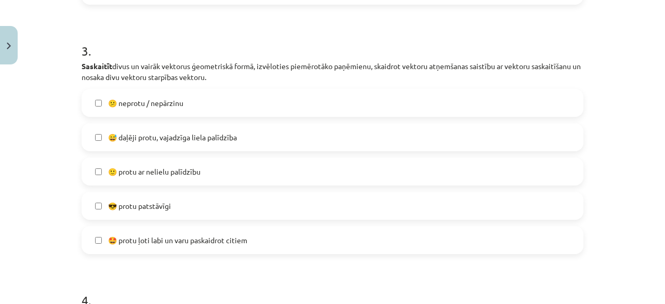
click at [203, 138] on span "😅 daļēji protu, vajadzīga liela palīdzība" at bounding box center [172, 137] width 129 height 11
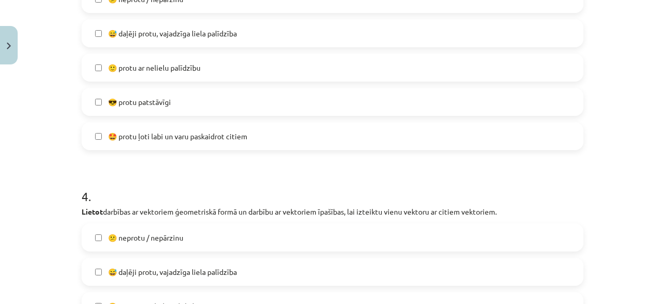
scroll to position [961, 0]
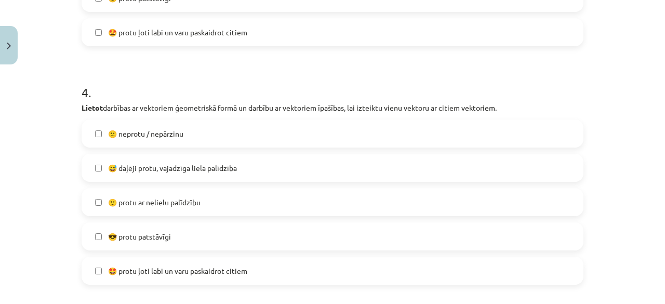
click at [203, 166] on span "😅 daļēji protu, vajadzīga liela palīdzība" at bounding box center [172, 168] width 129 height 11
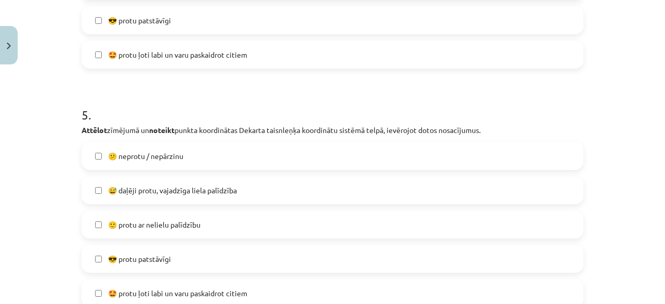
scroll to position [1221, 0]
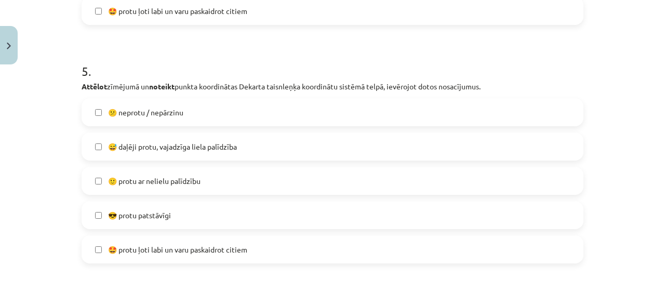
click at [196, 148] on span "😅 daļēji protu, vajadzīga liela palīdzība" at bounding box center [172, 146] width 129 height 11
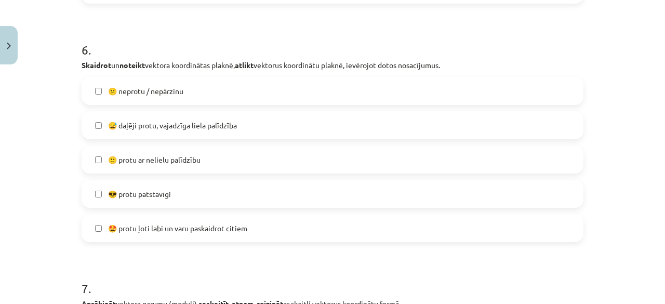
click at [195, 126] on span "😅 daļēji protu, vajadzīga liela palīdzība" at bounding box center [172, 125] width 129 height 11
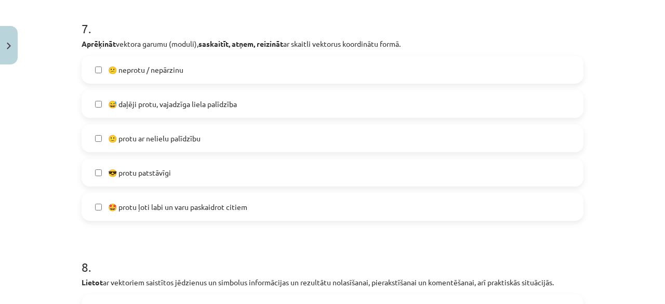
click at [196, 108] on span "😅 daļēji protu, vajadzīga liela palīdzība" at bounding box center [172, 104] width 129 height 11
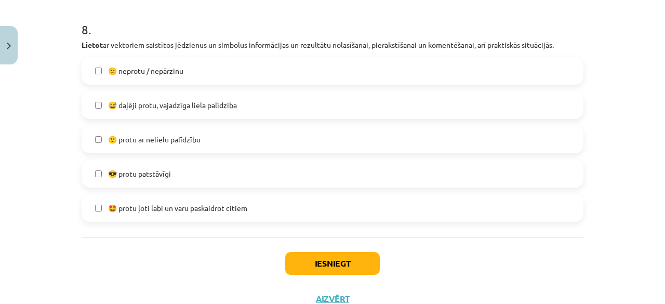
scroll to position [2001, 0]
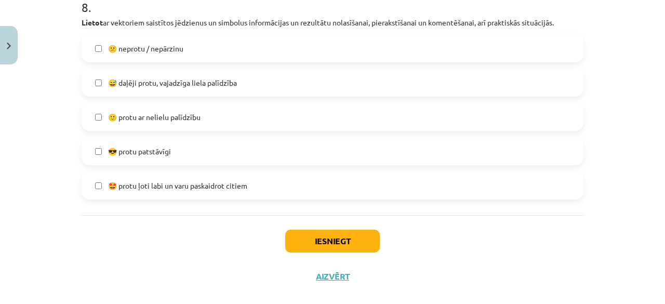
click at [199, 84] on span "😅 daļēji protu, vajadzīga liela palīdzība" at bounding box center [172, 82] width 129 height 11
click at [300, 240] on button "Iesniegt" at bounding box center [332, 241] width 95 height 23
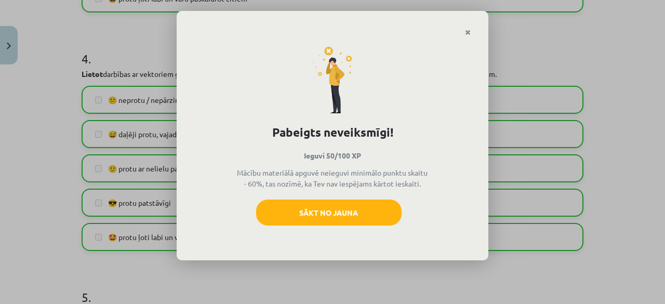
scroll to position [961, 0]
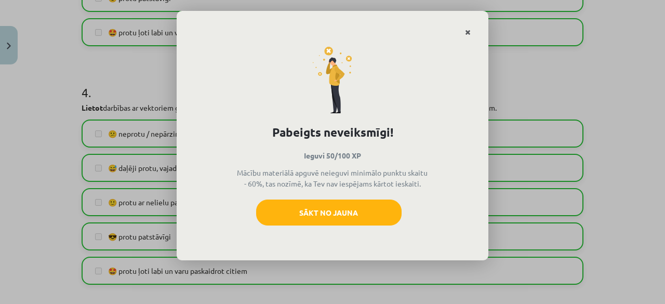
click at [468, 34] on icon "Close" at bounding box center [468, 32] width 6 height 7
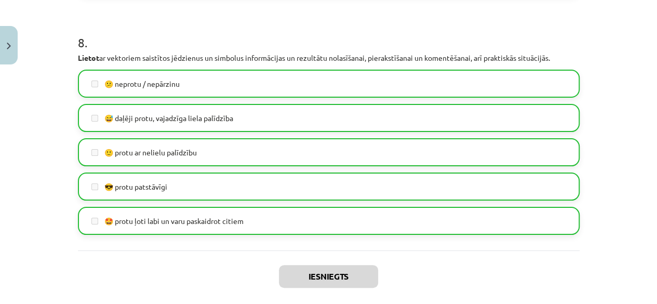
scroll to position [2016, 0]
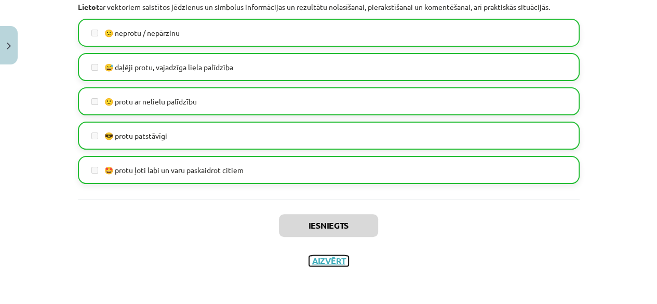
click at [331, 259] on button "Aizvērt" at bounding box center [328, 261] width 39 height 10
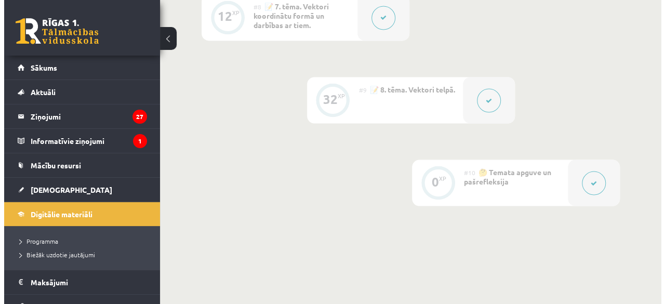
scroll to position [874, 0]
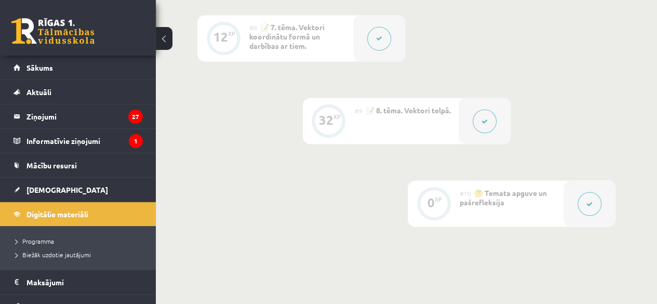
click at [493, 122] on button at bounding box center [485, 121] width 24 height 24
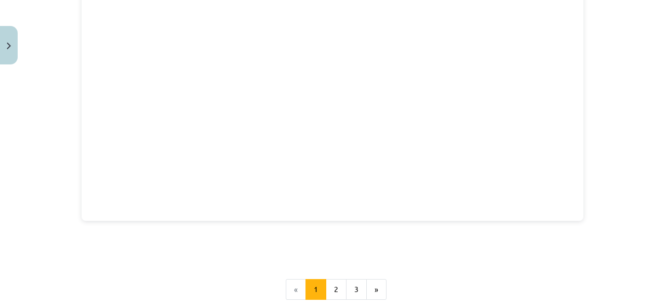
scroll to position [1547, 0]
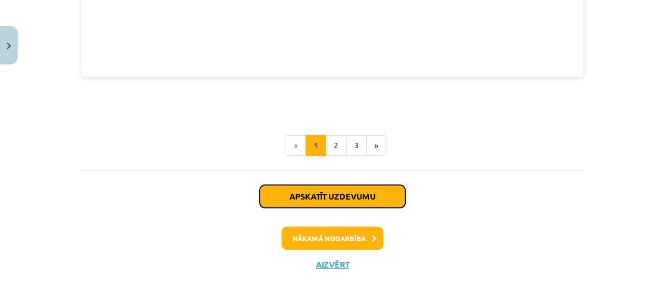
click at [344, 193] on button "Apskatīt uzdevumu" at bounding box center [333, 196] width 146 height 23
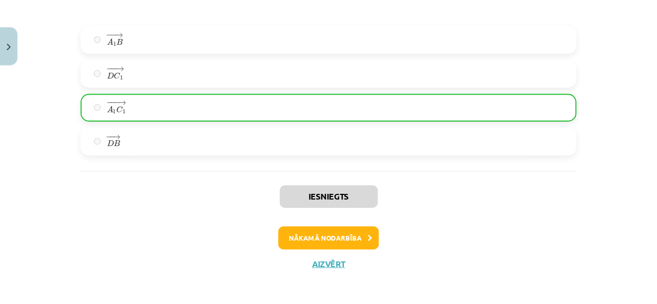
scroll to position [5171, 0]
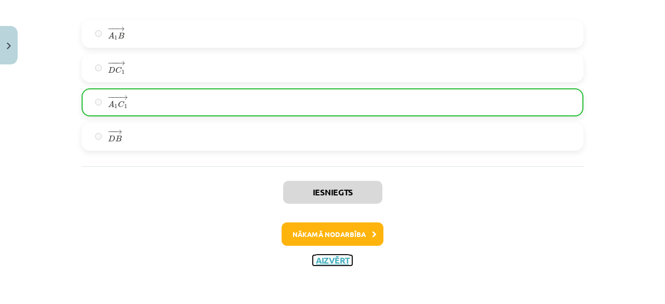
click at [328, 258] on button "Aizvērt" at bounding box center [332, 260] width 39 height 10
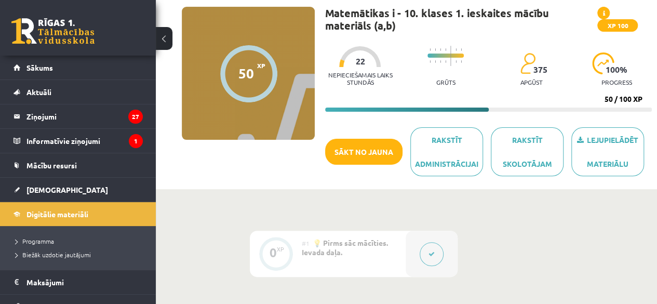
scroll to position [0, 0]
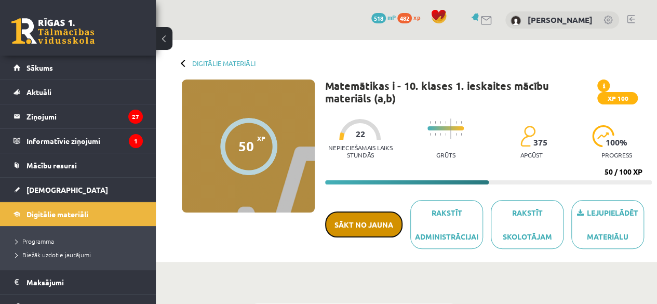
click at [381, 224] on button "Sākt no jauna" at bounding box center [363, 225] width 77 height 26
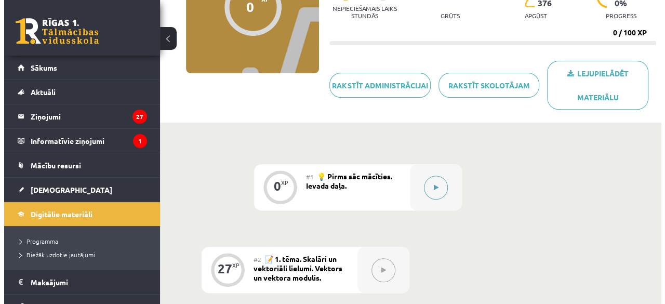
scroll to position [156, 0]
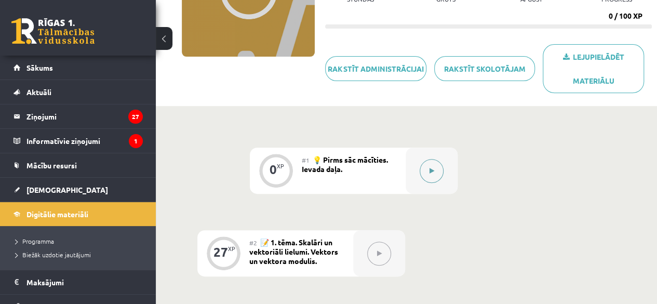
click at [433, 170] on icon at bounding box center [432, 171] width 5 height 6
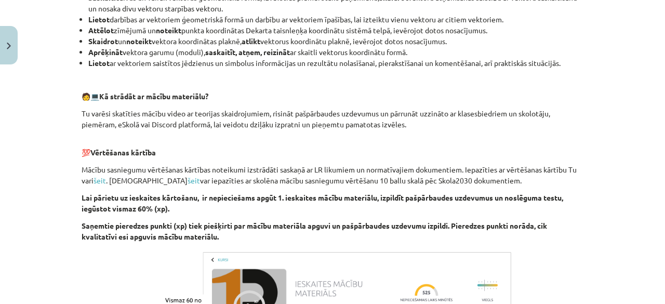
scroll to position [622, 0]
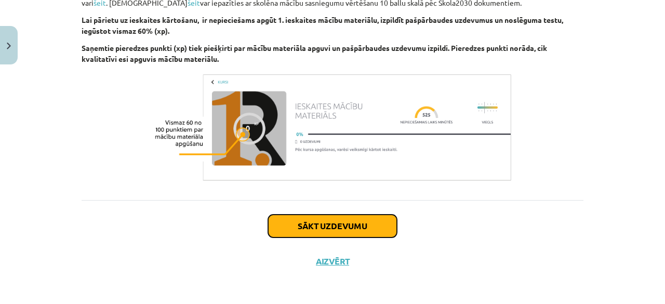
click at [368, 221] on button "Sākt uzdevumu" at bounding box center [332, 226] width 129 height 23
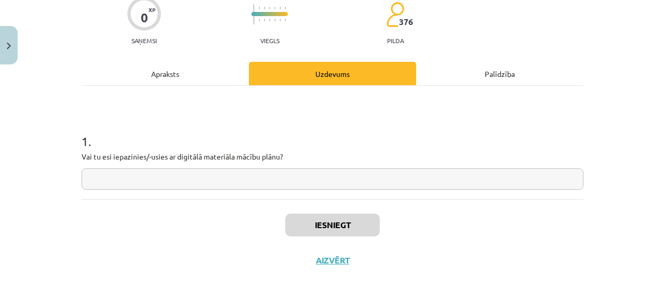
scroll to position [26, 0]
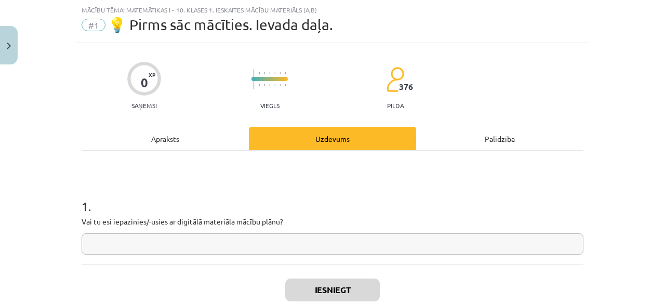
click at [303, 237] on input "text" at bounding box center [333, 243] width 502 height 21
type input "**"
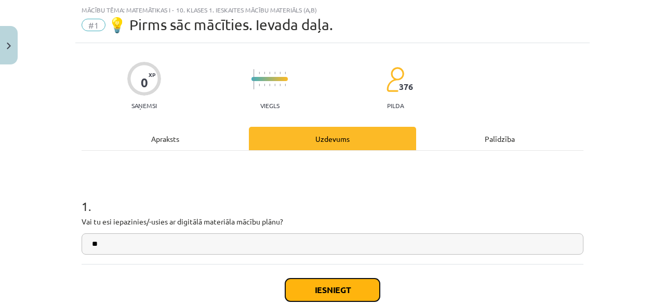
click at [351, 282] on button "Iesniegt" at bounding box center [332, 290] width 95 height 23
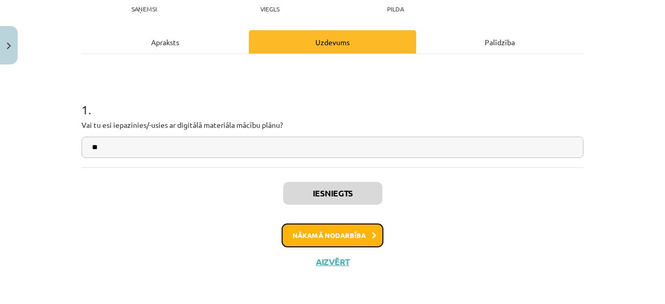
click at [335, 235] on button "Nākamā nodarbība" at bounding box center [333, 235] width 102 height 24
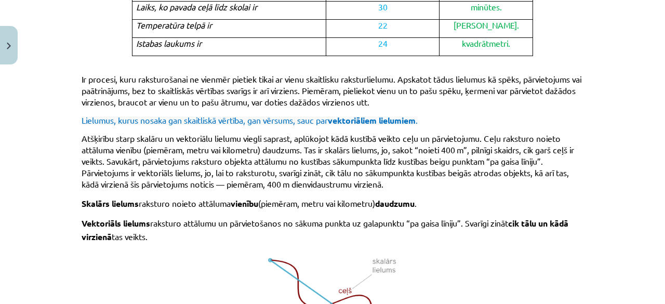
scroll to position [764, 0]
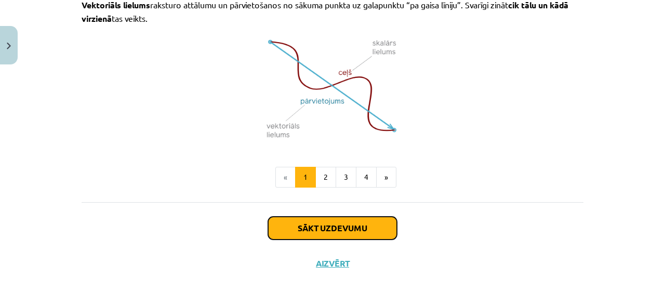
click at [332, 221] on button "Sākt uzdevumu" at bounding box center [332, 228] width 129 height 23
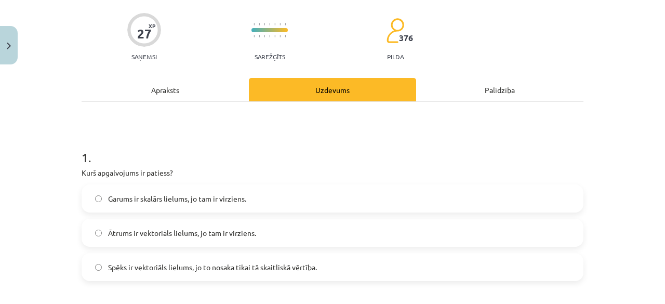
scroll to position [182, 0]
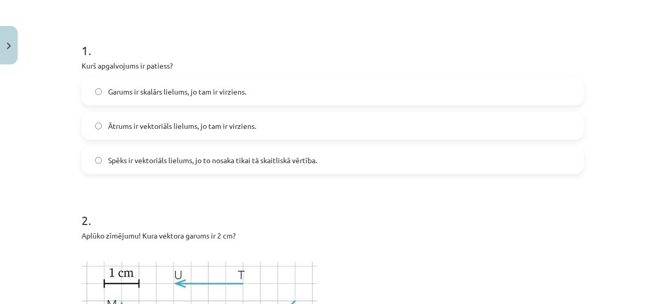
click at [206, 126] on span "Ātrums ir vektoriāls lielums, jo tam ir virziens." at bounding box center [182, 126] width 148 height 11
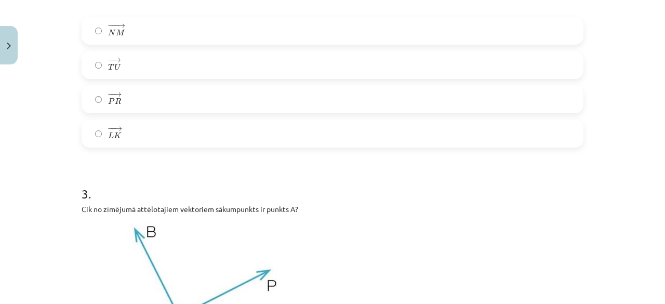
scroll to position [598, 0]
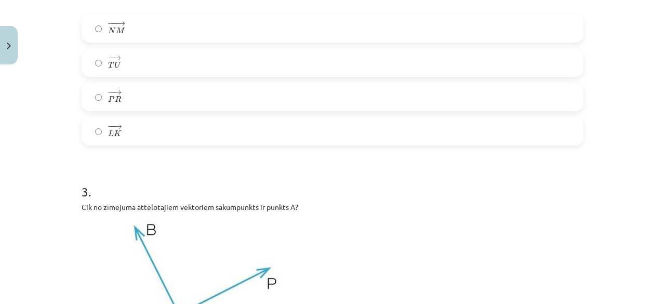
click at [166, 59] on label "− − → T U T U →" at bounding box center [333, 63] width 500 height 26
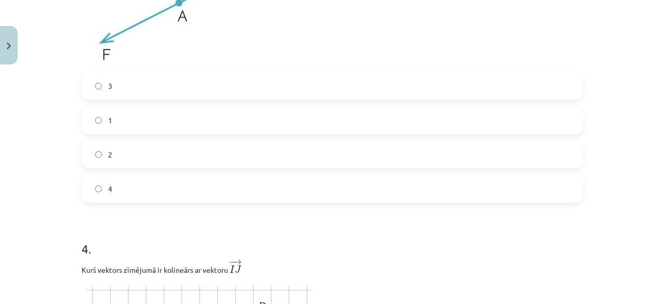
scroll to position [909, 0]
click at [183, 121] on label "1" at bounding box center [333, 120] width 500 height 26
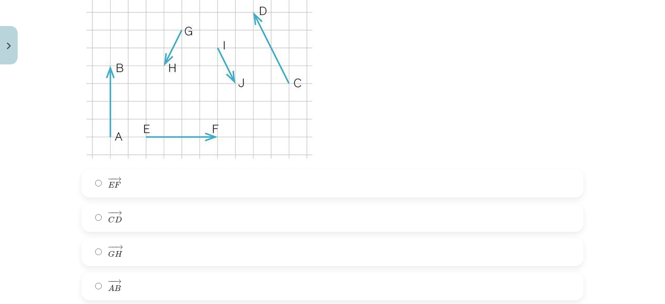
scroll to position [1221, 0]
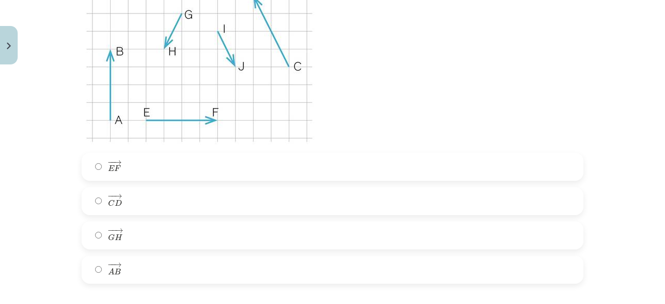
click at [153, 236] on label "− − → G H G H →" at bounding box center [333, 235] width 500 height 26
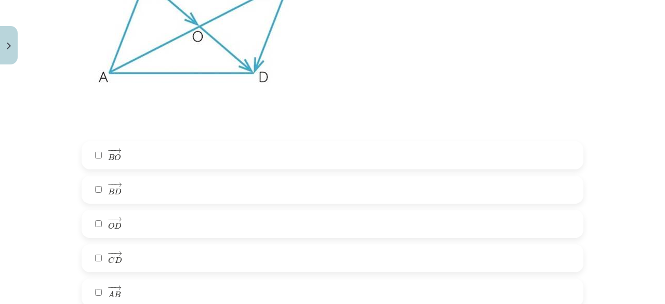
scroll to position [1689, 0]
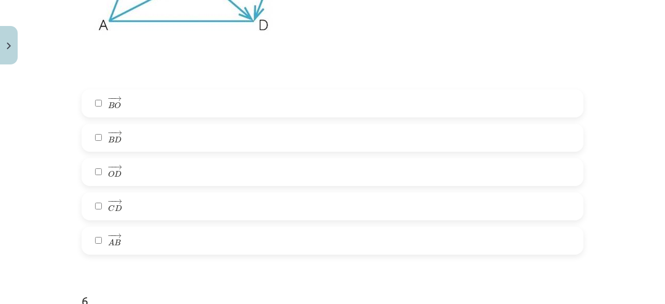
click at [140, 207] on label "− − → C D C D →" at bounding box center [333, 206] width 500 height 26
click at [148, 235] on label "− − → A B A B →" at bounding box center [333, 241] width 500 height 26
click at [147, 204] on label "− − → C D C D →" at bounding box center [333, 206] width 500 height 26
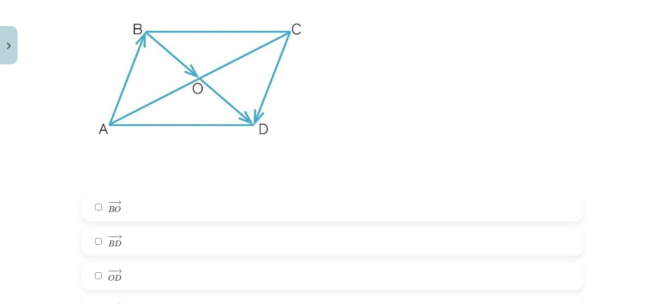
scroll to position [1637, 0]
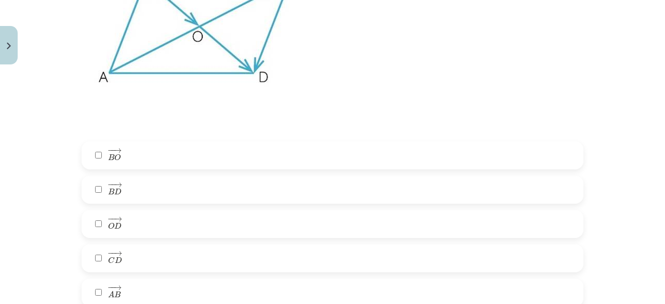
click at [153, 294] on label "− − → A B A B →" at bounding box center [333, 293] width 500 height 26
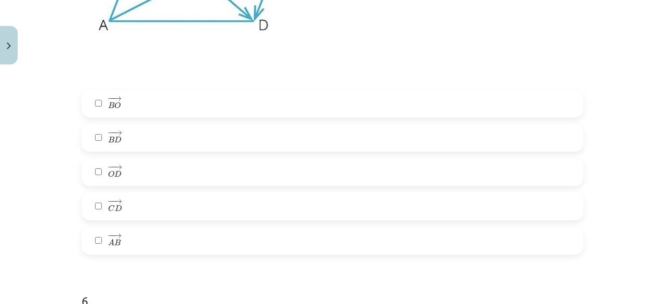
click at [152, 134] on label "− − → B D B D →" at bounding box center [333, 138] width 500 height 26
click at [152, 140] on label "− − → B D B D →" at bounding box center [333, 138] width 500 height 26
click at [131, 177] on label "− − → O D O D →" at bounding box center [333, 172] width 500 height 26
click at [140, 214] on label "− − → C D C D →" at bounding box center [333, 206] width 500 height 26
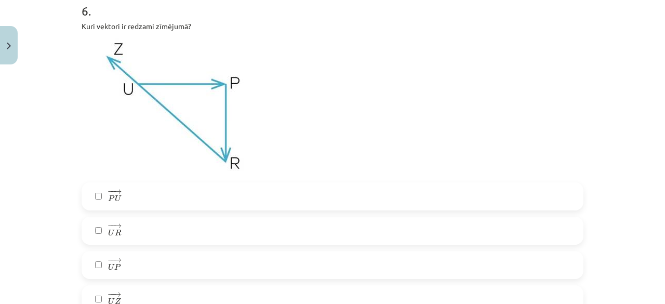
scroll to position [2001, 0]
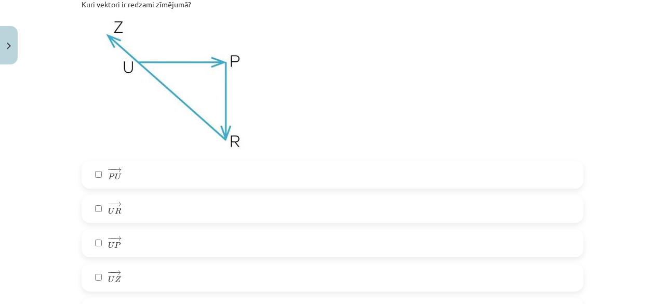
click at [126, 245] on label "− − → U P U P →" at bounding box center [333, 243] width 500 height 26
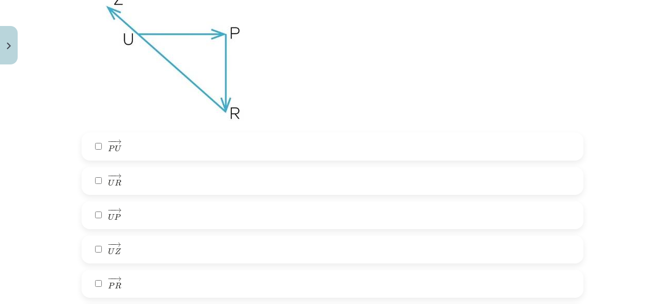
scroll to position [2053, 0]
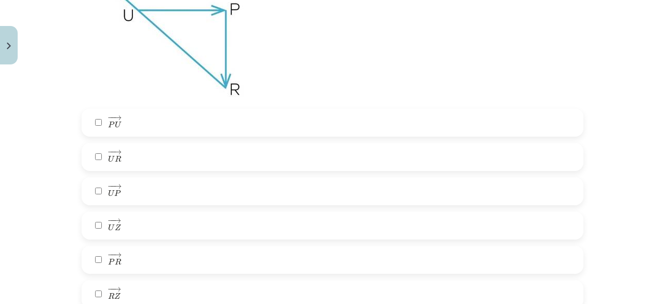
click at [124, 263] on label "− − → P R P R →" at bounding box center [333, 260] width 500 height 26
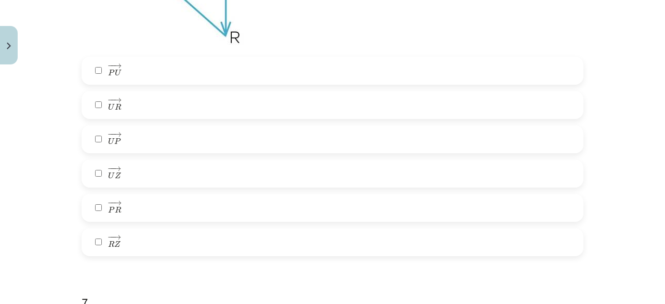
drag, startPoint x: 131, startPoint y: 241, endPoint x: 140, endPoint y: 231, distance: 12.5
click at [132, 241] on label "− − → R Z R Z →" at bounding box center [333, 242] width 500 height 26
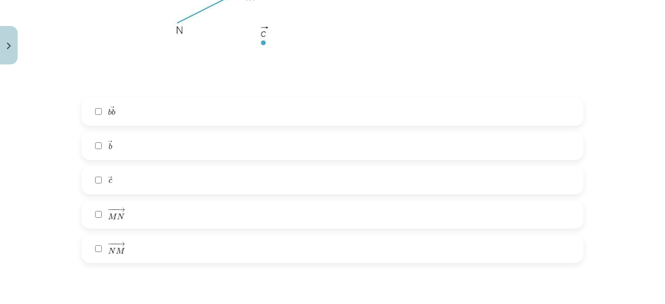
scroll to position [2520, 0]
click at [143, 213] on label "− −− → M N M N →" at bounding box center [333, 214] width 500 height 26
drag, startPoint x: 140, startPoint y: 214, endPoint x: 140, endPoint y: 220, distance: 5.7
click at [140, 215] on label "− −− → M N M N →" at bounding box center [333, 214] width 500 height 26
click at [140, 241] on label "− −− → N M N M →" at bounding box center [333, 248] width 500 height 26
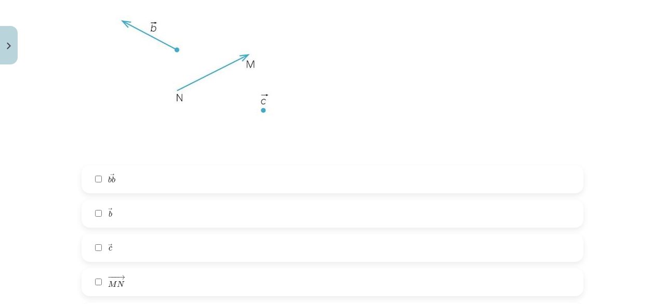
scroll to position [2468, 0]
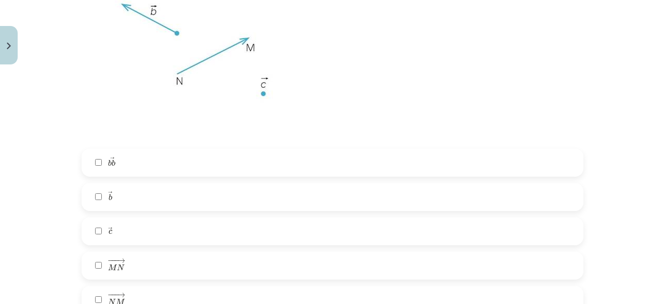
click at [137, 233] on label "→ c c →" at bounding box center [333, 231] width 500 height 26
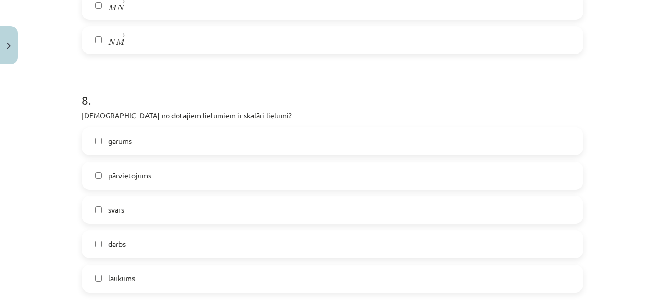
scroll to position [2780, 0]
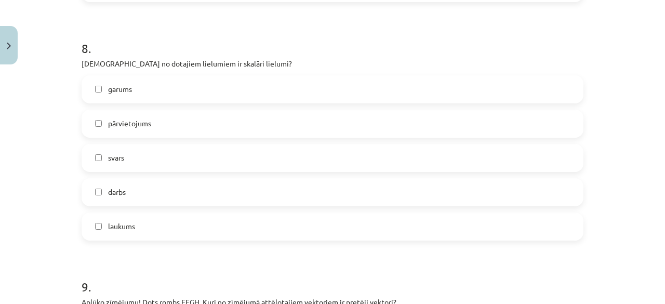
click at [148, 190] on label "darbs" at bounding box center [333, 192] width 500 height 26
click at [164, 90] on label "garums" at bounding box center [333, 89] width 500 height 26
drag, startPoint x: 143, startPoint y: 230, endPoint x: 143, endPoint y: 218, distance: 12.0
click at [143, 230] on label "laukums" at bounding box center [333, 227] width 500 height 26
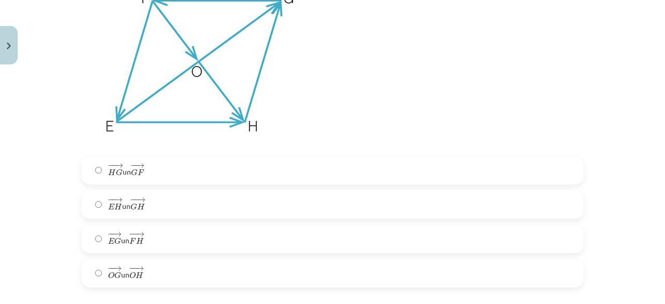
scroll to position [3144, 0]
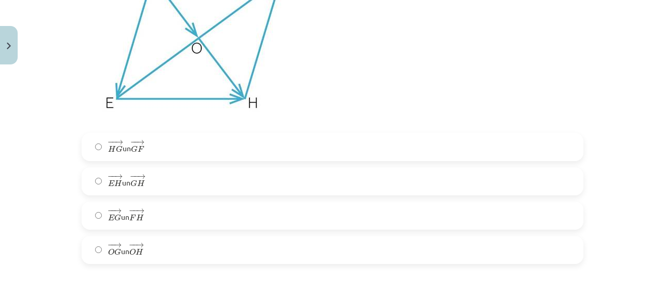
click at [158, 253] on label "− − → O G O G → un − − → O H O H →" at bounding box center [333, 250] width 500 height 26
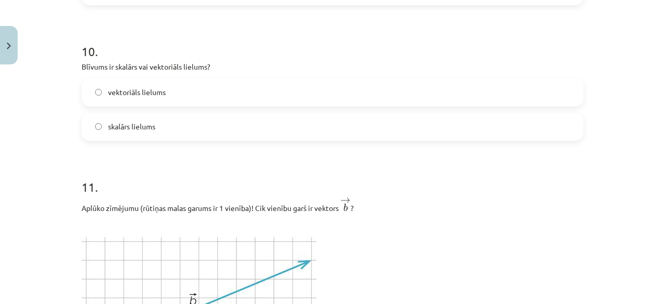
scroll to position [3404, 0]
click at [160, 86] on label "vektoriāls lielums" at bounding box center [333, 91] width 500 height 26
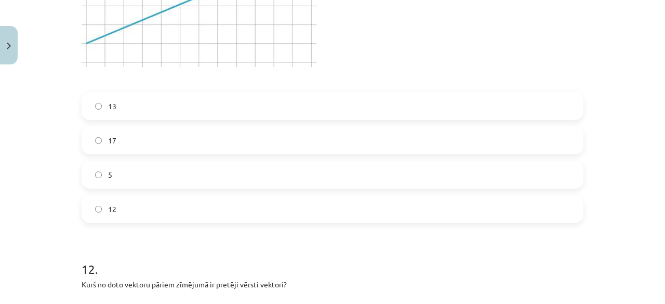
scroll to position [3716, 0]
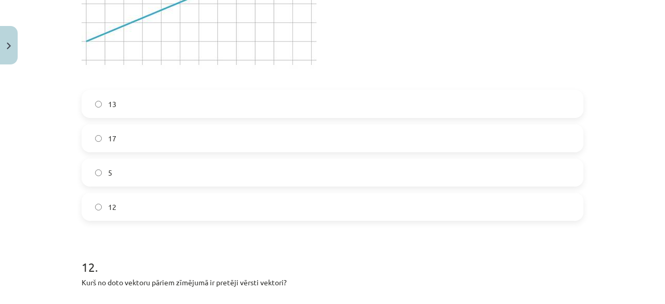
click at [141, 108] on label "13" at bounding box center [333, 104] width 500 height 26
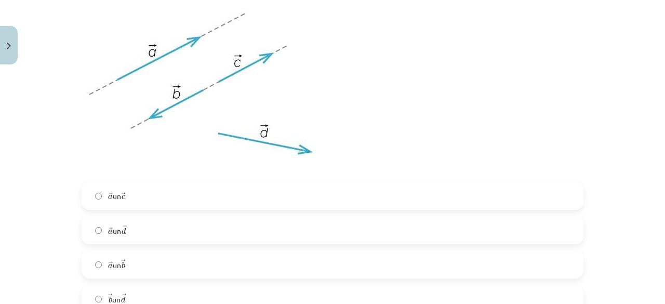
scroll to position [4028, 0]
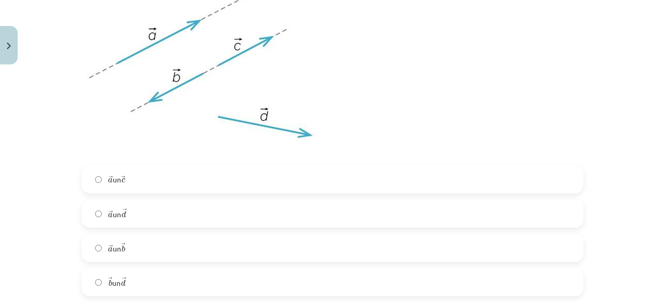
click at [138, 248] on label "→ a a → un → b b →" at bounding box center [333, 248] width 500 height 26
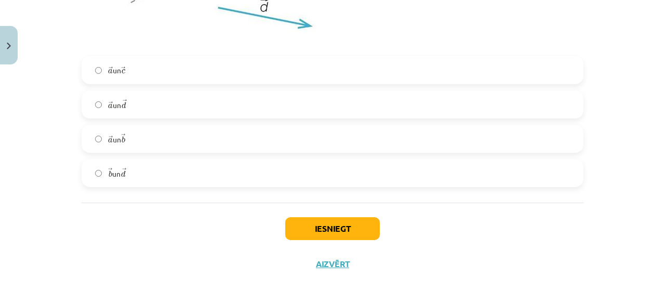
scroll to position [4141, 0]
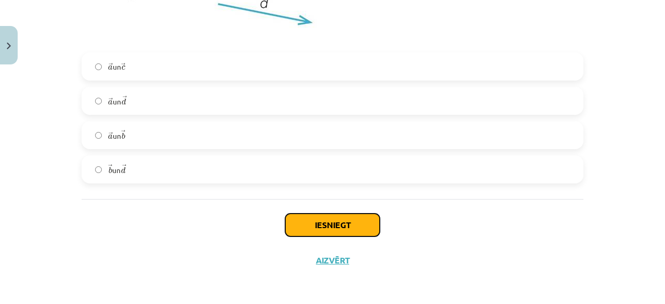
click at [316, 221] on button "Iesniegt" at bounding box center [332, 225] width 95 height 23
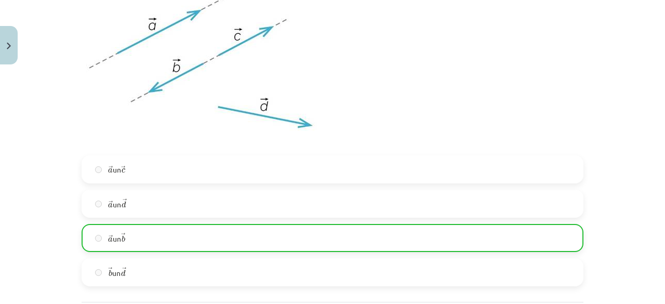
scroll to position [4174, 0]
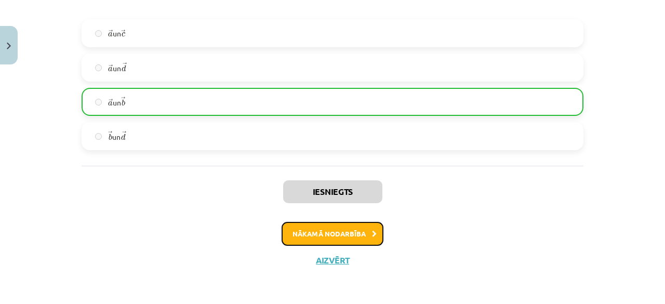
click at [331, 236] on button "Nākamā nodarbība" at bounding box center [333, 234] width 102 height 24
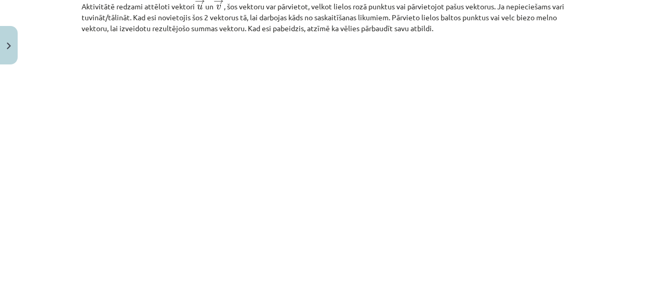
scroll to position [1670, 0]
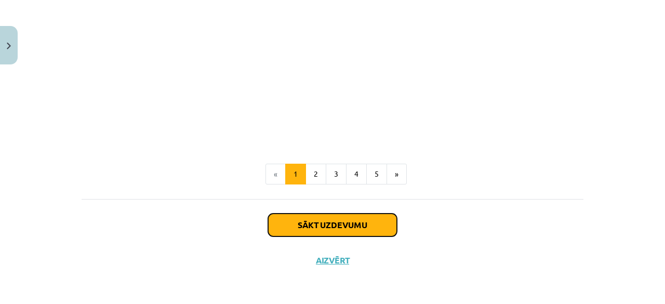
click at [303, 225] on button "Sākt uzdevumu" at bounding box center [332, 225] width 129 height 23
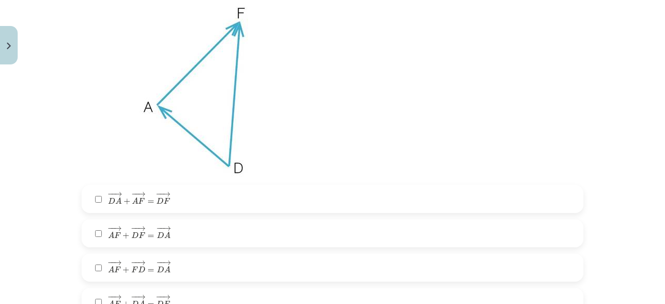
scroll to position [234, 0]
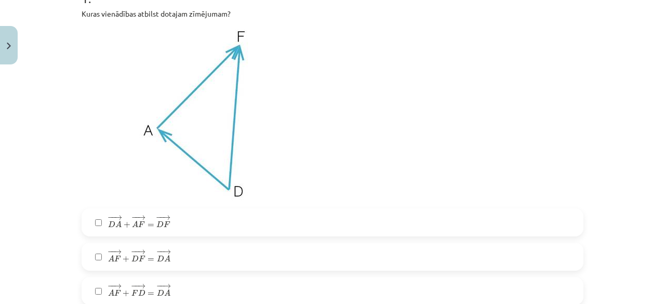
click at [200, 216] on label "− − → D A + − − → A F = − − → D F D A → + A F → = D F →" at bounding box center [333, 222] width 500 height 26
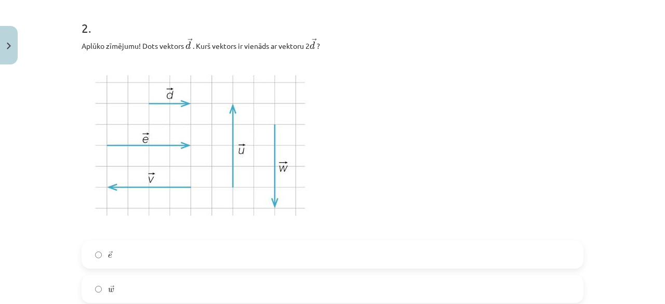
scroll to position [650, 0]
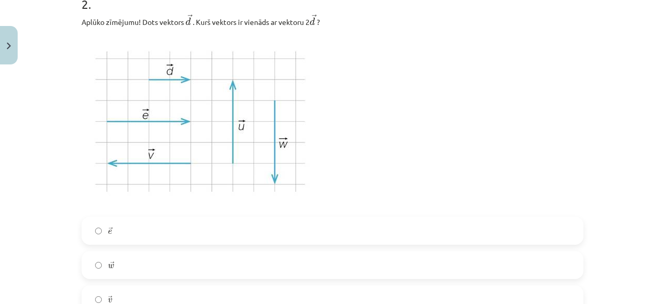
click at [138, 233] on label "→ e e →" at bounding box center [333, 231] width 500 height 26
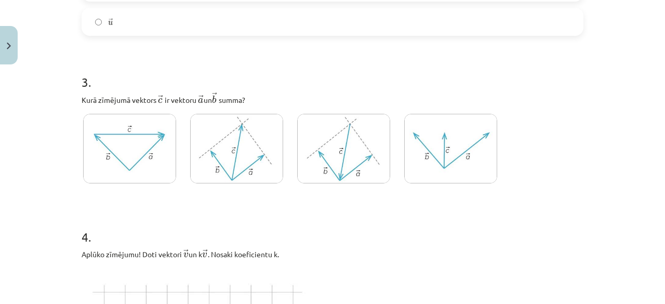
scroll to position [1013, 0]
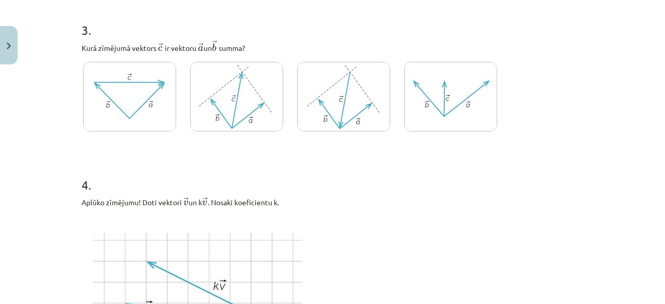
click at [214, 107] on img at bounding box center [236, 97] width 93 height 70
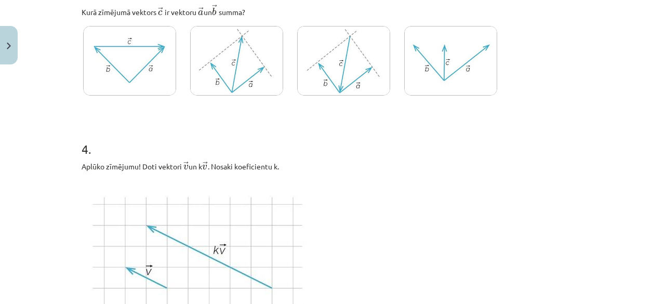
scroll to position [1065, 0]
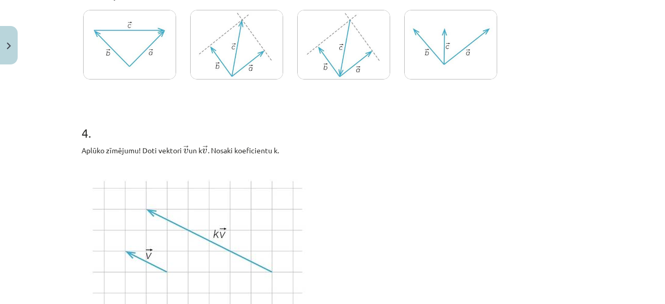
click at [155, 52] on img at bounding box center [129, 45] width 93 height 70
click at [246, 69] on img at bounding box center [236, 45] width 93 height 70
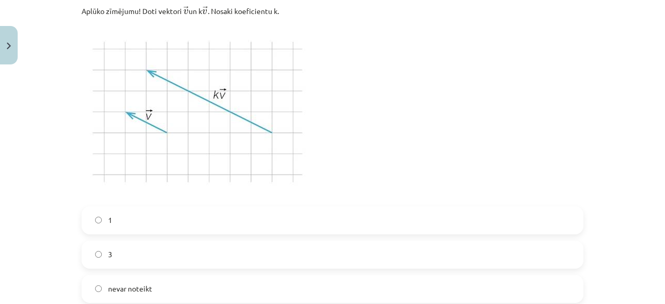
scroll to position [1221, 0]
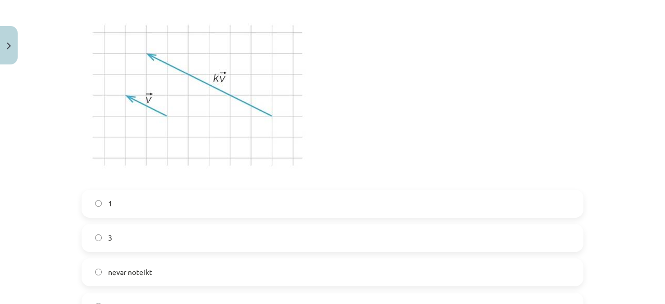
click at [117, 232] on label "3" at bounding box center [333, 238] width 500 height 26
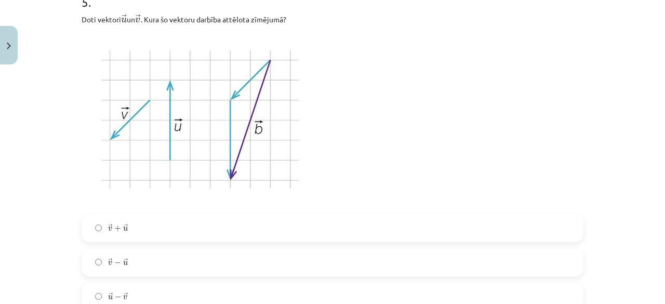
scroll to position [1637, 0]
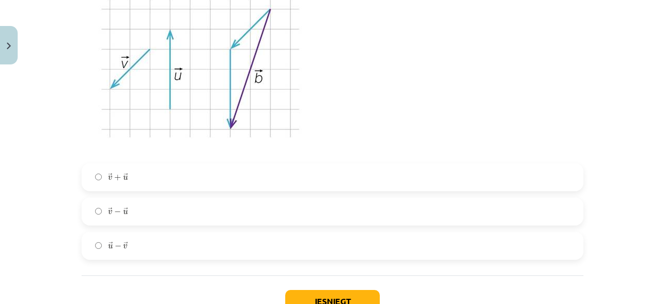
click at [152, 177] on label "→ v + → u v → + u →" at bounding box center [333, 177] width 500 height 26
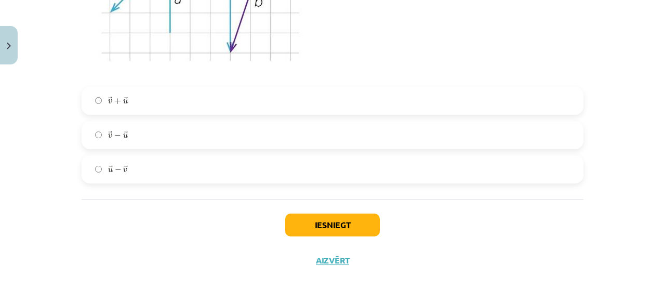
scroll to position [1714, 0]
click at [320, 228] on button "Iesniegt" at bounding box center [332, 225] width 95 height 23
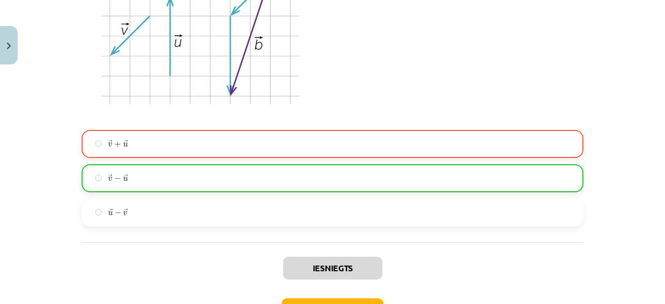
scroll to position [1610, 0]
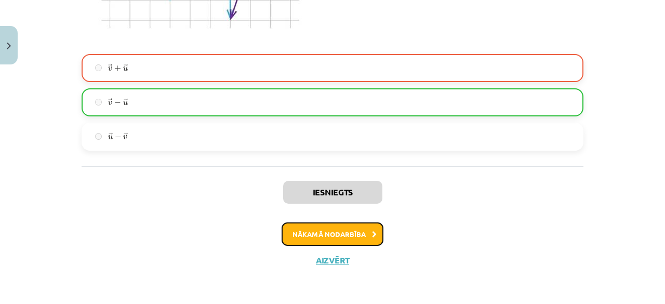
click at [340, 230] on button "Nākamā nodarbība" at bounding box center [333, 234] width 102 height 24
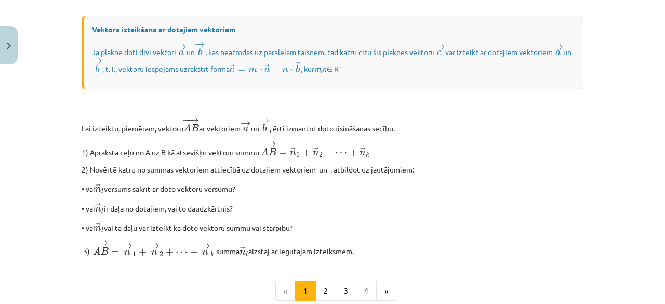
scroll to position [940, 0]
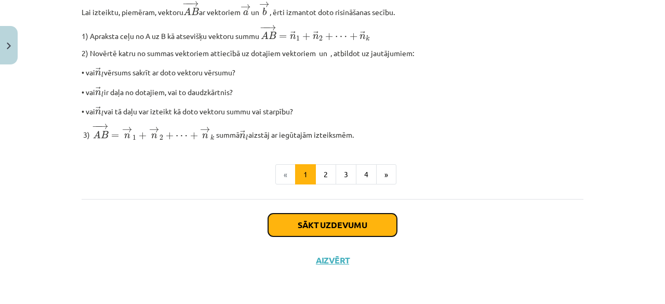
click at [333, 221] on button "Sākt uzdevumu" at bounding box center [332, 225] width 129 height 23
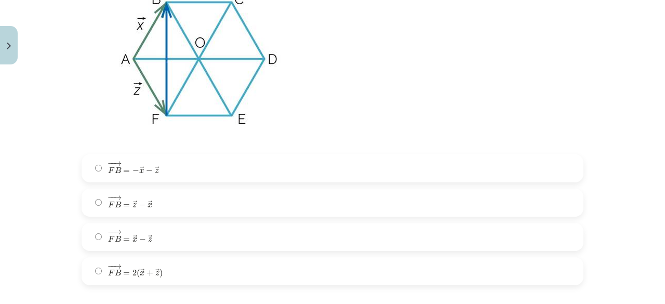
scroll to position [286, 0]
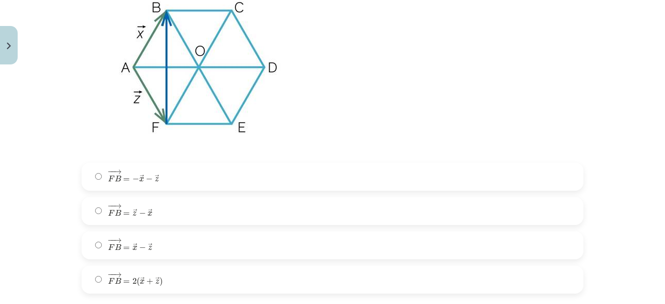
click at [133, 246] on span "x" at bounding box center [135, 248] width 5 height 5
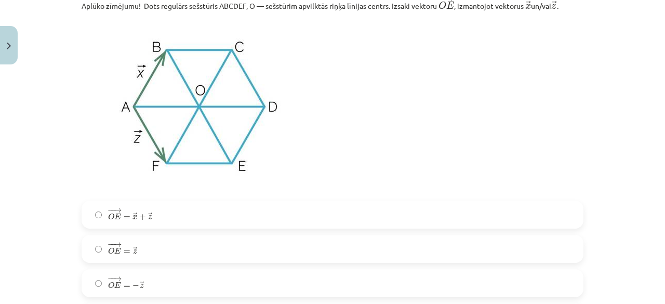
scroll to position [650, 0]
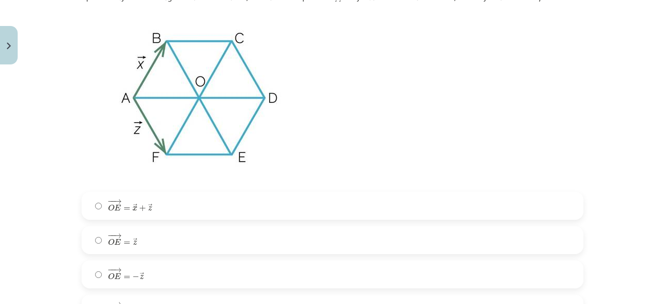
click at [142, 240] on label "− − → O E = → z O E → = z →" at bounding box center [333, 240] width 500 height 26
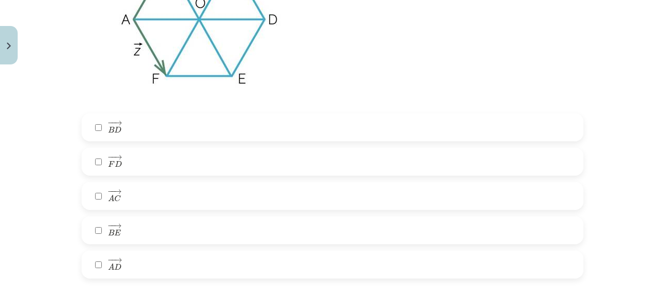
scroll to position [1065, 0]
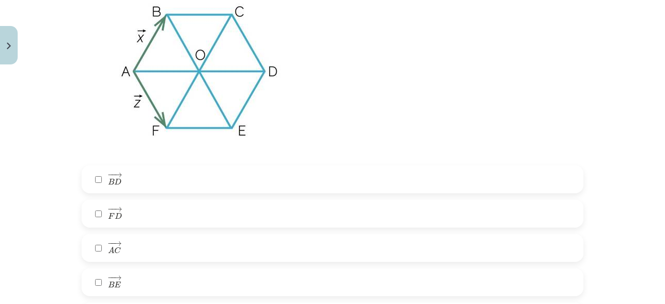
click at [132, 181] on label "− − → B D B D →" at bounding box center [333, 179] width 500 height 26
click at [143, 209] on label "− − → F D F D →" at bounding box center [333, 214] width 500 height 26
click at [122, 243] on label "− − → A C A C →" at bounding box center [333, 248] width 500 height 26
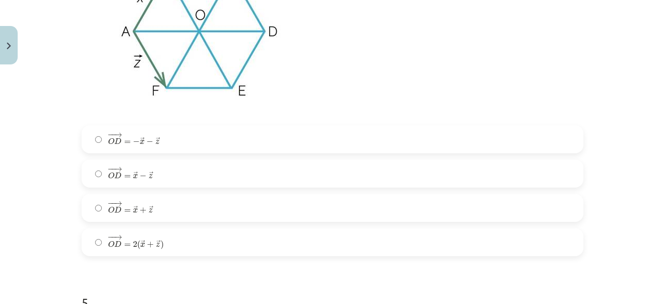
scroll to position [1481, 0]
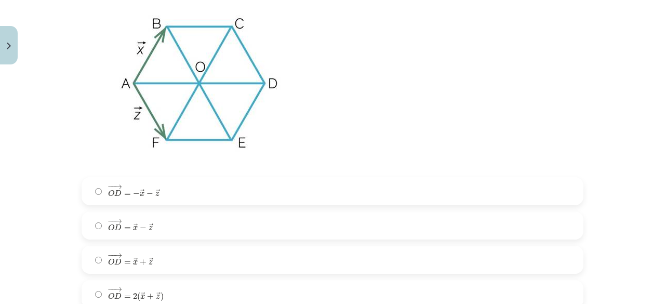
click at [190, 188] on label "− − → O D = − → x − → z O D → = − x → − z →" at bounding box center [333, 191] width 500 height 26
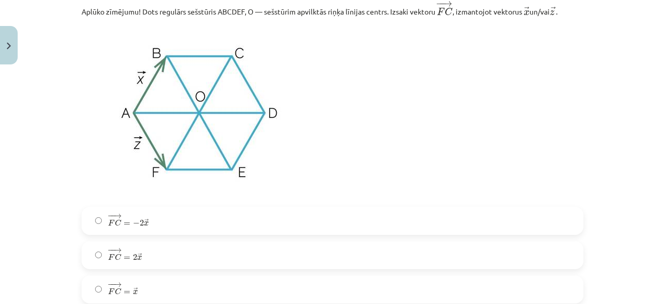
scroll to position [1897, 0]
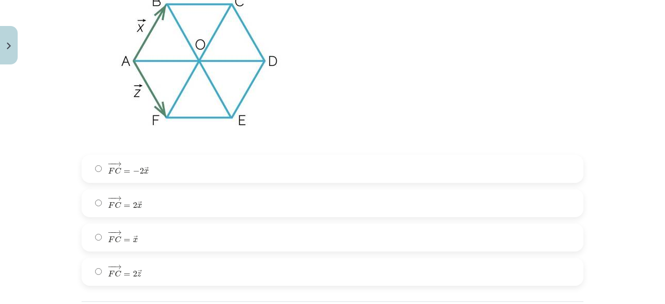
click at [179, 202] on label "− − → F C = 2 → x F C → = 2 x →" at bounding box center [333, 203] width 500 height 26
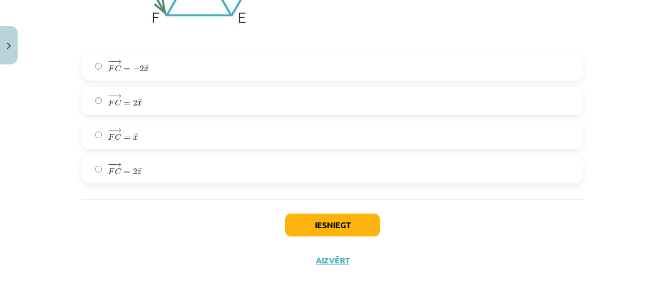
scroll to position [2002, 0]
click at [309, 229] on button "Iesniegt" at bounding box center [332, 225] width 95 height 23
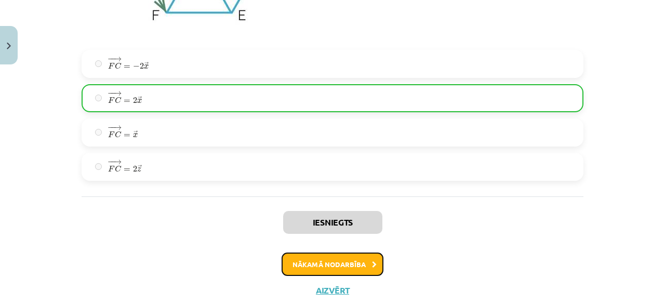
click at [331, 268] on button "Nākamā nodarbība" at bounding box center [333, 265] width 102 height 24
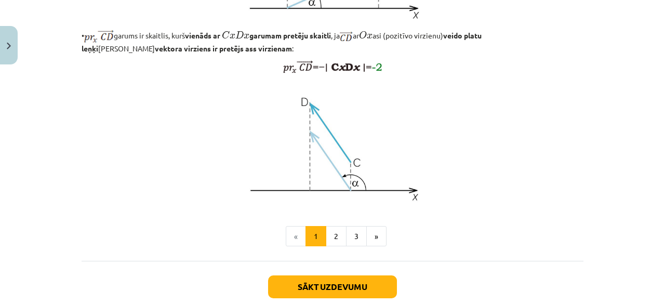
scroll to position [928, 0]
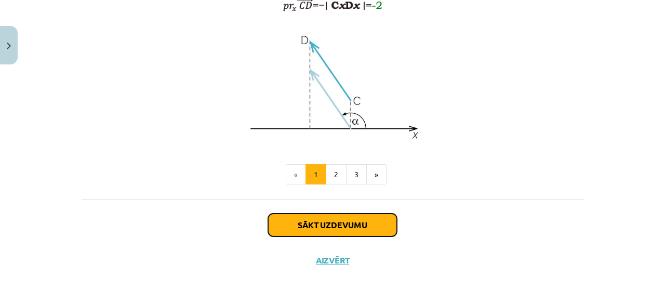
click at [333, 229] on button "Sākt uzdevumu" at bounding box center [332, 225] width 129 height 23
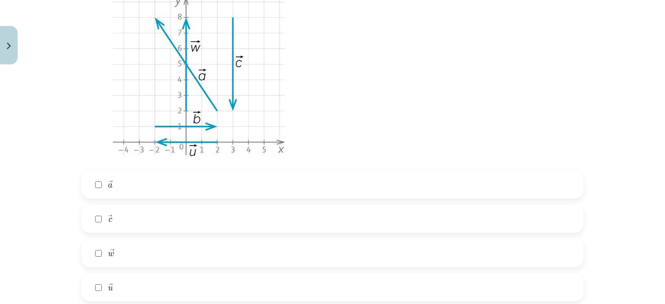
scroll to position [286, 0]
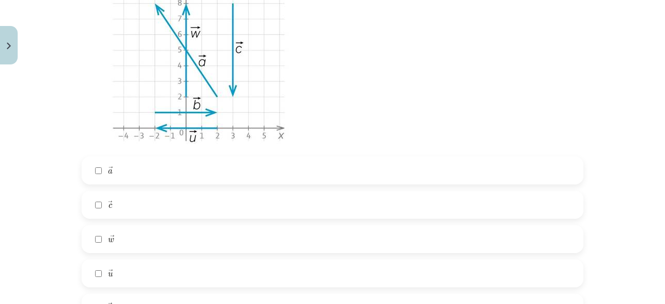
click at [151, 196] on label "→ c c →" at bounding box center [333, 205] width 500 height 26
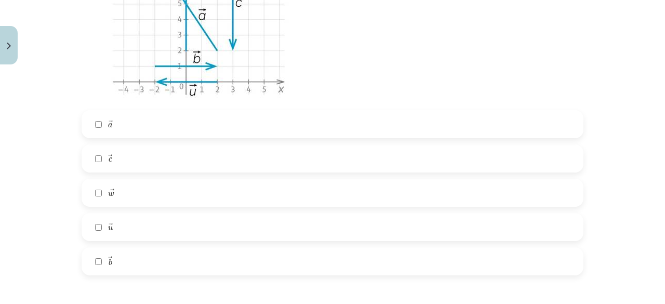
scroll to position [390, 0]
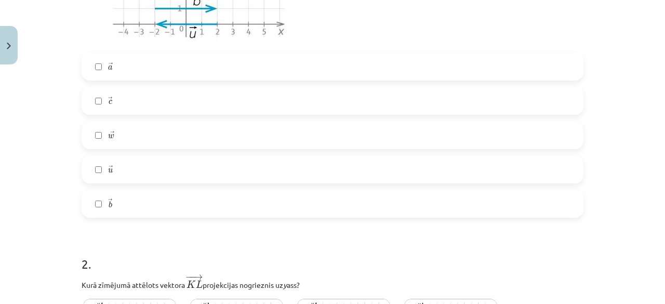
click at [182, 59] on label "→ a a →" at bounding box center [333, 67] width 500 height 26
click at [156, 145] on label "→ w w →" at bounding box center [333, 135] width 500 height 26
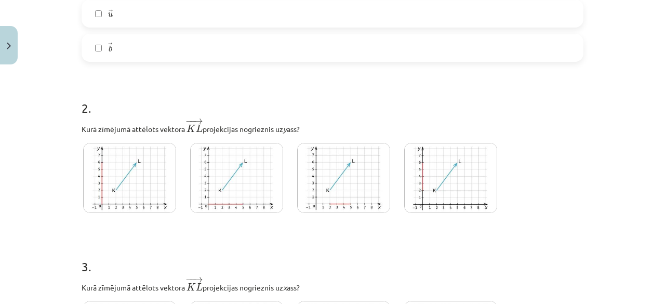
scroll to position [546, 0]
click at [442, 190] on img at bounding box center [450, 178] width 93 height 70
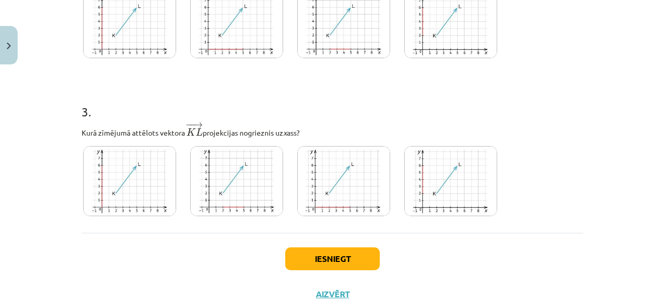
scroll to position [735, 0]
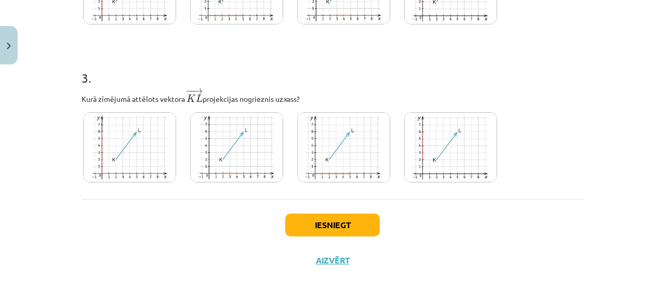
click at [250, 164] on img at bounding box center [236, 147] width 93 height 70
click at [318, 223] on button "Iesniegt" at bounding box center [332, 225] width 95 height 23
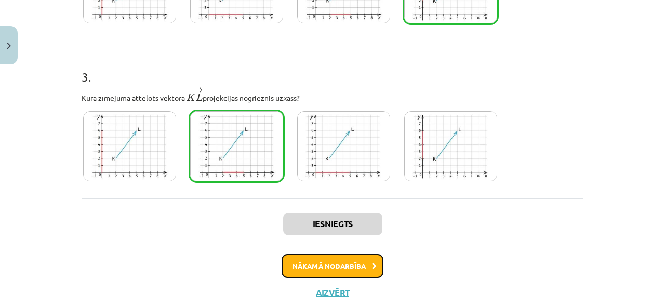
click at [321, 265] on button "Nākamā nodarbība" at bounding box center [333, 266] width 102 height 24
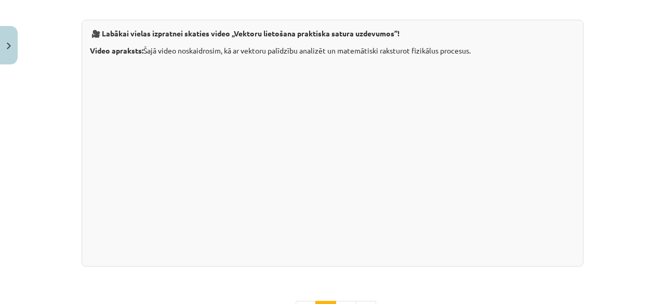
scroll to position [1160, 0]
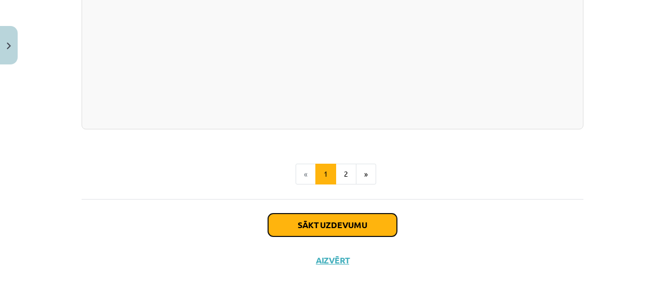
click at [316, 226] on button "Sākt uzdevumu" at bounding box center [332, 225] width 129 height 23
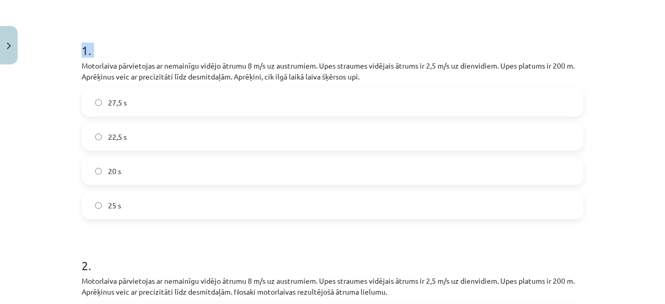
scroll to position [432, 0]
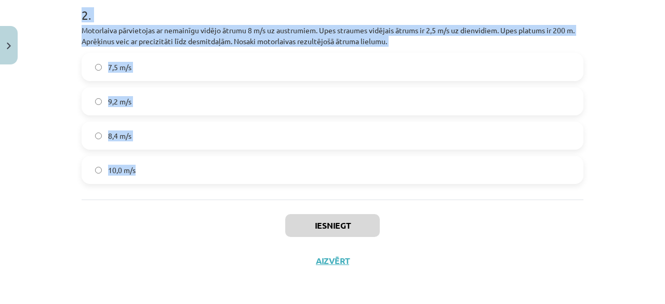
drag, startPoint x: 78, startPoint y: 63, endPoint x: 312, endPoint y: 173, distance: 258.5
copy form "Motorlaiva pārvietojas ar nemainīgu vidējo ātrumu 8 m/s uz austrumiem. Upes str…"
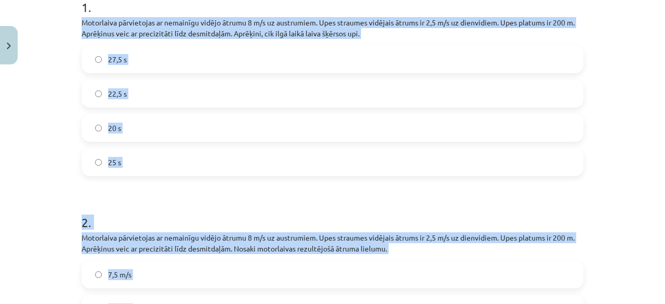
scroll to position [225, 0]
click at [137, 163] on label "25 s" at bounding box center [333, 163] width 500 height 26
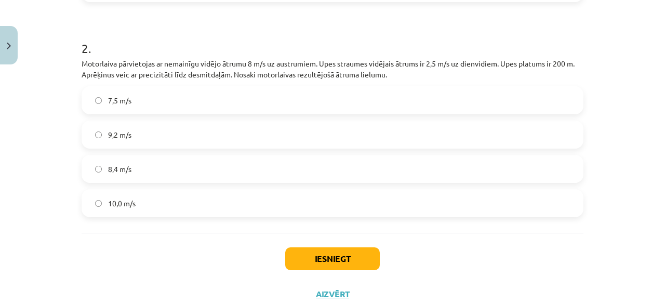
scroll to position [432, 0]
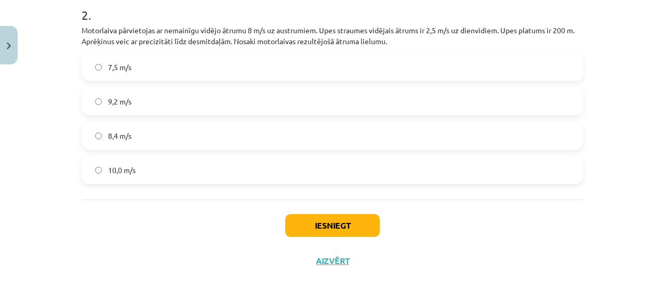
click at [158, 128] on label "8,4 m/s" at bounding box center [333, 136] width 500 height 26
click at [340, 226] on button "Iesniegt" at bounding box center [332, 225] width 95 height 23
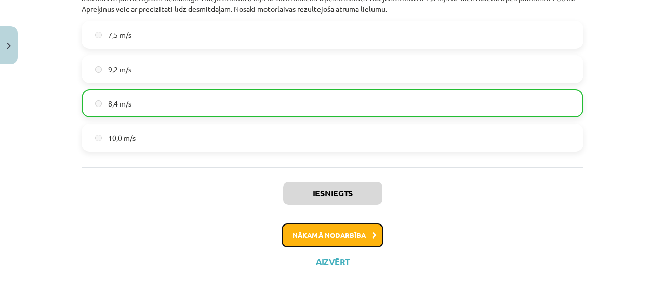
click at [339, 240] on button "Nākamā nodarbība" at bounding box center [333, 235] width 102 height 24
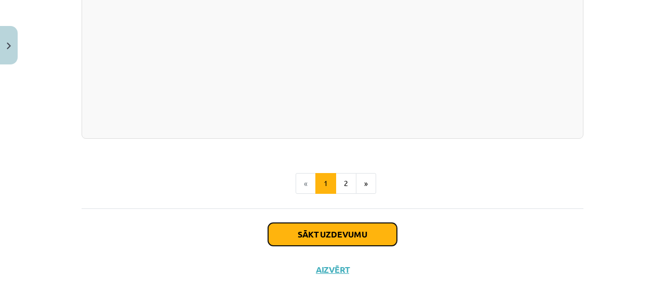
click at [331, 226] on button "Sākt uzdevumu" at bounding box center [332, 234] width 129 height 23
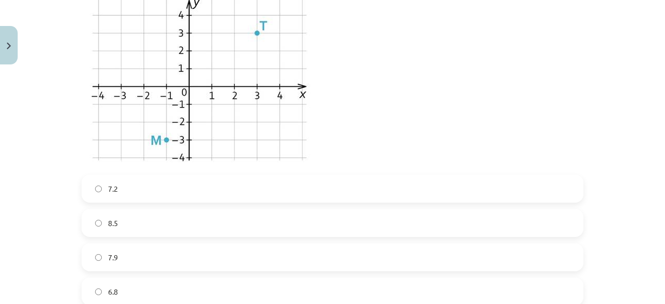
scroll to position [1610, 0]
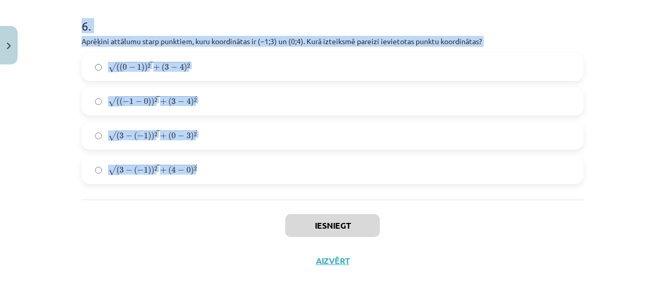
drag, startPoint x: 79, startPoint y: 83, endPoint x: 245, endPoint y: 184, distance: 194.7
copy form "Aprēķini nogriežņa ﻿AB viduspunkta koordinātas, ja ﻿A(3;9) un ﻿B(−1;5). (1;6) (…"
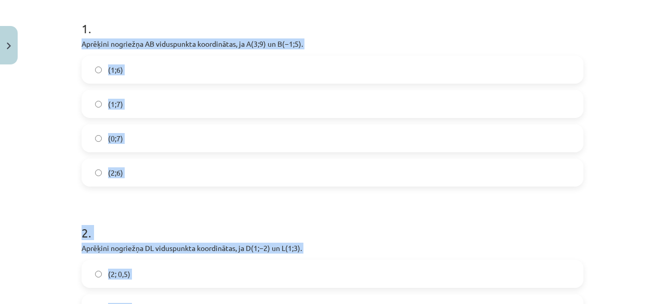
scroll to position [207, 0]
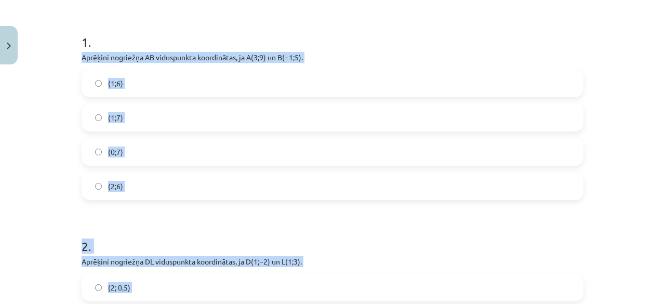
click at [144, 113] on label "(1;7)" at bounding box center [333, 117] width 500 height 26
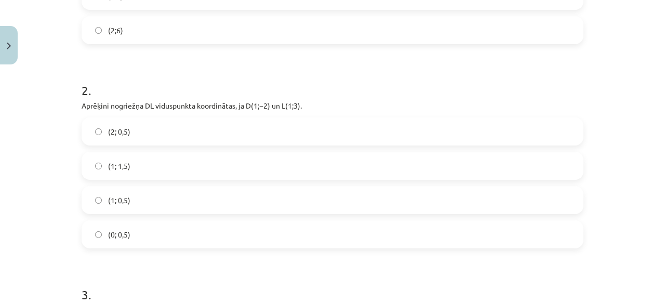
scroll to position [467, 0]
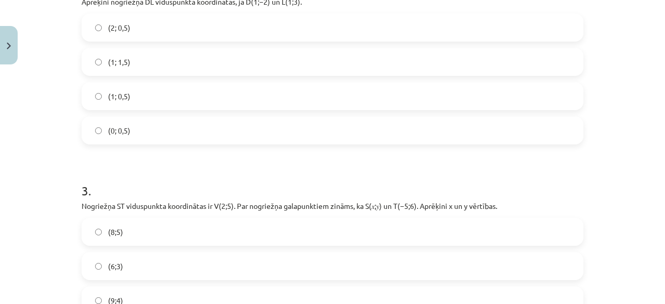
click at [152, 95] on label "(1; 0,5)" at bounding box center [333, 96] width 500 height 26
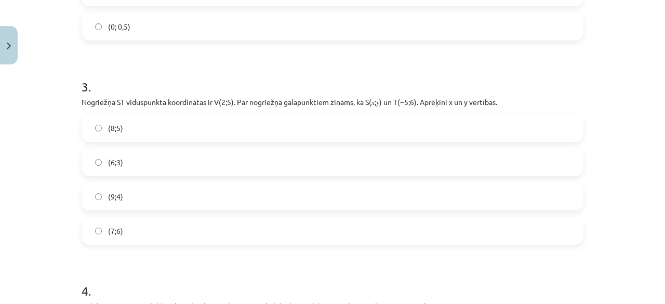
click at [133, 192] on label "(9;4)" at bounding box center [333, 196] width 500 height 26
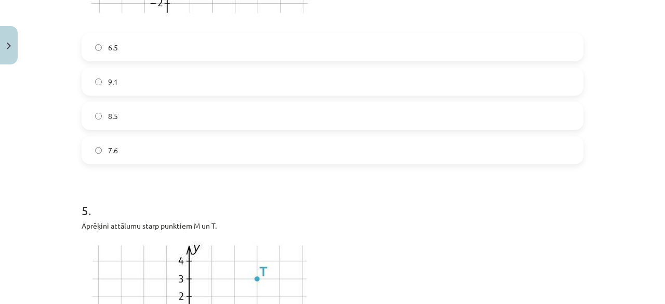
scroll to position [986, 0]
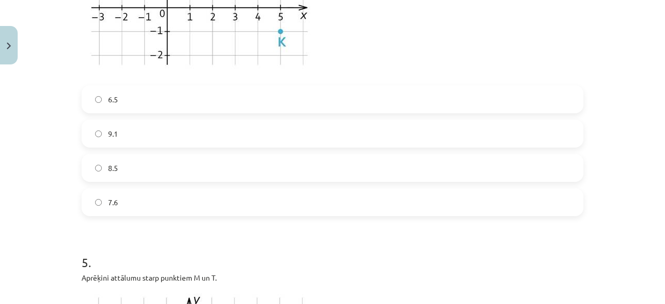
click at [162, 99] on label "6.5" at bounding box center [333, 99] width 500 height 26
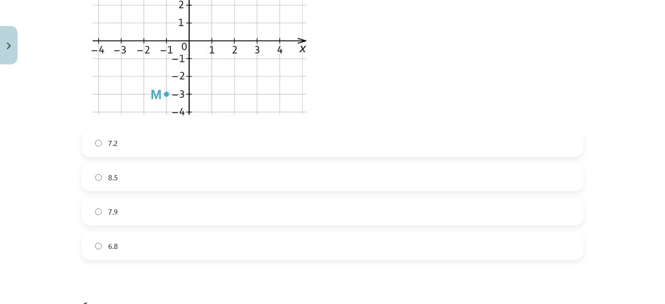
scroll to position [1350, 0]
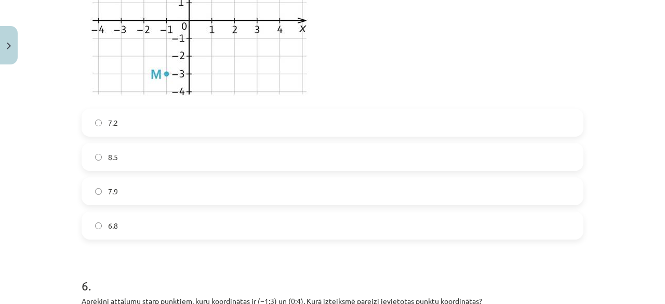
click at [125, 226] on label "6.8" at bounding box center [333, 226] width 500 height 26
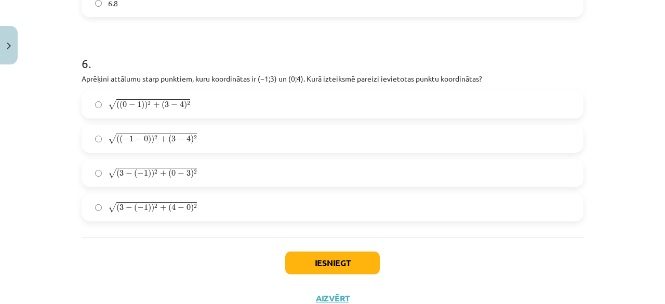
scroll to position [1610, 0]
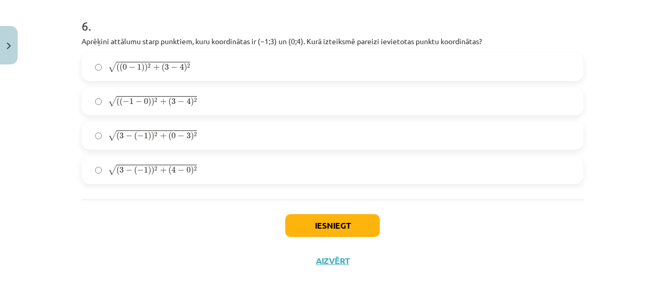
click at [170, 94] on label "√ ( ( − 1 − 0 ) ) 2 + ( 3 − 4 ) 2 ( ( − 1 − 0 ) ) 2 + ( 3 − 4 ) 2" at bounding box center [333, 101] width 500 height 26
click at [325, 225] on button "Iesniegt" at bounding box center [332, 225] width 95 height 23
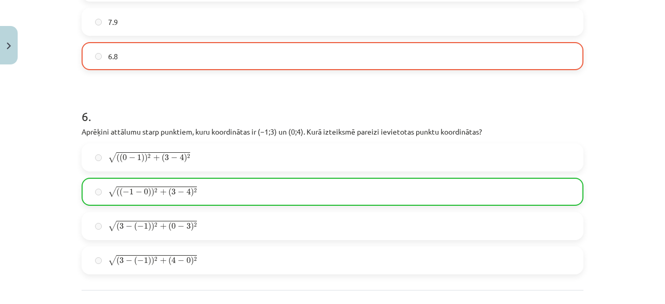
scroll to position [1642, 0]
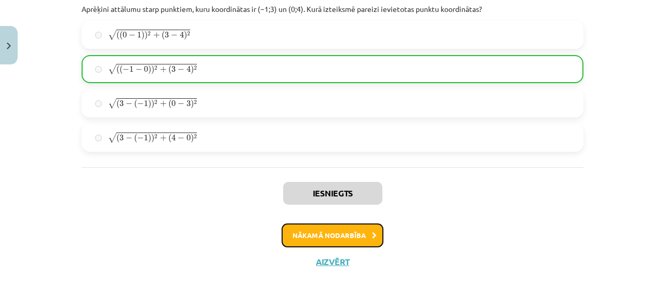
click at [338, 231] on button "Nākamā nodarbība" at bounding box center [333, 235] width 102 height 24
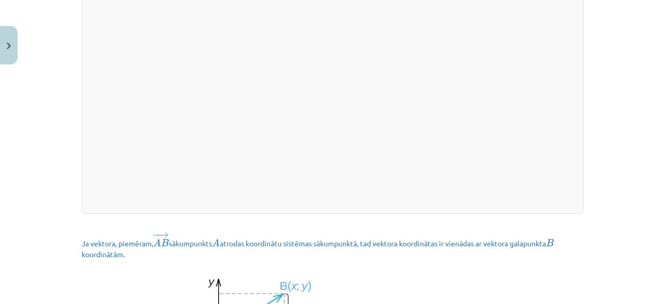
scroll to position [1521, 0]
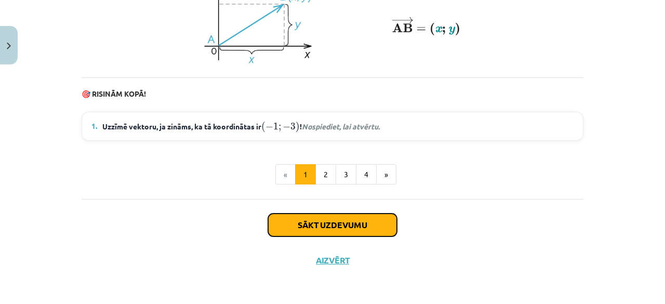
click at [318, 225] on button "Sākt uzdevumu" at bounding box center [332, 225] width 129 height 23
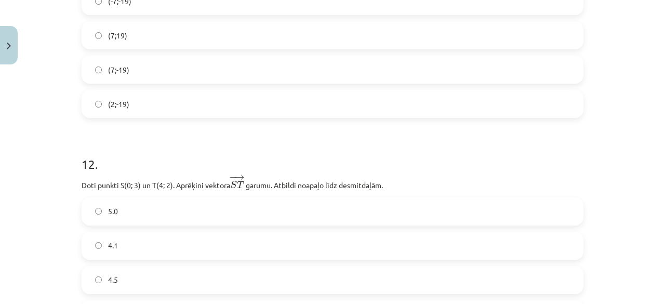
scroll to position [3042, 0]
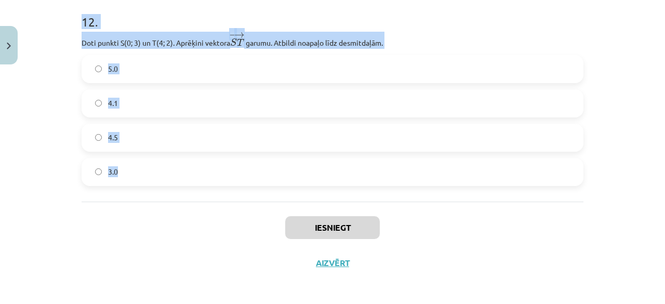
drag, startPoint x: 79, startPoint y: 65, endPoint x: 297, endPoint y: 176, distance: 244.3
copy form "Zināms, ka ﻿ → r = ( 2 ; 3 ) r → = ( 2 ; 3 ) un ﻿ → s = ( − 1 ; 4 ) s → = ( − 1…"
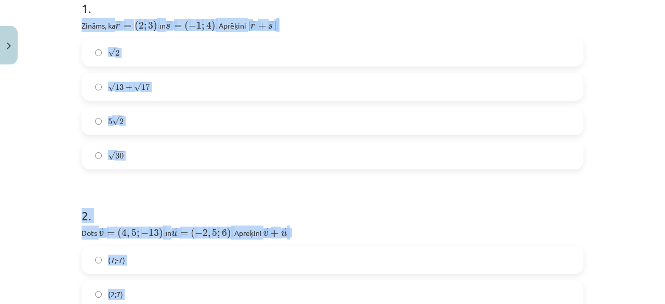
scroll to position [208, 0]
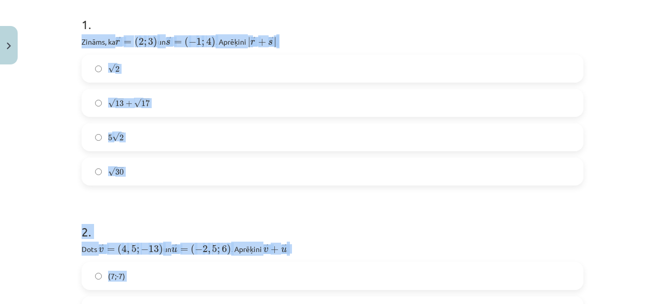
click at [247, 168] on label "√ 30 30" at bounding box center [333, 172] width 500 height 26
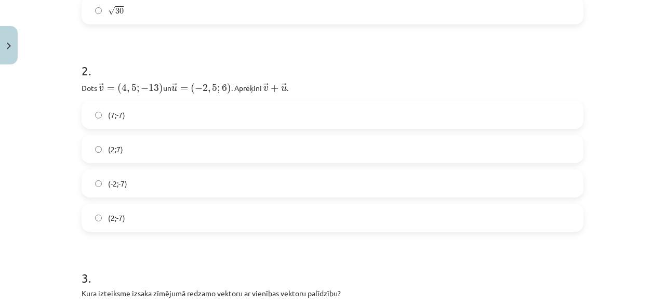
scroll to position [416, 0]
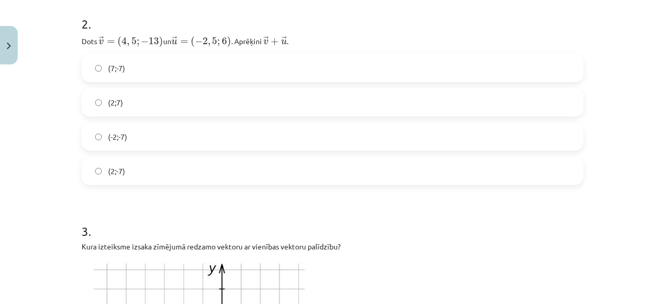
click at [159, 133] on label "(-2;-7)" at bounding box center [333, 137] width 500 height 26
click at [167, 157] on div "(2;-7)" at bounding box center [333, 171] width 502 height 28
click at [167, 166] on label "(2;-7)" at bounding box center [333, 171] width 500 height 26
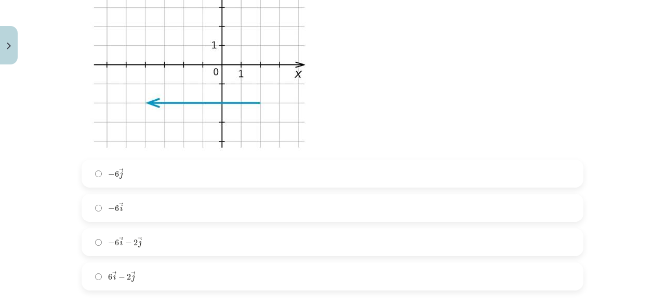
scroll to position [728, 0]
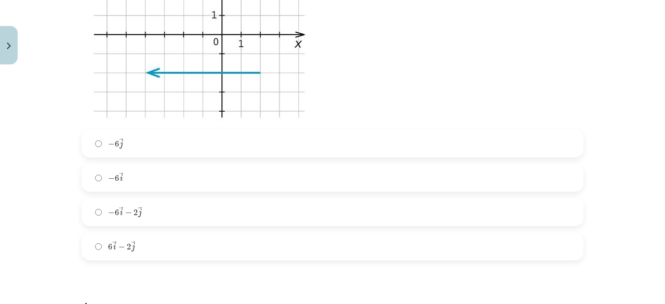
click at [177, 207] on label "− 6 → i − 2 → j − 6 i → − 2 j →" at bounding box center [333, 212] width 500 height 26
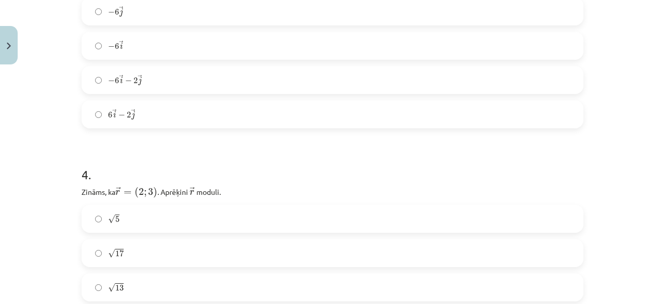
scroll to position [935, 0]
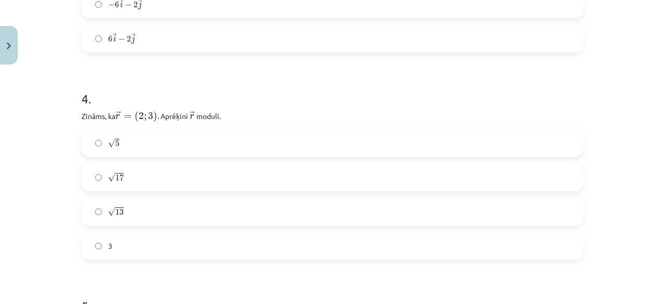
click at [136, 206] on label "√ 13 13" at bounding box center [333, 212] width 500 height 26
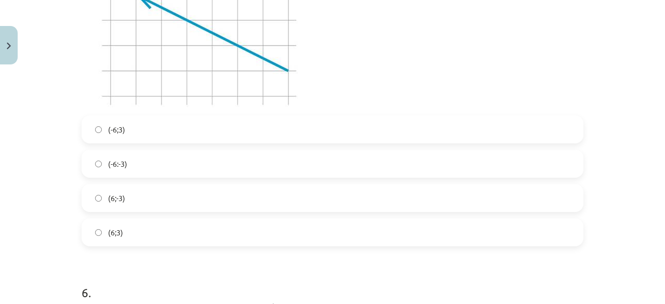
scroll to position [1351, 0]
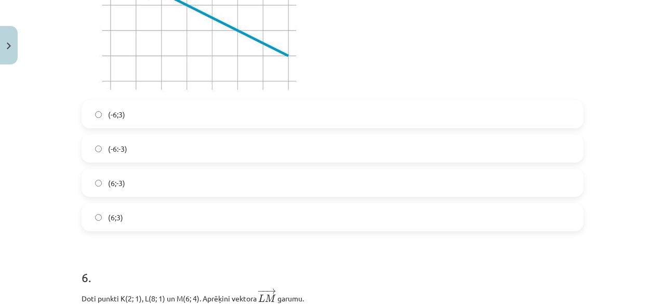
click at [165, 204] on label "(6;3)" at bounding box center [333, 217] width 500 height 26
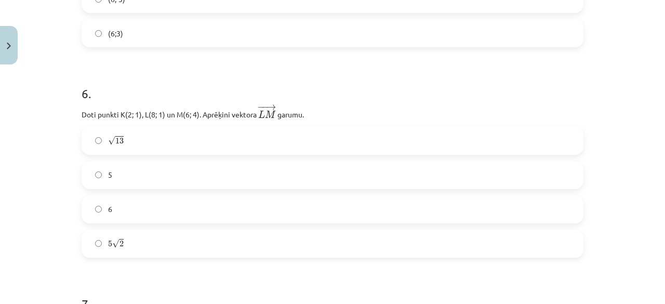
scroll to position [1559, 0]
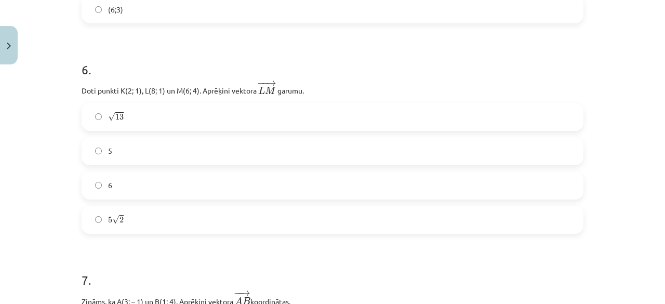
click at [108, 112] on span "√" at bounding box center [111, 116] width 7 height 9
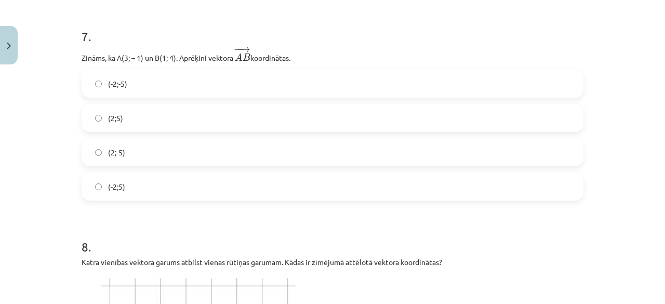
scroll to position [1819, 0]
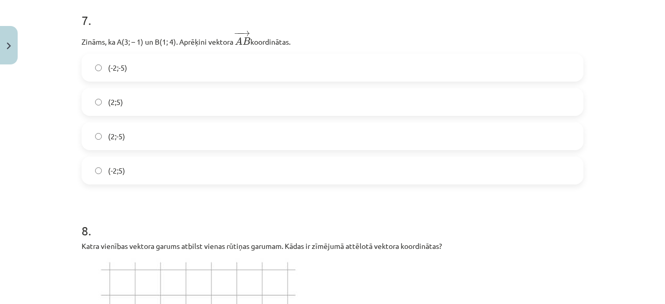
click at [137, 160] on label "(-2;5)" at bounding box center [333, 170] width 500 height 26
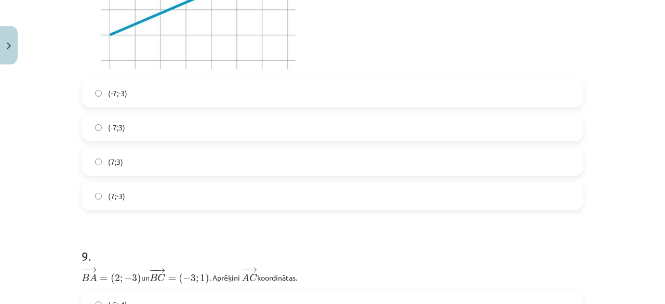
scroll to position [2183, 0]
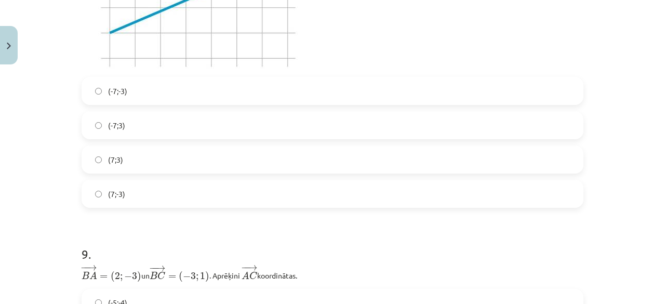
click at [141, 86] on label "(-7;-3)" at bounding box center [333, 91] width 500 height 26
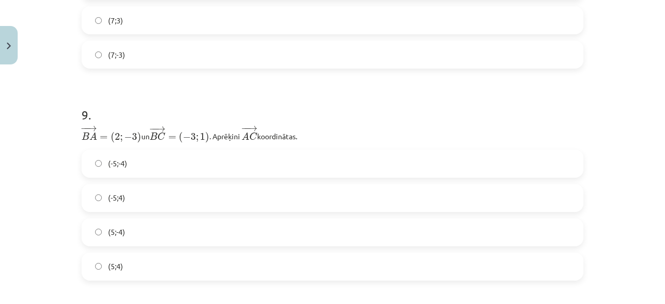
scroll to position [2339, 0]
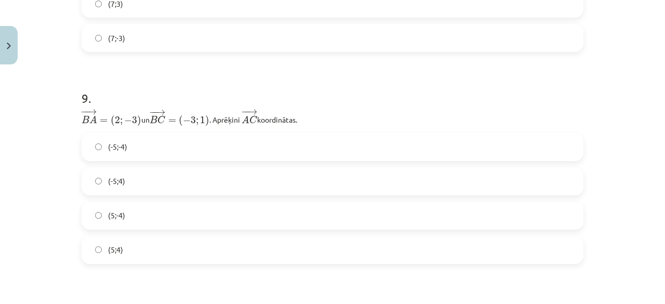
click at [125, 179] on label "(-5;4)" at bounding box center [333, 181] width 500 height 26
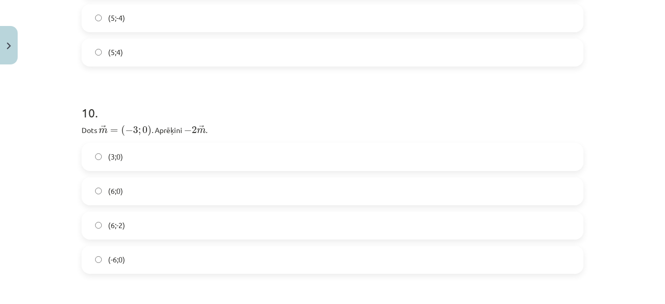
scroll to position [2546, 0]
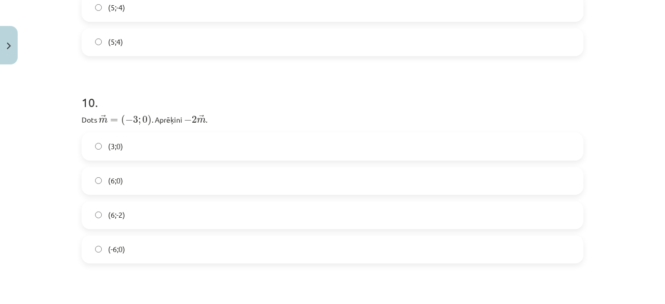
click at [141, 171] on label "(6;0)" at bounding box center [333, 181] width 500 height 26
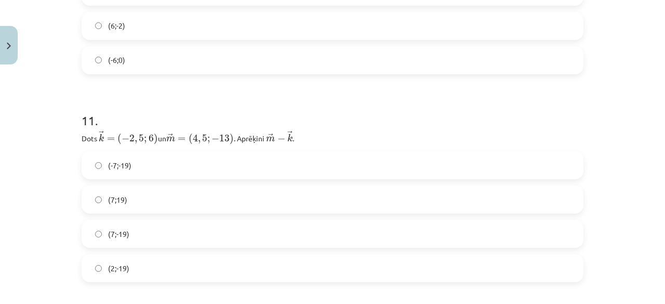
scroll to position [2754, 0]
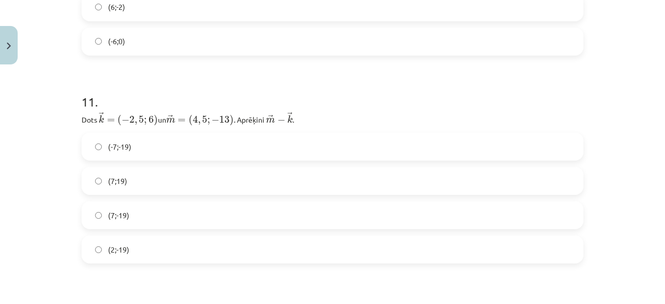
click at [161, 217] on label "(7;-19)" at bounding box center [333, 215] width 500 height 26
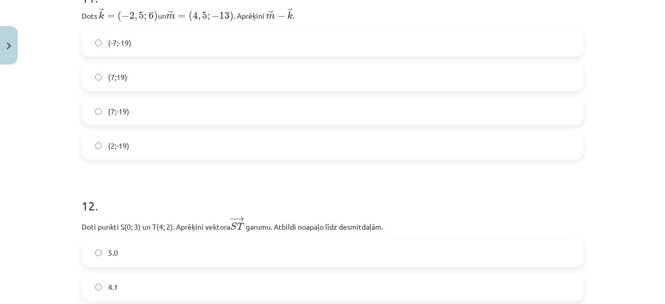
scroll to position [3014, 0]
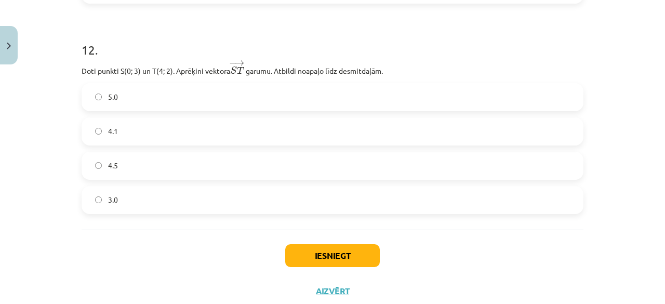
click at [141, 125] on label "4.1" at bounding box center [333, 131] width 500 height 26
click at [326, 257] on button "Iesniegt" at bounding box center [332, 255] width 95 height 23
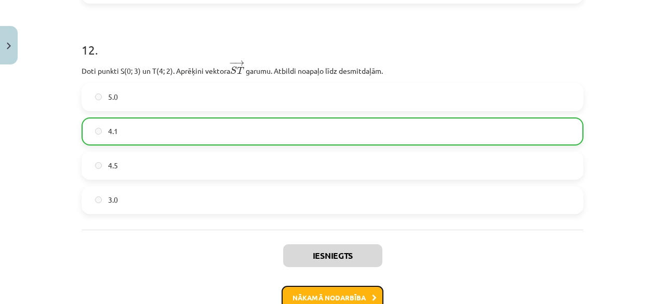
click at [363, 293] on button "Nākamā nodarbība" at bounding box center [333, 298] width 102 height 24
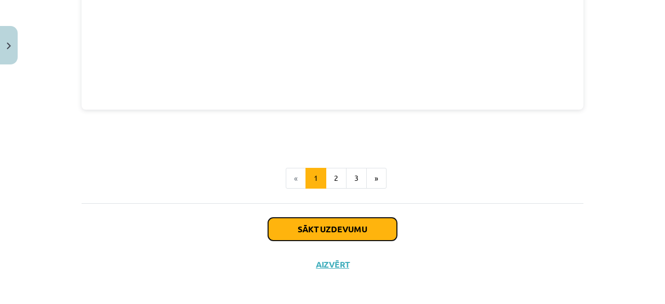
click at [324, 223] on button "Sākt uzdevumu" at bounding box center [332, 229] width 129 height 23
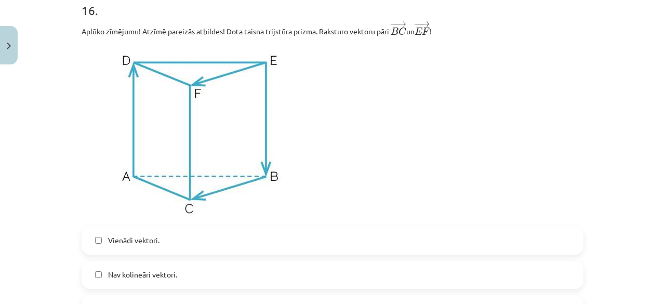
scroll to position [4782, 0]
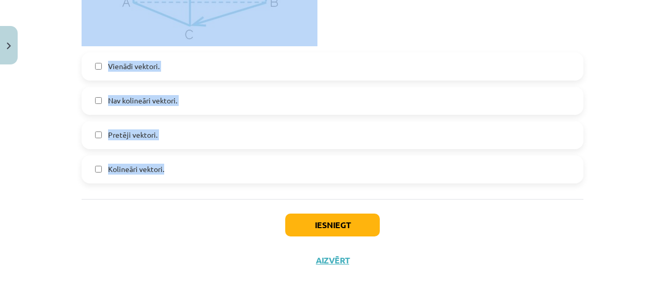
drag, startPoint x: 80, startPoint y: 221, endPoint x: 333, endPoint y: 179, distance: 256.6
copy form "Dots punkts telpā ar koordinātām (– 5; 0; 0). Kur atrodas punkts? Uz abscisu as…"
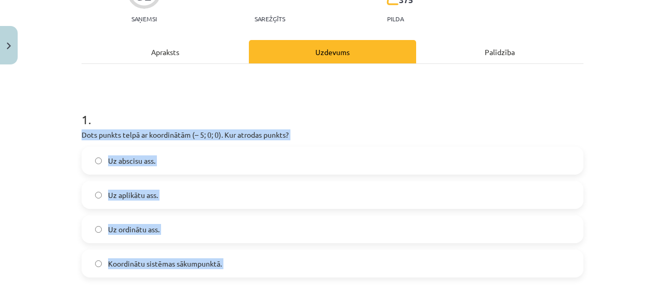
scroll to position [208, 0]
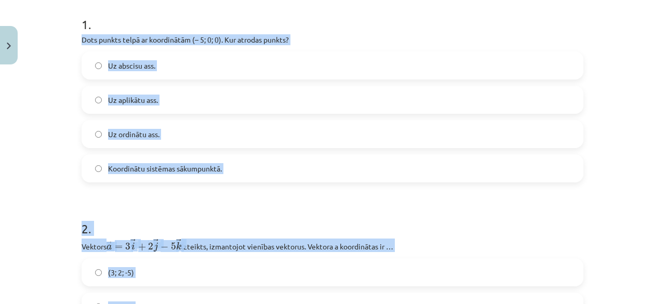
click at [228, 64] on label "Uz abscisu ass." at bounding box center [333, 65] width 500 height 26
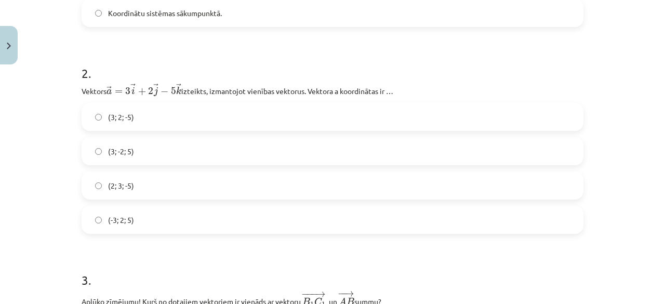
scroll to position [364, 0]
click at [123, 187] on span "(2; 3; -5)" at bounding box center [121, 185] width 26 height 11
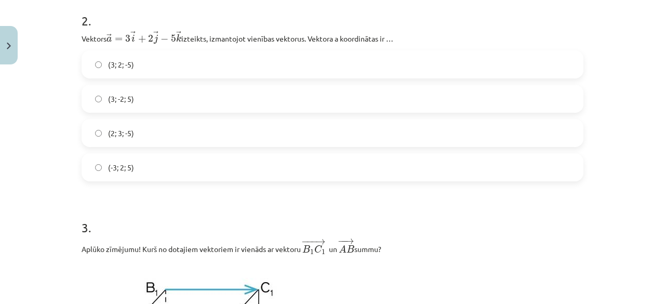
click at [134, 99] on label "(3; -2; 5)" at bounding box center [333, 99] width 500 height 26
click at [143, 58] on label "(3; 2; -5)" at bounding box center [333, 64] width 500 height 26
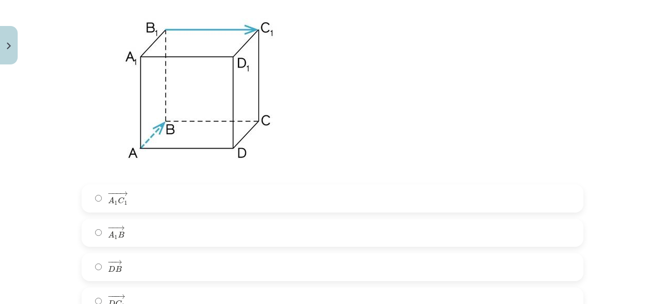
scroll to position [728, 0]
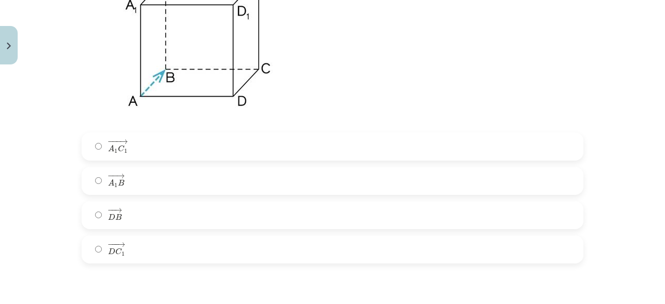
click at [120, 141] on span "→" at bounding box center [124, 142] width 8 height 5
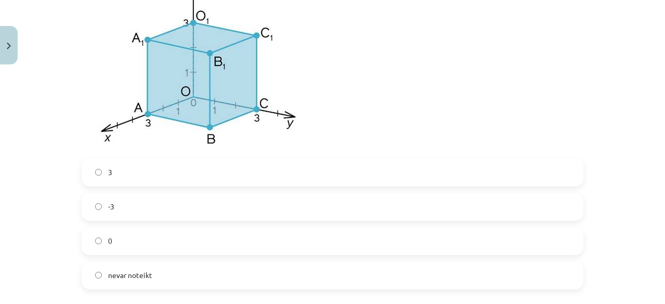
scroll to position [1091, 0]
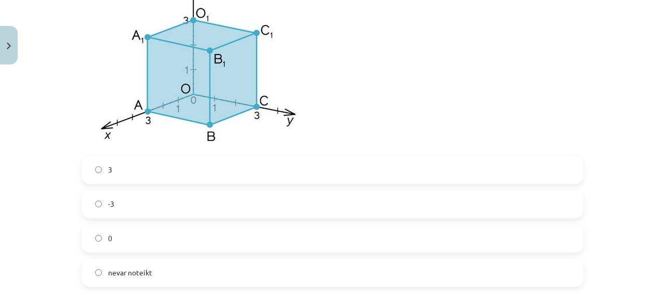
click at [130, 235] on label "0" at bounding box center [333, 239] width 500 height 26
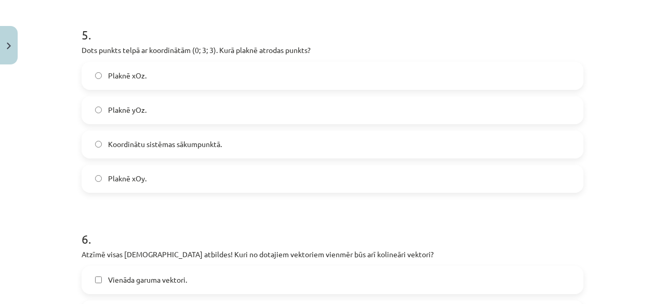
scroll to position [1403, 0]
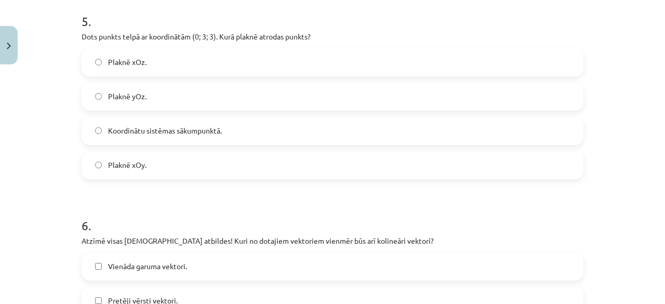
click at [162, 99] on label "Plaknē yOz." at bounding box center [333, 97] width 500 height 26
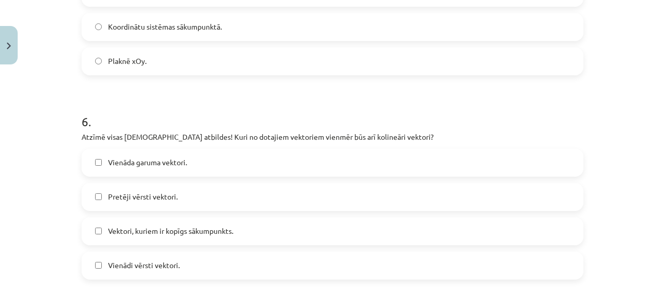
scroll to position [1559, 0]
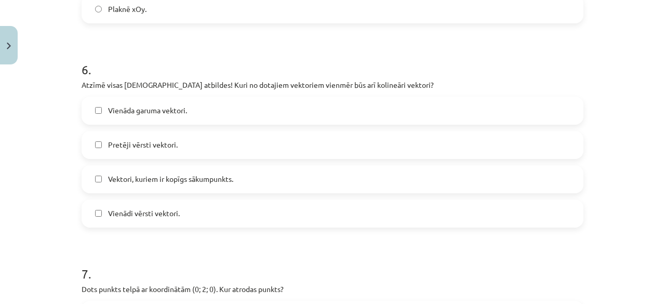
click at [156, 215] on span "Vienādi vērsti vektori." at bounding box center [144, 213] width 72 height 11
click at [175, 146] on label "Pretēji vērsti vektori." at bounding box center [333, 145] width 500 height 26
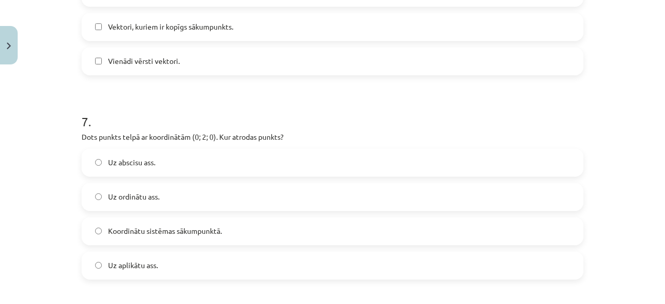
scroll to position [1715, 0]
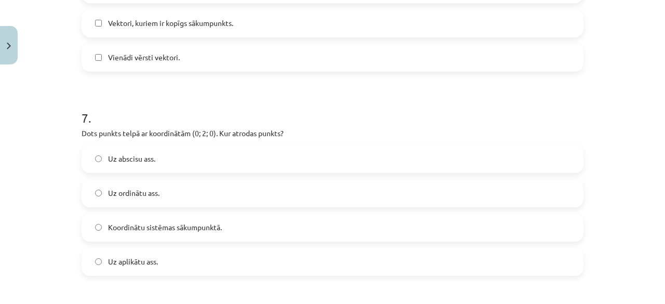
click at [177, 192] on label "Uz ordinātu ass." at bounding box center [333, 193] width 500 height 26
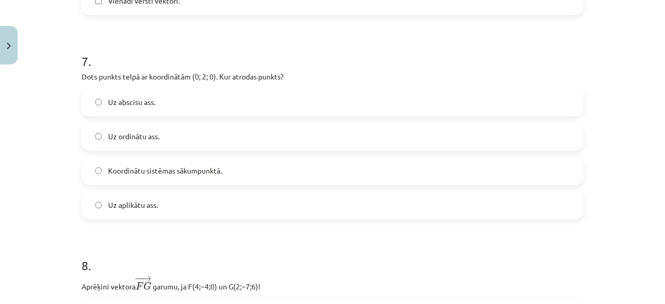
scroll to position [1923, 0]
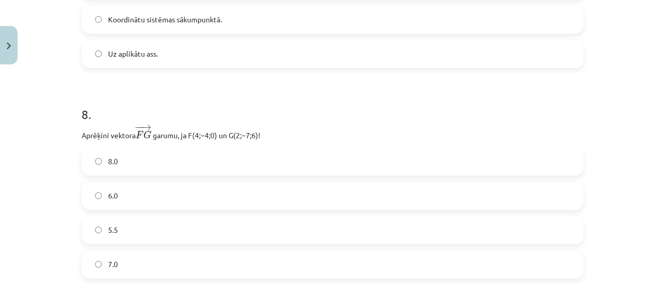
click at [136, 268] on label "7.0" at bounding box center [333, 265] width 500 height 26
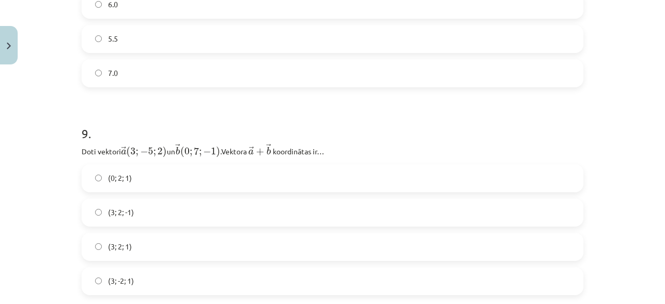
scroll to position [2131, 0]
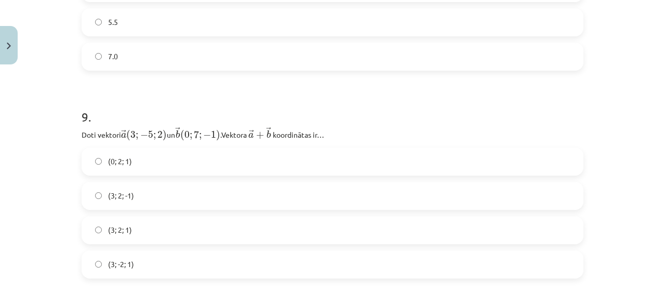
click at [139, 241] on label "(3; 2; 1)" at bounding box center [333, 230] width 500 height 26
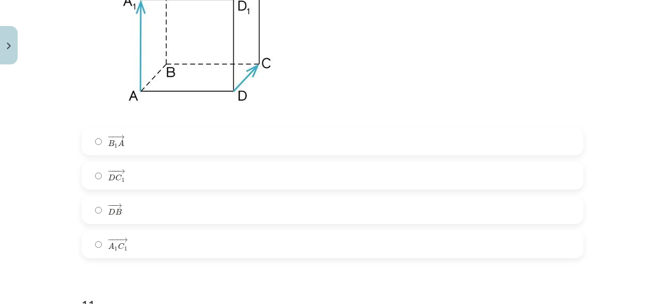
scroll to position [2546, 0]
click at [150, 170] on label "− −− → D C 1 D C 1 →" at bounding box center [333, 174] width 500 height 26
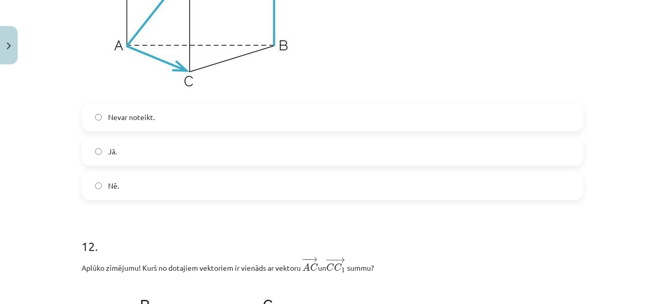
click at [149, 156] on label "Jā." at bounding box center [333, 152] width 500 height 26
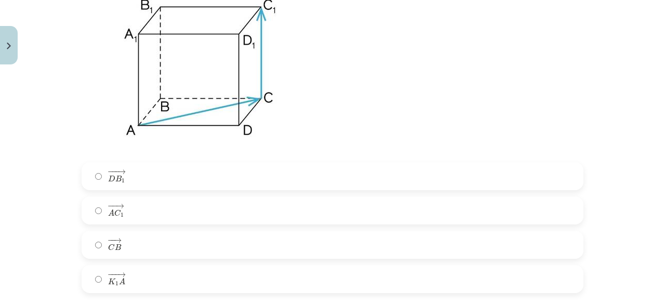
scroll to position [3326, 0]
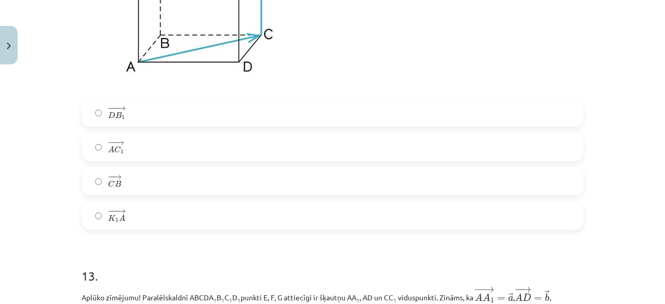
click at [138, 142] on label "− − → A C 1 A C 1 →" at bounding box center [333, 147] width 500 height 26
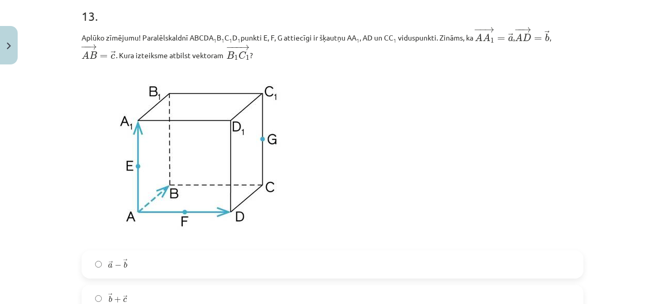
scroll to position [3742, 0]
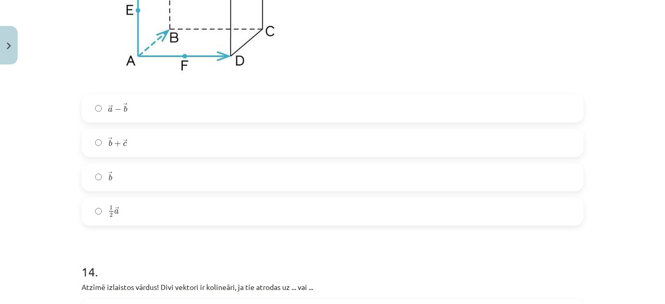
click at [151, 154] on label "→ b + → c b → + c →" at bounding box center [333, 143] width 500 height 26
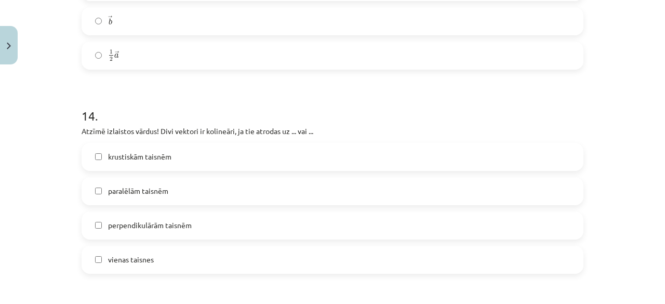
scroll to position [3950, 0]
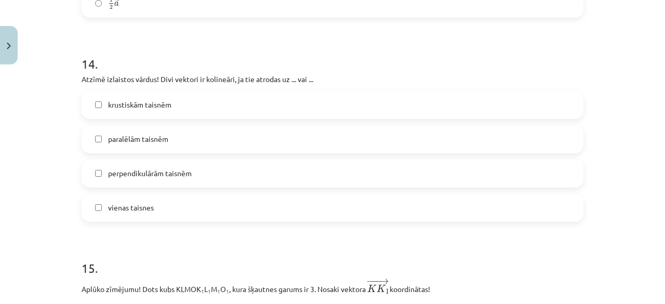
click at [103, 213] on label "vienas taisnes" at bounding box center [333, 208] width 500 height 26
click at [124, 133] on label "paralēlām taisnēm" at bounding box center [333, 139] width 500 height 26
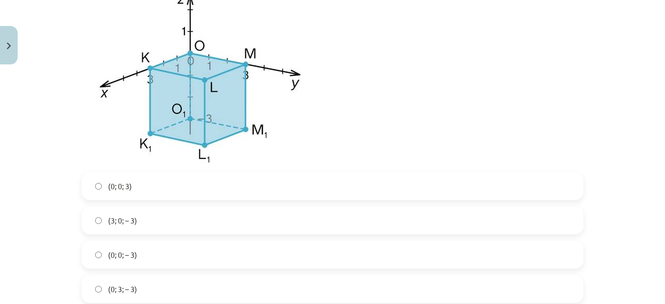
scroll to position [4365, 0]
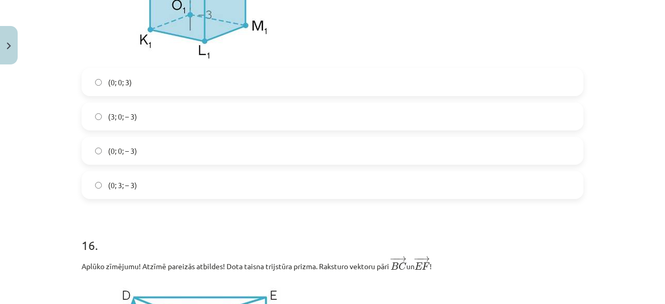
click at [141, 159] on label "(0; 0; – 3)" at bounding box center [333, 151] width 500 height 26
click at [149, 85] on label "(0; 0; 3)" at bounding box center [333, 82] width 500 height 26
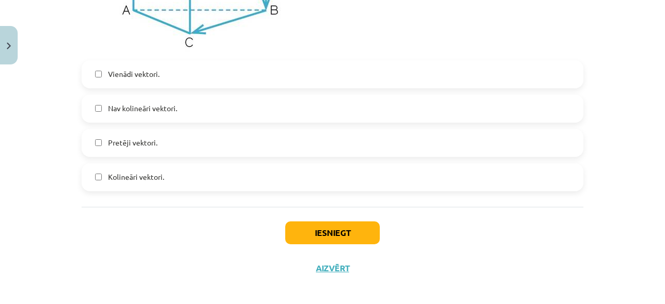
scroll to position [4781, 0]
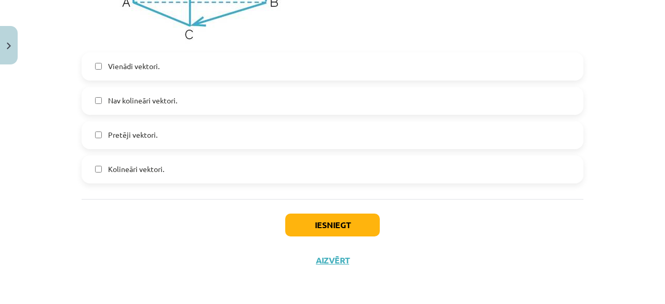
click at [161, 61] on label "Vienādi vektori." at bounding box center [333, 67] width 500 height 26
click at [145, 167] on span "Kolineāri vektori." at bounding box center [136, 169] width 56 height 11
click at [340, 228] on button "Iesniegt" at bounding box center [332, 225] width 95 height 23
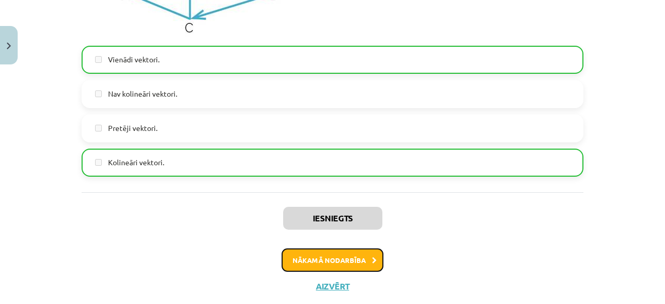
click at [348, 271] on button "Nākamā nodarbība" at bounding box center [333, 260] width 102 height 24
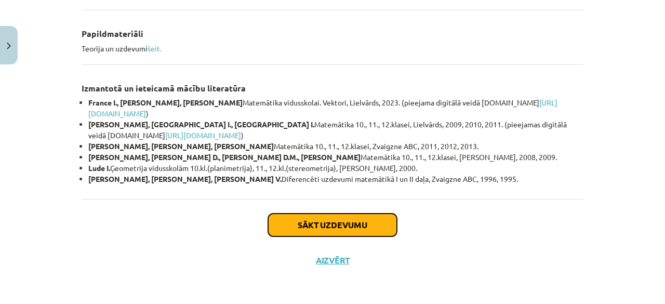
click at [346, 228] on button "Sākt uzdevumu" at bounding box center [332, 225] width 129 height 23
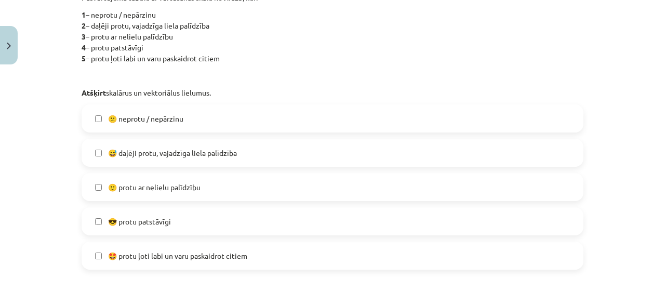
scroll to position [234, 0]
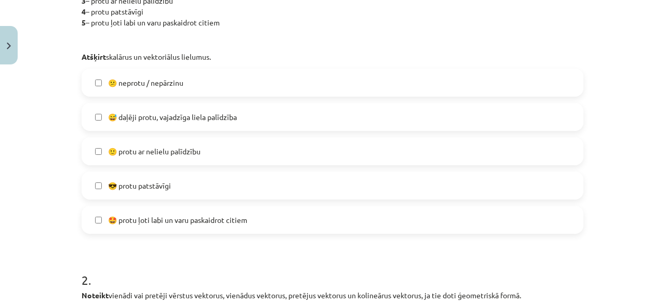
click at [173, 154] on span "🙂 protu ar nelielu palīdzību" at bounding box center [154, 151] width 93 height 11
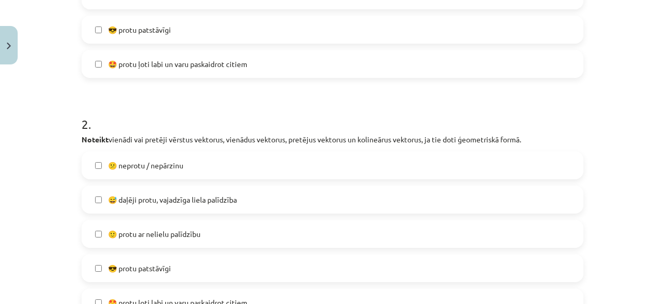
scroll to position [546, 0]
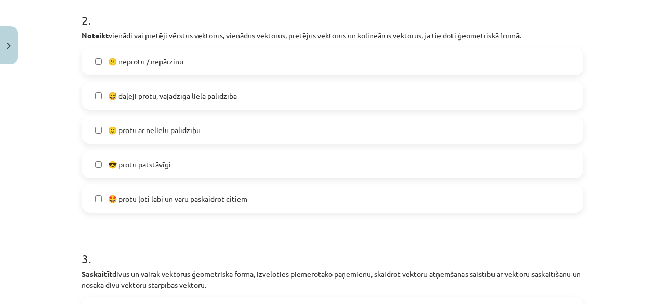
click at [170, 129] on span "🙂 protu ar nelielu palīdzību" at bounding box center [154, 130] width 93 height 11
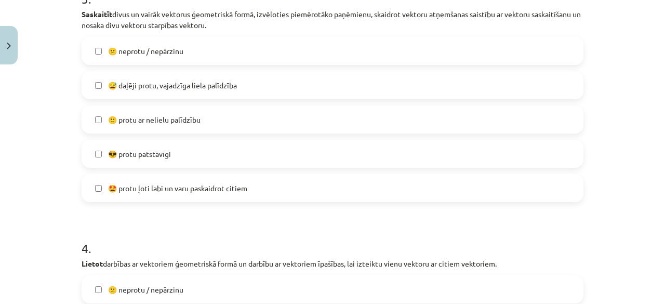
click at [172, 121] on span "🙂 protu ar nelielu palīdzību" at bounding box center [154, 119] width 93 height 11
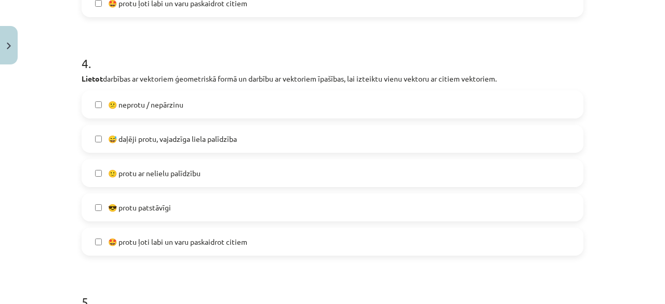
scroll to position [1013, 0]
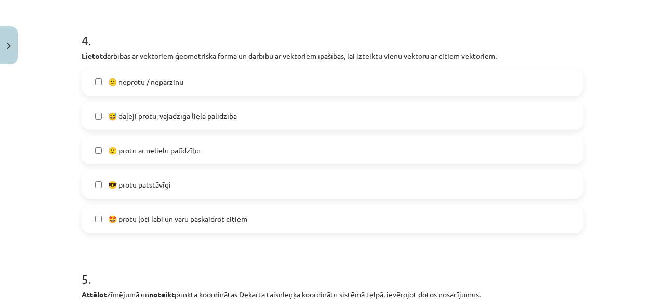
click at [176, 148] on span "🙂 protu ar nelielu palīdzību" at bounding box center [154, 150] width 93 height 11
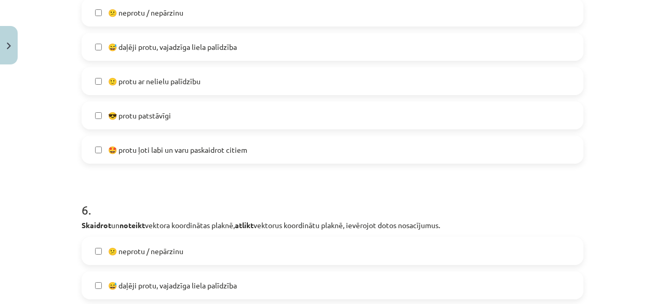
scroll to position [1325, 0]
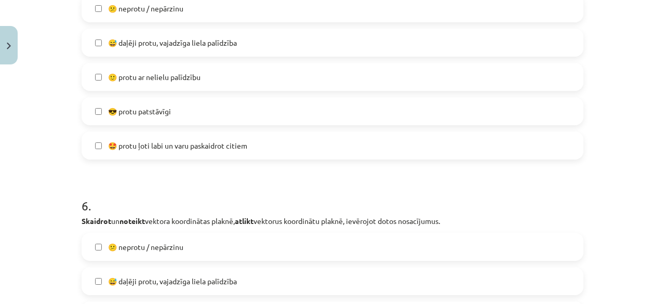
click at [184, 84] on label "🙂 protu ar nelielu palīdzību" at bounding box center [333, 77] width 500 height 26
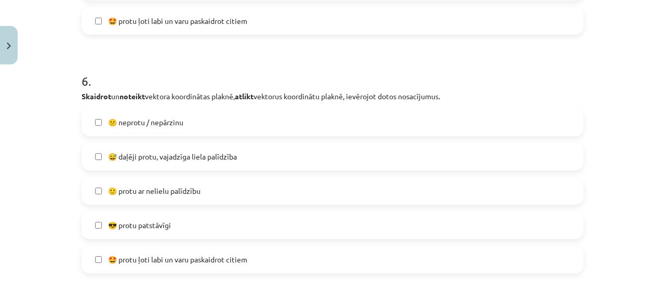
scroll to position [1481, 0]
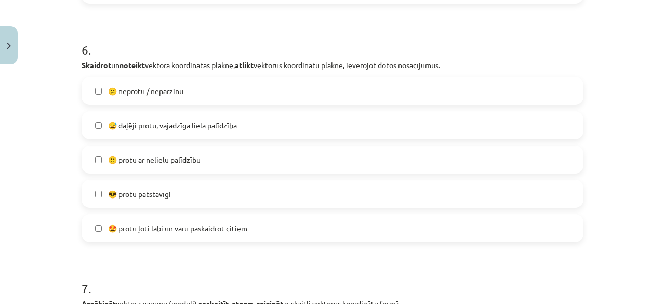
click at [171, 152] on label "🙂 protu ar nelielu palīdzību" at bounding box center [333, 160] width 500 height 26
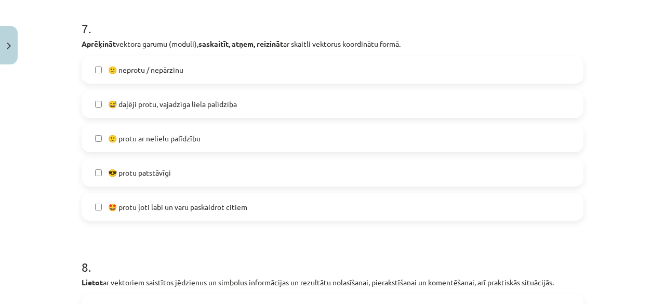
click at [174, 135] on span "🙂 protu ar nelielu palīdzību" at bounding box center [154, 138] width 93 height 11
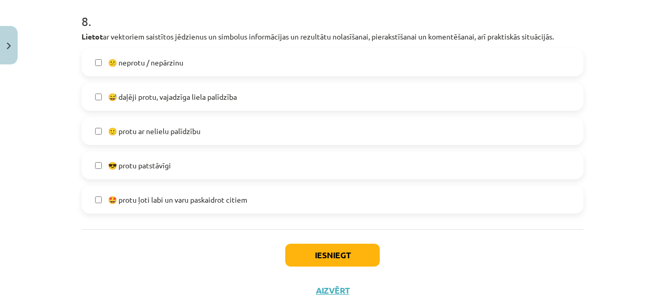
scroll to position [2001, 0]
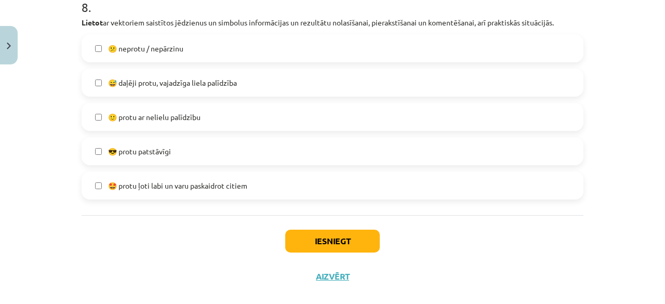
click at [173, 121] on span "🙂 protu ar nelielu palīdzību" at bounding box center [154, 117] width 93 height 11
click at [303, 230] on button "Iesniegt" at bounding box center [332, 241] width 95 height 23
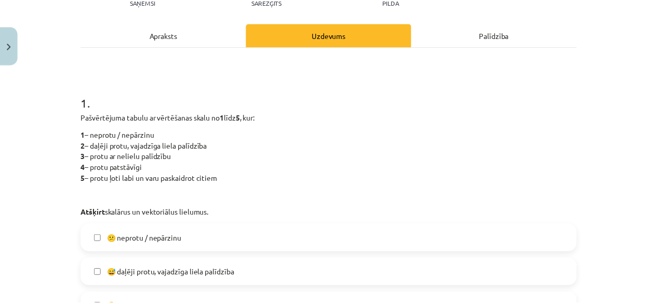
scroll to position [0, 0]
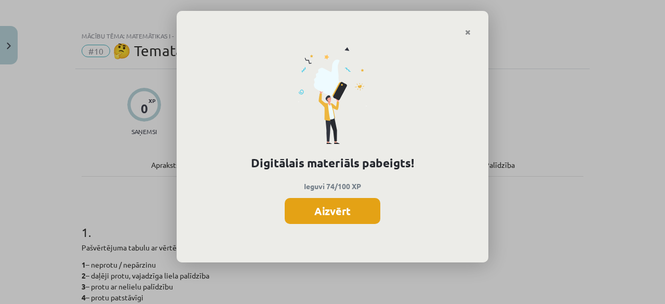
click at [351, 216] on button "Aizvērt" at bounding box center [333, 211] width 96 height 26
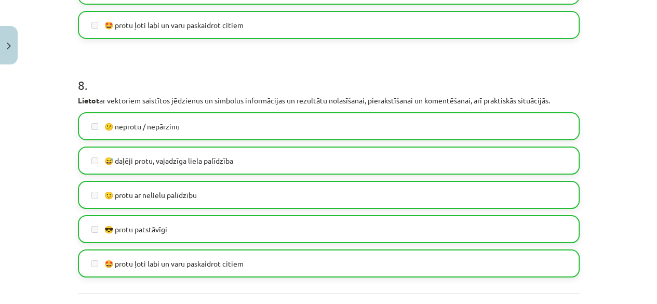
scroll to position [2016, 0]
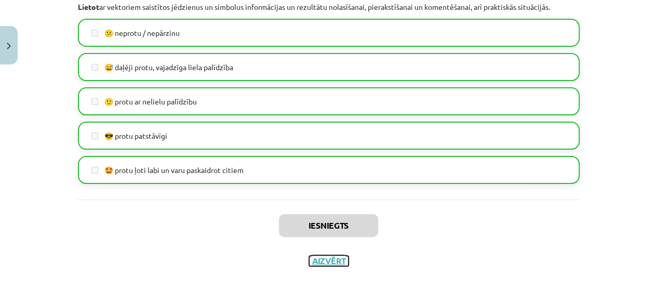
click at [333, 258] on button "Aizvērt" at bounding box center [328, 261] width 39 height 10
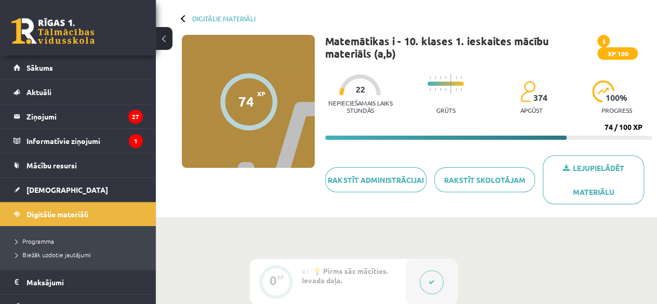
scroll to position [0, 0]
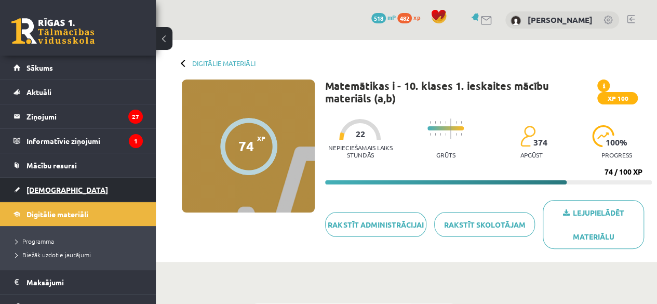
click at [86, 178] on link "[DEMOGRAPHIC_DATA]" at bounding box center [78, 190] width 129 height 24
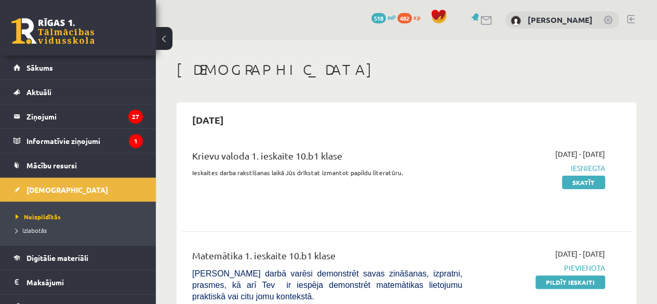
scroll to position [125, 0]
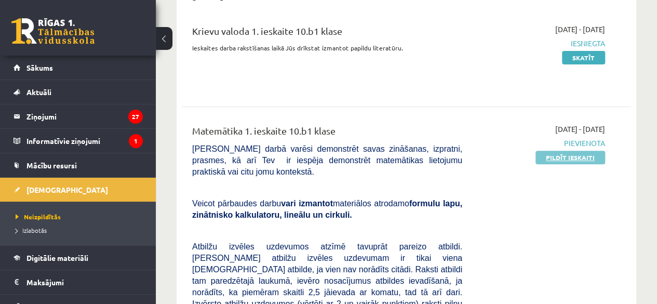
click at [569, 151] on link "Pildīt ieskaiti" at bounding box center [571, 158] width 70 height 14
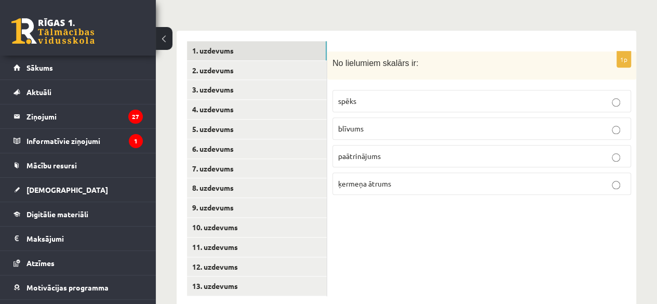
scroll to position [467, 0]
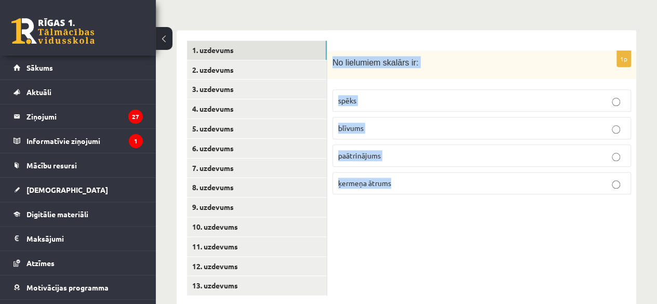
drag, startPoint x: 334, startPoint y: 39, endPoint x: 461, endPoint y: 177, distance: 187.9
click at [461, 177] on div "1p No lielumiem skalārs ir: spēks blīvums paātrinājums ķermeņa ātrums" at bounding box center [481, 127] width 309 height 152
copy div "No lielumiem skalārs ir: spēks blīvums paātrinājums ķermeņa ātrums"
click at [427, 123] on p "blīvums" at bounding box center [481, 128] width 287 height 11
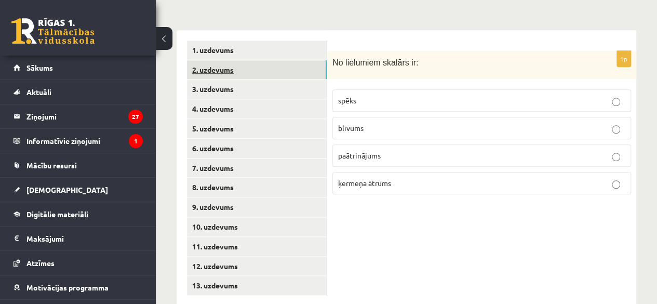
click at [273, 60] on link "2. uzdevums" at bounding box center [257, 69] width 140 height 19
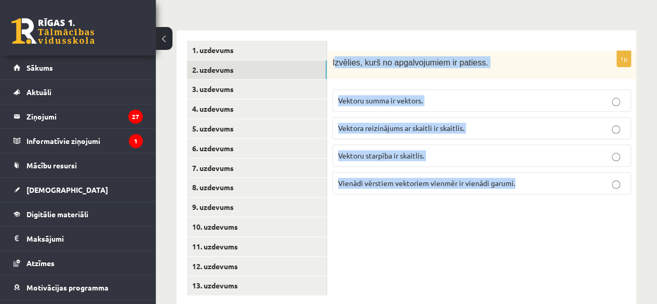
drag, startPoint x: 334, startPoint y: 40, endPoint x: 524, endPoint y: 163, distance: 226.3
click at [524, 163] on div "1p Izvēlies, kurš no apgalvojumiem ir patiess. Vektoru summa ir vektors. Vektor…" at bounding box center [481, 127] width 309 height 152
copy div "zvēlies, kurš no apgalvojumiem ir patiess. Vektoru summa ir vektors. Vektora re…"
click at [453, 89] on label "Vektoru summa ir vektors." at bounding box center [482, 100] width 299 height 22
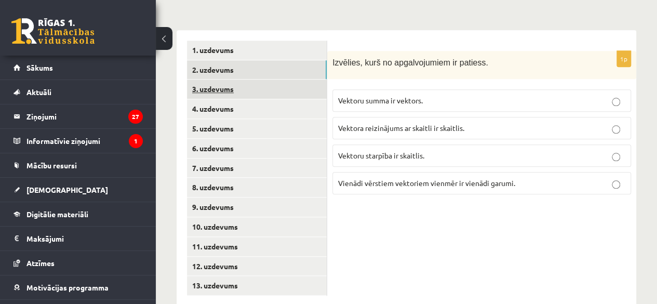
click at [232, 80] on link "3. uzdevums" at bounding box center [257, 89] width 140 height 19
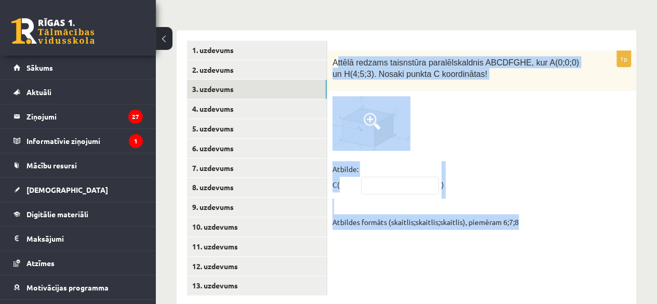
drag, startPoint x: 335, startPoint y: 39, endPoint x: 537, endPoint y: 208, distance: 263.5
click at [537, 208] on div "1p Attēlā redzams taisnstūra paralēlskaldnis ABCDFGHE, kur A(0;0;0) un H(4;5;3)…" at bounding box center [481, 143] width 309 height 184
copy div "ttēlā redzams taisnstūra paralēlskaldnis ABCDFGHE, kur A(0;0;0) un H(4;5;3). No…"
click at [429, 177] on input "text" at bounding box center [400, 186] width 78 height 18
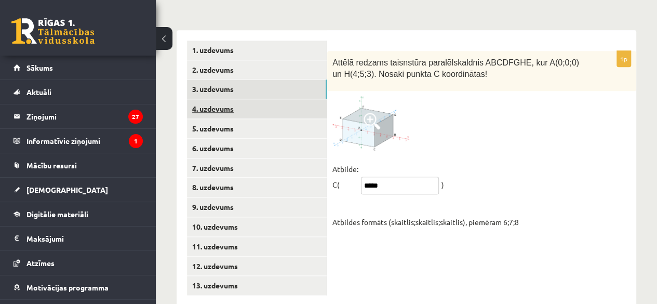
type input "*****"
click at [245, 99] on link "4. uzdevums" at bounding box center [257, 108] width 140 height 19
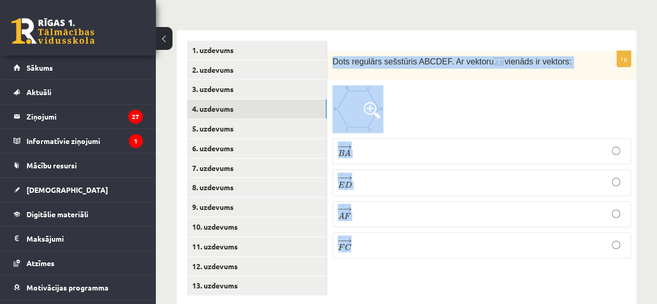
drag, startPoint x: 334, startPoint y: 39, endPoint x: 621, endPoint y: 217, distance: 337.7
click at [621, 217] on div "1p Dots regulārs sešstūris ABCDEF. Ar vektoru vienāds ir vektors: − − → B A B A…" at bounding box center [481, 159] width 309 height 216
copy div "Dots regulārs sešstūris ABCDEF. Ar vektoru vienāds ir vektors: − − → B A B A → …"
click at [418, 144] on p "− − → B A B A →" at bounding box center [481, 151] width 287 height 15
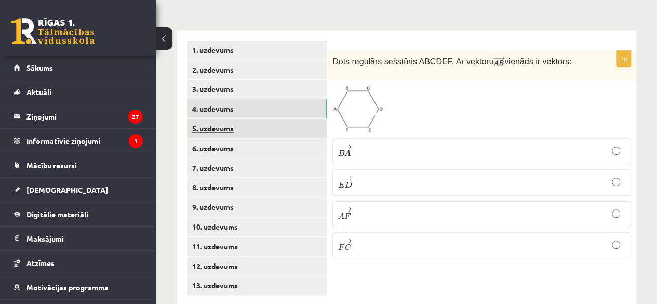
click at [201, 119] on link "5. uzdevums" at bounding box center [257, 128] width 140 height 19
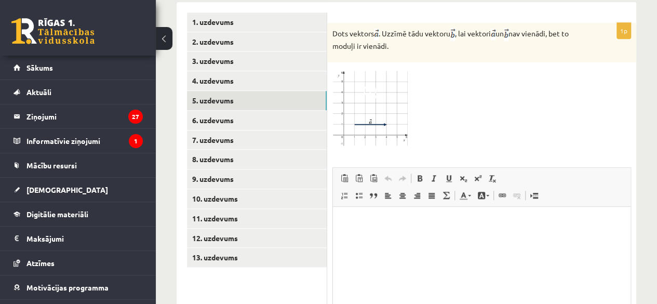
scroll to position [479, 0]
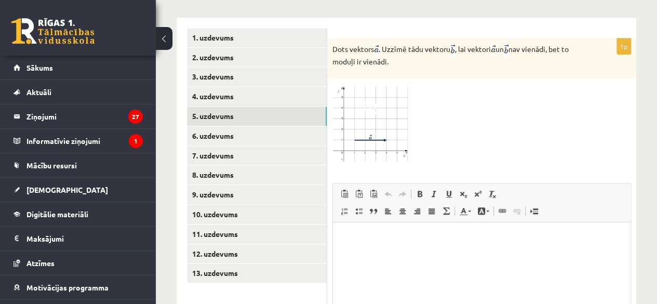
drag, startPoint x: 332, startPoint y: 23, endPoint x: 407, endPoint y: 45, distance: 78.6
click at [407, 45] on div "Dots vektors . Uzzīmē tādu vektoru , lai vektori un nav vienādi, bet to moduļi …" at bounding box center [481, 58] width 309 height 40
copy p "Dots vektors . Uzzīmē tādu vektoru , lai vektori un nav vienādi, bet to moduļi …"
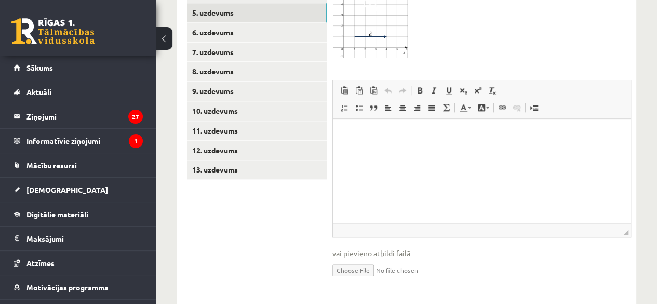
scroll to position [531, 0]
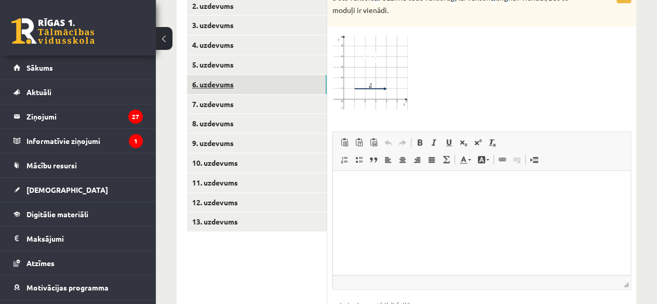
click at [227, 75] on link "6. uzdevums" at bounding box center [257, 84] width 140 height 19
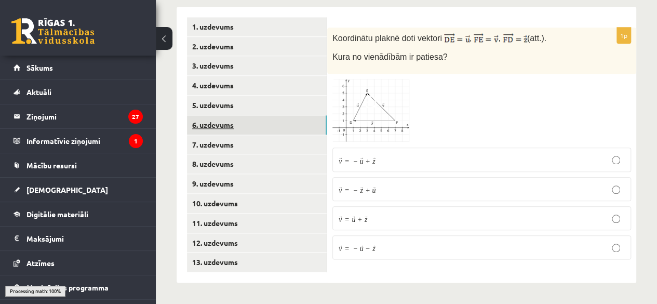
scroll to position [467, 0]
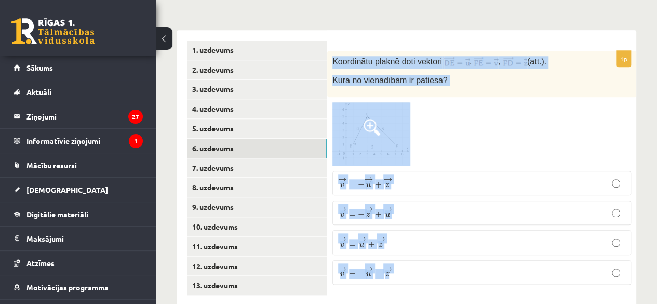
drag, startPoint x: 333, startPoint y: 39, endPoint x: 512, endPoint y: 253, distance: 278.9
click at [512, 253] on div "1p Koordinātu plaknē doti vektori , , (att.). Kura no vienādībām ir patiesa? → …" at bounding box center [481, 172] width 309 height 242
copy div "Koordinātu plaknē doti vektori , , (att.). Kura no vienādībām ir patiesa? → v =…"
click at [481, 108] on div at bounding box center [482, 134] width 299 height 64
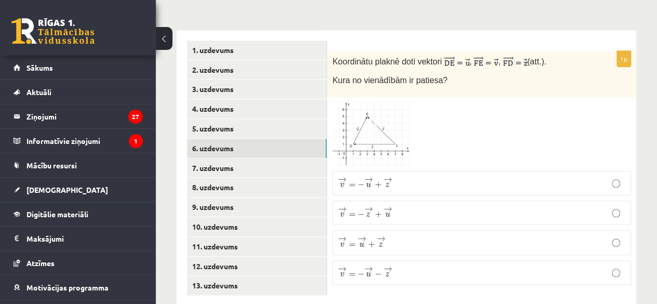
click at [417, 206] on p "→ v = − → z + → u v → = − z → + u →" at bounding box center [481, 212] width 287 height 13
click at [232, 159] on link "7. uzdevums" at bounding box center [257, 168] width 140 height 19
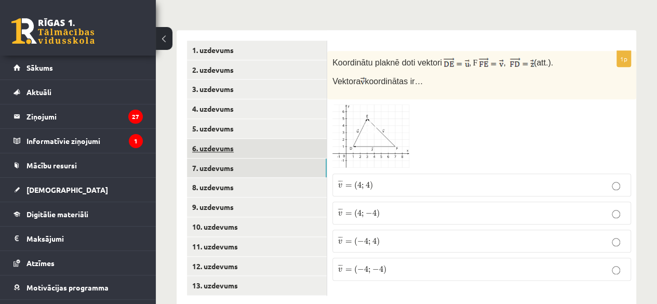
click at [253, 139] on link "6. uzdevums" at bounding box center [257, 148] width 140 height 19
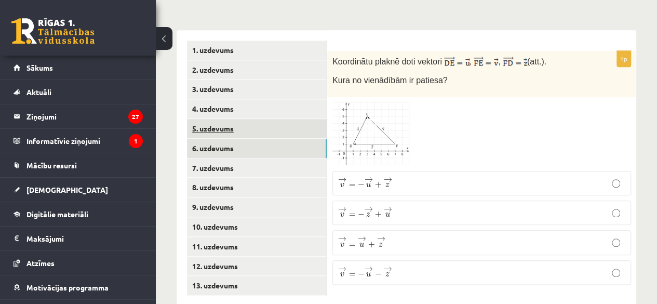
click at [235, 119] on link "5. uzdevums" at bounding box center [257, 128] width 140 height 19
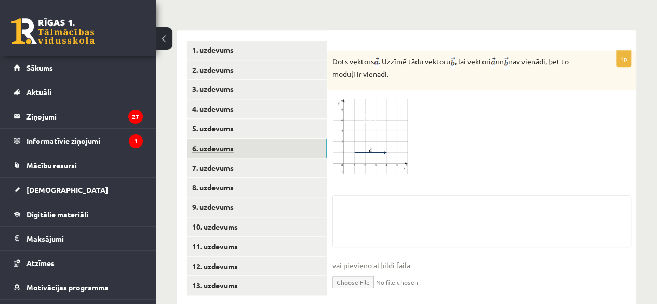
click at [227, 139] on link "6. uzdevums" at bounding box center [257, 148] width 140 height 19
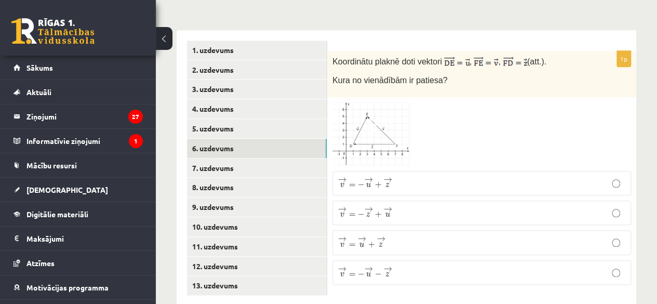
click at [548, 201] on label "→ v = − → z + → u v → = − z → + u →" at bounding box center [482, 213] width 299 height 24
click at [274, 159] on link "7. uzdevums" at bounding box center [257, 168] width 140 height 19
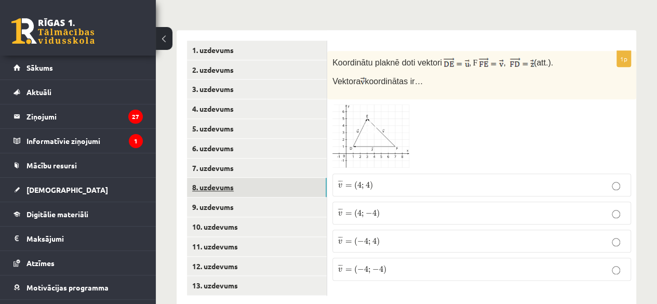
click at [232, 178] on link "8. uzdevums" at bounding box center [257, 187] width 140 height 19
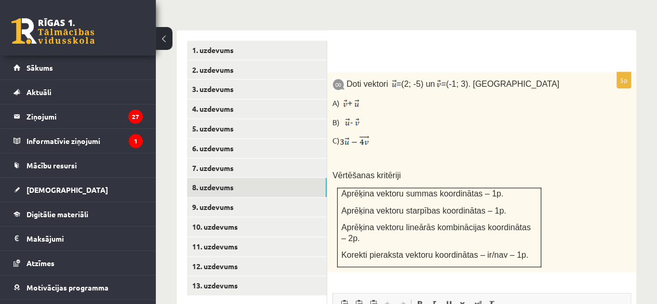
scroll to position [0, 0]
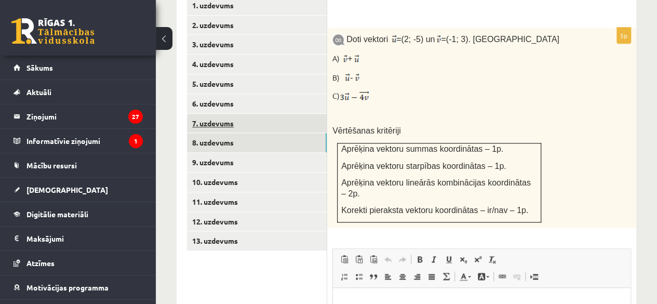
click at [230, 114] on link "7. uzdevums" at bounding box center [257, 123] width 140 height 19
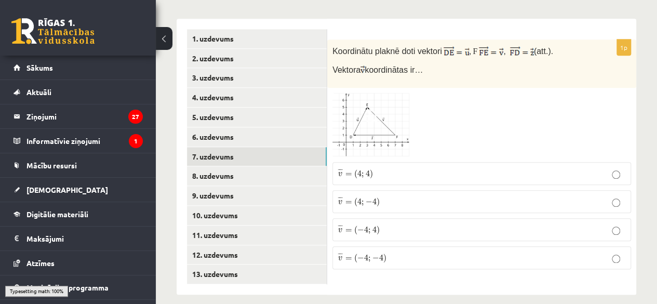
scroll to position [467, 0]
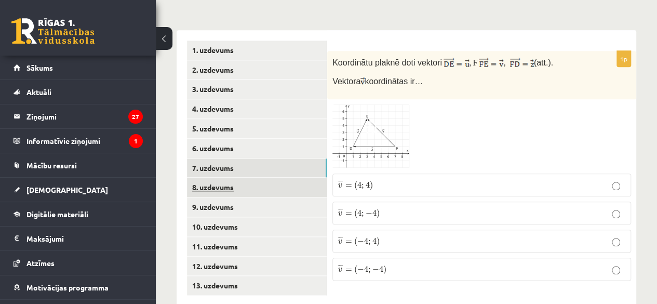
click at [240, 178] on link "8. uzdevums" at bounding box center [257, 187] width 140 height 19
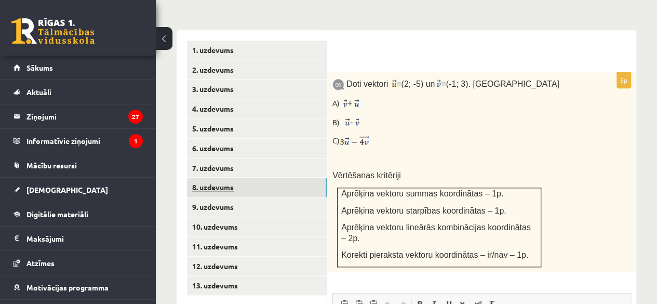
scroll to position [0, 0]
click at [239, 197] on link "9. uzdevums" at bounding box center [257, 206] width 140 height 19
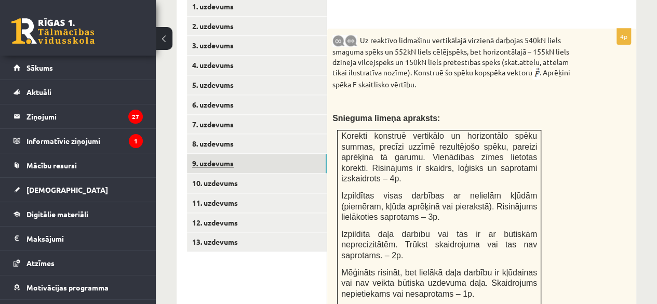
scroll to position [519, 0]
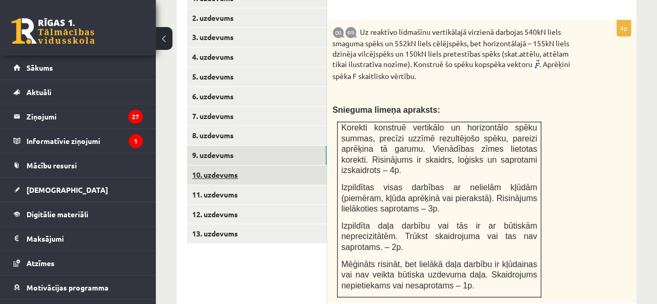
click at [253, 165] on link "10. uzdevums" at bounding box center [257, 174] width 140 height 19
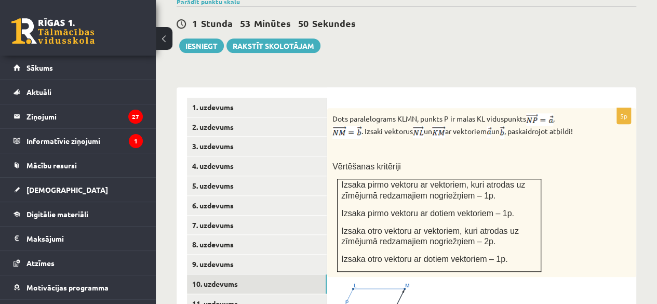
scroll to position [467, 0]
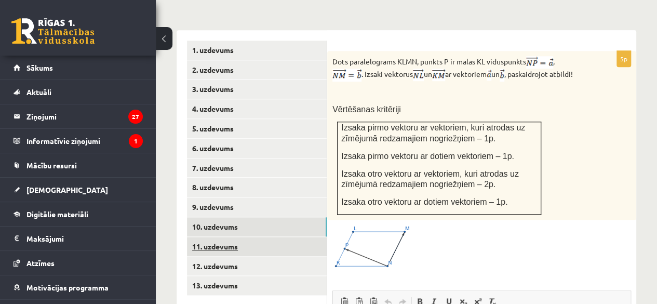
click at [272, 237] on link "11. uzdevums" at bounding box center [257, 246] width 140 height 19
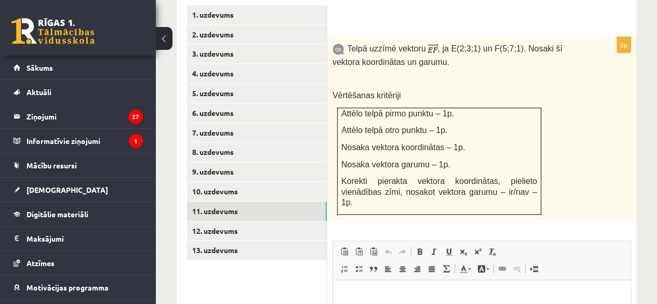
scroll to position [519, 0]
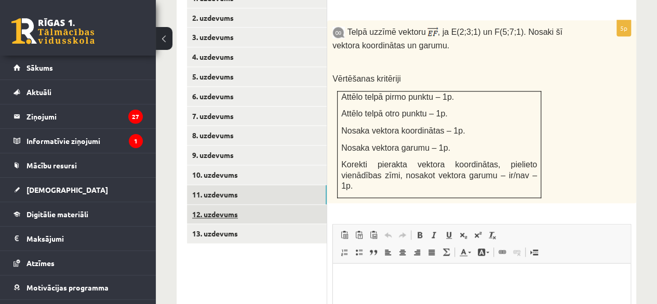
click at [278, 205] on link "12. uzdevums" at bounding box center [257, 214] width 140 height 19
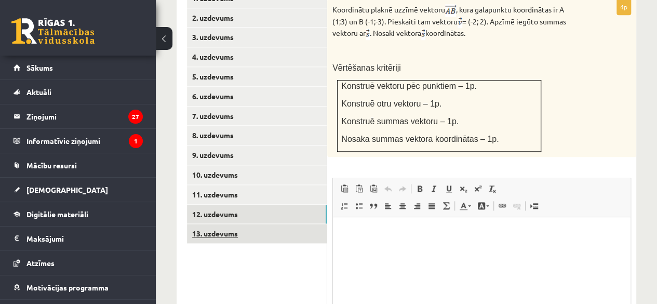
scroll to position [0, 0]
click at [234, 224] on link "13. uzdevums" at bounding box center [257, 233] width 140 height 19
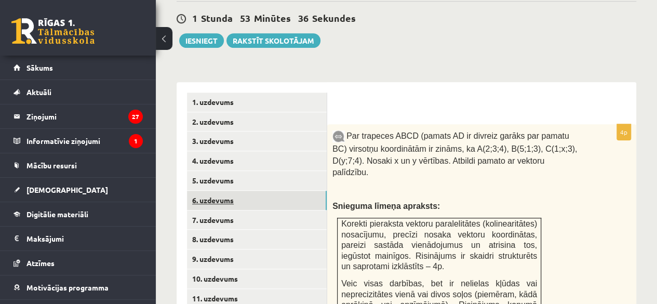
click at [246, 191] on link "6. uzdevums" at bounding box center [257, 200] width 140 height 19
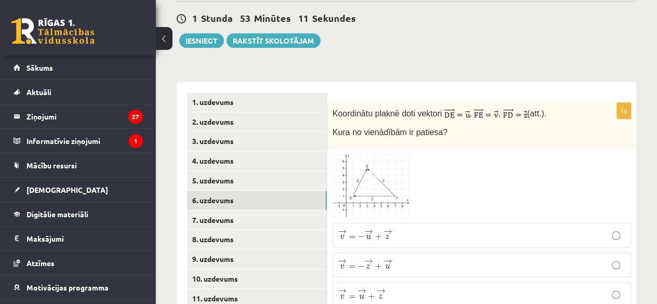
scroll to position [467, 0]
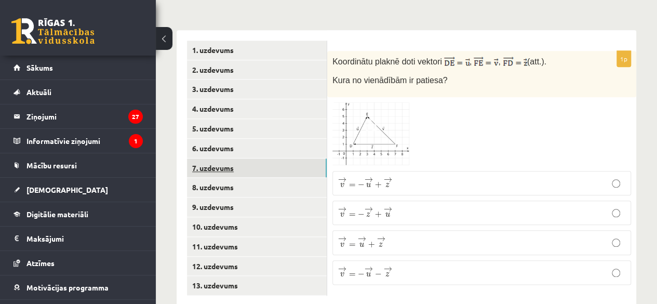
click at [254, 159] on link "7. uzdevums" at bounding box center [257, 168] width 140 height 19
click at [390, 235] on p "¯ ¯ ¯ v = ( − 4 ; 4 ) v ¯ = ( − 4 ; 4 )" at bounding box center [481, 240] width 287 height 11
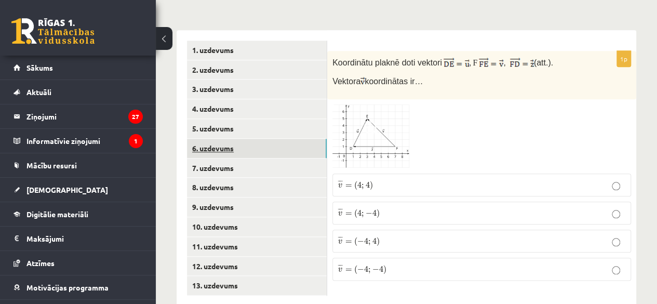
click at [268, 139] on link "6. uzdevums" at bounding box center [257, 148] width 140 height 19
click at [419, 266] on p "→ v = − → u − → z v → = − u → − z →" at bounding box center [481, 272] width 287 height 13
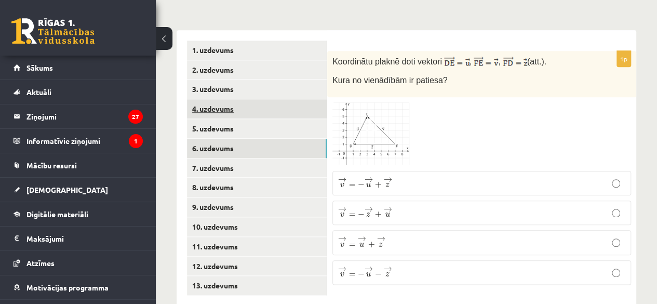
click at [241, 99] on link "4. uzdevums" at bounding box center [257, 108] width 140 height 19
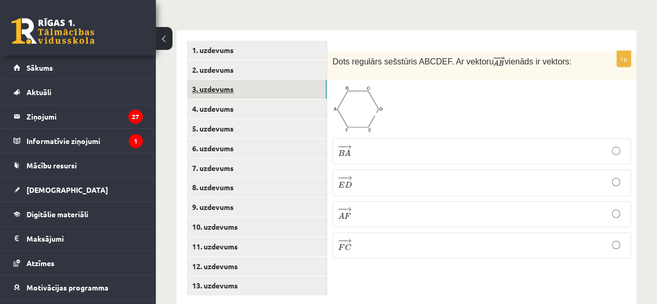
click at [244, 80] on link "3. uzdevums" at bounding box center [257, 89] width 140 height 19
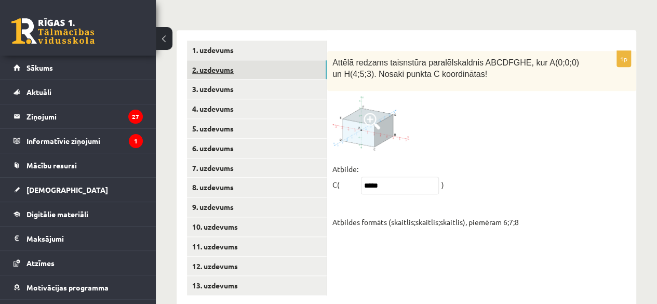
click at [241, 60] on link "2. uzdevums" at bounding box center [257, 69] width 140 height 19
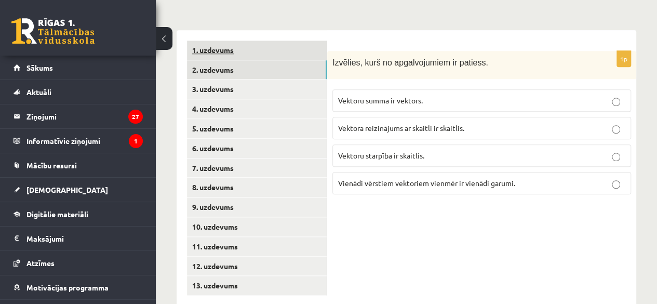
click at [241, 41] on link "1. uzdevums" at bounding box center [257, 50] width 140 height 19
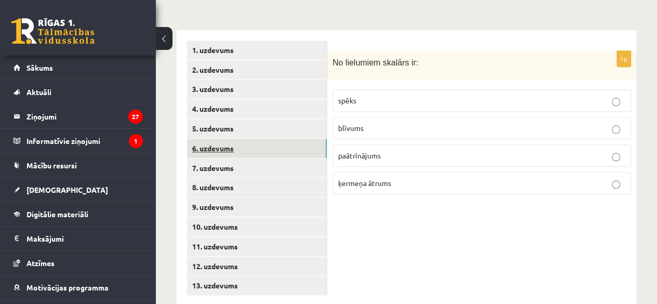
click at [246, 139] on link "6. uzdevums" at bounding box center [257, 148] width 140 height 19
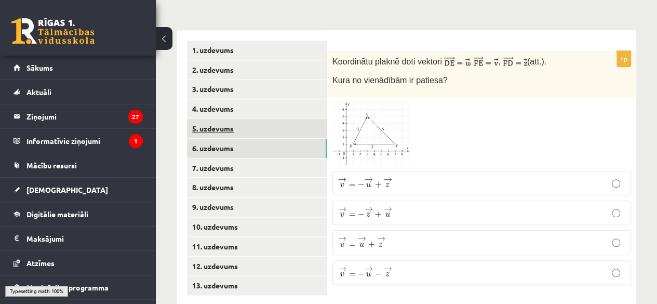
click at [244, 119] on link "5. uzdevums" at bounding box center [257, 128] width 140 height 19
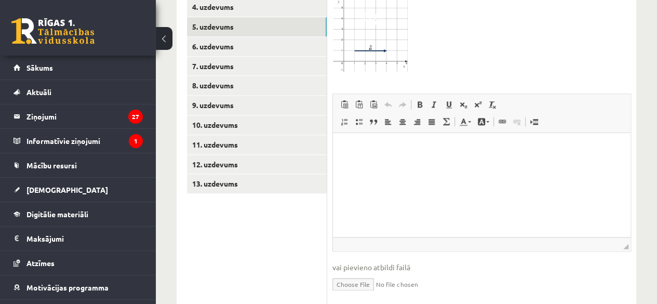
scroll to position [583, 0]
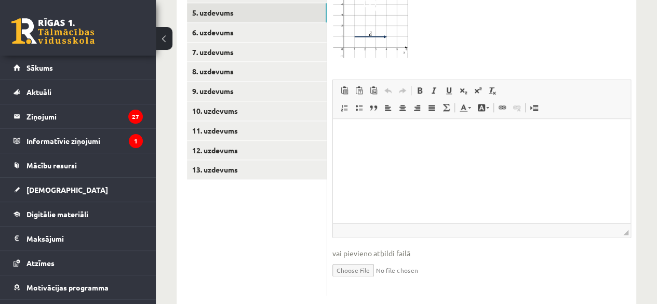
click at [353, 259] on input "file" at bounding box center [482, 269] width 299 height 21
type input "**********"
click at [377, 268] on fieldset "Rich Text Editor, wiswyg-editor-user-answer-47433961772380 Editor toolbars Past…" at bounding box center [482, 191] width 299 height 222
click at [422, 259] on input "file" at bounding box center [482, 269] width 299 height 21
click at [355, 259] on input "file" at bounding box center [482, 269] width 299 height 21
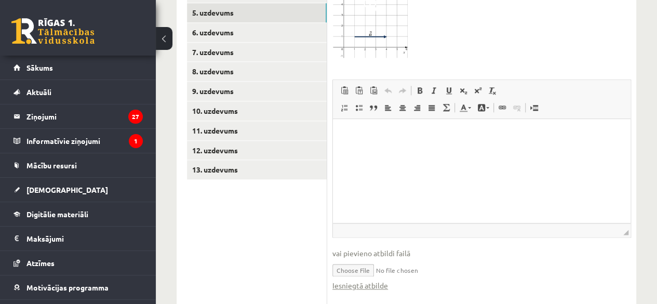
type input "**********"
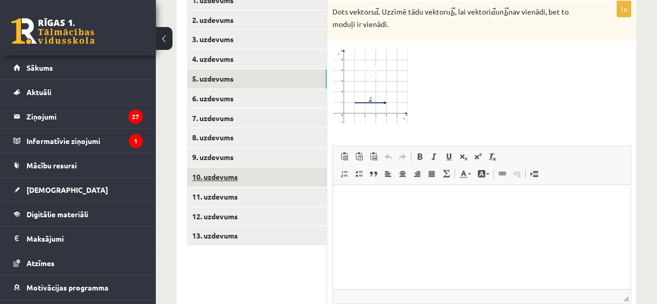
scroll to position [479, 0]
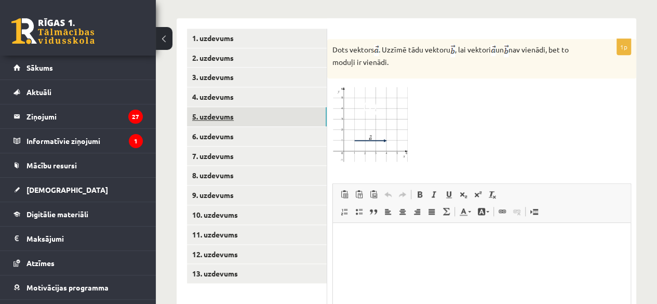
click at [253, 107] on link "5. uzdevums" at bounding box center [257, 116] width 140 height 19
click at [226, 87] on link "4. uzdevums" at bounding box center [257, 96] width 140 height 19
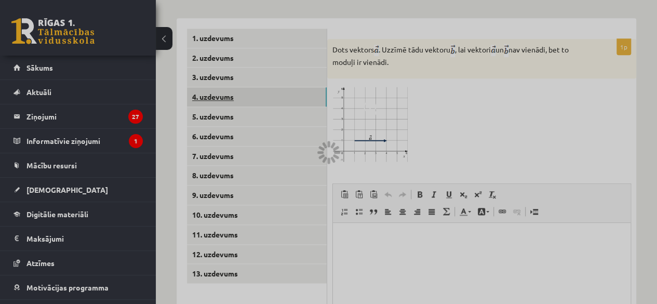
scroll to position [467, 0]
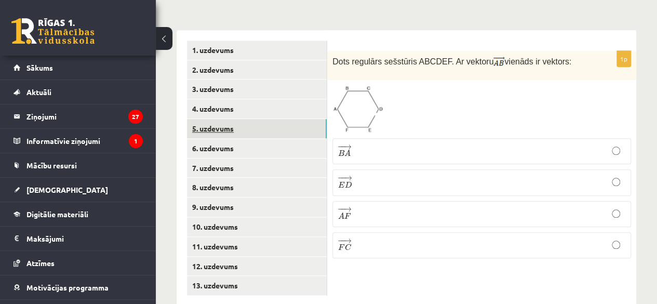
click at [237, 119] on link "5. uzdevums" at bounding box center [257, 128] width 140 height 19
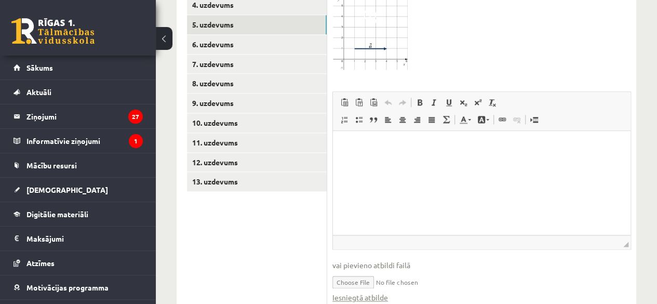
scroll to position [593, 0]
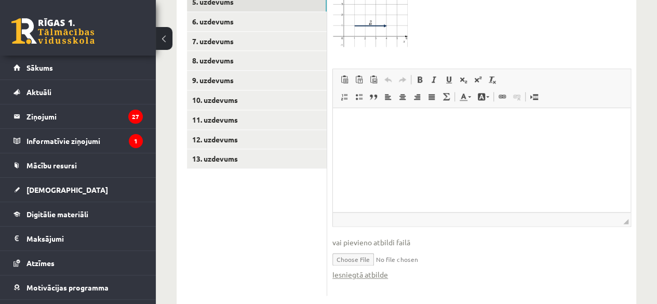
click at [357, 248] on input "file" at bounding box center [482, 258] width 299 height 21
type input "**********"
click at [278, 51] on link "8. uzdevums" at bounding box center [257, 60] width 140 height 19
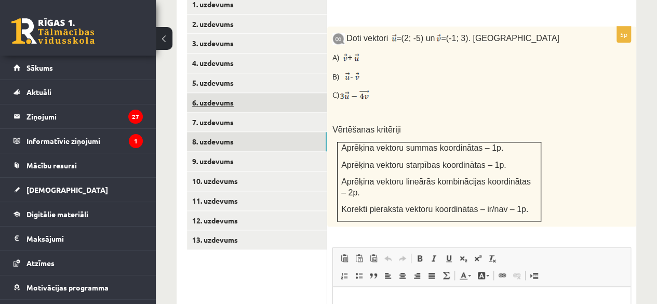
scroll to position [0, 0]
click at [239, 93] on link "6. uzdevums" at bounding box center [257, 102] width 140 height 19
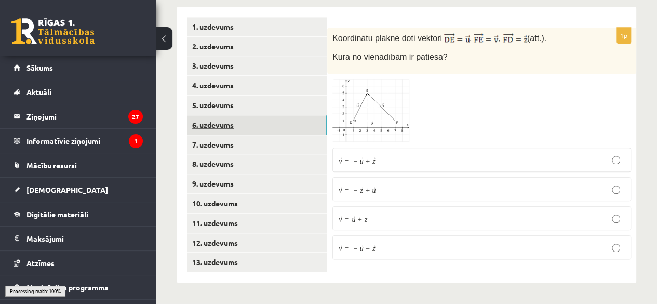
scroll to position [467, 0]
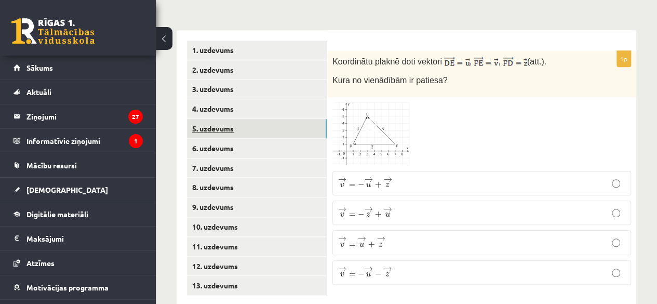
click at [236, 119] on link "5. uzdevums" at bounding box center [257, 128] width 140 height 19
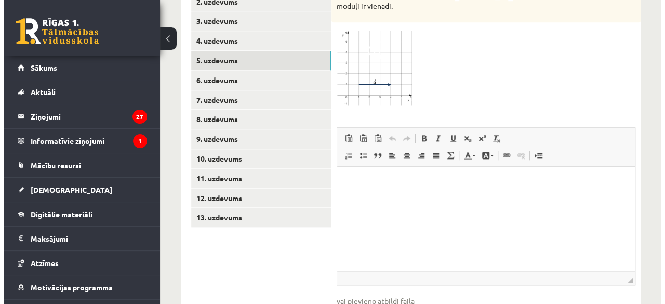
scroll to position [593, 0]
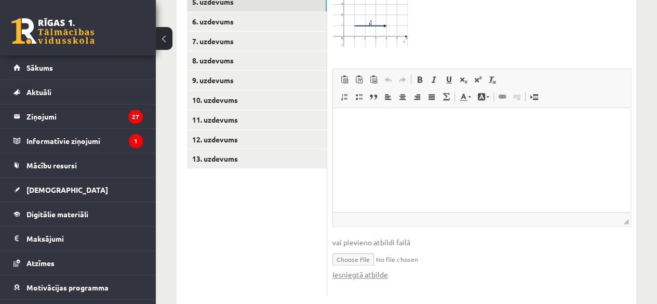
click at [412, 140] on html at bounding box center [482, 124] width 298 height 32
click at [498, 93] on span at bounding box center [502, 97] width 8 height 8
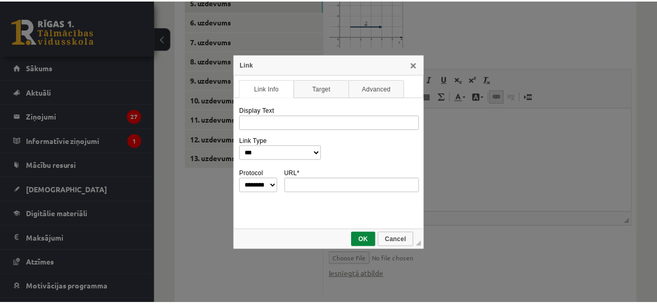
scroll to position [0, 0]
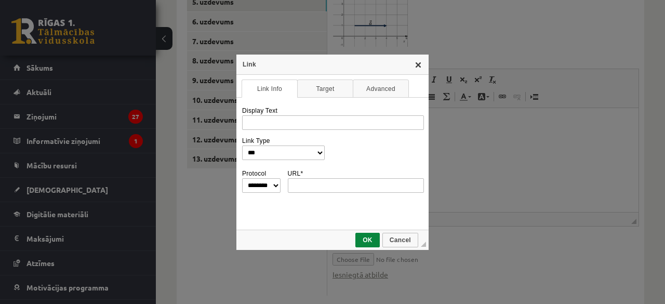
click at [420, 68] on link "X" at bounding box center [418, 64] width 8 height 8
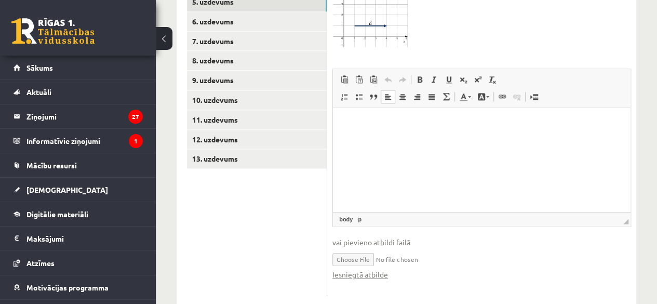
click at [374, 237] on span "vai pievieno atbildi failā" at bounding box center [482, 242] width 299 height 11
click at [358, 248] on input "file" at bounding box center [482, 258] width 299 height 21
type input "**********"
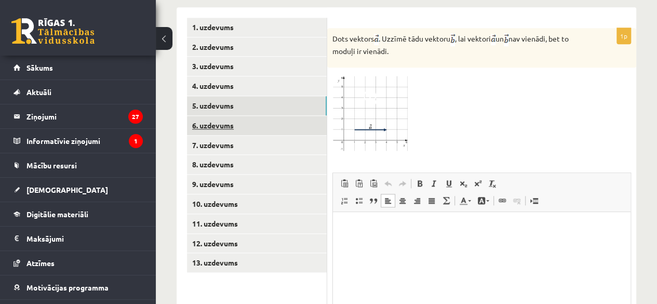
click at [239, 116] on link "6. uzdevums" at bounding box center [257, 125] width 140 height 19
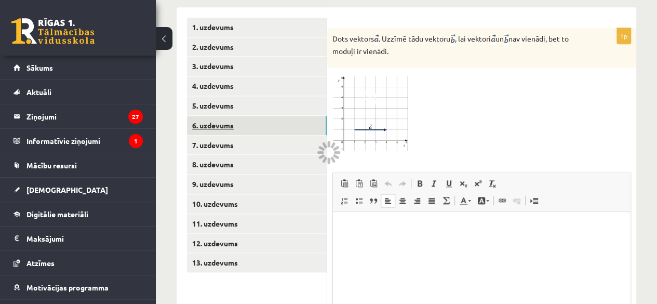
scroll to position [467, 0]
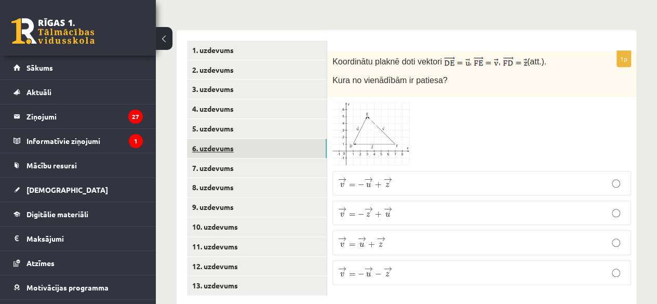
click at [233, 139] on link "6. uzdevums" at bounding box center [257, 148] width 140 height 19
click at [232, 99] on link "4. uzdevums" at bounding box center [257, 108] width 140 height 19
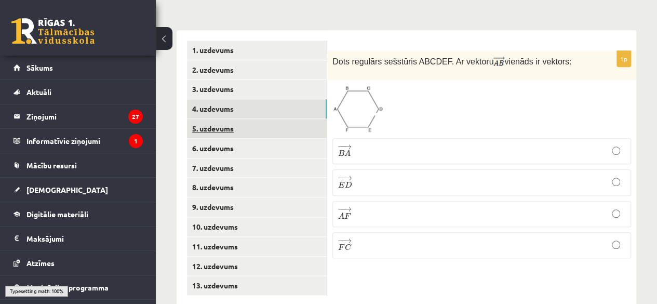
click at [229, 119] on link "5. uzdevums" at bounding box center [257, 128] width 140 height 19
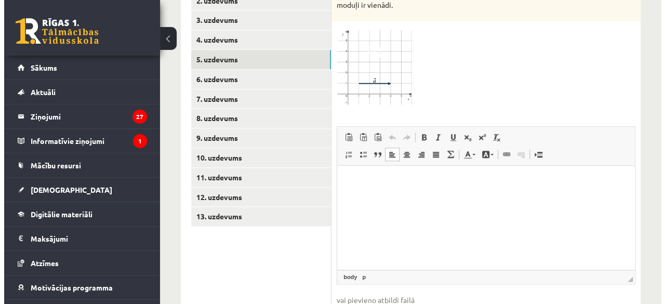
scroll to position [593, 0]
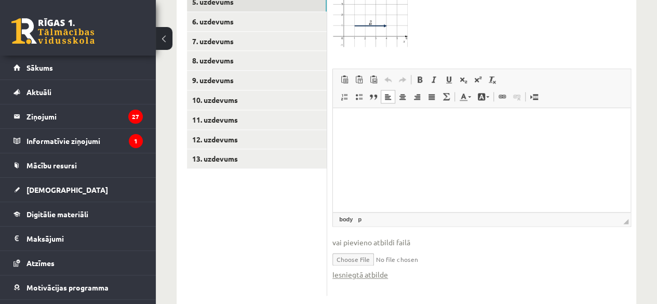
click at [388, 248] on input "file" at bounding box center [482, 258] width 299 height 21
type input "**********"
click at [460, 248] on input "file" at bounding box center [482, 258] width 299 height 21
click at [507, 90] on link "Link Keyboard shortcut Ctrl+K" at bounding box center [502, 97] width 15 height 14
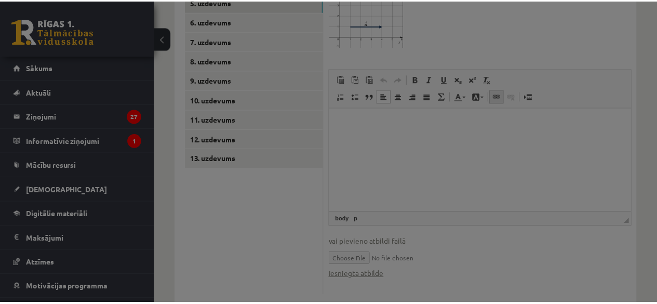
scroll to position [0, 0]
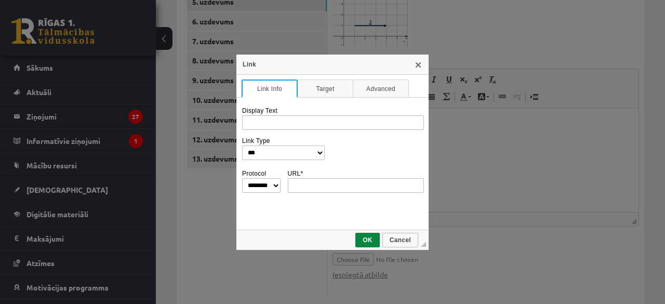
click at [285, 85] on link "Link Info" at bounding box center [270, 89] width 56 height 18
click at [384, 95] on link "Advanced" at bounding box center [381, 89] width 56 height 18
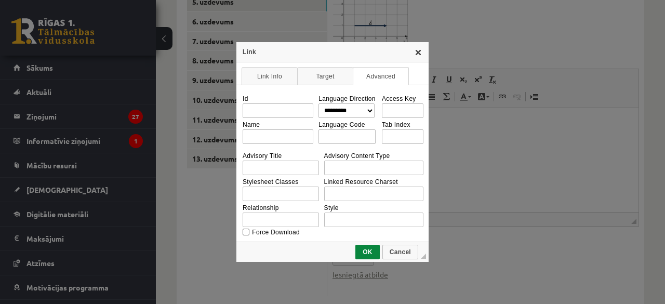
click at [417, 52] on link "X" at bounding box center [418, 52] width 8 height 8
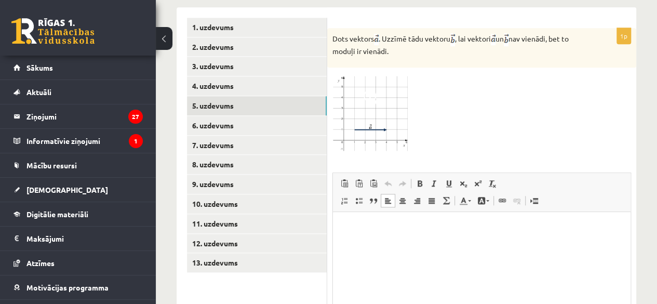
scroll to position [542, 0]
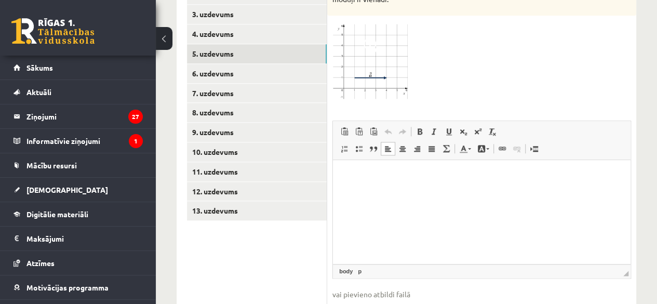
click at [377, 192] on html at bounding box center [482, 176] width 298 height 32
click at [505, 144] on span at bounding box center [502, 148] width 8 height 8
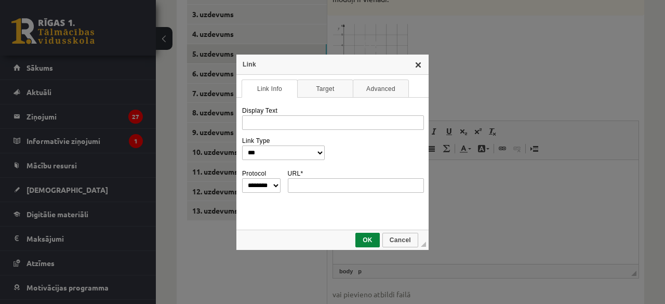
click at [420, 65] on link "X" at bounding box center [418, 64] width 8 height 8
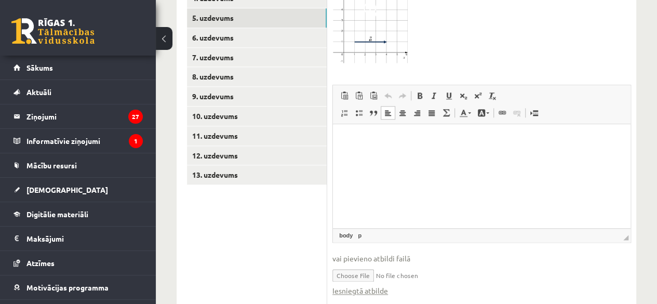
scroll to position [593, 0]
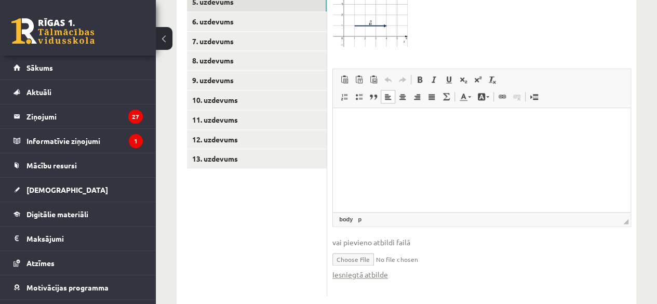
click at [352, 248] on input "file" at bounding box center [482, 258] width 299 height 21
type input "**********"
click at [360, 269] on link "Iesniegtā atbilde" at bounding box center [361, 274] width 56 height 11
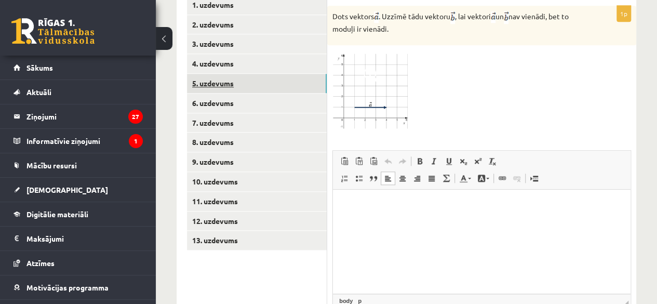
scroll to position [490, 0]
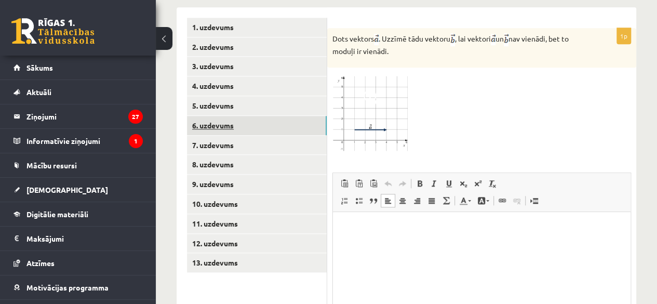
click at [232, 116] on link "6. uzdevums" at bounding box center [257, 125] width 140 height 19
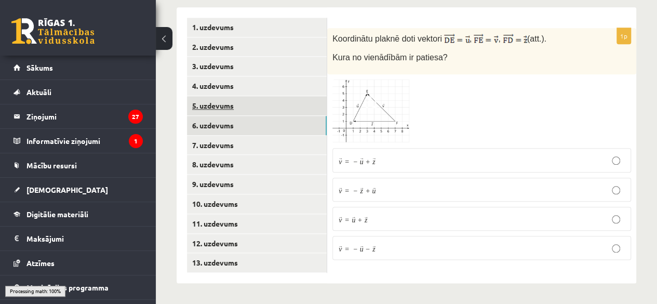
scroll to position [467, 0]
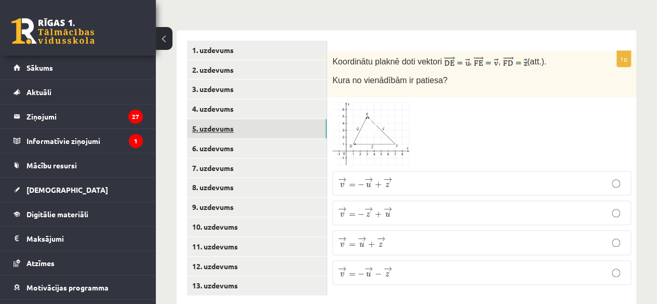
click at [281, 119] on link "5. uzdevums" at bounding box center [257, 128] width 140 height 19
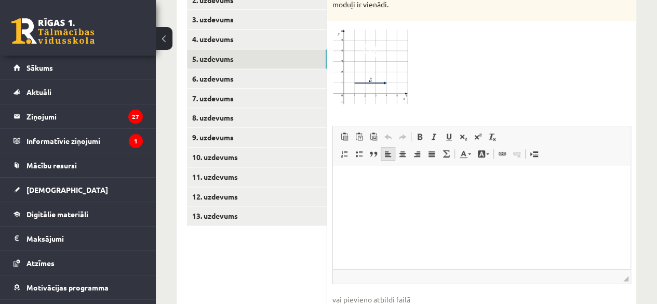
scroll to position [593, 0]
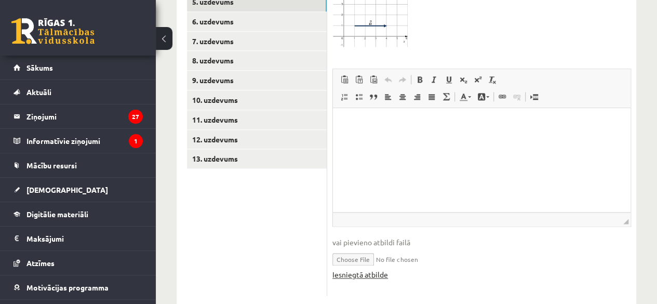
click at [372, 269] on link "Iesniegtā atbilde" at bounding box center [361, 274] width 56 height 11
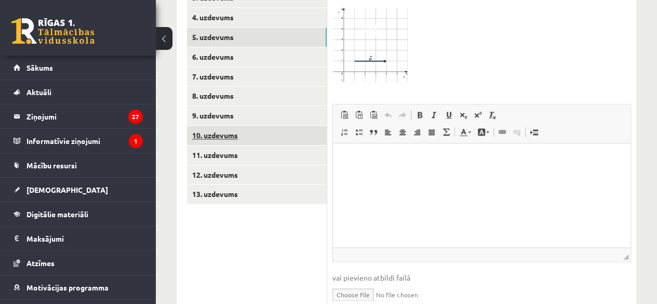
scroll to position [542, 0]
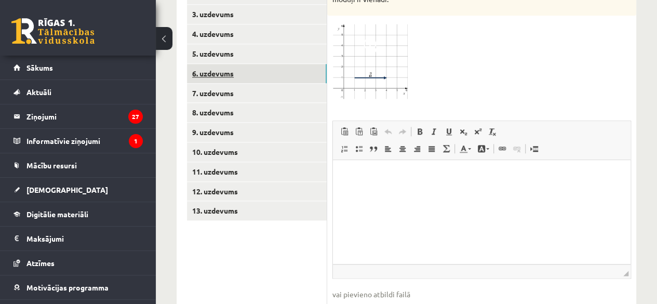
click at [230, 64] on link "6. uzdevums" at bounding box center [257, 73] width 140 height 19
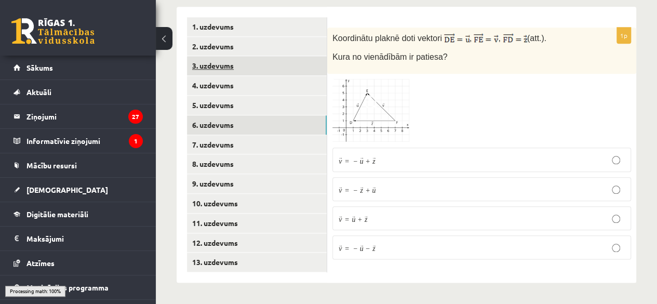
scroll to position [467, 0]
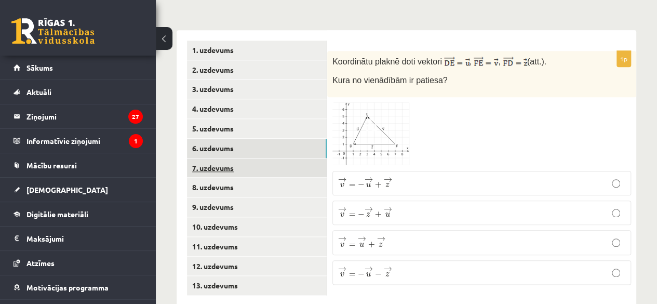
click at [232, 159] on link "7. uzdevums" at bounding box center [257, 168] width 140 height 19
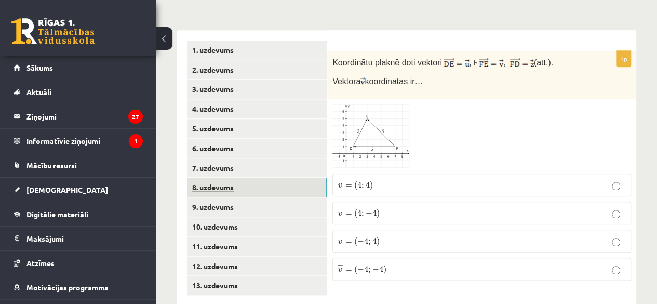
click at [279, 178] on link "8. uzdevums" at bounding box center [257, 187] width 140 height 19
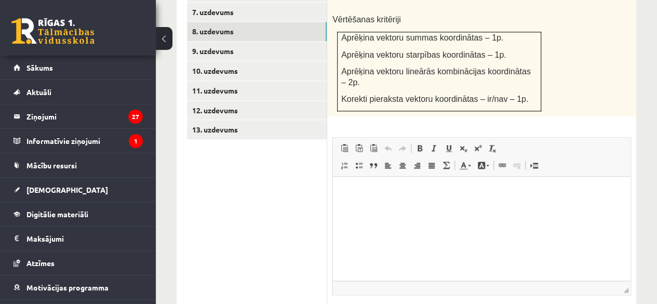
scroll to position [667, 0]
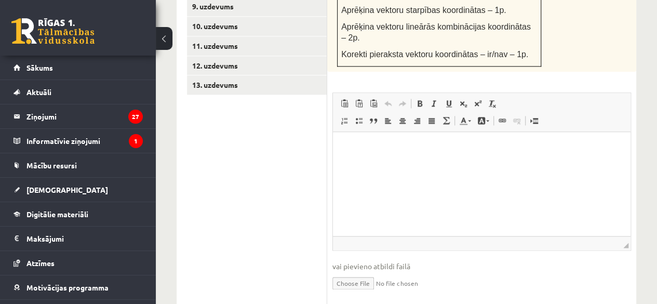
click at [359, 272] on input "file" at bounding box center [482, 282] width 299 height 21
type input "**********"
click at [359, 293] on link "Iesniegtā atbilde" at bounding box center [361, 298] width 56 height 11
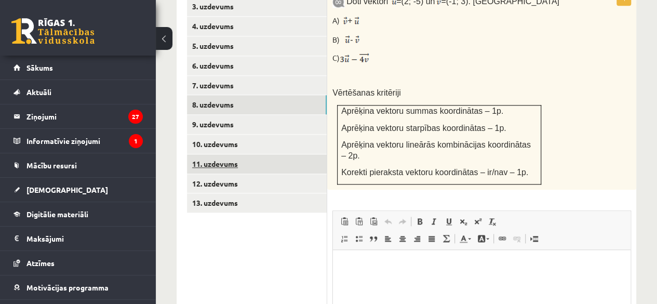
scroll to position [511, 0]
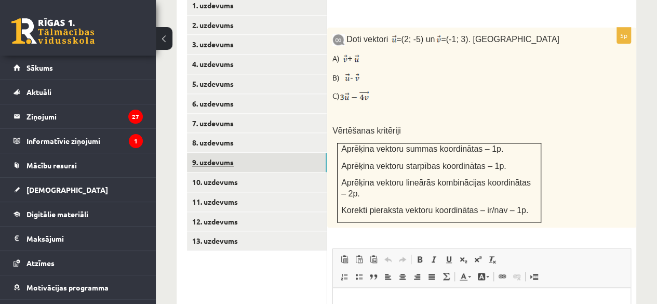
click at [233, 153] on link "9. uzdevums" at bounding box center [257, 162] width 140 height 19
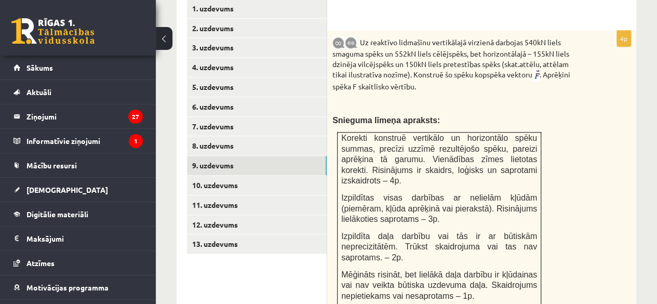
scroll to position [459, 0]
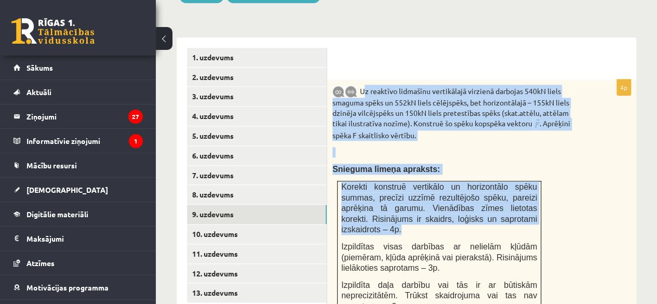
drag, startPoint x: 381, startPoint y: 74, endPoint x: 501, endPoint y: 200, distance: 173.5
click at [501, 200] on div "Uz reaktīvo lidmašīnu vertikālajā virzienā darbojas 540kN liels smaguma spēks u…" at bounding box center [481, 221] width 309 height 283
copy div "Uz reaktīvo lidmašīnu vertikālajā virzienā darbojas 540kN liels smaguma spēks u…"
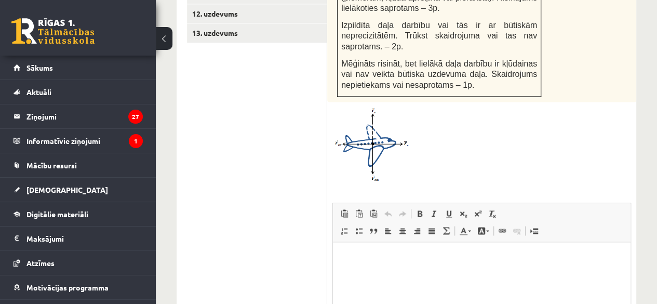
scroll to position [771, 0]
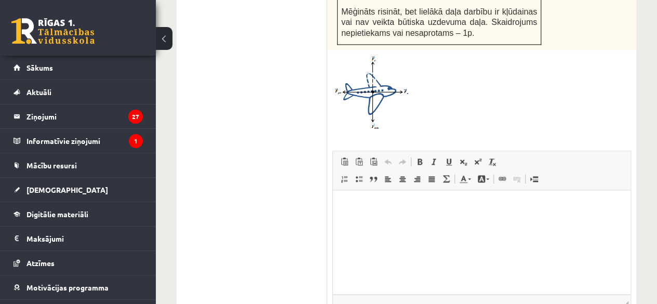
click at [421, 214] on html at bounding box center [482, 206] width 298 height 32
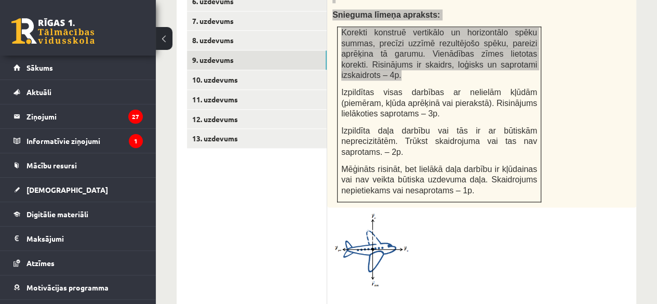
scroll to position [563, 0]
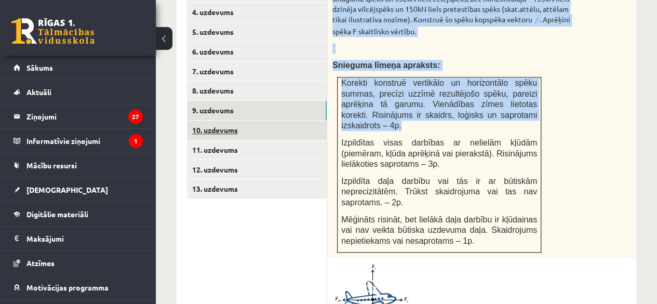
click at [226, 121] on link "10. uzdevums" at bounding box center [257, 130] width 140 height 19
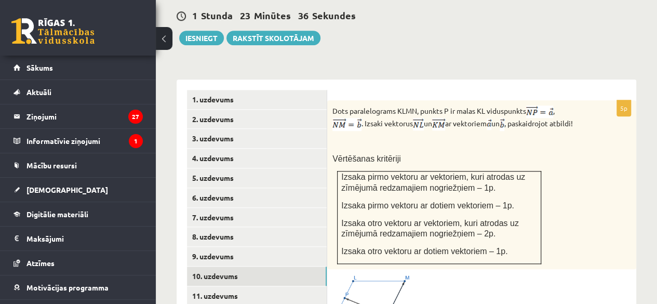
scroll to position [407, 0]
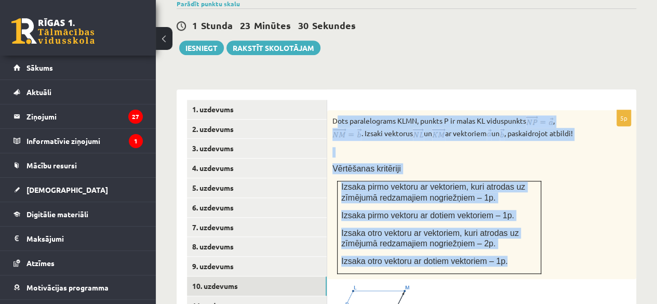
drag, startPoint x: 338, startPoint y: 101, endPoint x: 531, endPoint y: 244, distance: 239.9
click at [531, 244] on div "Dots paralelograms KLMN, punkts P ir malas KL viduspunkts , . Izsaki vektorus u…" at bounding box center [481, 194] width 309 height 169
copy div "ots paralelograms KLMN, punkts P ir malas KL viduspunkts , . Izsaki vektorus un…"
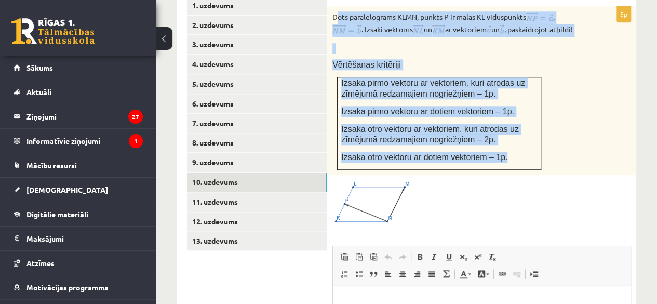
click at [605, 68] on div "Dots paralelograms KLMN, punkts P ir malas KL viduspunkts , . Izsaki vektorus u…" at bounding box center [481, 90] width 309 height 169
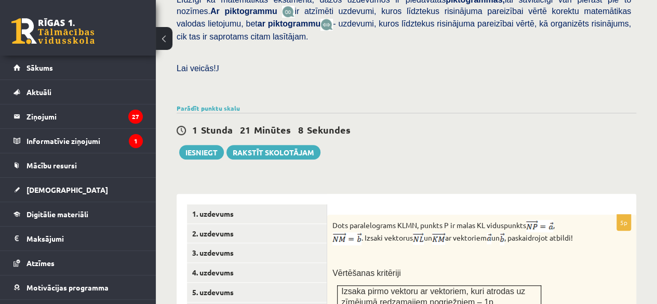
scroll to position [252, 0]
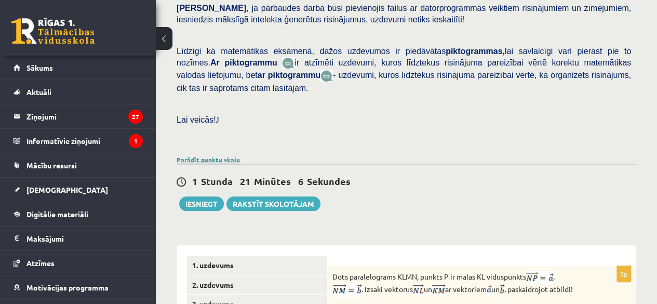
click at [219, 155] on link "Parādīt punktu skalu" at bounding box center [208, 159] width 63 height 8
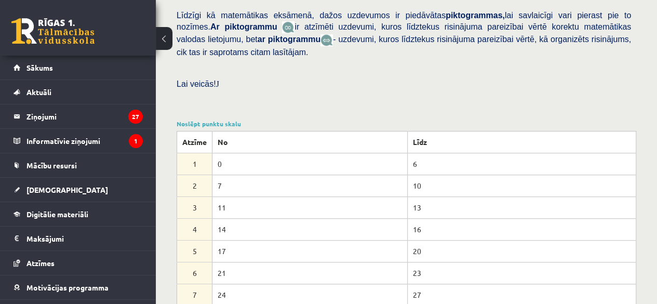
scroll to position [303, 0]
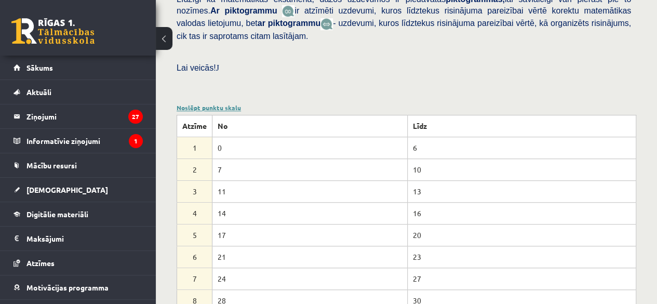
click at [226, 103] on link "Noslēpt punktu skalu" at bounding box center [209, 107] width 64 height 8
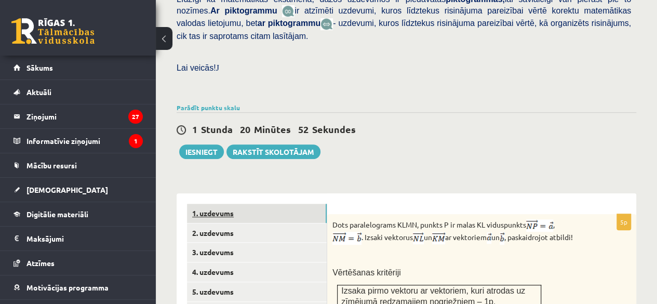
click at [246, 204] on link "1. uzdevums" at bounding box center [257, 213] width 140 height 19
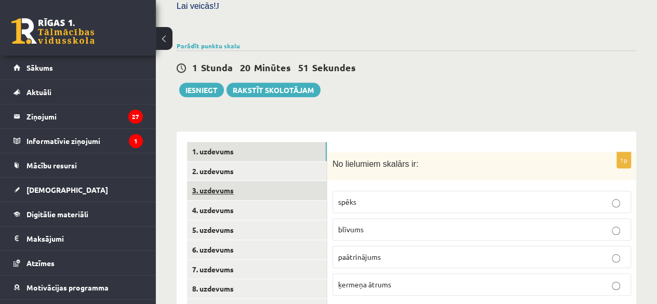
scroll to position [407, 0]
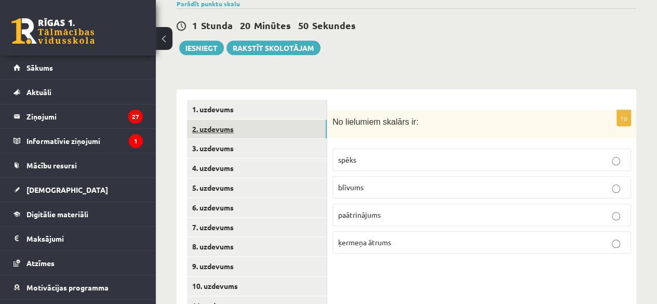
click at [244, 120] on link "2. uzdevums" at bounding box center [257, 129] width 140 height 19
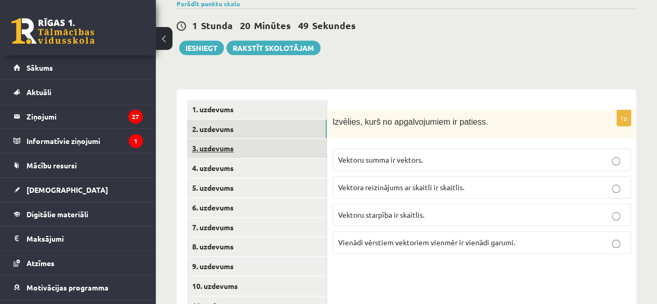
click at [229, 139] on link "3. uzdevums" at bounding box center [257, 148] width 140 height 19
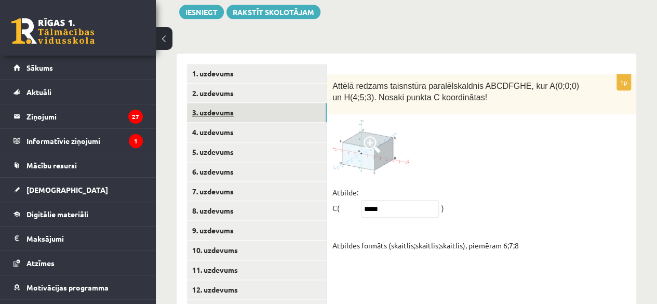
scroll to position [459, 0]
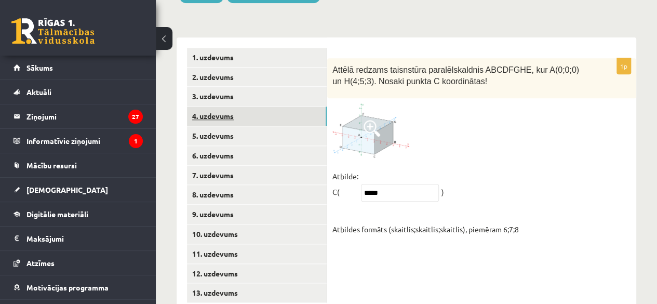
click at [232, 107] on link "4. uzdevums" at bounding box center [257, 116] width 140 height 19
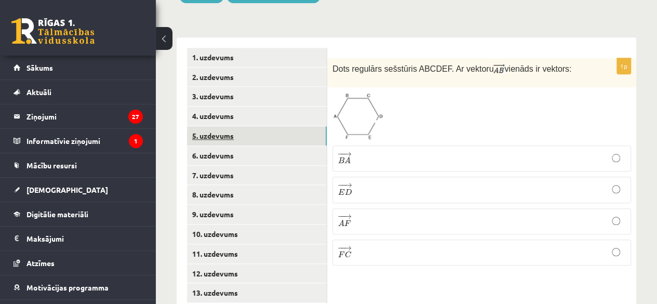
click at [221, 126] on link "5. uzdevums" at bounding box center [257, 135] width 140 height 19
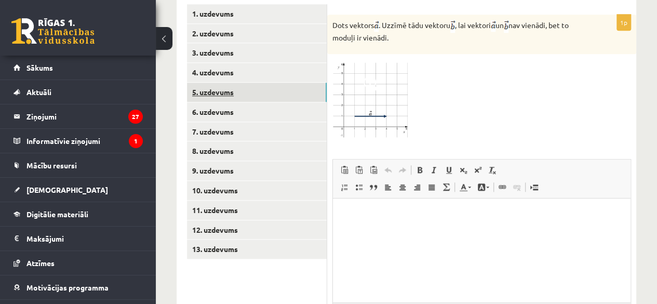
scroll to position [563, 0]
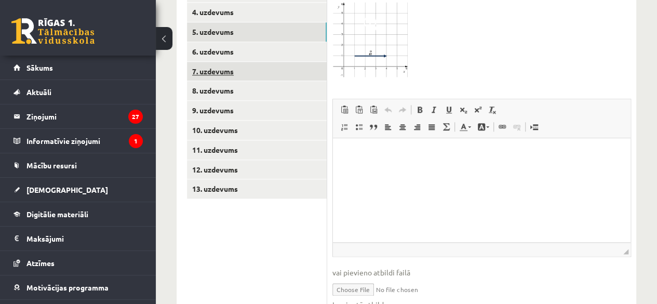
click at [239, 62] on link "7. uzdevums" at bounding box center [257, 71] width 140 height 19
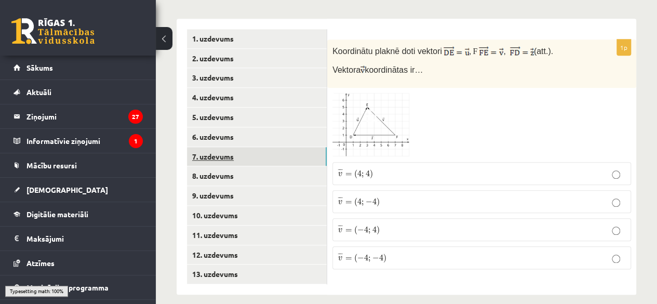
scroll to position [467, 0]
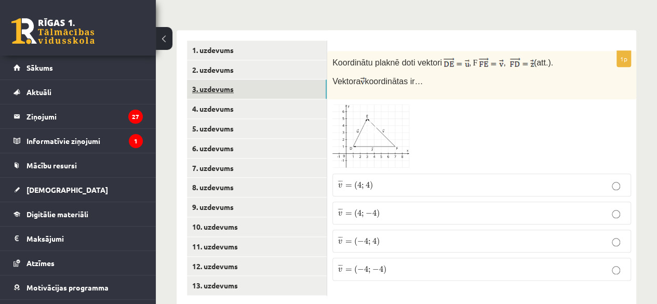
click at [230, 80] on link "3. uzdevums" at bounding box center [257, 89] width 140 height 19
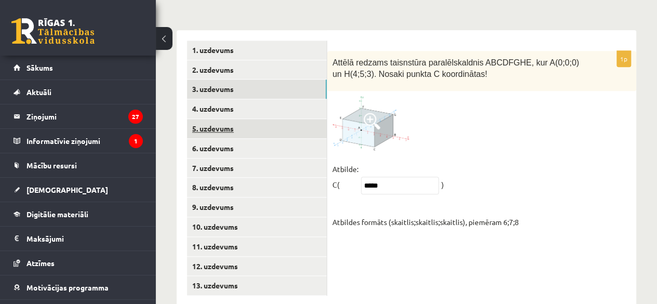
click at [231, 119] on link "5. uzdevums" at bounding box center [257, 128] width 140 height 19
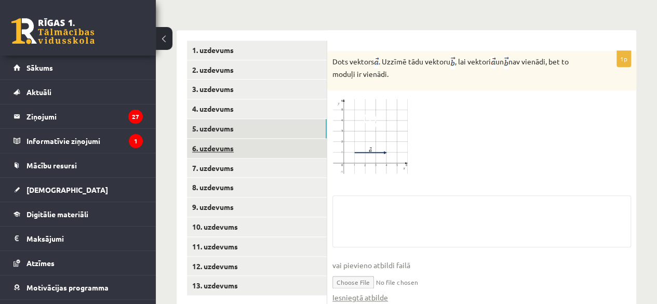
click at [228, 139] on link "6. uzdevums" at bounding box center [257, 148] width 140 height 19
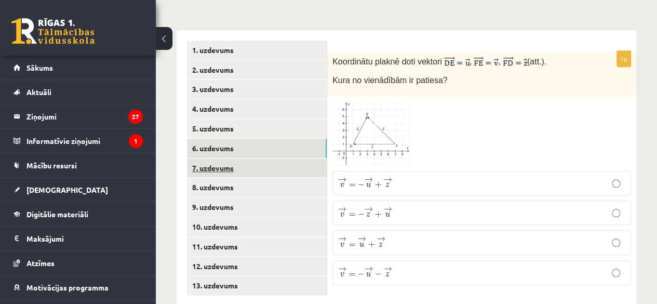
click at [229, 159] on link "7. uzdevums" at bounding box center [257, 168] width 140 height 19
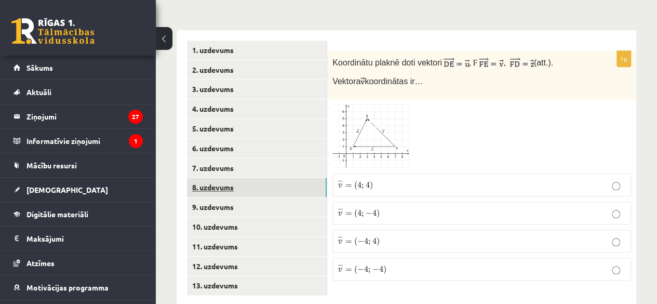
click at [244, 178] on link "8. uzdevums" at bounding box center [257, 187] width 140 height 19
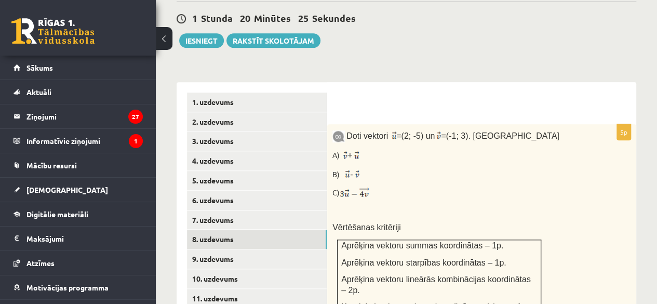
scroll to position [363, 0]
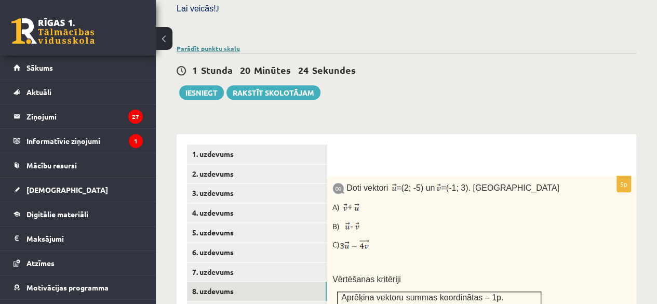
click at [212, 44] on link "Parādīt punktu skalu" at bounding box center [208, 48] width 63 height 8
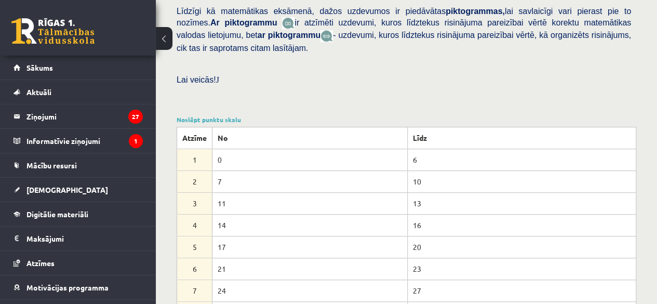
scroll to position [259, 0]
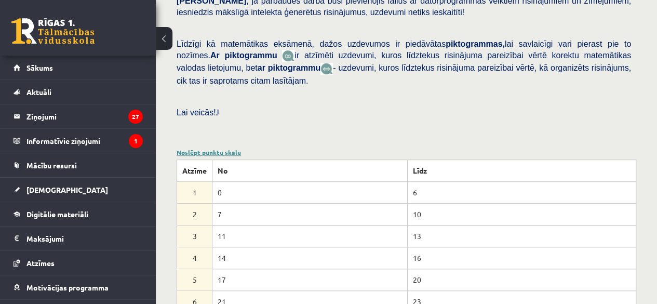
click at [203, 148] on link "Noslēpt punktu skalu" at bounding box center [209, 152] width 64 height 8
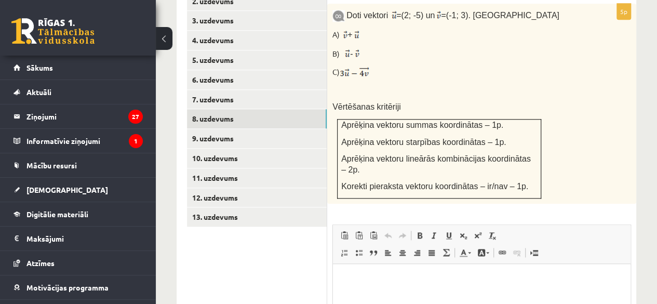
scroll to position [519, 0]
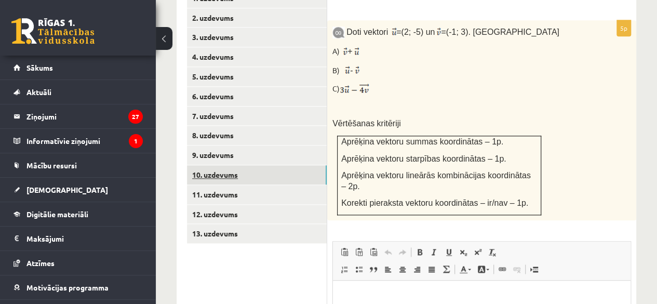
click at [262, 165] on link "10. uzdevums" at bounding box center [257, 174] width 140 height 19
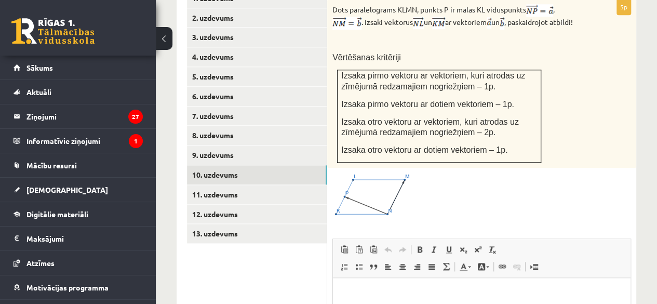
scroll to position [0, 0]
click at [230, 185] on link "11. uzdevums" at bounding box center [257, 194] width 140 height 19
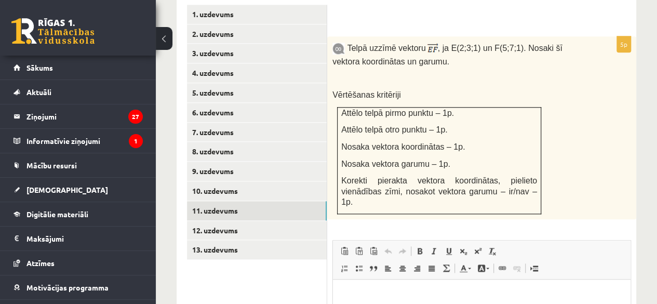
scroll to position [519, 0]
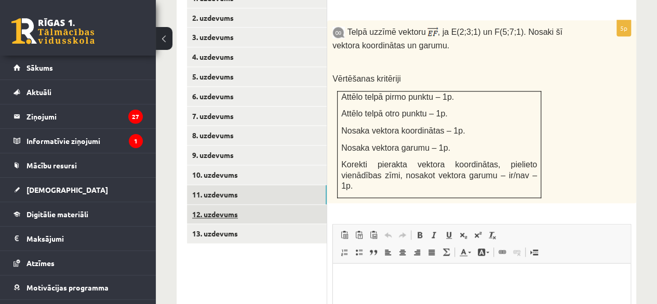
click at [239, 205] on link "12. uzdevums" at bounding box center [257, 214] width 140 height 19
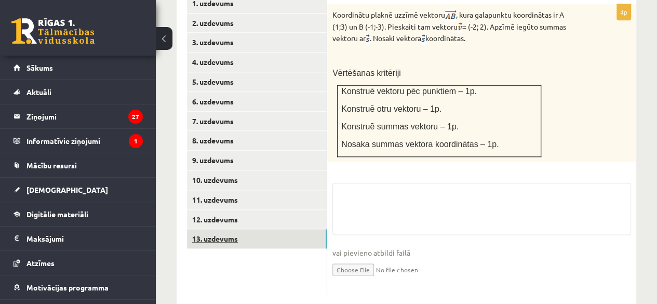
click at [232, 229] on link "13. uzdevums" at bounding box center [257, 238] width 140 height 19
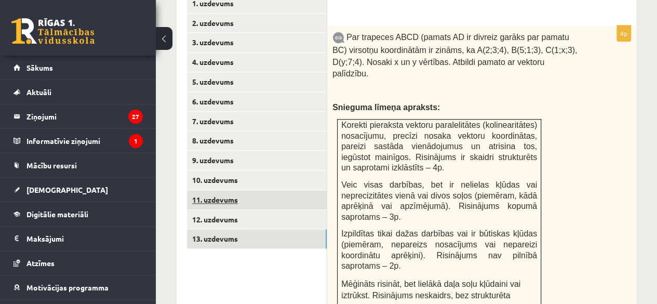
click at [206, 190] on link "11. uzdevums" at bounding box center [257, 199] width 140 height 19
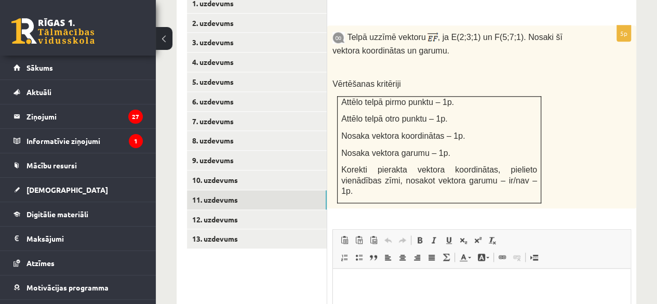
scroll to position [461, 0]
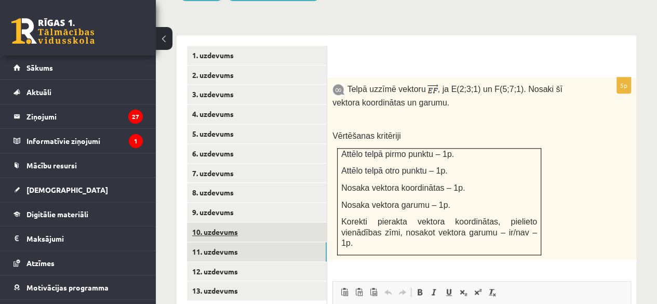
click at [253, 222] on link "10. uzdevums" at bounding box center [257, 231] width 140 height 19
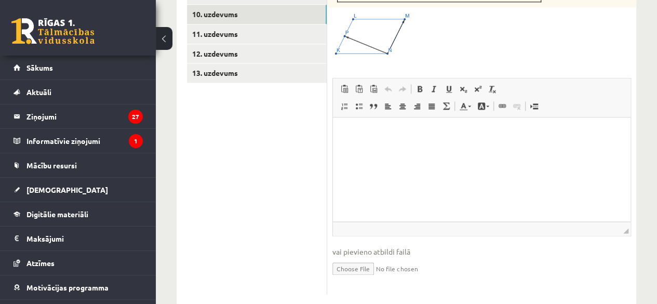
scroll to position [688, 0]
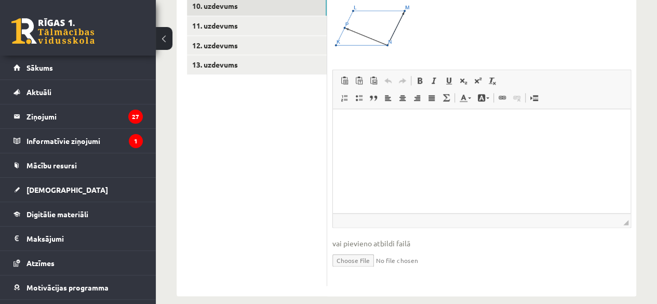
click at [427, 140] on html at bounding box center [482, 125] width 298 height 32
click at [357, 249] on input "file" at bounding box center [482, 259] width 299 height 21
type input "**********"
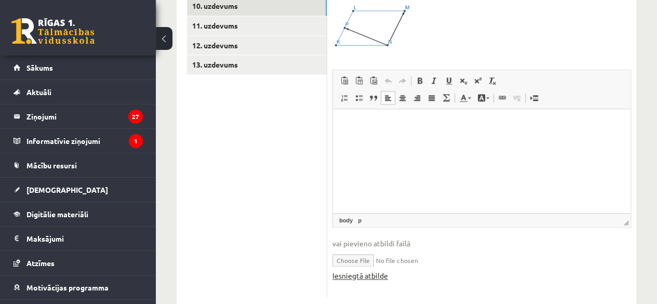
click at [354, 270] on link "Iesniegtā atbilde" at bounding box center [361, 275] width 56 height 11
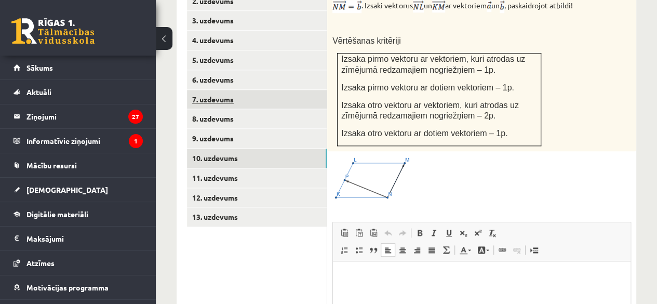
scroll to position [532, 0]
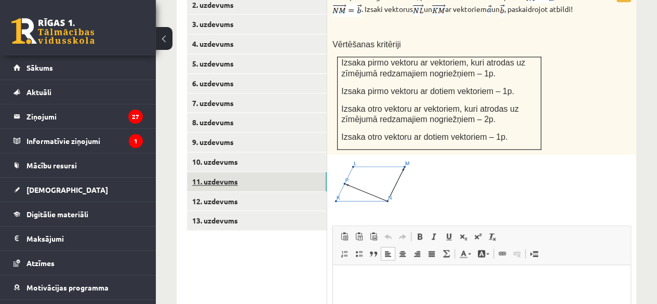
click at [244, 172] on link "11. uzdevums" at bounding box center [257, 181] width 140 height 19
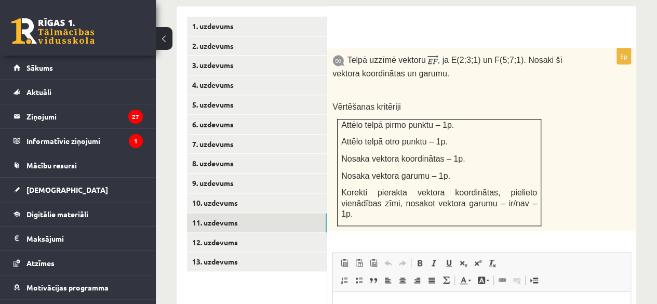
scroll to position [428, 0]
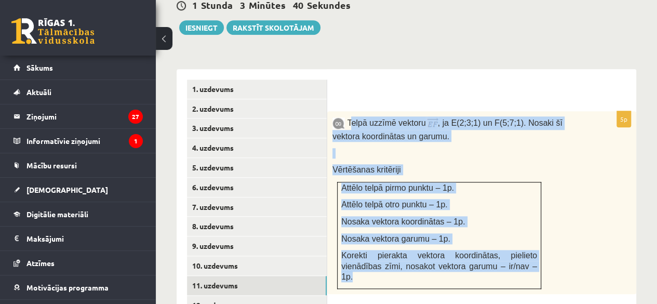
drag, startPoint x: 349, startPoint y: 101, endPoint x: 533, endPoint y: 237, distance: 228.5
click at [533, 237] on div "Telpā uzzīmē vektoru , ja E(2;3;1) un F(5;7;1). Nosaki šī vektora koordinātas u…" at bounding box center [481, 202] width 309 height 183
copy div "elpā uzzīmē vektoru , ja E(2;3;1) un F(5;7;1). Nosaki šī vektora koordinātas un…"
click at [490, 164] on p "Vērtēšanas kritēriji" at bounding box center [456, 169] width 247 height 11
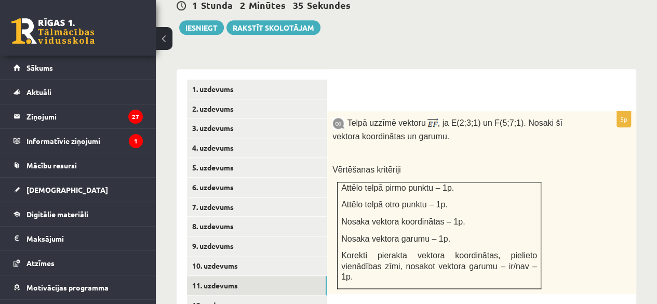
scroll to position [480, 0]
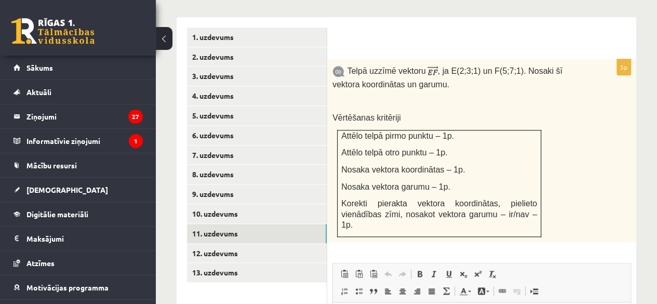
click at [399, 165] on span "Nosaka vektora koordinātas – 1p." at bounding box center [403, 169] width 124 height 9
click at [579, 104] on div "Telpā uzzīmē vektoru , ja E(2;3;1) un F(5;7;1). Nosaki šī vektora koordinātas u…" at bounding box center [481, 150] width 309 height 183
click at [214, 244] on link "12. uzdevums" at bounding box center [257, 253] width 140 height 19
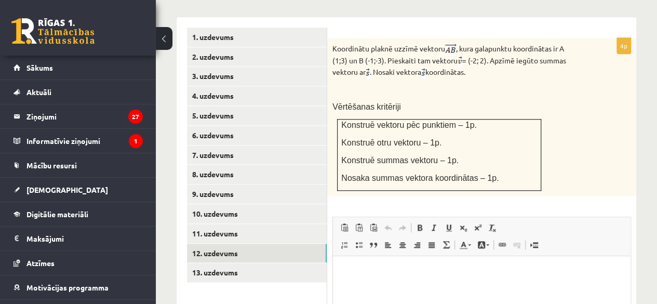
scroll to position [0, 0]
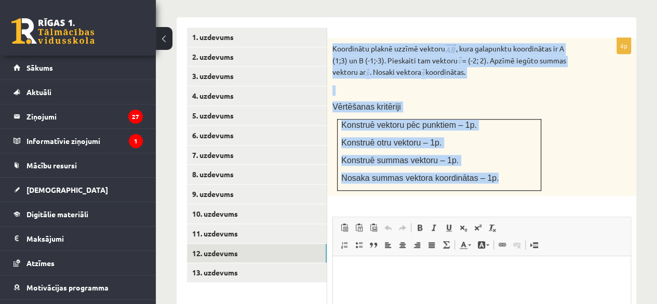
drag, startPoint x: 334, startPoint y: 27, endPoint x: 492, endPoint y: 157, distance: 205.2
click at [492, 157] on div "Koordinātu plaknē uzzīmē vektoru , kura galapunktu koordinātas ir A (1;3) un B …" at bounding box center [481, 117] width 309 height 158
copy div "Koordinātu plaknē uzzīmē vektoru , kura galapunktu koordinātas ir A (1;3) un B …"
click at [526, 120] on td "Konstruē vektoru pēc punktiem – 1p. Konstruē otru vektoru – 1p. Konstruē summas…" at bounding box center [440, 155] width 204 height 71
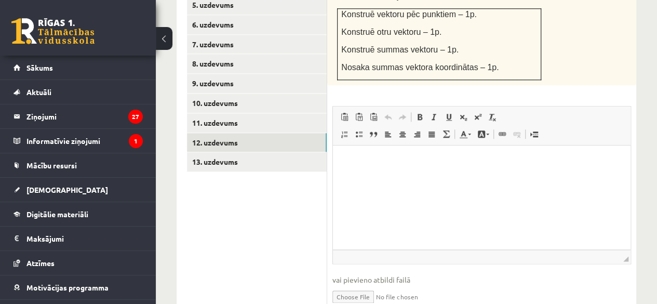
scroll to position [616, 0]
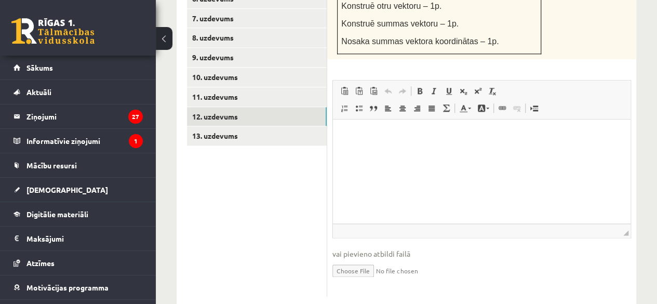
click at [363, 259] on input "file" at bounding box center [482, 269] width 299 height 21
type input "**********"
click at [346, 281] on link "Iesniegtā atbilde" at bounding box center [361, 286] width 56 height 11
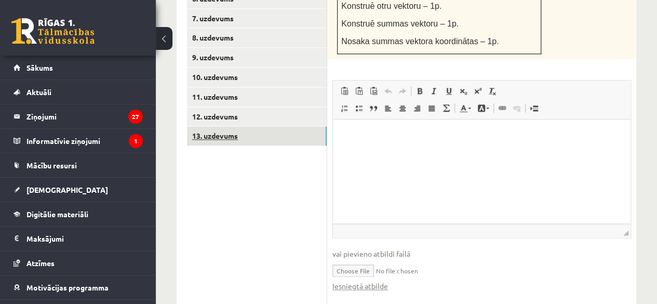
click at [234, 126] on link "13. uzdevums" at bounding box center [257, 135] width 140 height 19
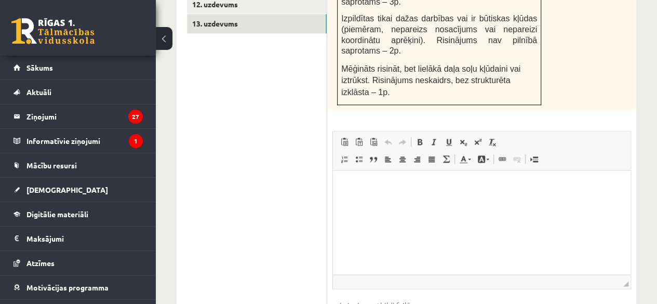
scroll to position [731, 0]
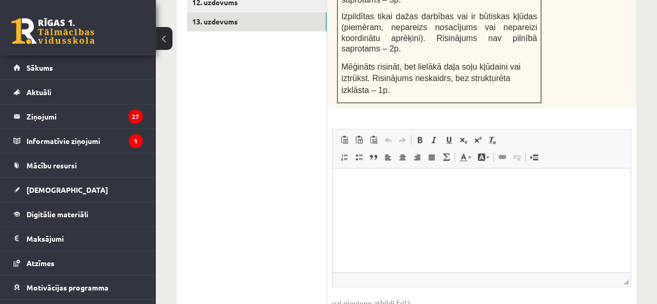
type input "**********"
click at [381, 169] on html at bounding box center [482, 184] width 298 height 32
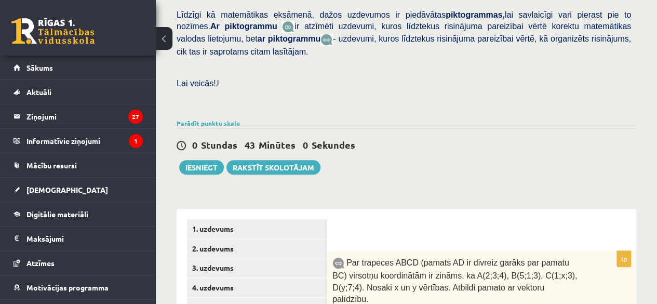
scroll to position [286, 0]
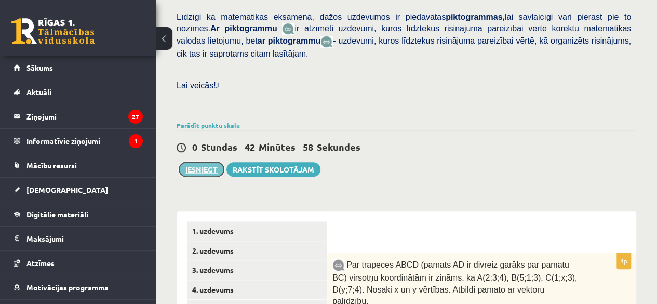
click at [200, 162] on button "Iesniegt" at bounding box center [201, 169] width 45 height 15
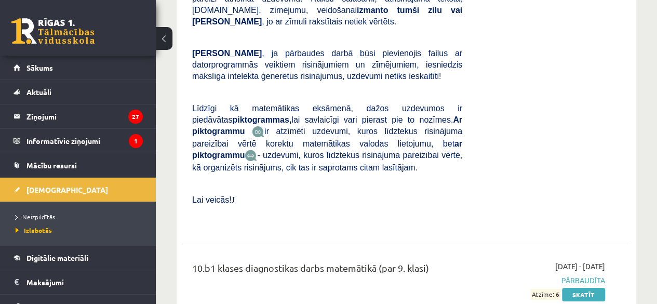
scroll to position [1886, 0]
